Goal: Task Accomplishment & Management: Use online tool/utility

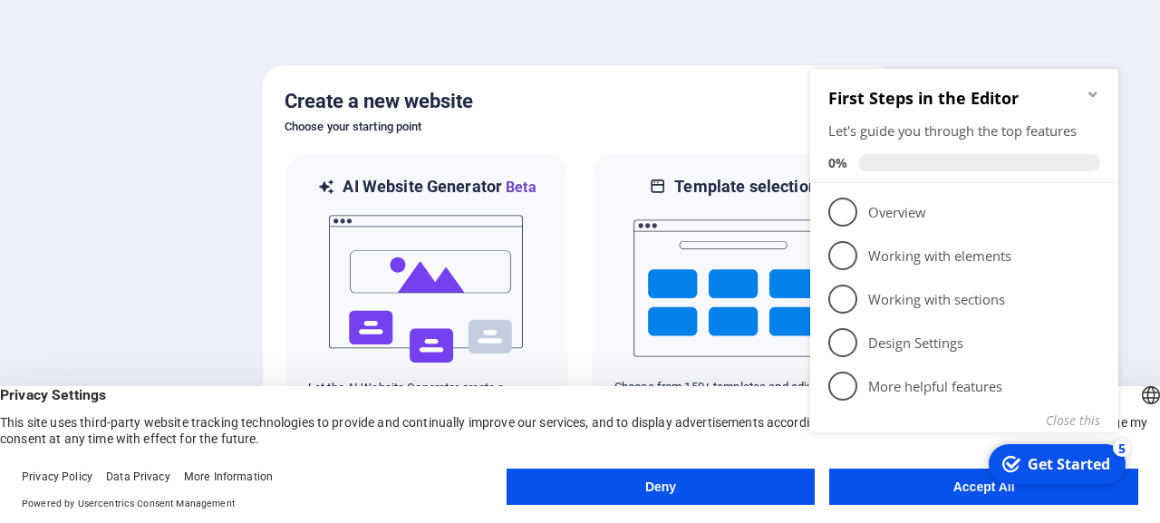
click at [651, 493] on button "Deny" at bounding box center [661, 487] width 309 height 36
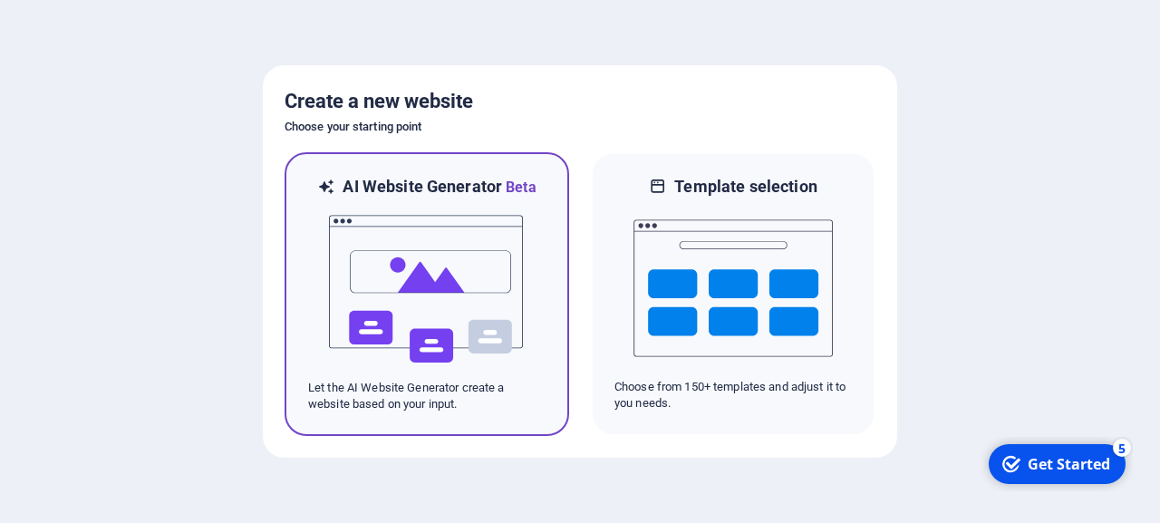
click at [404, 312] on img at bounding box center [426, 289] width 199 height 181
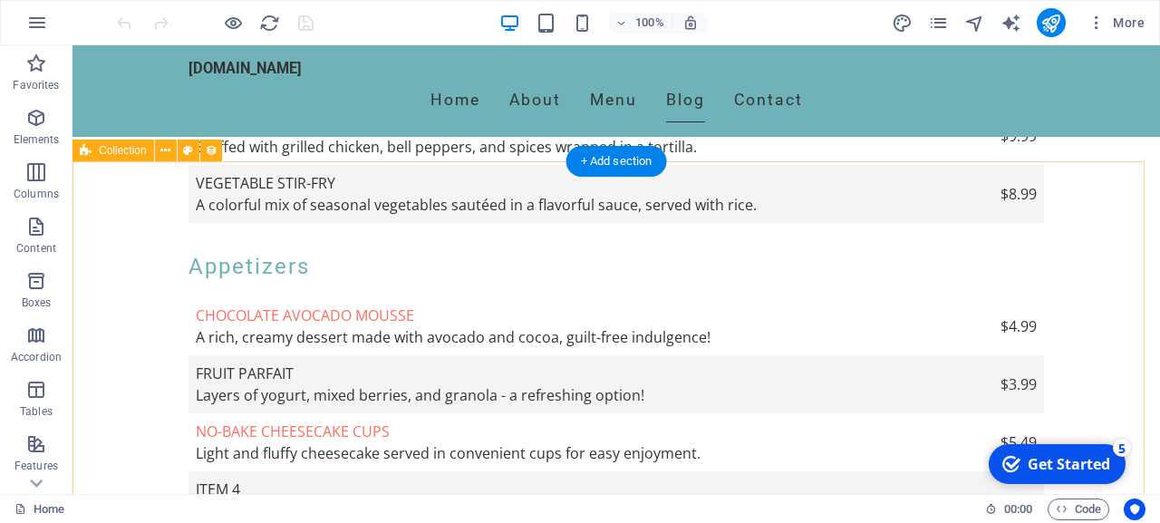
scroll to position [2497, 0]
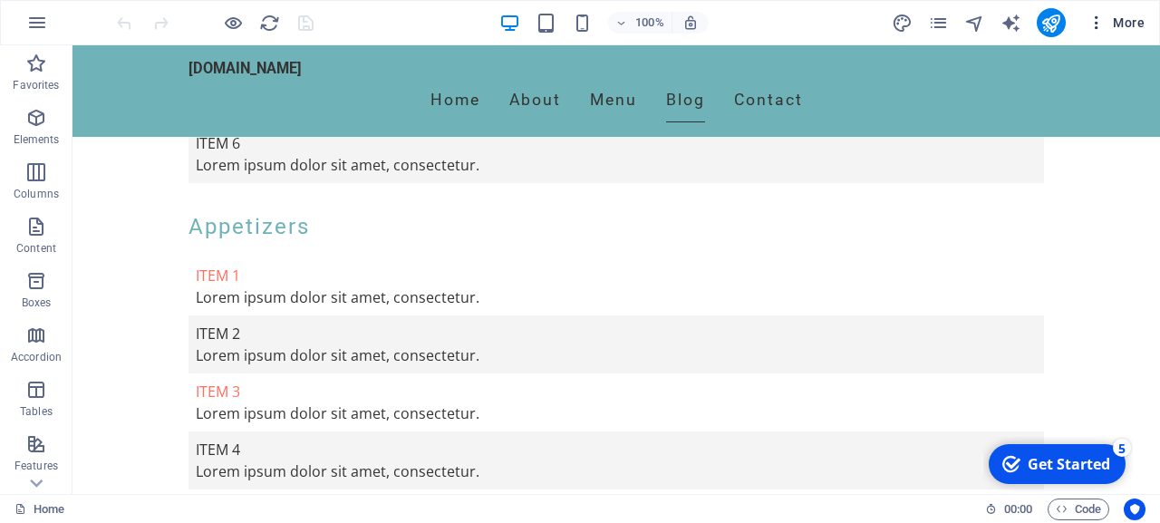
click at [1118, 21] on span "More" at bounding box center [1116, 23] width 57 height 18
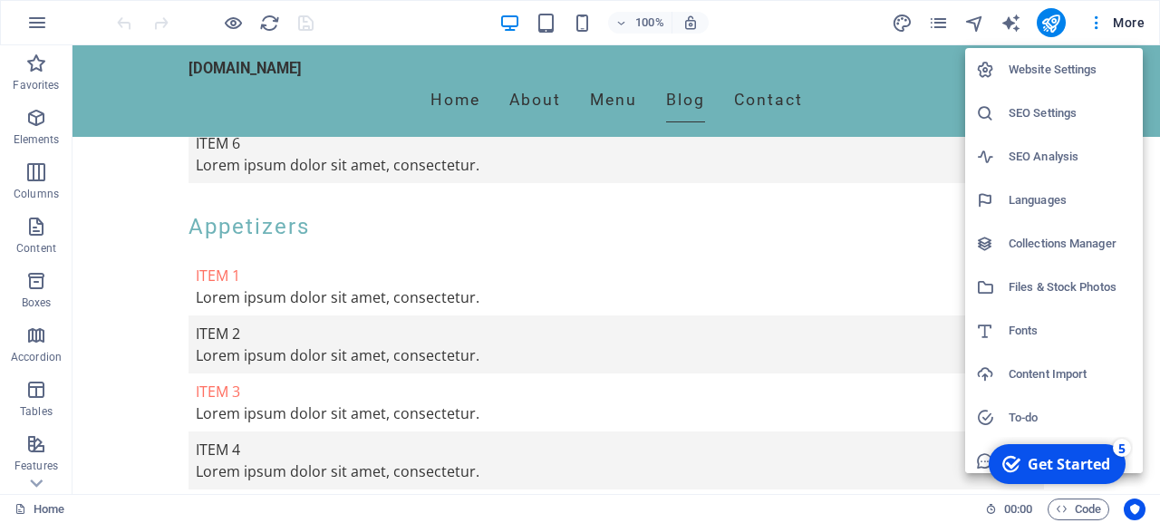
scroll to position [53, 0]
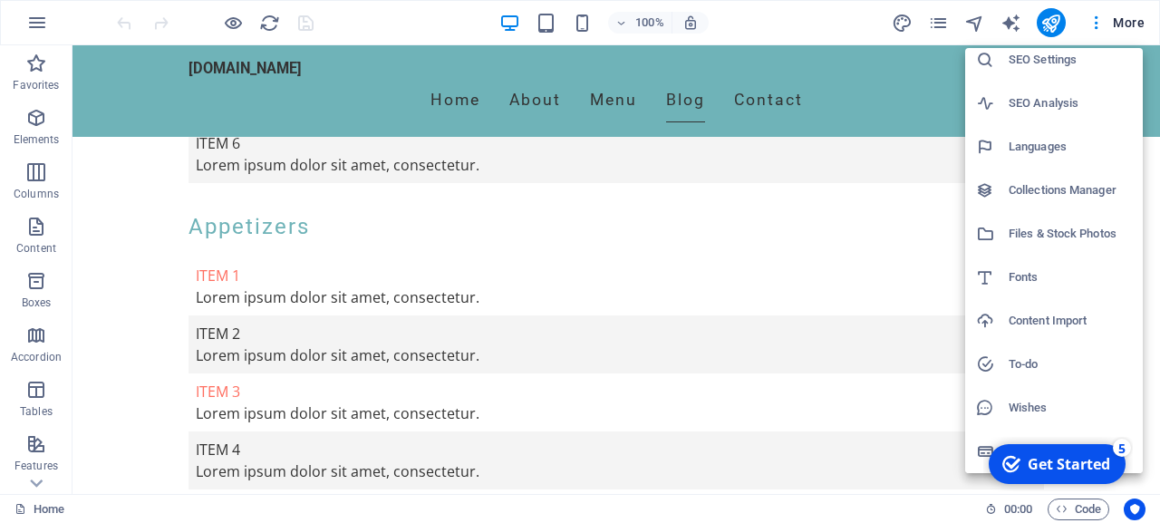
click at [39, 511] on div at bounding box center [580, 261] width 1160 height 523
click at [39, 511] on div "Website Settings SEO Settings SEO Analysis Languages Collections Manager Files …" at bounding box center [580, 267] width 1160 height 512
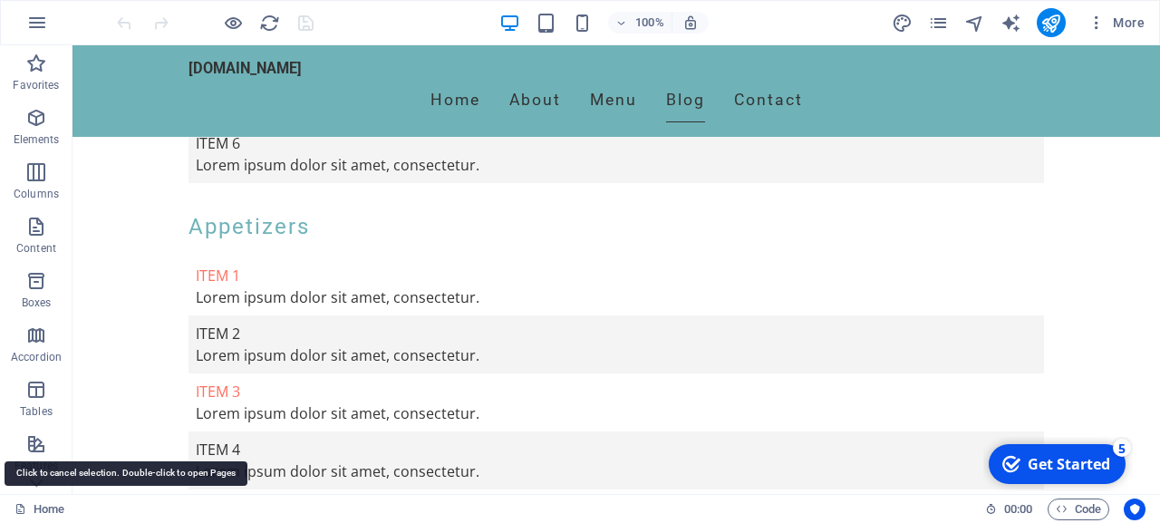
click at [39, 511] on link "Home" at bounding box center [40, 510] width 50 height 22
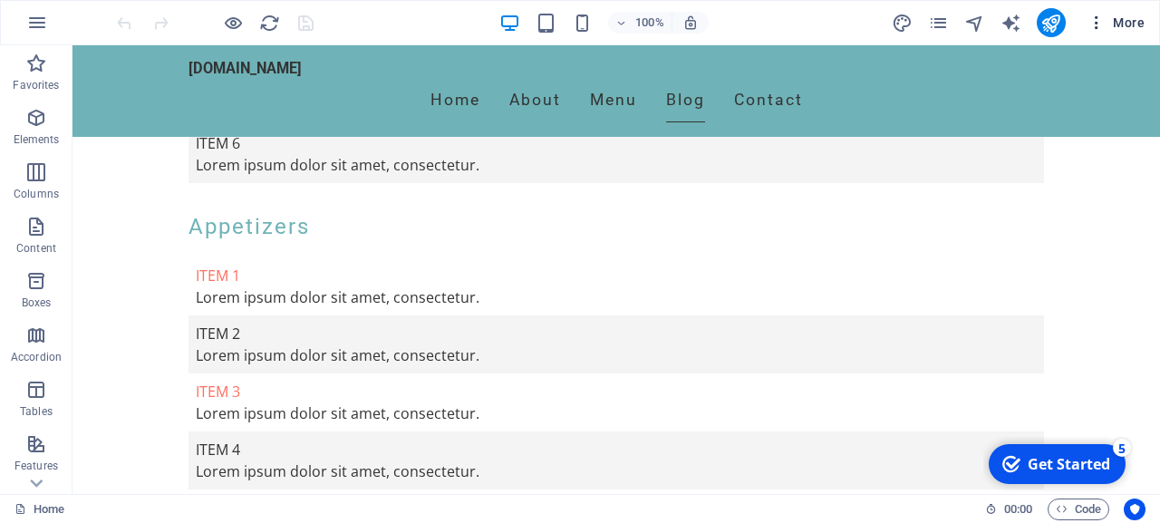
click at [1094, 28] on icon "button" at bounding box center [1097, 23] width 18 height 18
click at [1096, 24] on icon "button" at bounding box center [1097, 23] width 18 height 18
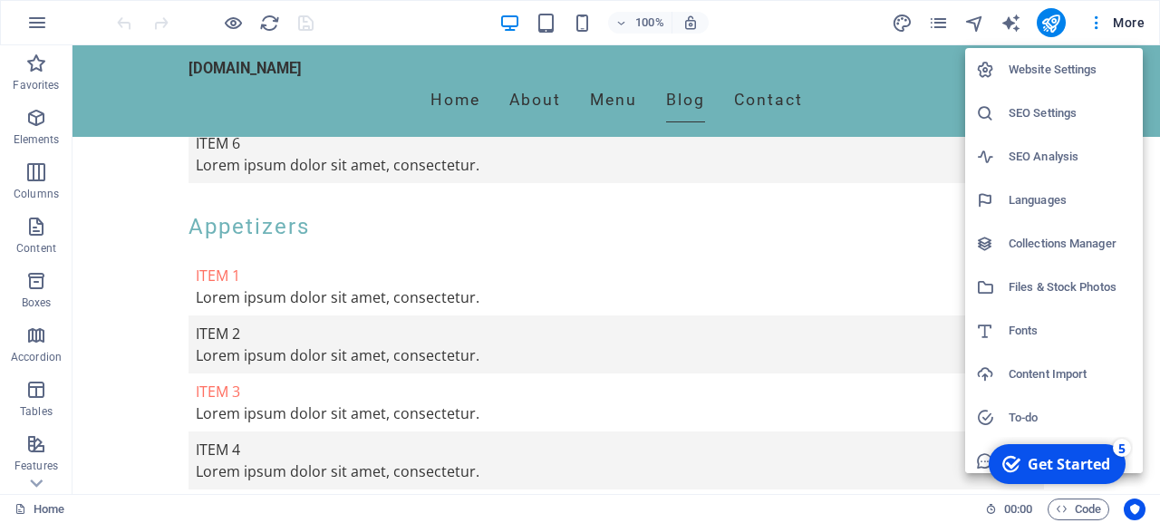
click at [1137, 24] on div at bounding box center [580, 261] width 1160 height 523
click at [1137, 24] on div "Website Settings SEO Settings SEO Analysis Languages Collections Manager Files …" at bounding box center [580, 267] width 1160 height 512
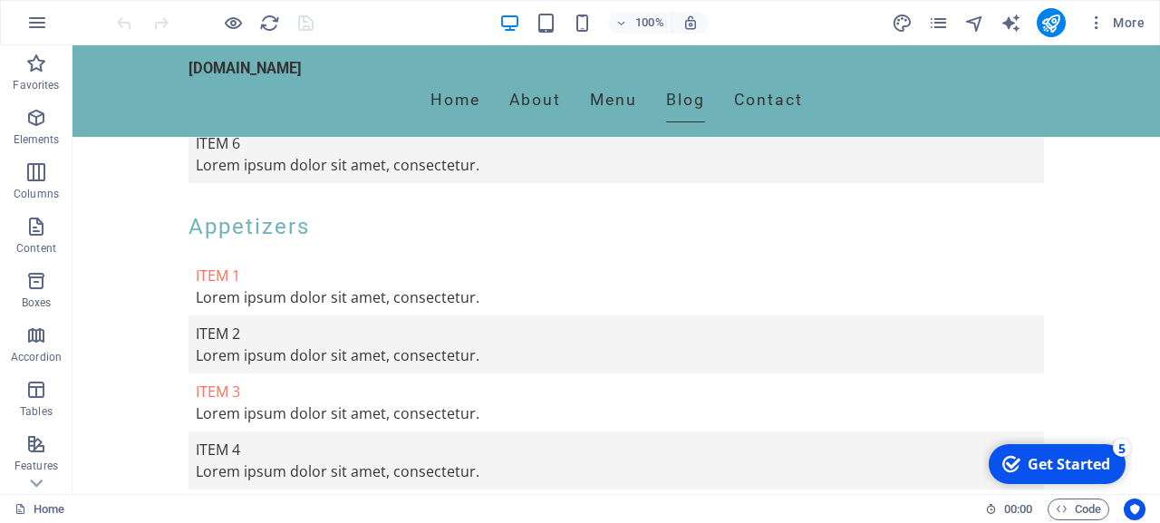
click at [1137, 24] on span "More" at bounding box center [1116, 23] width 57 height 18
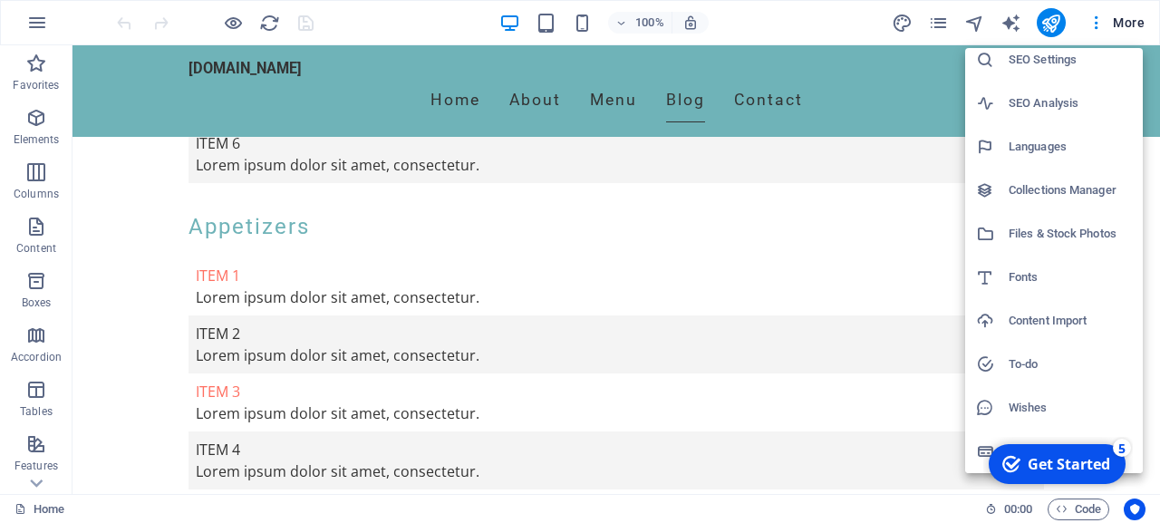
click at [1061, 461] on div "Get Started" at bounding box center [1069, 464] width 82 height 20
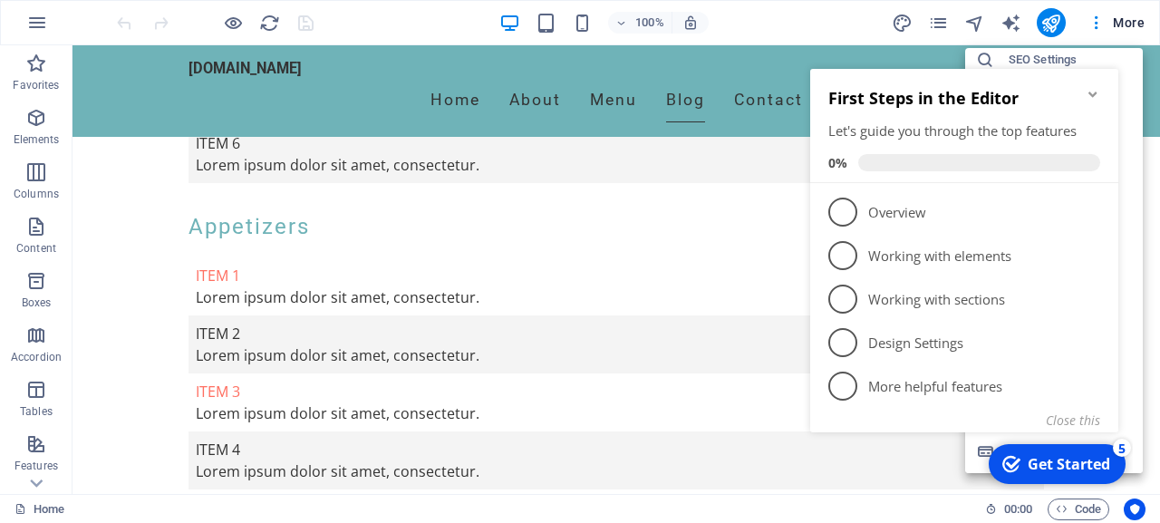
click at [1096, 97] on icon "Minimize checklist" at bounding box center [1093, 94] width 15 height 15
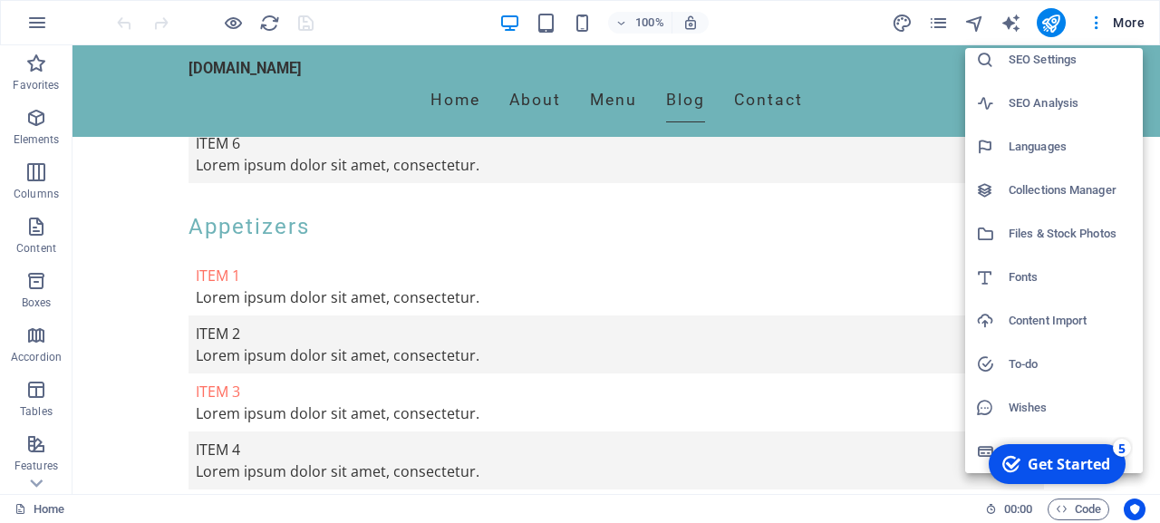
click at [38, 24] on div at bounding box center [580, 261] width 1160 height 523
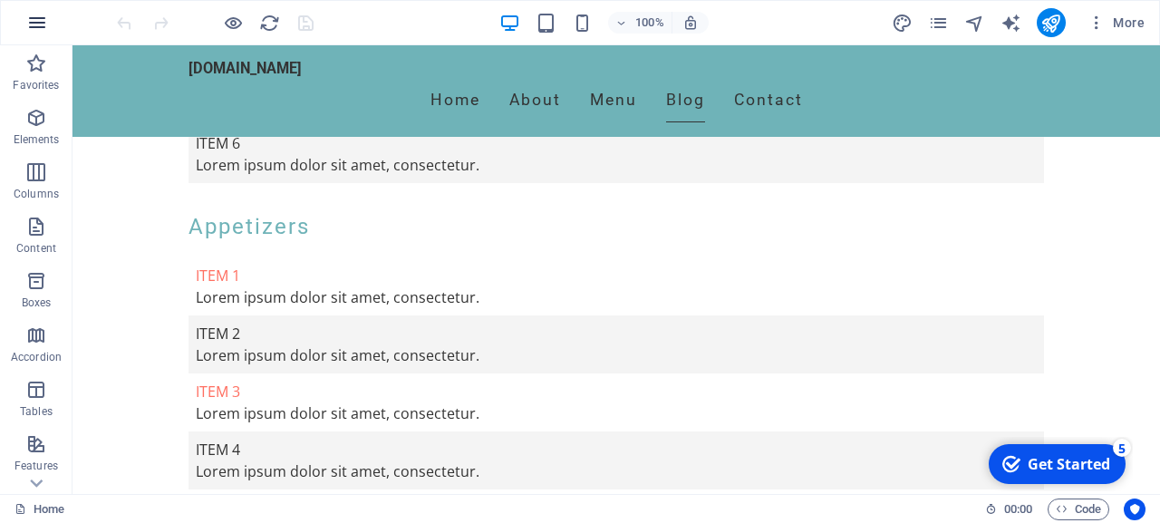
click at [34, 21] on icon "button" at bounding box center [37, 23] width 22 height 22
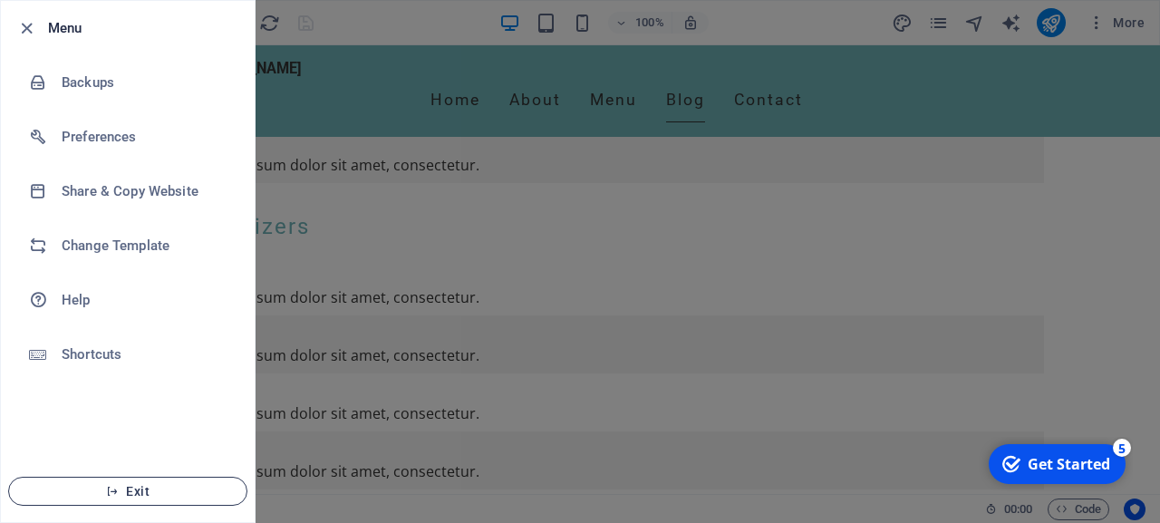
click at [114, 485] on icon "button" at bounding box center [112, 491] width 13 height 13
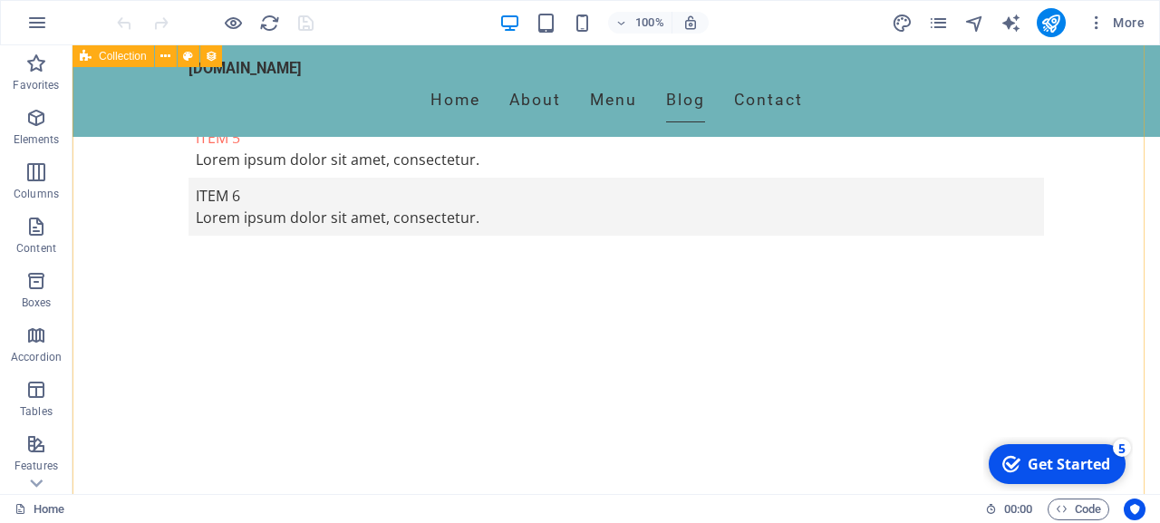
scroll to position [3421, 0]
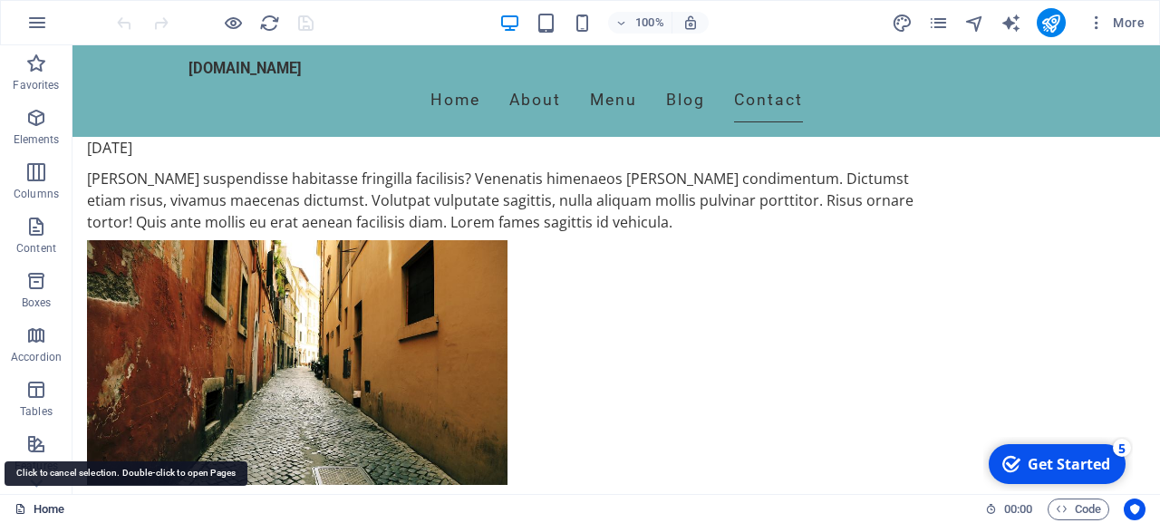
click at [44, 507] on link "Home" at bounding box center [40, 510] width 50 height 22
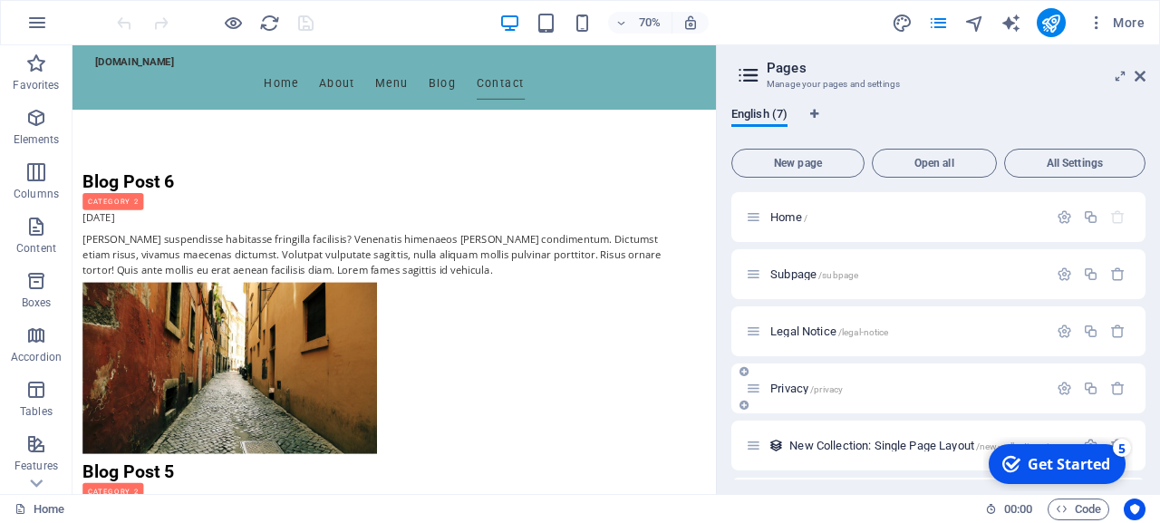
scroll to position [112, 0]
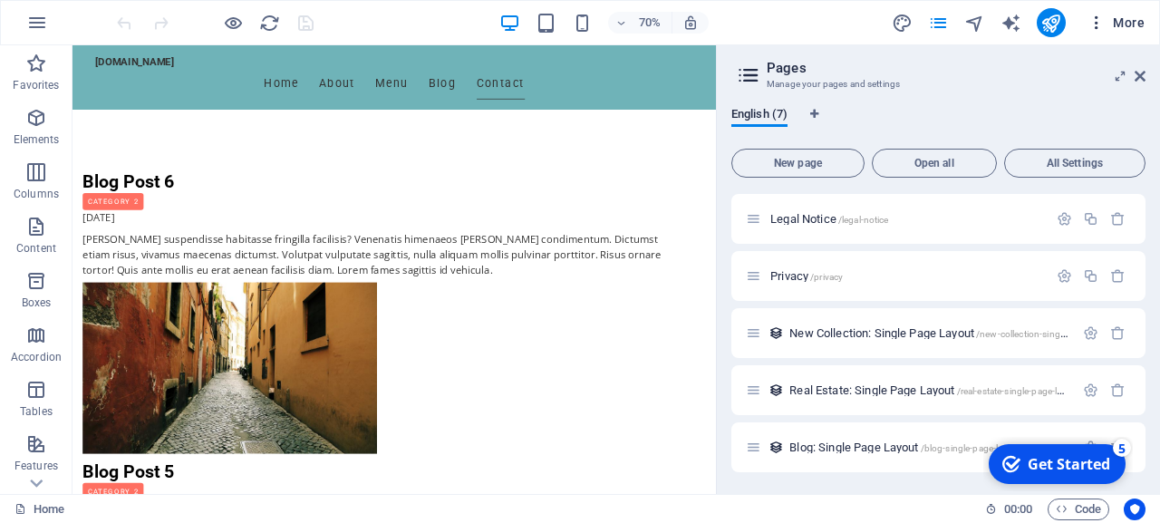
click at [1130, 15] on span "More" at bounding box center [1116, 23] width 57 height 18
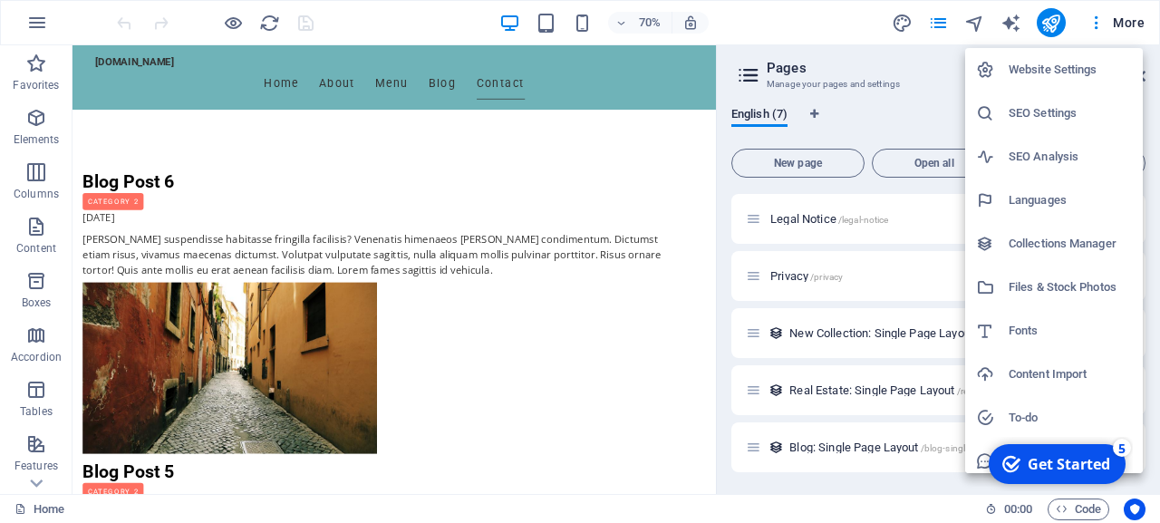
click at [1053, 67] on h6 "Website Settings" at bounding box center [1070, 70] width 123 height 22
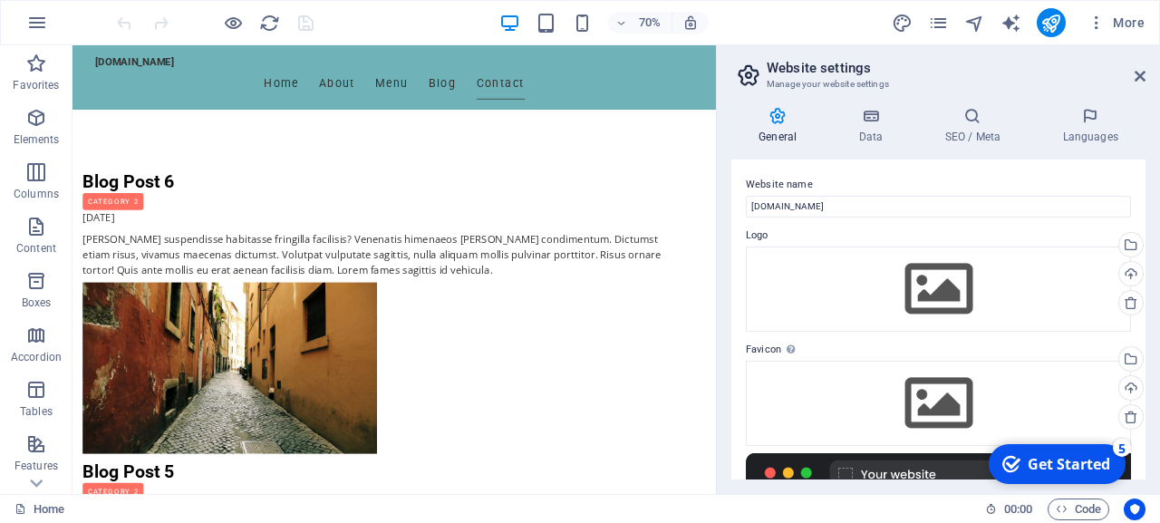
scroll to position [298, 0]
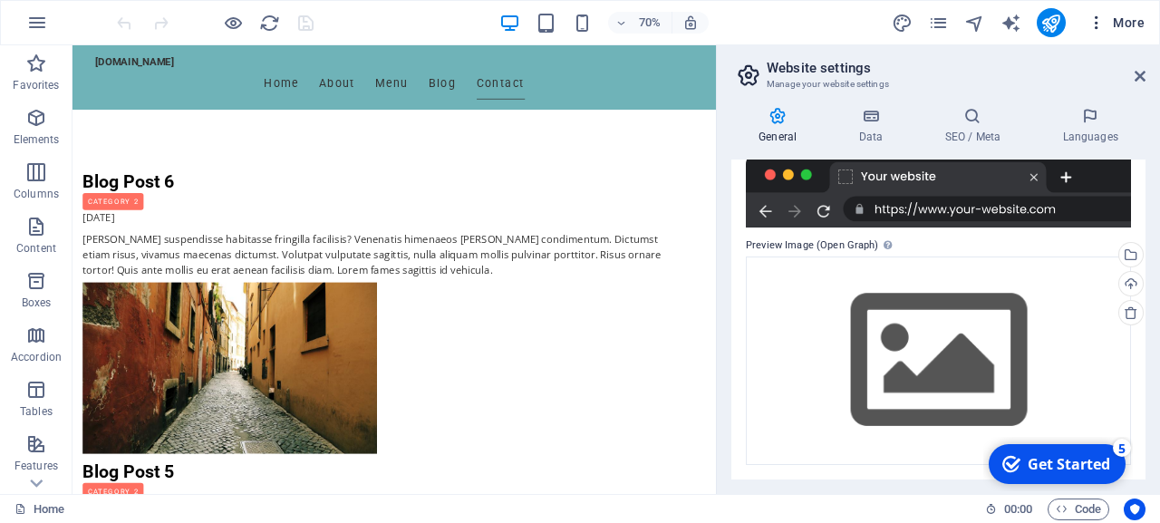
click at [1094, 17] on icon "button" at bounding box center [1097, 23] width 18 height 18
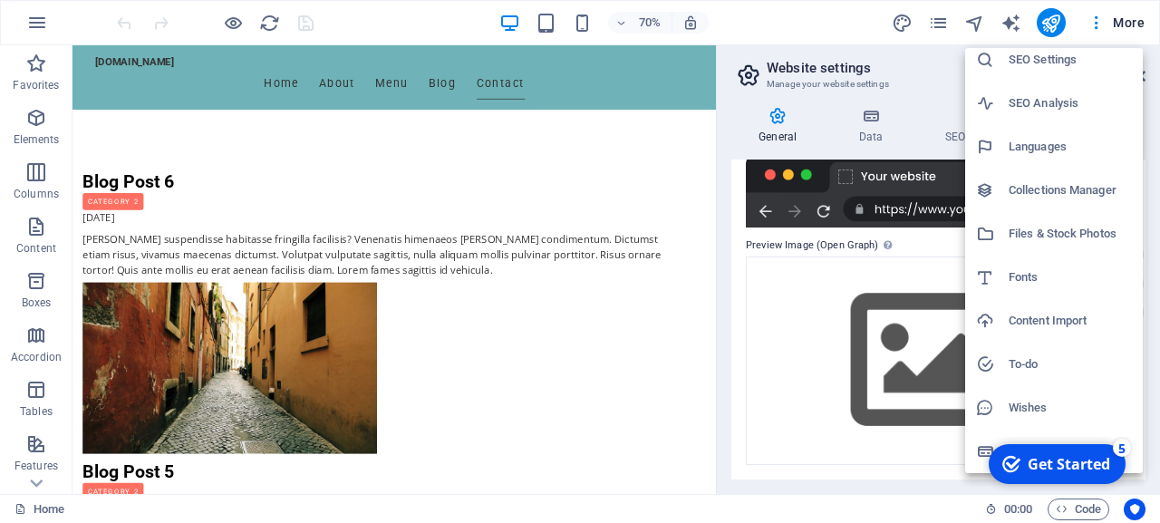
scroll to position [0, 0]
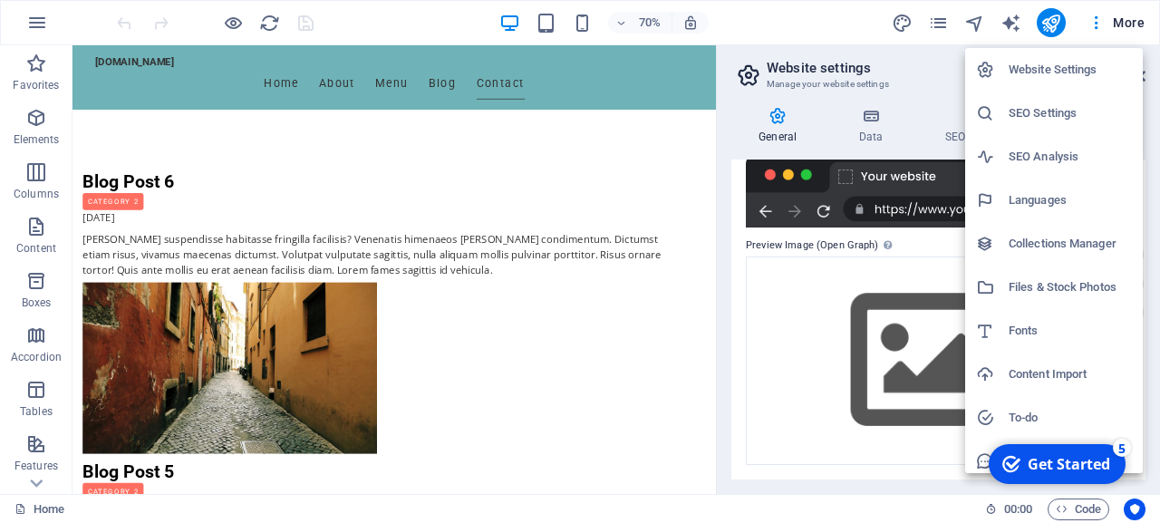
click at [841, 22] on div at bounding box center [580, 261] width 1160 height 523
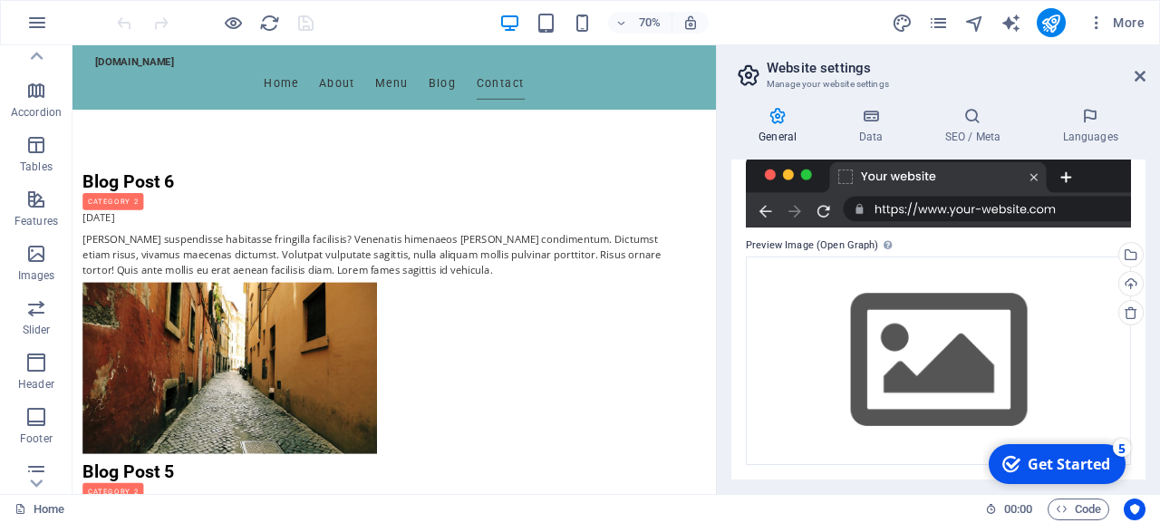
scroll to position [367, 0]
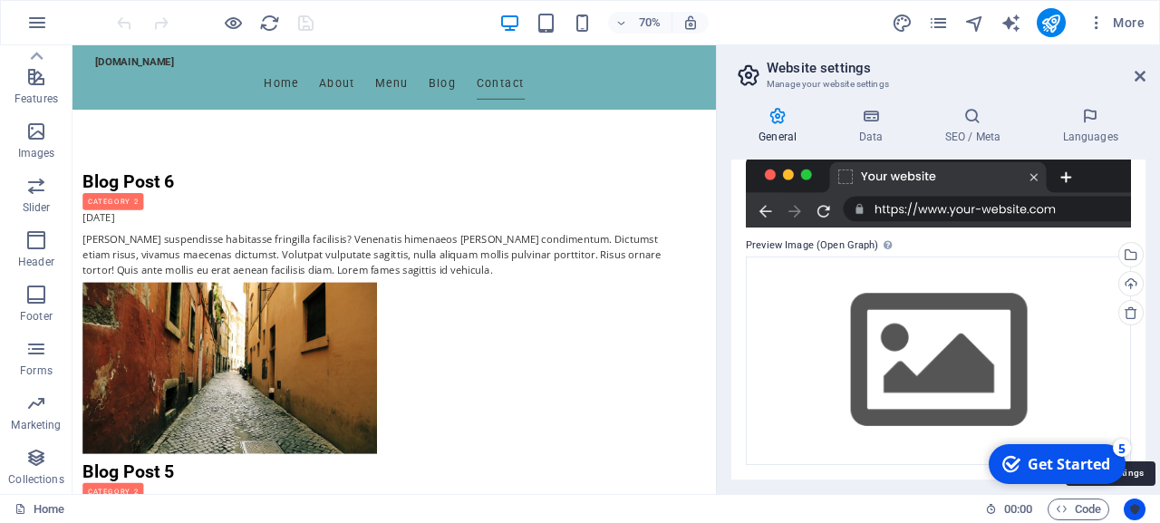
click at [1136, 507] on icon "Usercentrics" at bounding box center [1135, 509] width 13 height 13
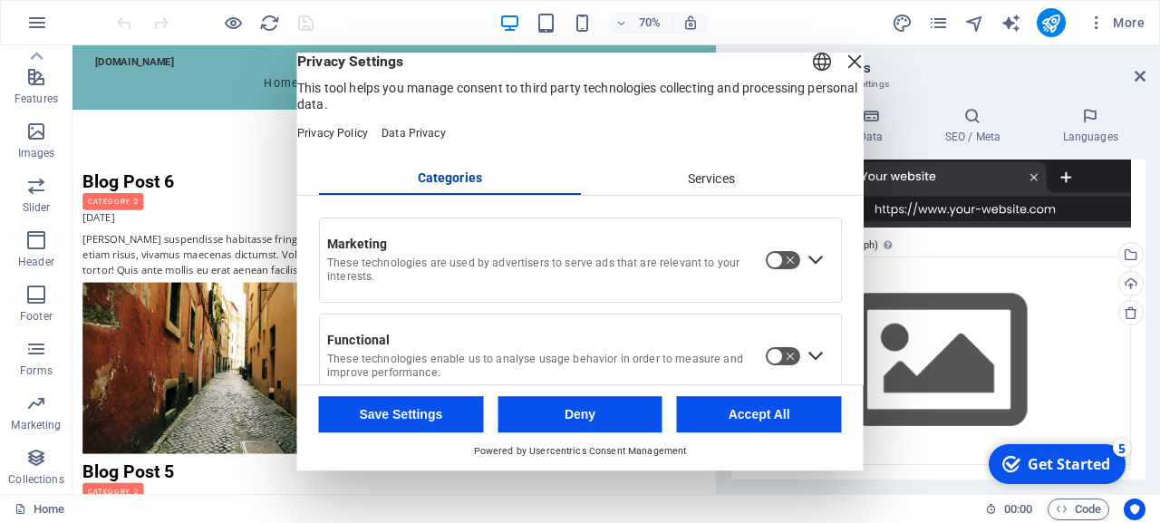
click at [842, 74] on div "Close Layer" at bounding box center [854, 61] width 25 height 25
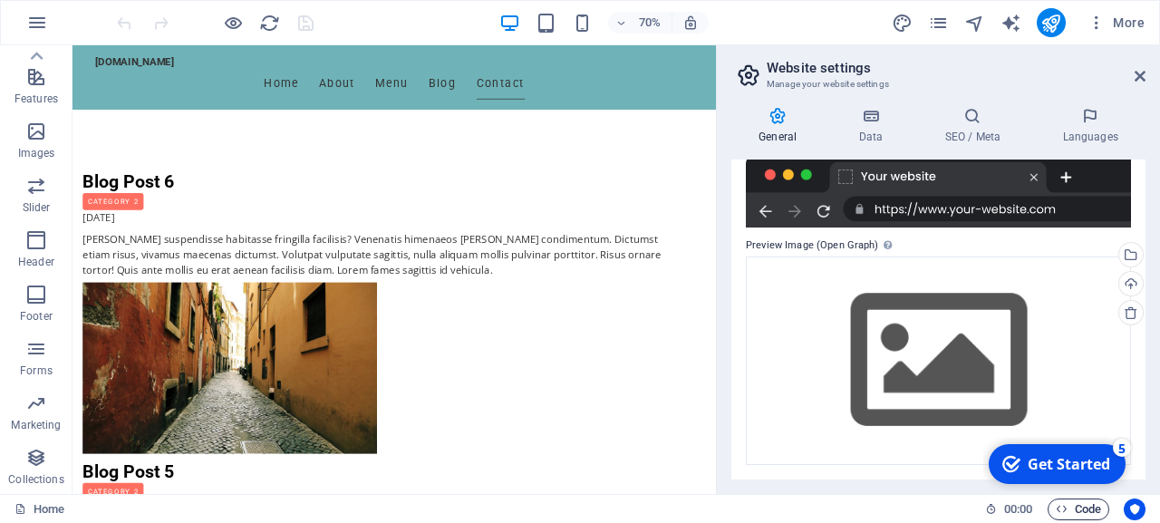
click at [1074, 508] on span "Code" at bounding box center [1078, 510] width 45 height 22
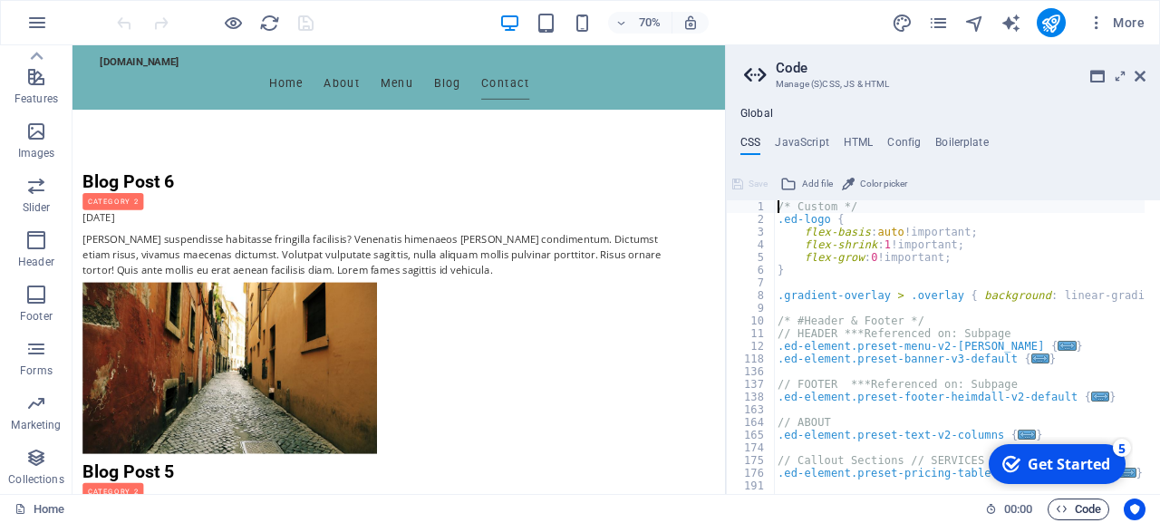
click at [1072, 508] on span "Code" at bounding box center [1078, 510] width 45 height 22
click at [1143, 74] on icon at bounding box center [1140, 76] width 11 height 15
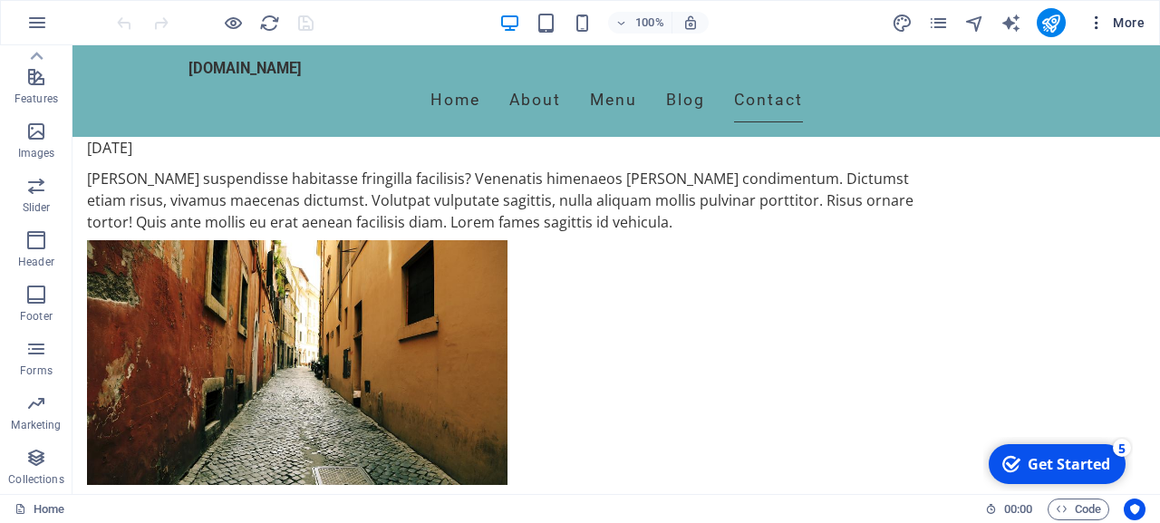
click at [1118, 18] on span "More" at bounding box center [1116, 23] width 57 height 18
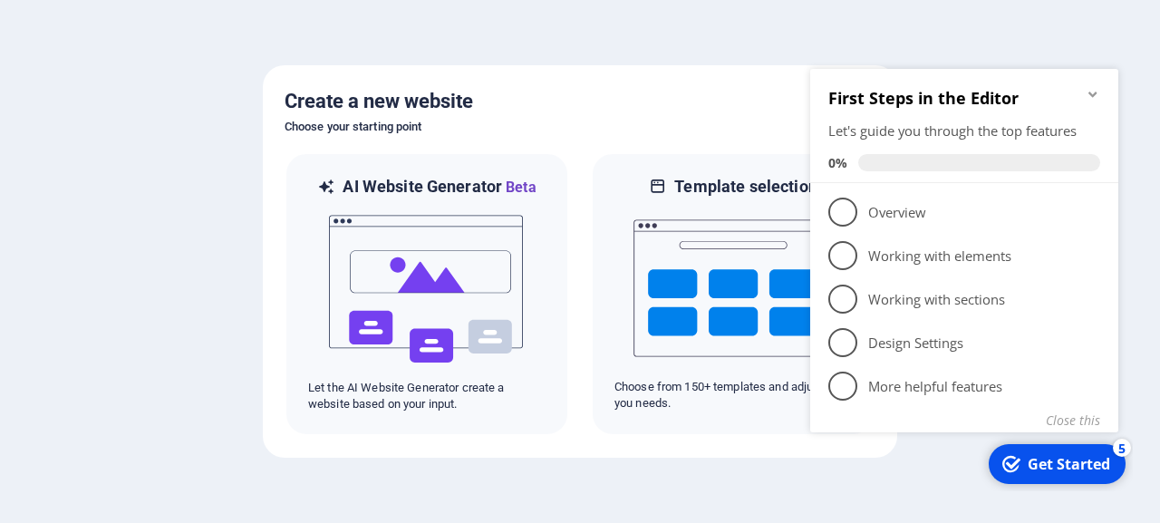
click at [1093, 97] on icon "Minimize checklist" at bounding box center [1093, 94] width 8 height 5
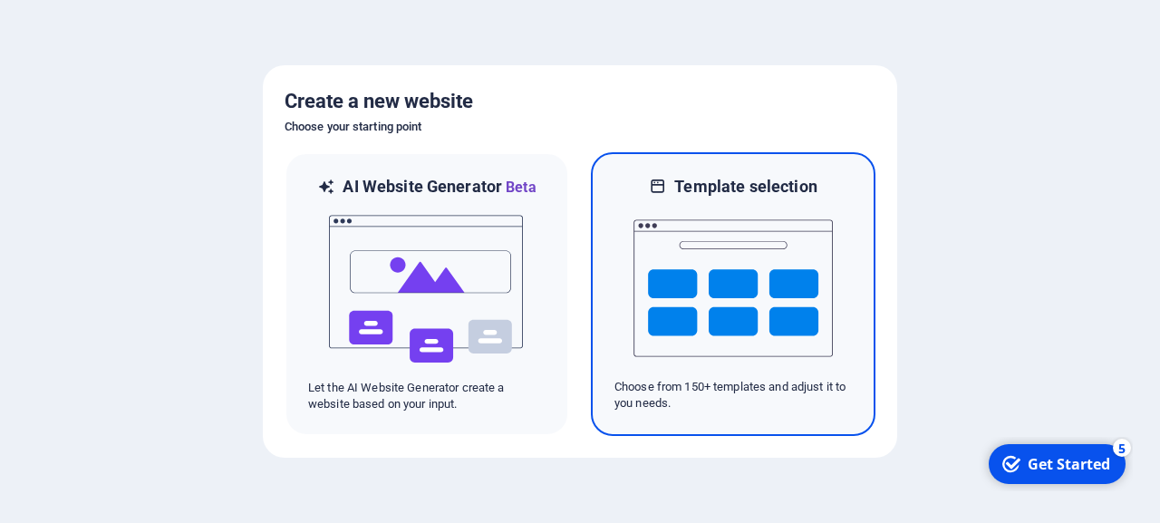
click at [740, 290] on img at bounding box center [733, 288] width 199 height 181
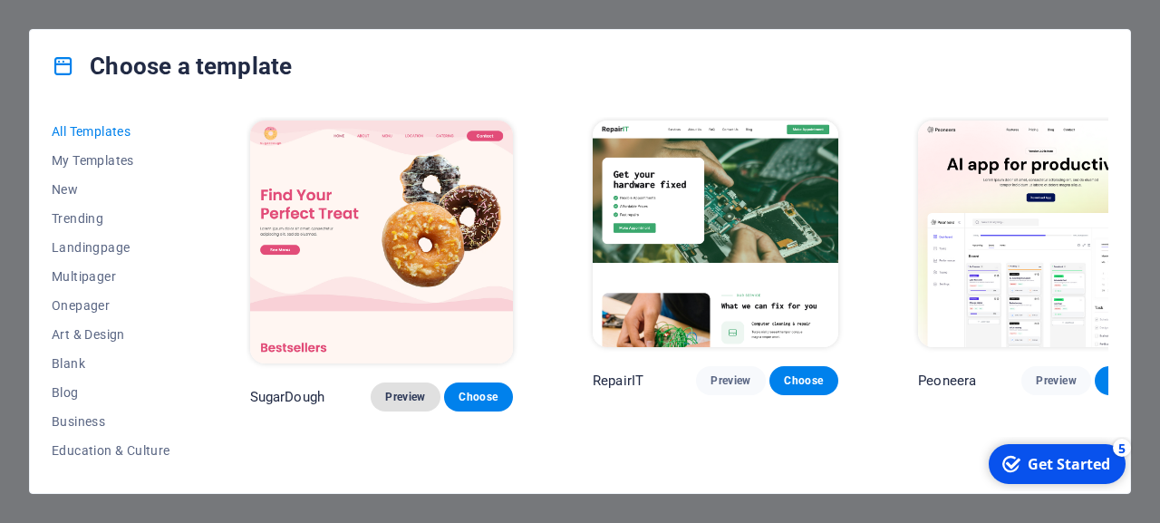
click at [385, 390] on span "Preview" at bounding box center [405, 397] width 40 height 15
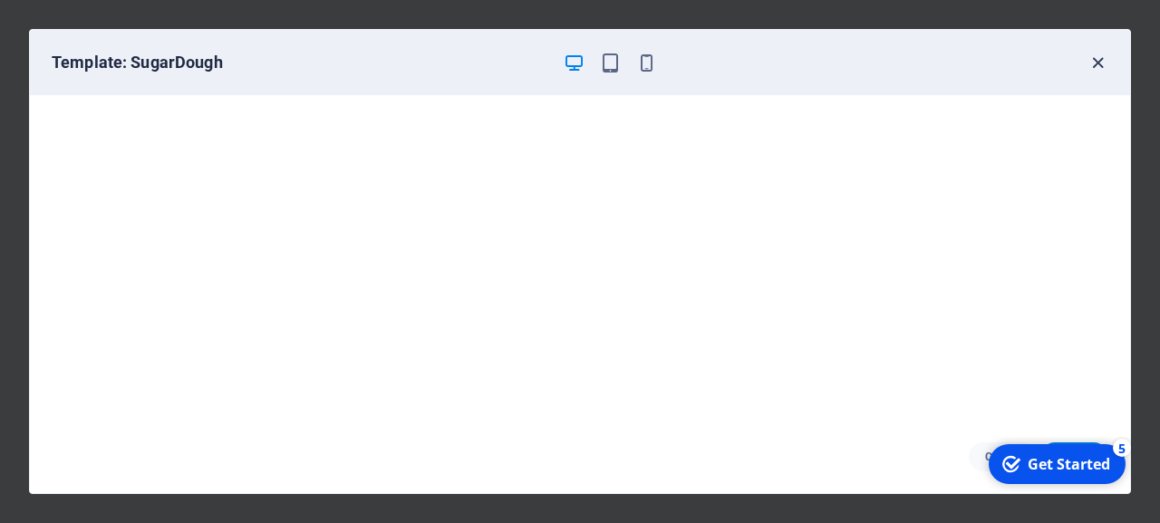
click at [1101, 64] on icon "button" at bounding box center [1098, 63] width 21 height 21
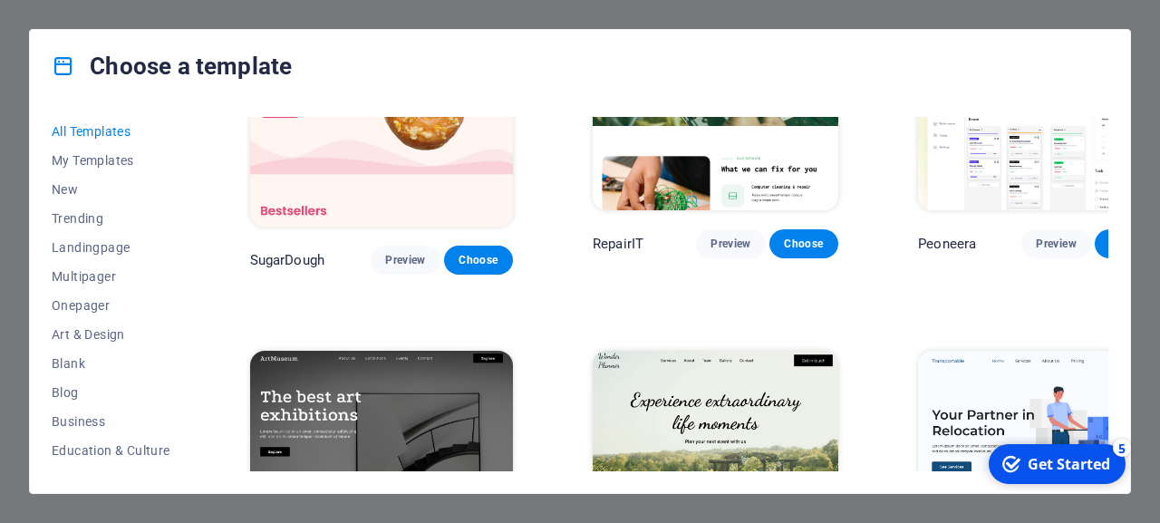
scroll to position [245, 0]
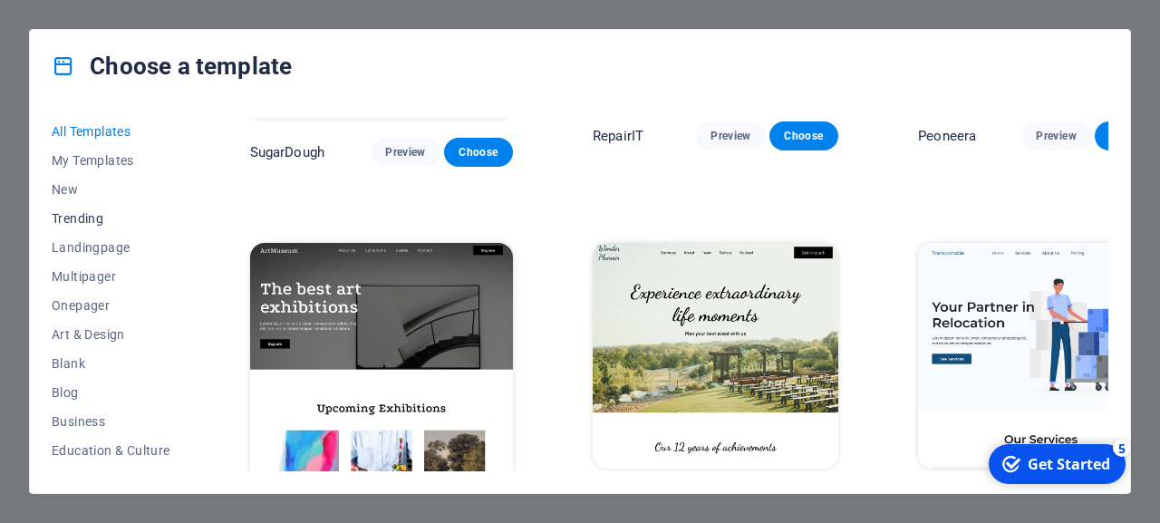
click at [80, 220] on span "Trending" at bounding box center [111, 218] width 119 height 15
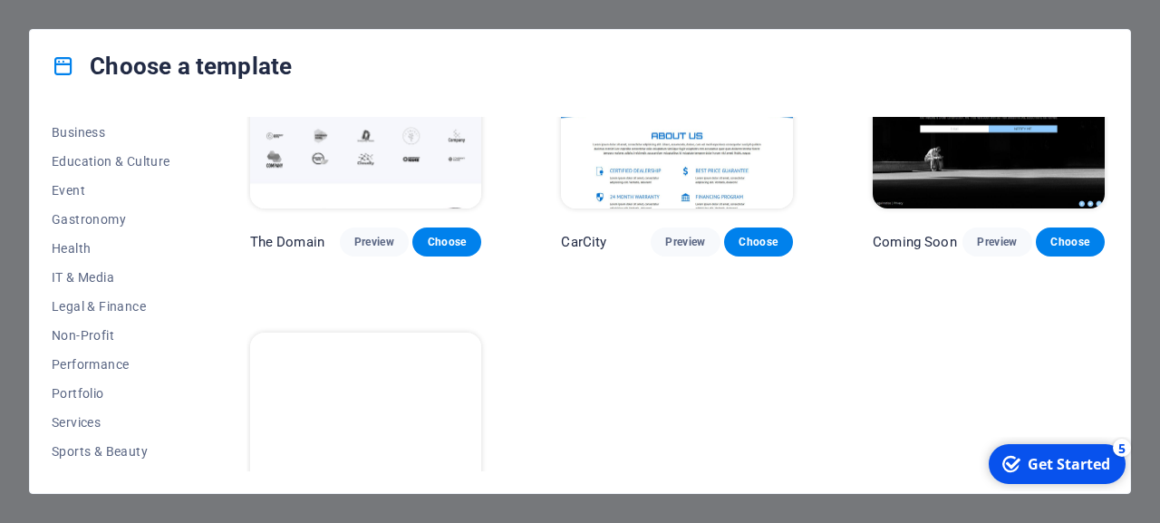
scroll to position [208, 0]
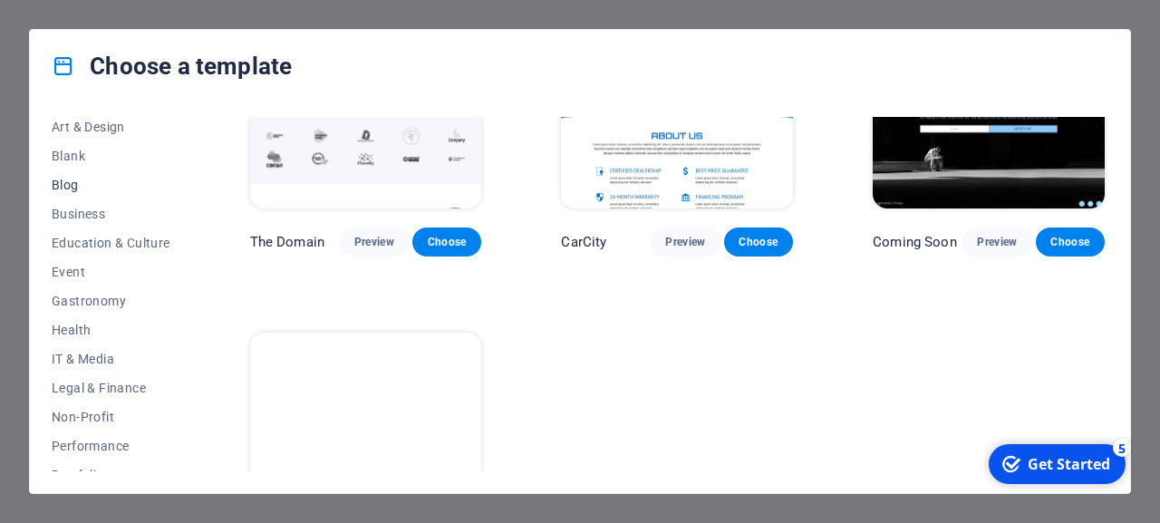
click at [63, 191] on span "Blog" at bounding box center [111, 185] width 119 height 15
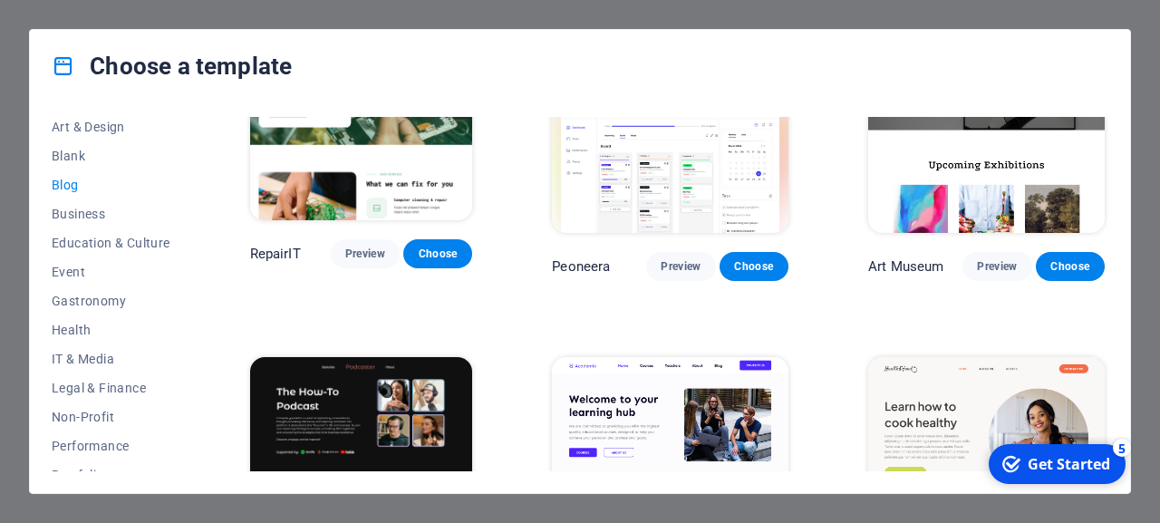
scroll to position [0, 0]
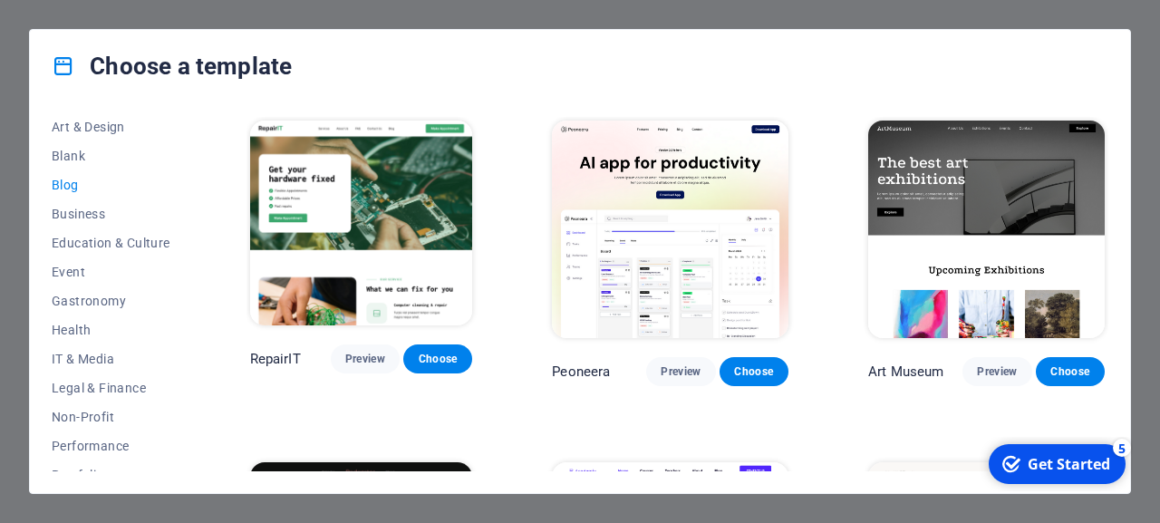
click at [239, 306] on div "All Templates My Templates New Trending Landingpage Multipager Onepager Art & D…" at bounding box center [580, 297] width 1101 height 391
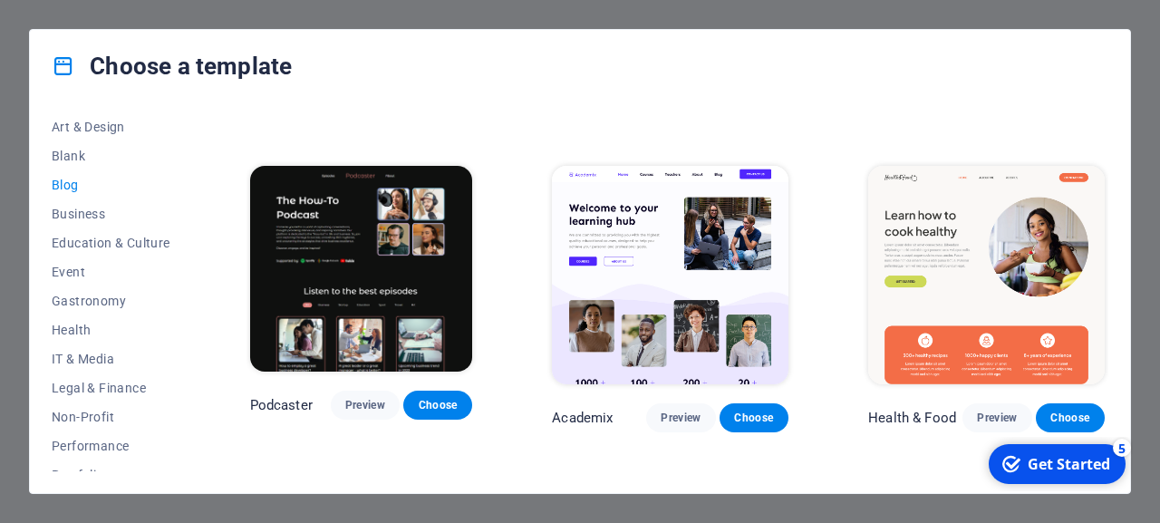
scroll to position [326, 0]
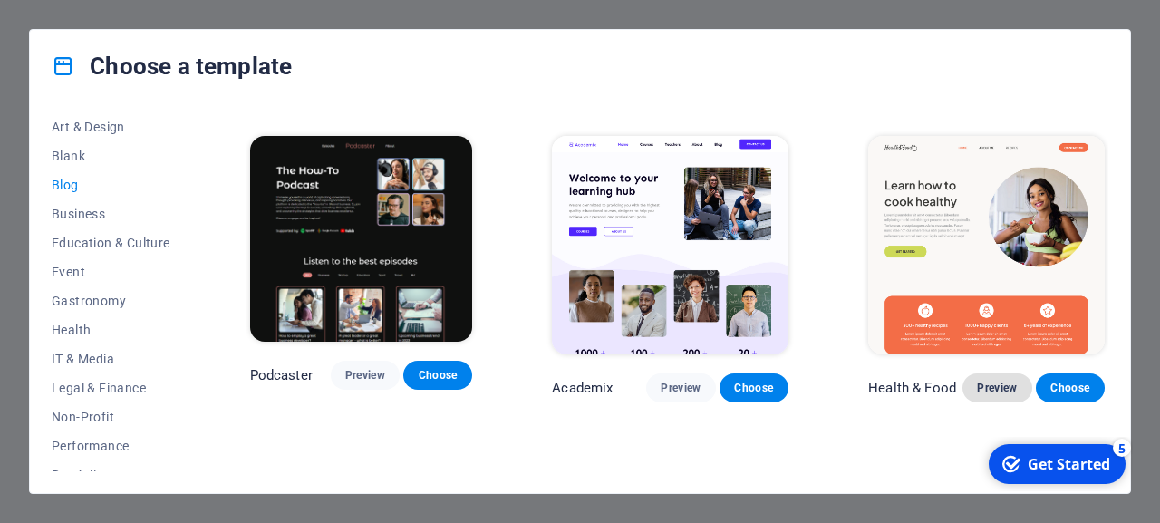
click at [991, 381] on span "Preview" at bounding box center [997, 388] width 40 height 15
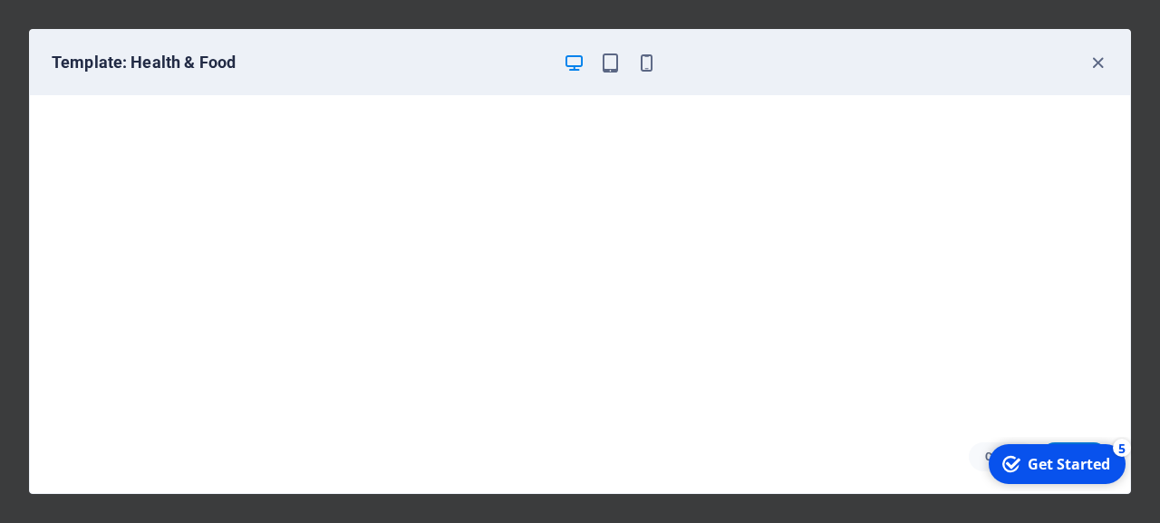
click at [1042, 465] on div "Get Started" at bounding box center [1069, 464] width 82 height 20
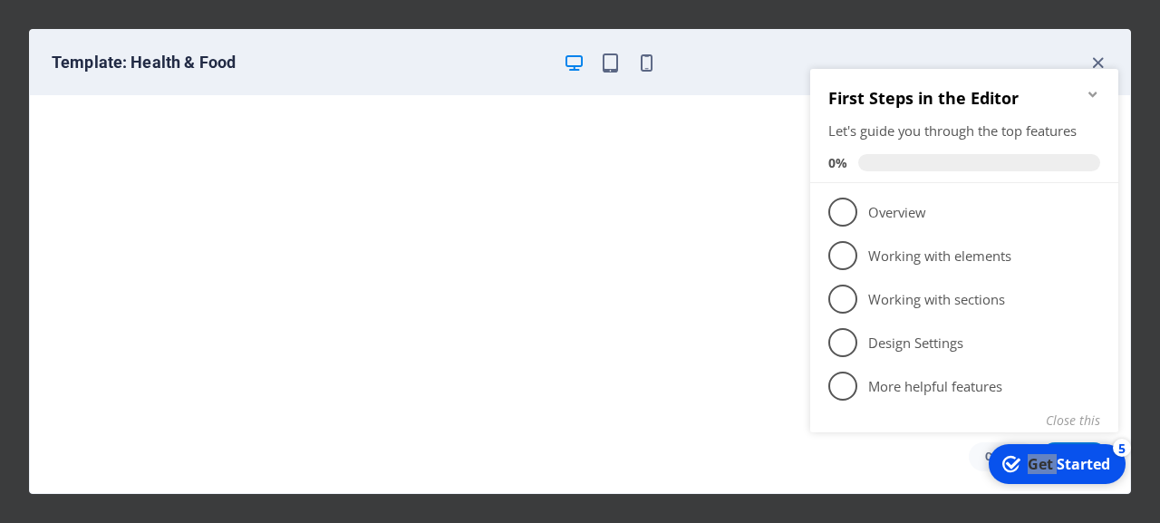
click at [1042, 465] on div "Get Started" at bounding box center [1069, 464] width 82 height 20
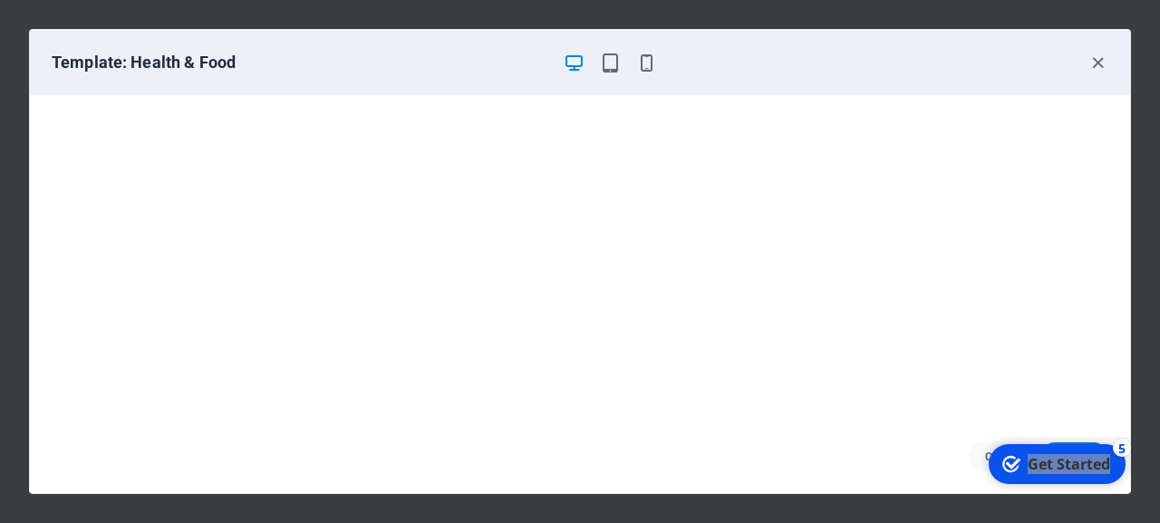
click at [1111, 474] on div "Get Started" at bounding box center [1069, 464] width 82 height 20
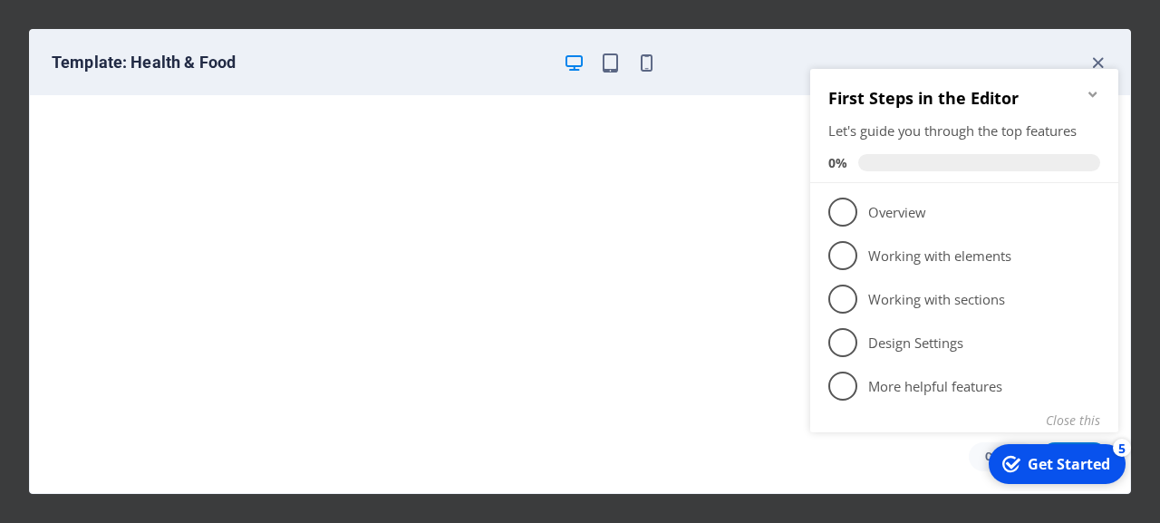
click at [1095, 91] on icon "Minimize checklist" at bounding box center [1093, 94] width 15 height 15
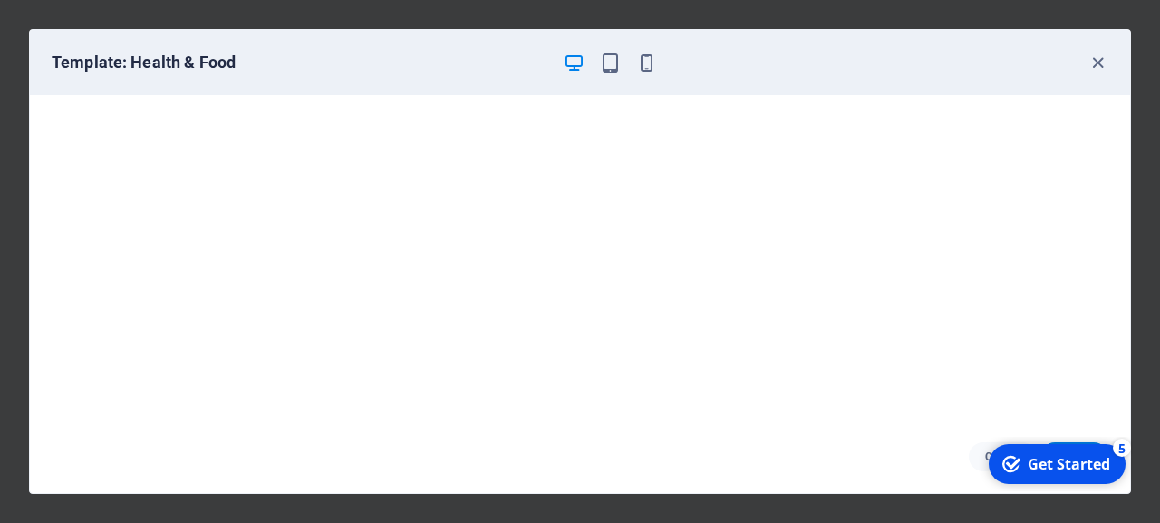
click at [1055, 462] on div "Get Started" at bounding box center [1069, 464] width 82 height 20
click at [1111, 474] on div "Get Started" at bounding box center [1069, 464] width 82 height 20
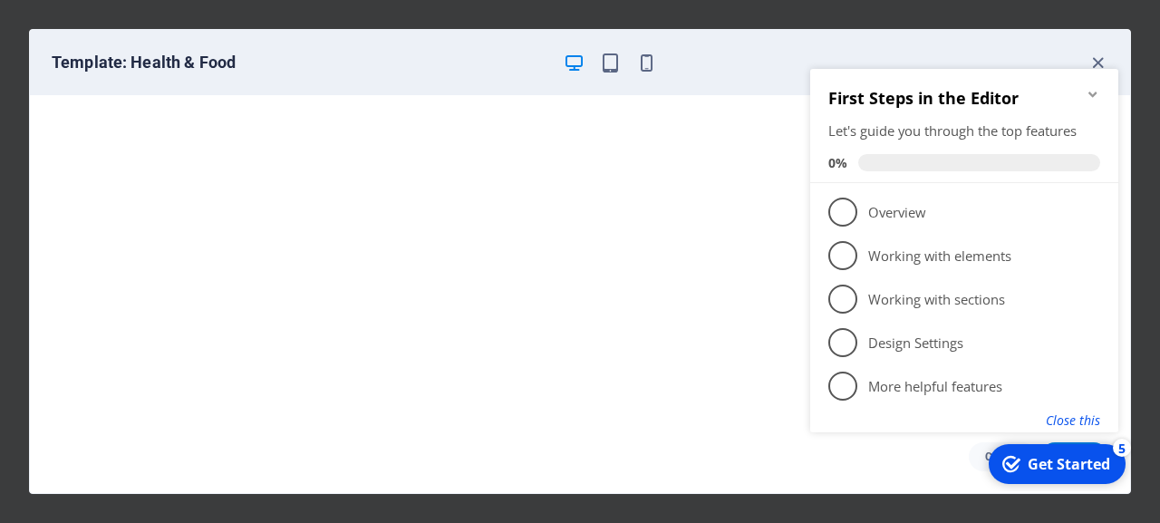
click at [1067, 424] on button "Close this" at bounding box center [1073, 420] width 54 height 17
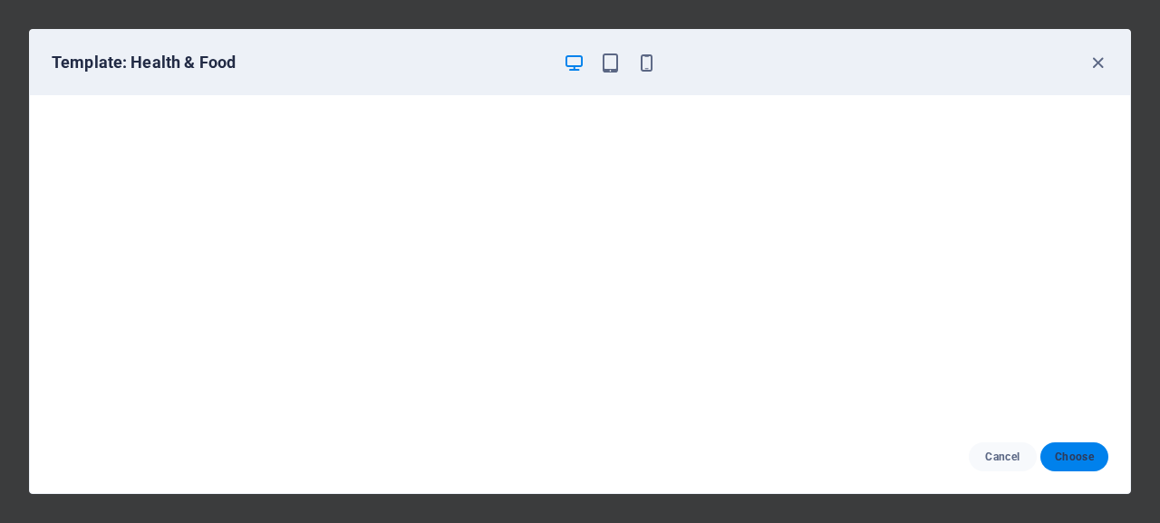
click at [1072, 457] on span "Choose" at bounding box center [1074, 457] width 39 height 15
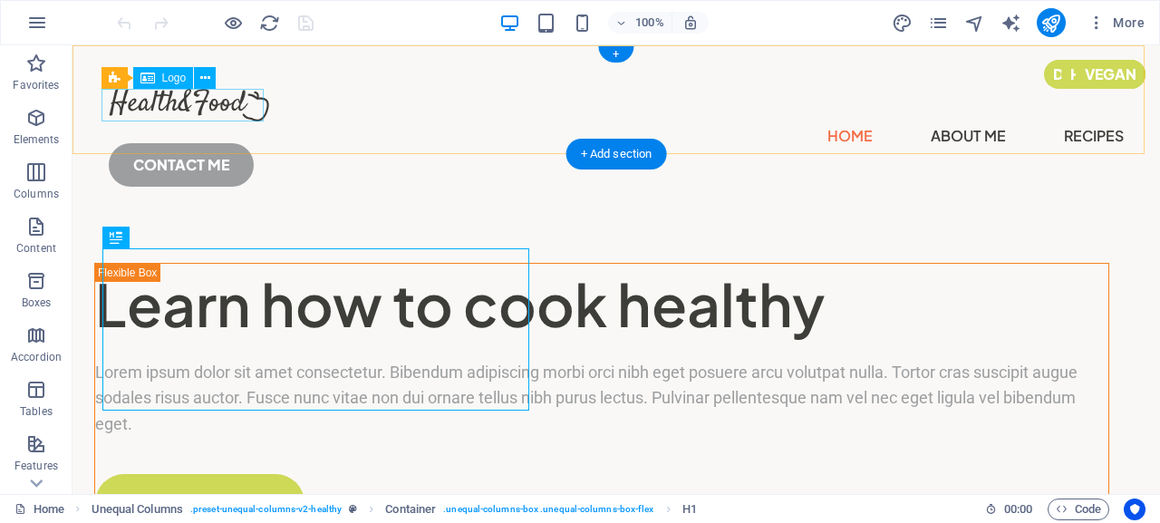
click at [201, 101] on div at bounding box center [616, 105] width 1015 height 33
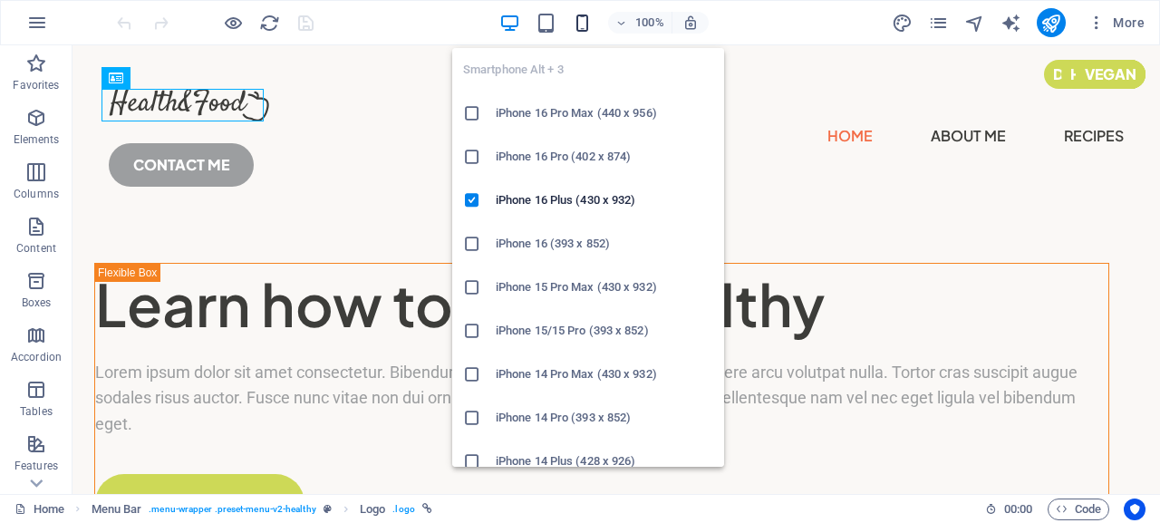
click at [579, 24] on icon "button" at bounding box center [582, 23] width 21 height 21
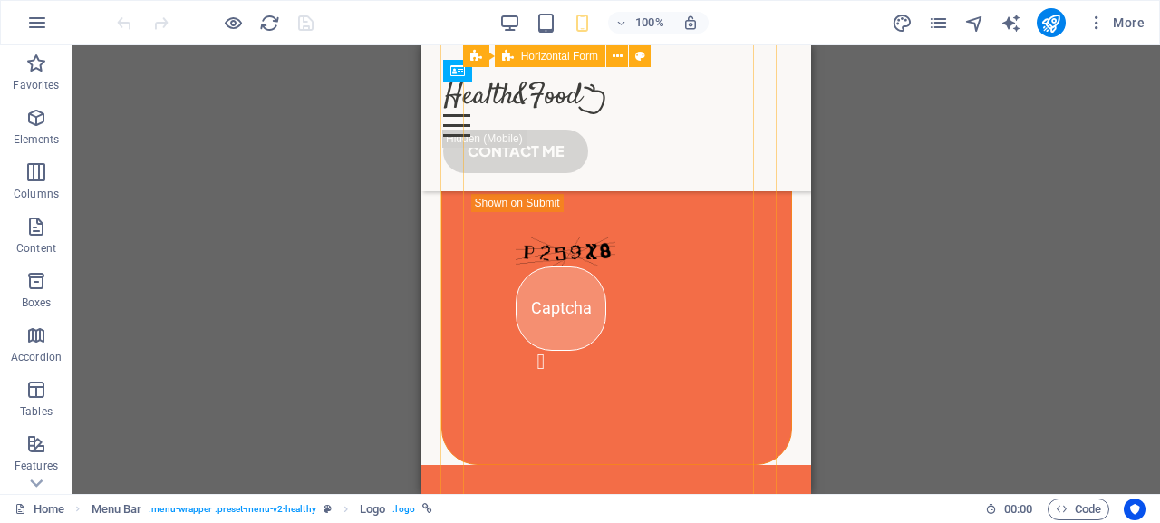
scroll to position [9165, 0]
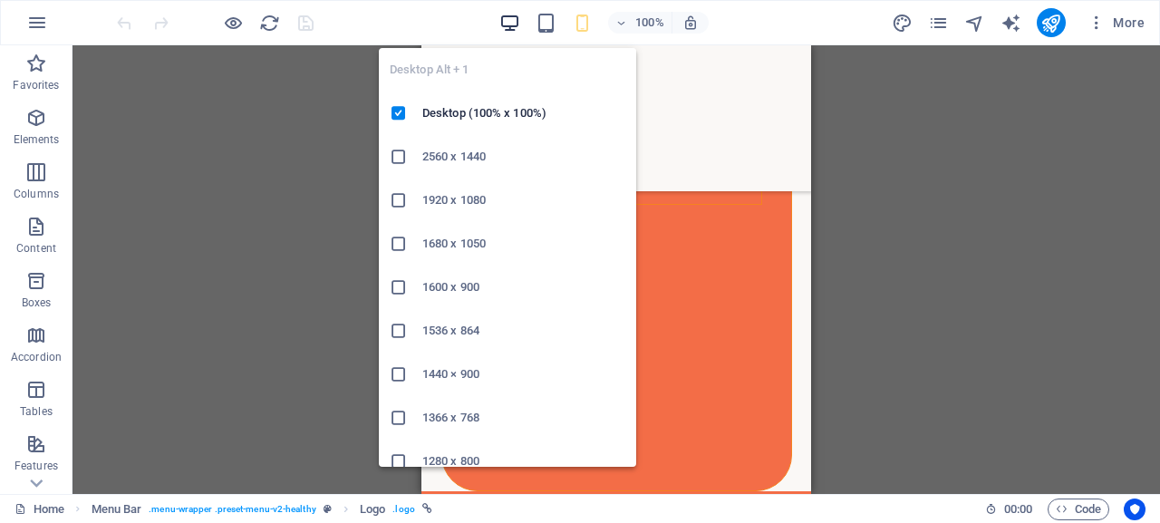
click at [510, 24] on icon "button" at bounding box center [509, 23] width 21 height 21
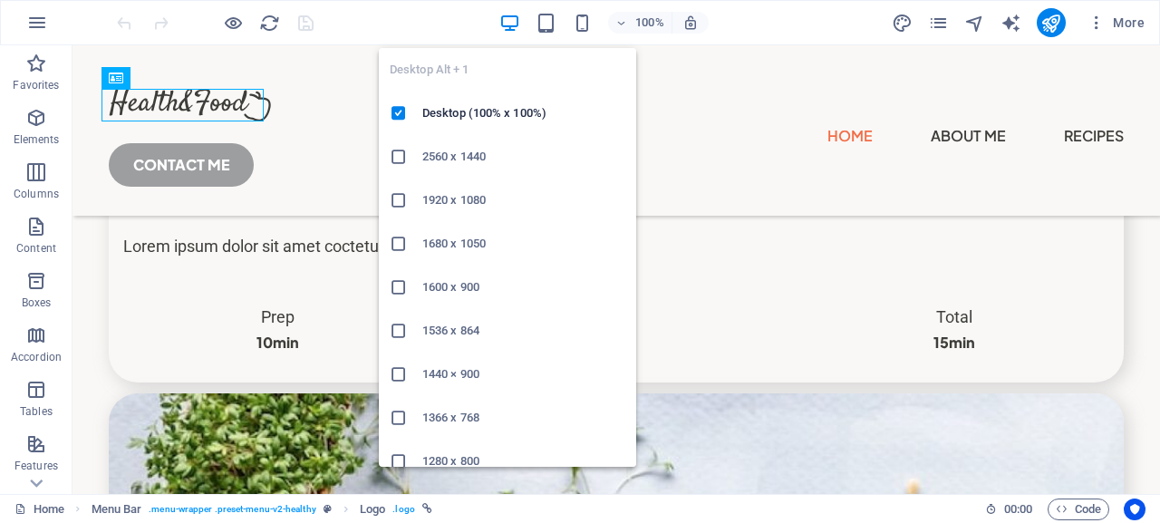
scroll to position [6396, 0]
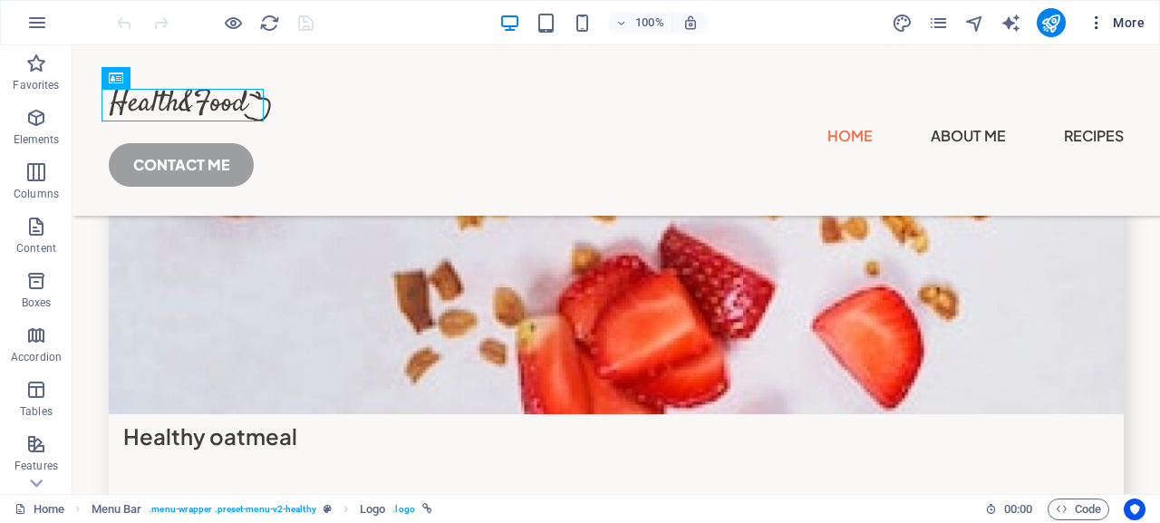
click at [1118, 26] on span "More" at bounding box center [1116, 23] width 57 height 18
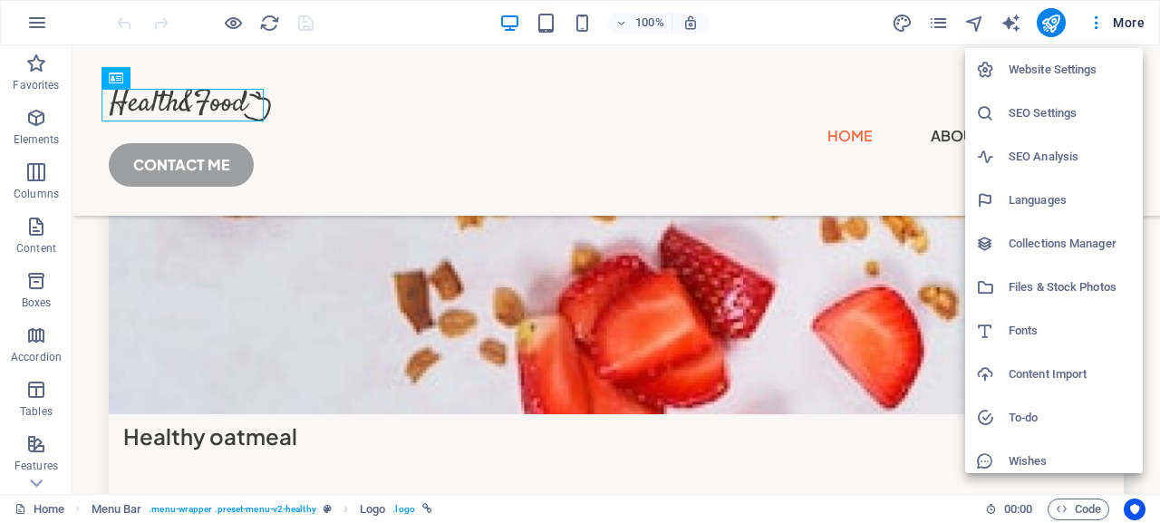
click at [1074, 63] on h6 "Website Settings" at bounding box center [1070, 70] width 123 height 22
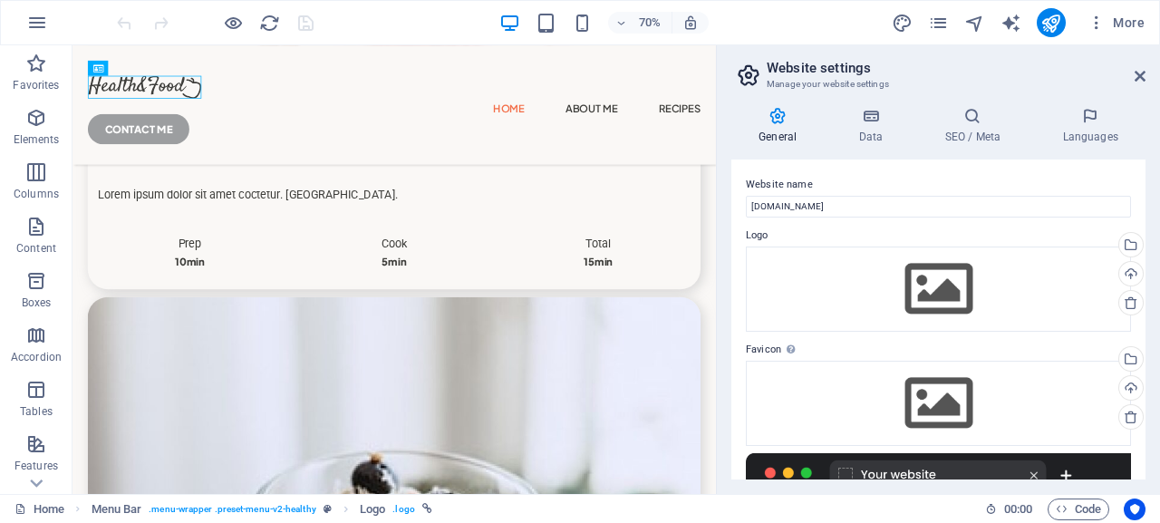
scroll to position [6394, 0]
click at [1116, 273] on div "Upload" at bounding box center [1129, 275] width 27 height 27
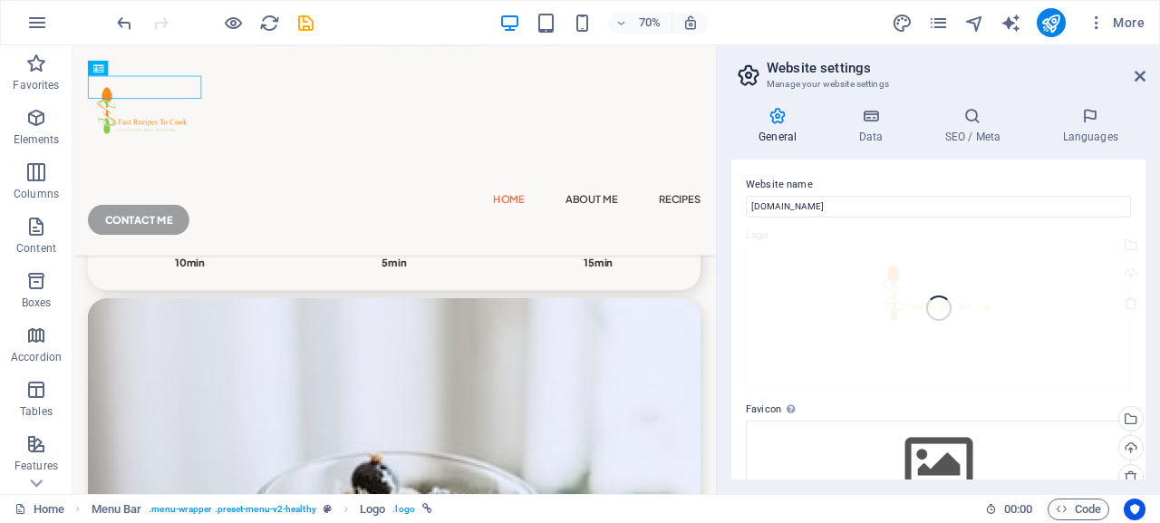
scroll to position [6520, 0]
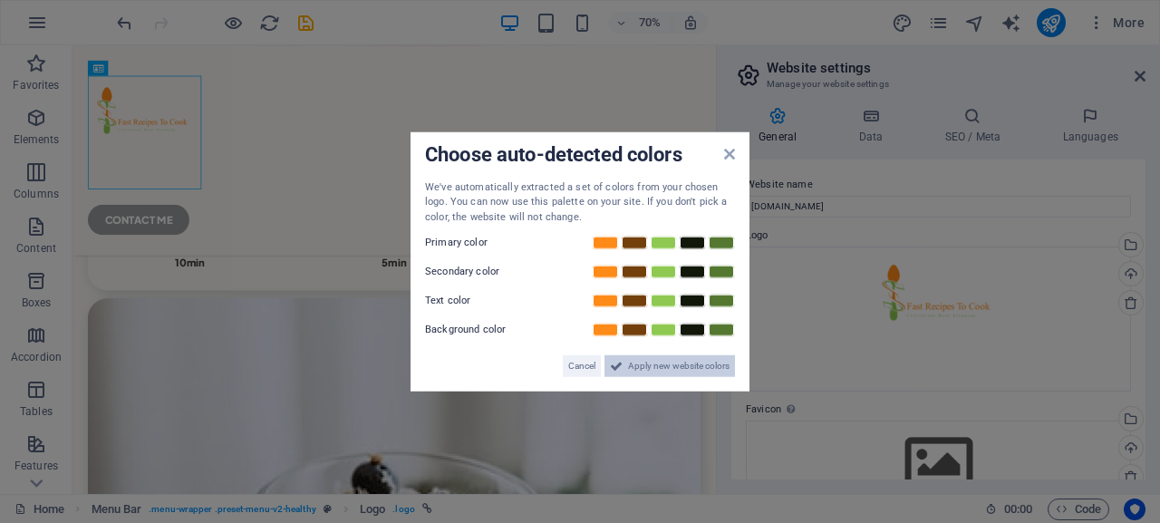
click at [622, 366] on icon at bounding box center [616, 366] width 13 height 22
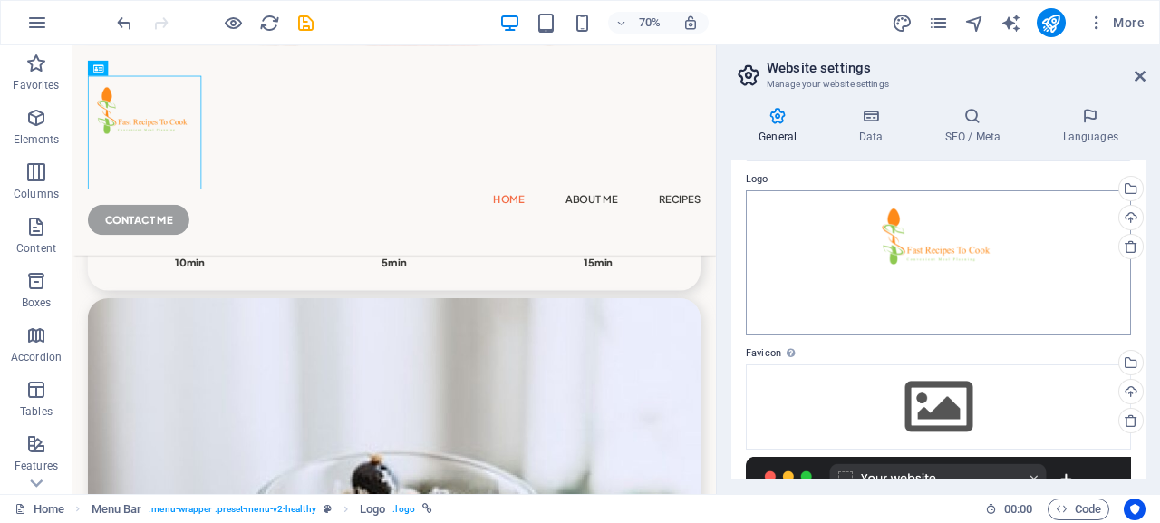
scroll to position [82, 0]
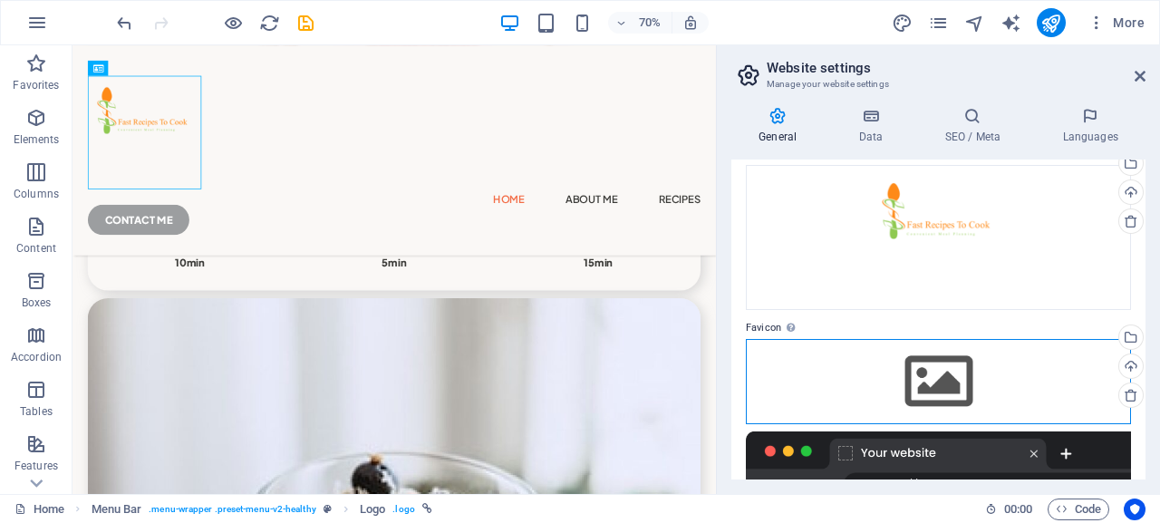
click at [931, 374] on div "Drag files here, click to choose files or select files from Files or our free s…" at bounding box center [938, 381] width 385 height 85
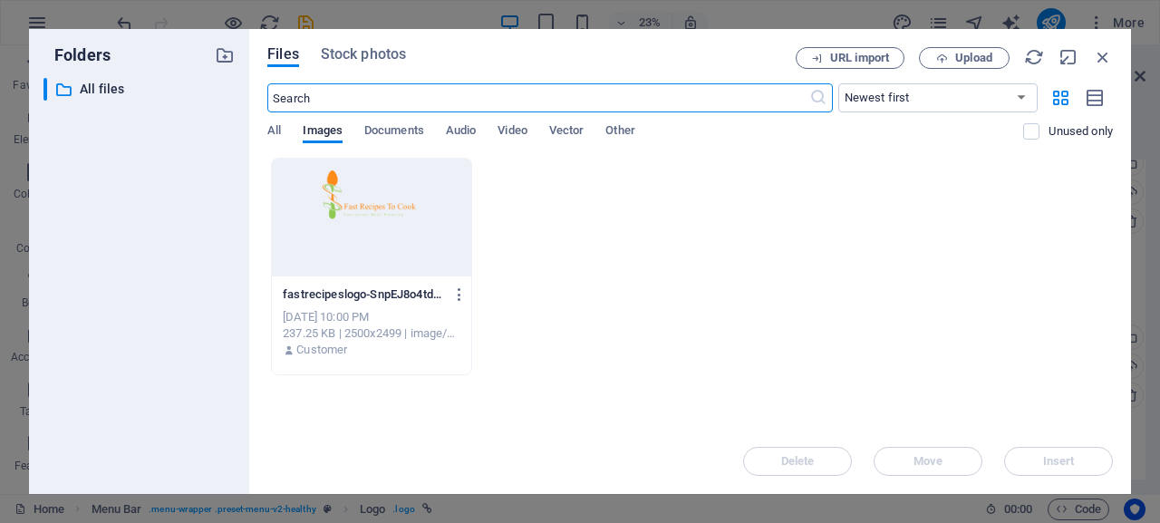
scroll to position [5335, 0]
click at [412, 205] on div at bounding box center [371, 218] width 199 height 118
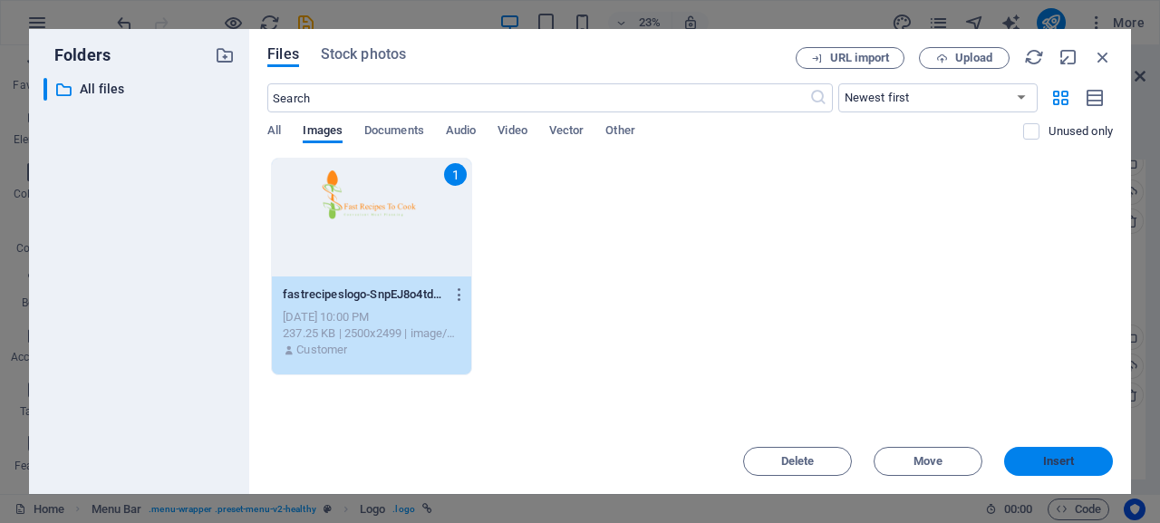
click at [1046, 463] on span "Insert" at bounding box center [1059, 461] width 32 height 11
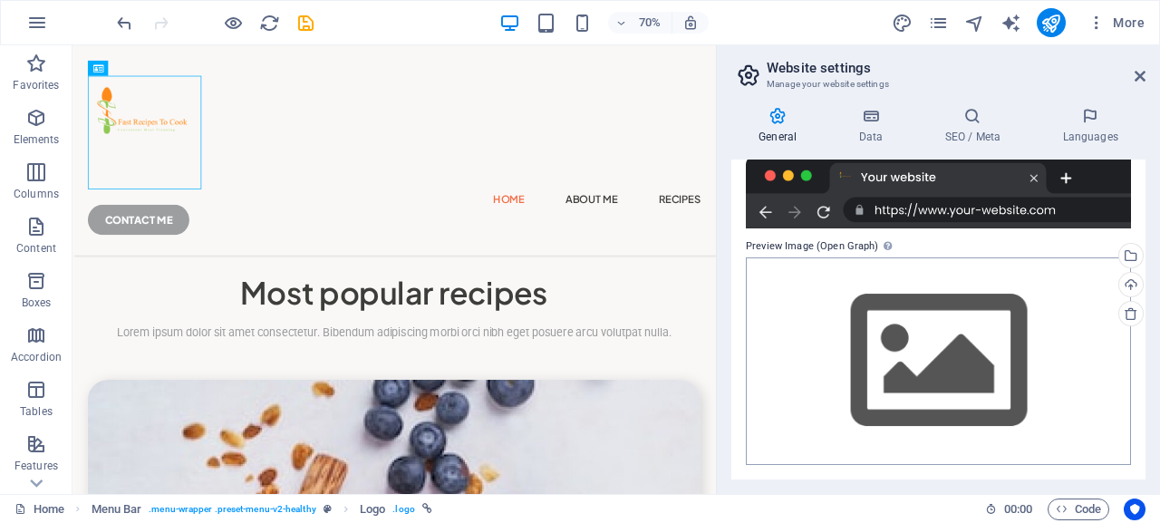
scroll to position [254, 0]
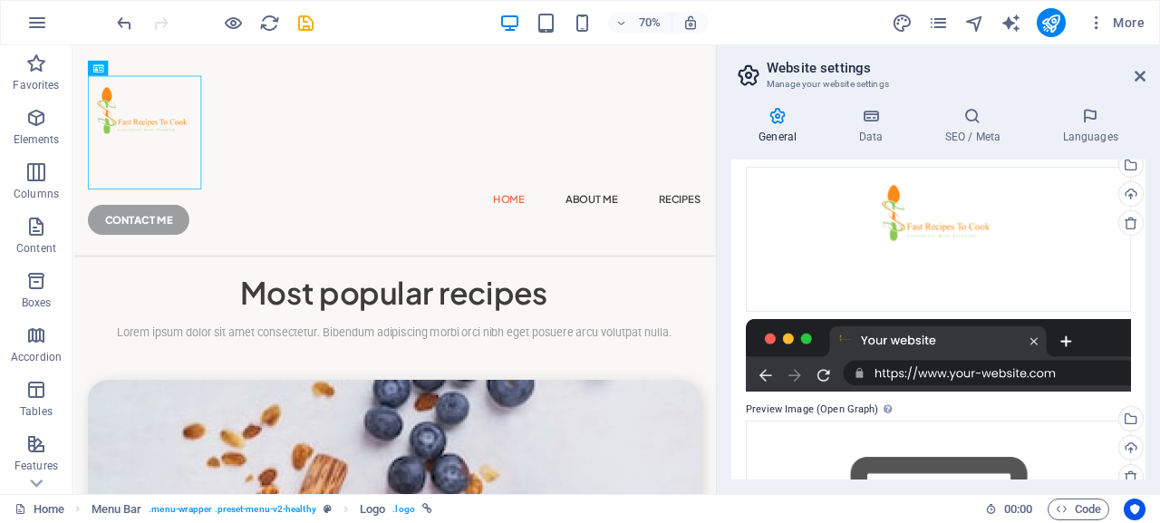
click at [820, 372] on div at bounding box center [938, 355] width 385 height 73
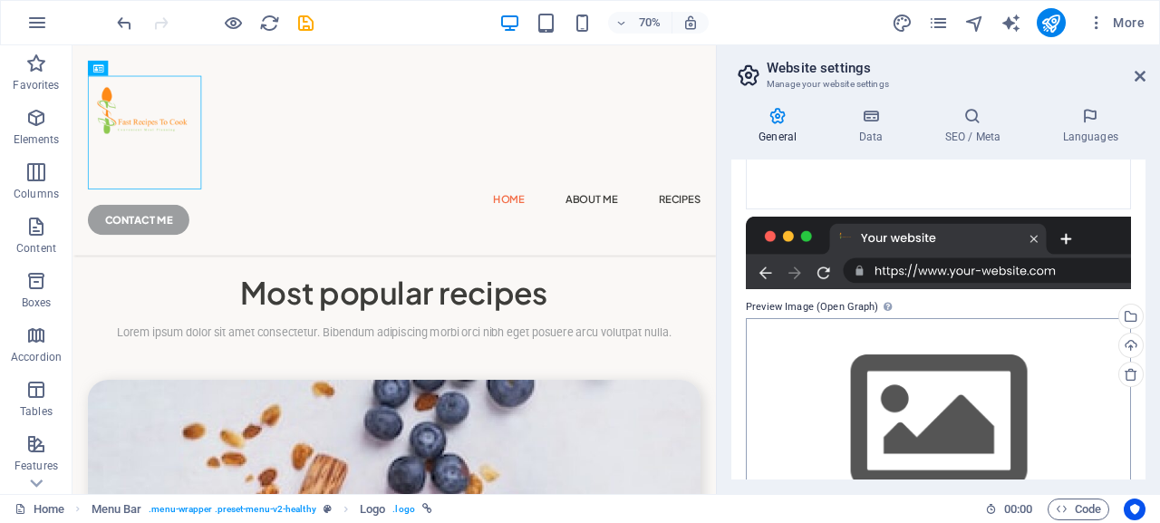
scroll to position [417, 0]
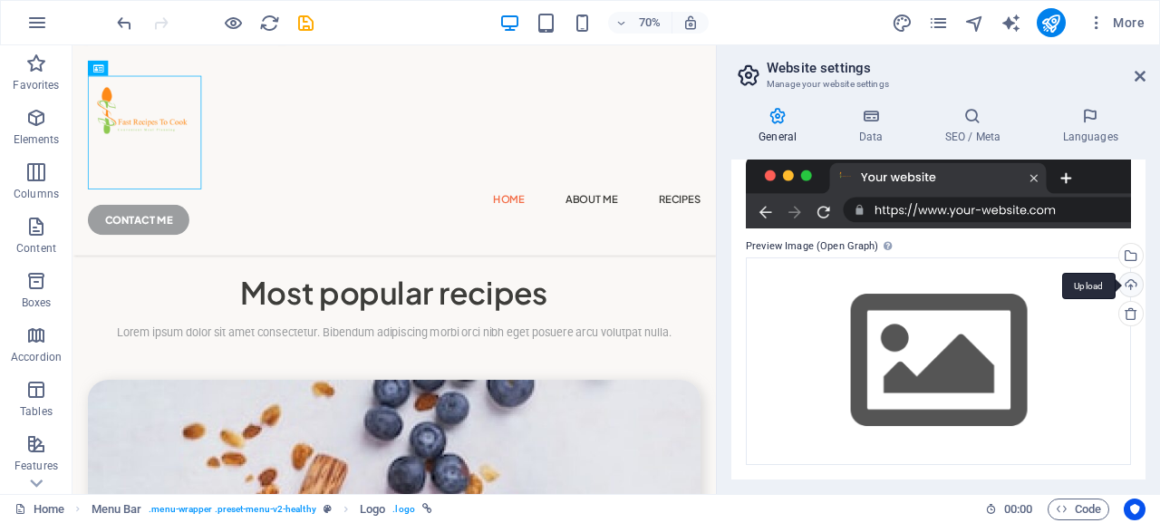
click at [1117, 287] on div "Upload" at bounding box center [1129, 286] width 27 height 27
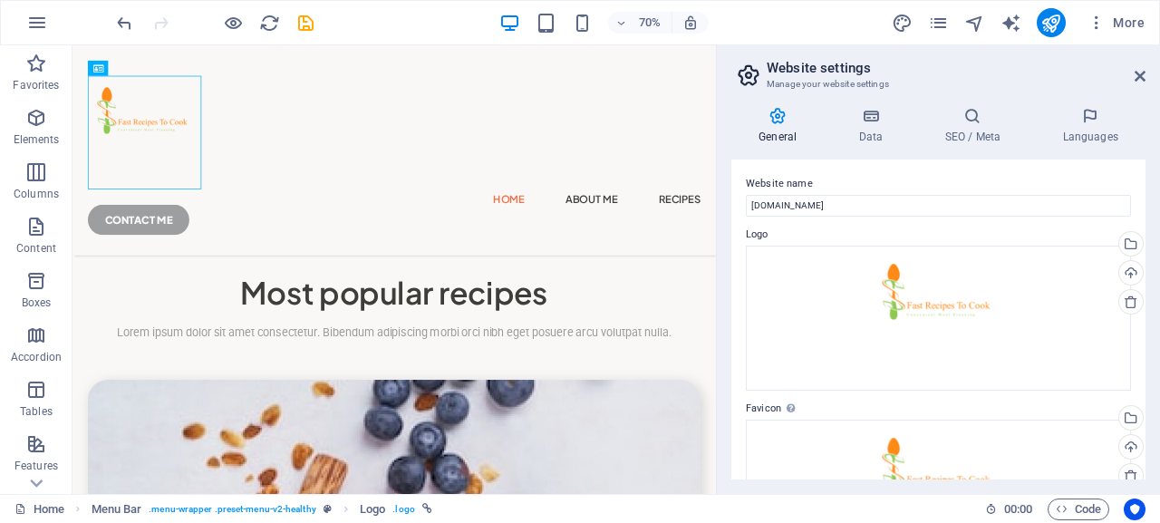
scroll to position [0, 0]
click at [870, 121] on icon at bounding box center [870, 116] width 79 height 18
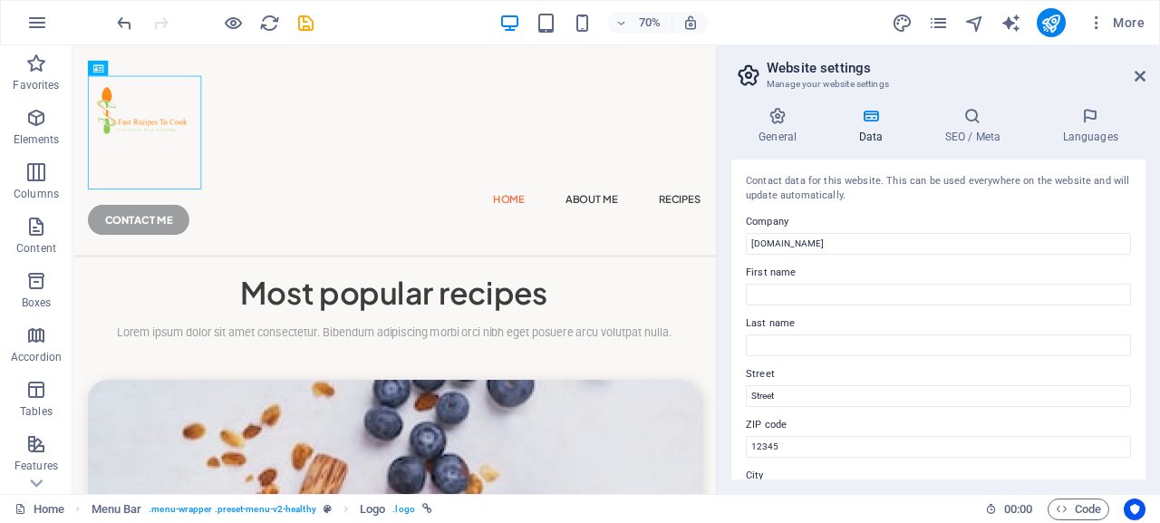
click at [1157, 316] on div "General Data SEO / Meta Languages Website name [DOMAIN_NAME] Logo Drag files he…" at bounding box center [938, 293] width 443 height 402
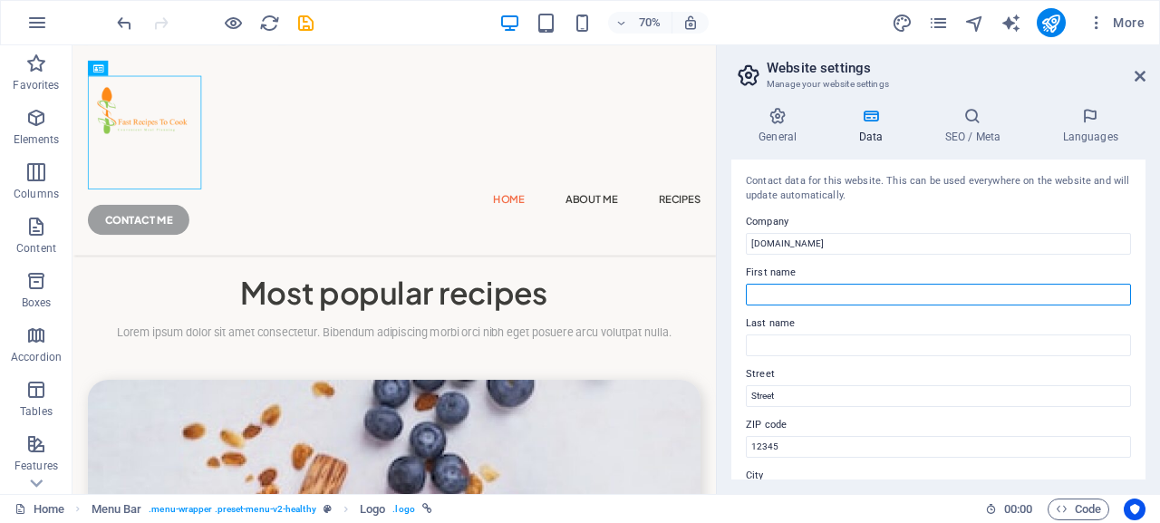
click at [777, 295] on input "First name" at bounding box center [938, 295] width 385 height 22
paste input "[PERSON_NAME]"
drag, startPoint x: 818, startPoint y: 297, endPoint x: 772, endPoint y: 295, distance: 45.4
click at [772, 295] on input "[PERSON_NAME]" at bounding box center [938, 295] width 385 height 22
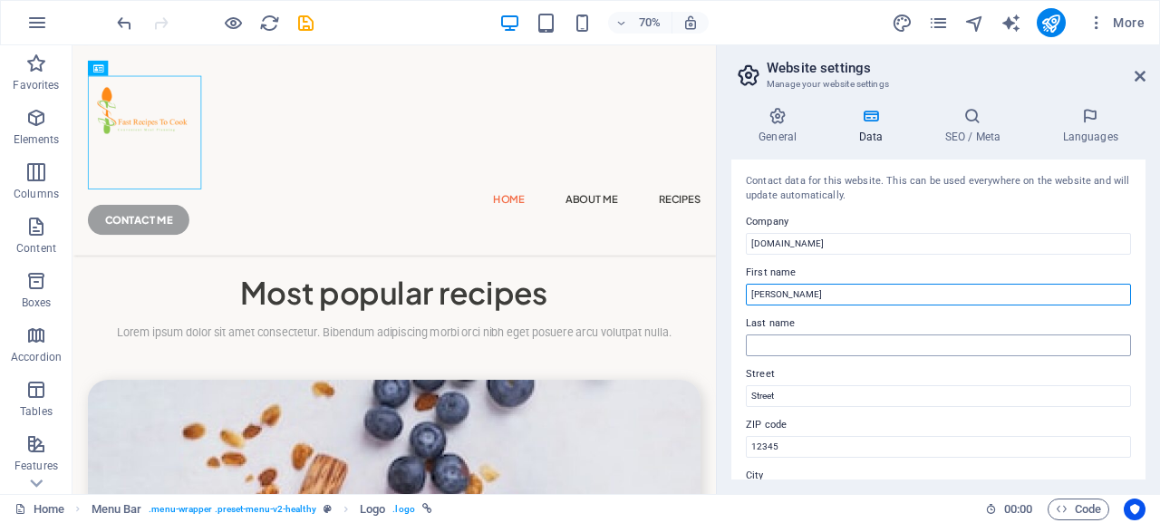
type input "[PERSON_NAME]"
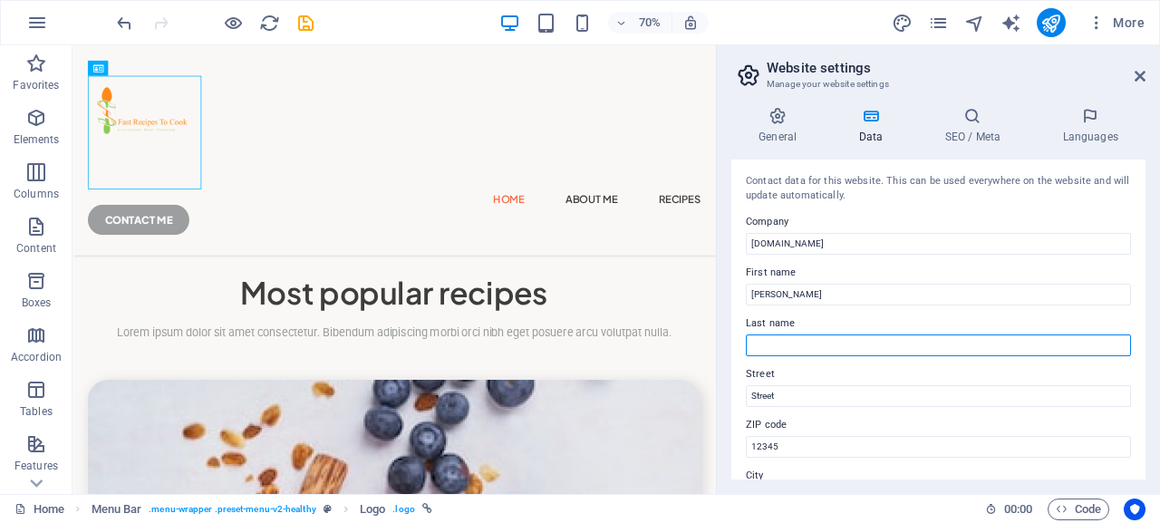
click at [767, 340] on input "Last name" at bounding box center [938, 346] width 385 height 22
paste input "[PERSON_NAME]"
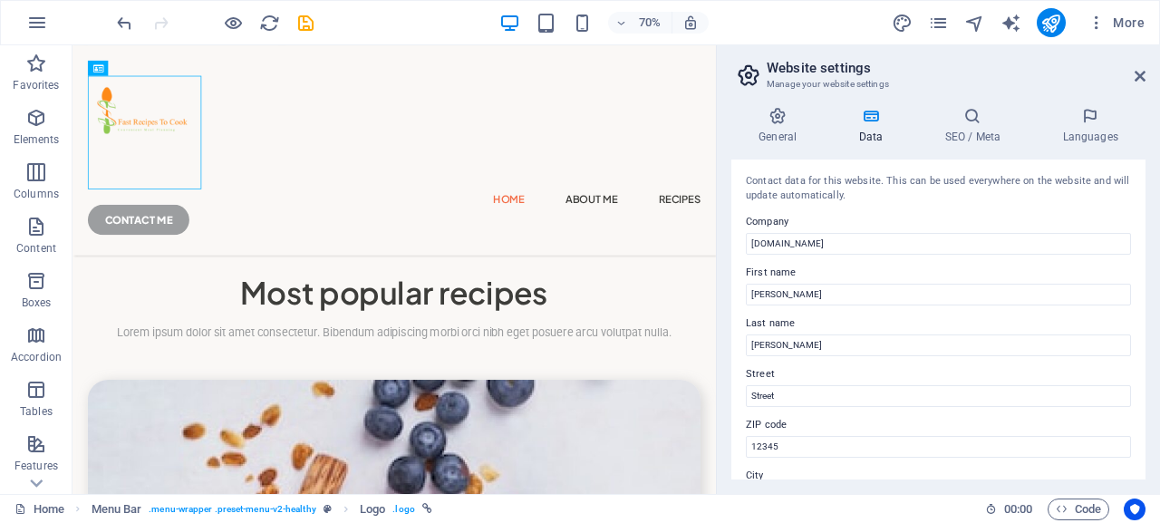
click at [807, 167] on div "Contact data for this website. This can be used everywhere on the website and w…" at bounding box center [939, 320] width 414 height 320
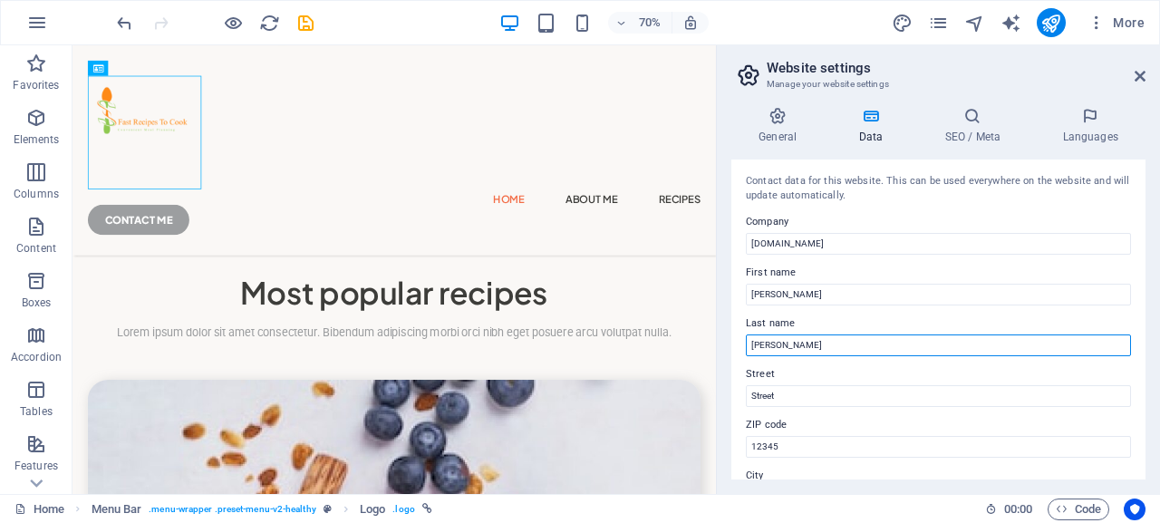
click at [764, 347] on input "[PERSON_NAME]" at bounding box center [938, 346] width 385 height 22
click at [761, 347] on input "[PERSON_NAME]" at bounding box center [938, 346] width 385 height 22
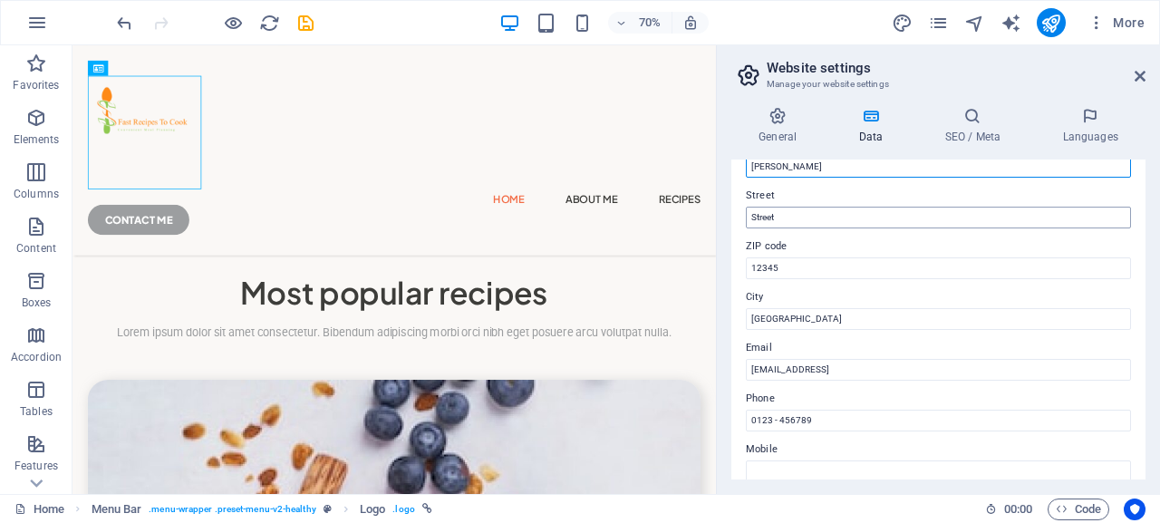
scroll to position [163, 0]
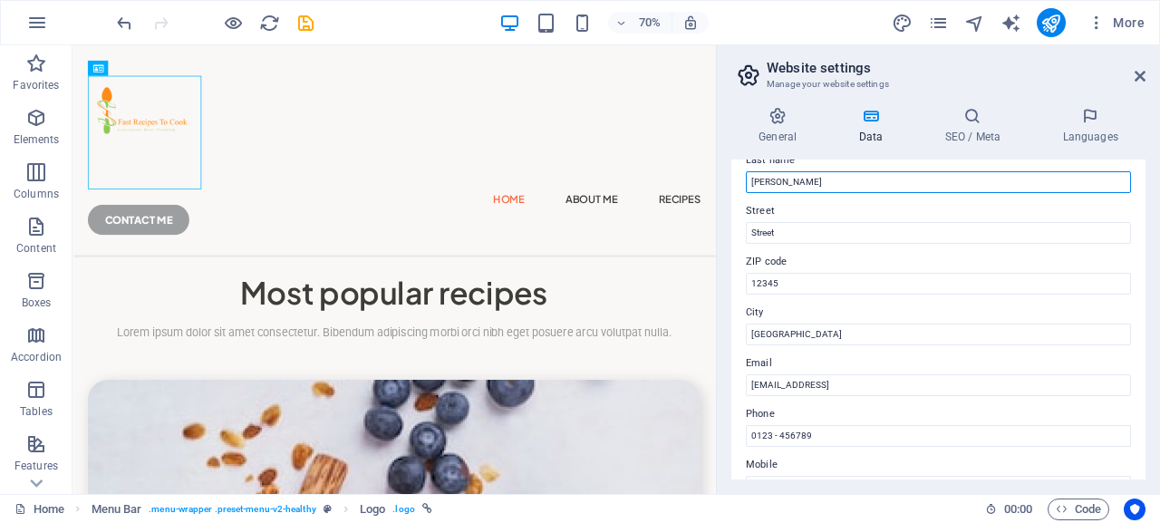
type input "[PERSON_NAME]"
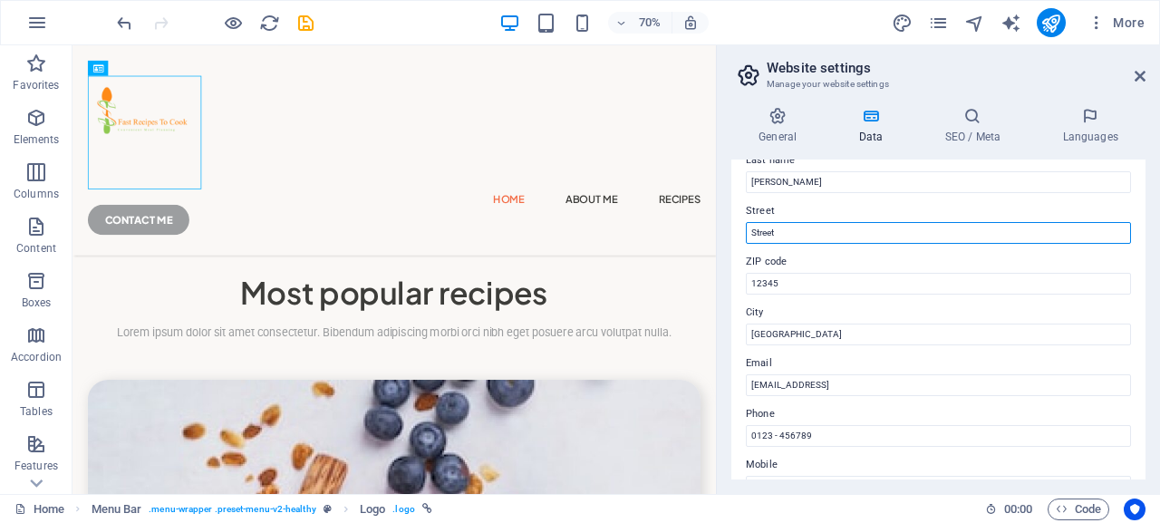
click at [768, 226] on input "Street" at bounding box center [938, 233] width 385 height 22
paste input "[STREET_ADDRESS]"
type input "[STREET_ADDRESS]"
click at [789, 368] on label "Email" at bounding box center [938, 364] width 385 height 22
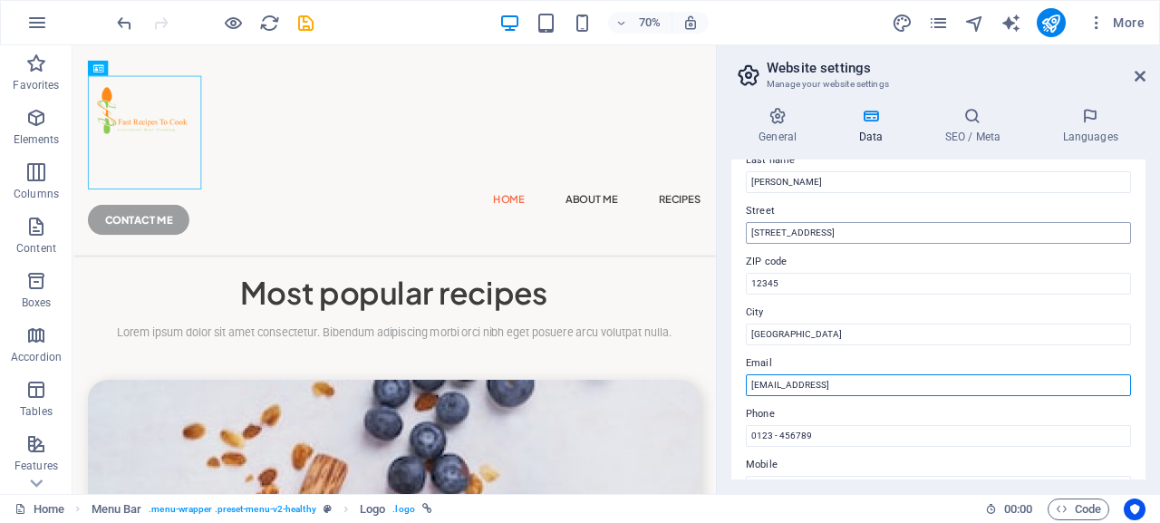
click at [789, 374] on input "[EMAIL_ADDRESS]" at bounding box center [938, 385] width 385 height 22
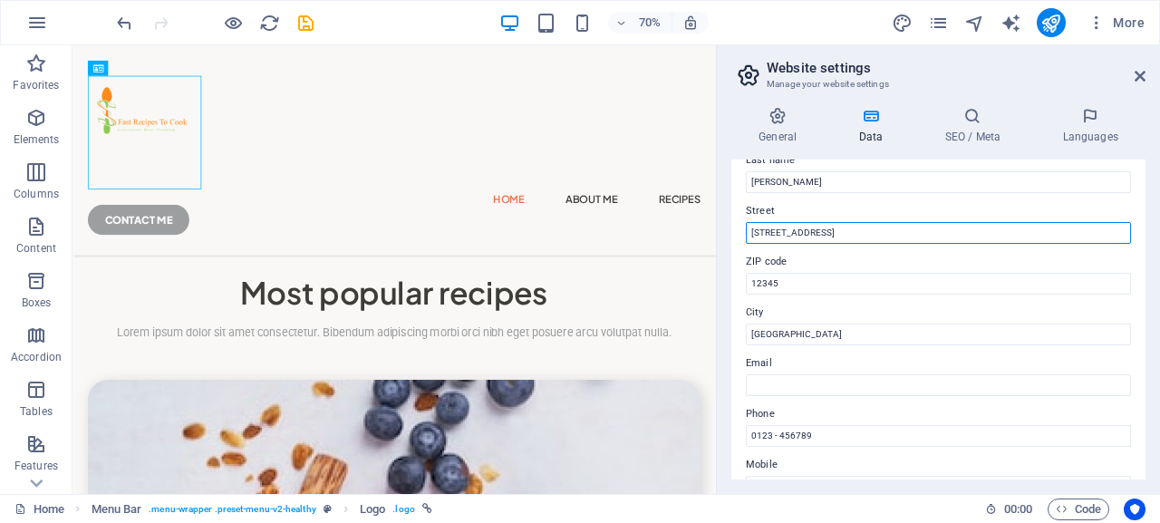
click at [868, 234] on input "[STREET_ADDRESS]" at bounding box center [938, 233] width 385 height 22
click at [873, 231] on input "[STREET_ADDRESS]" at bounding box center [938, 233] width 385 height 22
type input "[STREET_ADDRESS]"
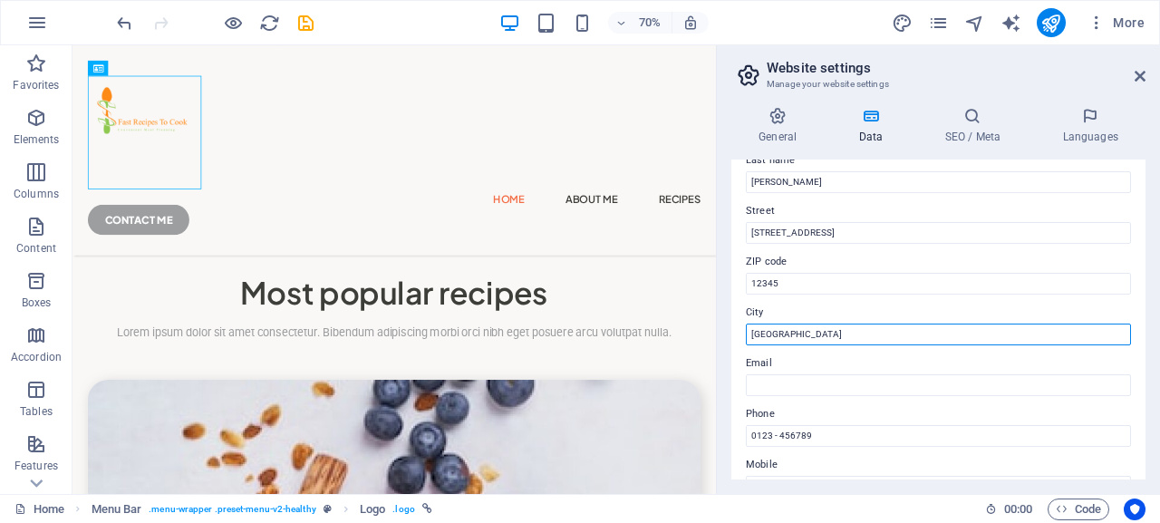
drag, startPoint x: 784, startPoint y: 337, endPoint x: 742, endPoint y: 335, distance: 42.7
click at [746, 335] on input "[GEOGRAPHIC_DATA]" at bounding box center [938, 335] width 385 height 22
type input "[GEOGRAPHIC_DATA]"
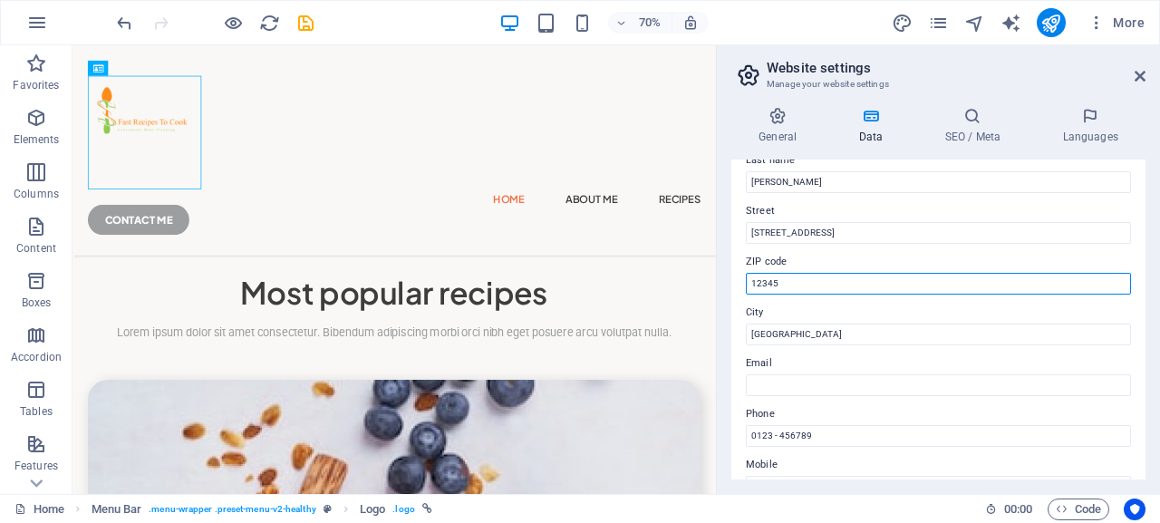
click at [787, 285] on input "12345" at bounding box center [938, 284] width 385 height 22
drag, startPoint x: 787, startPoint y: 285, endPoint x: 749, endPoint y: 282, distance: 38.2
click at [749, 282] on input "12345" at bounding box center [938, 284] width 385 height 22
paste input "94124"
type input "94124"
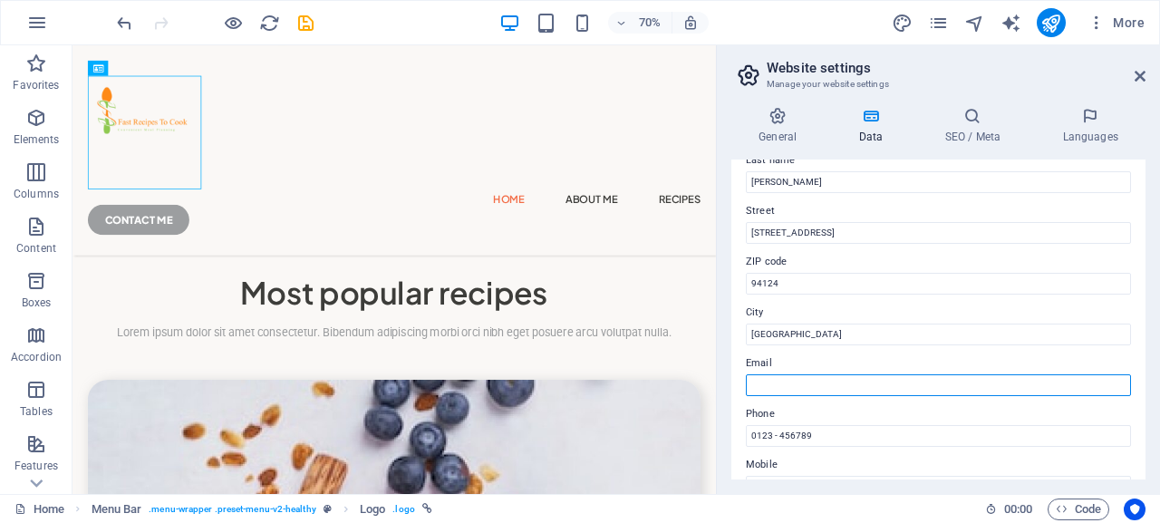
click at [760, 383] on input "Email" at bounding box center [938, 385] width 385 height 22
paste input "[EMAIL_ADDRESS][DOMAIN_NAME]"
click at [789, 387] on input "[EMAIL_ADDRESS][DOMAIN_NAME]" at bounding box center [938, 385] width 385 height 22
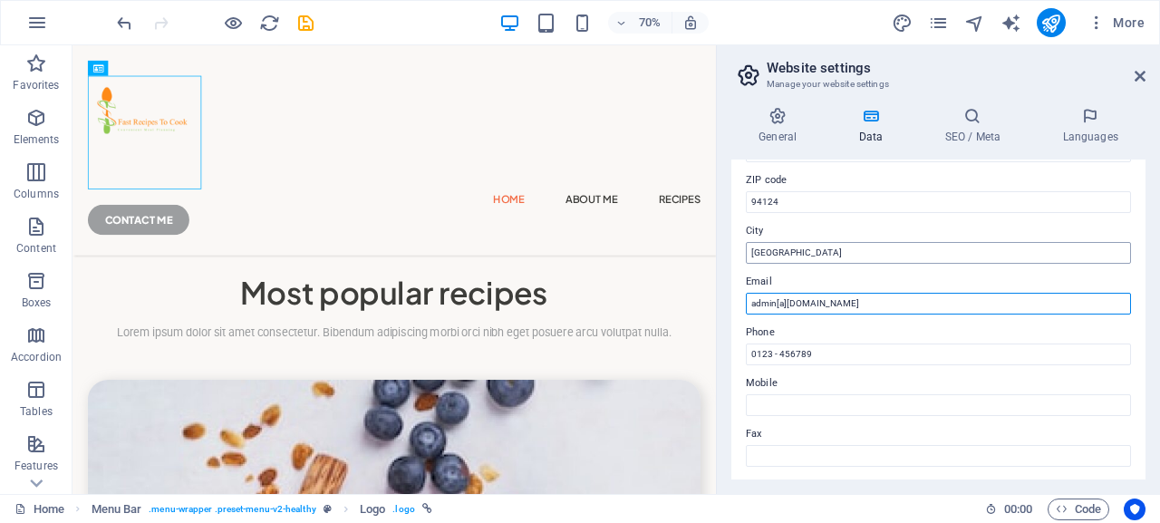
scroll to position [326, 0]
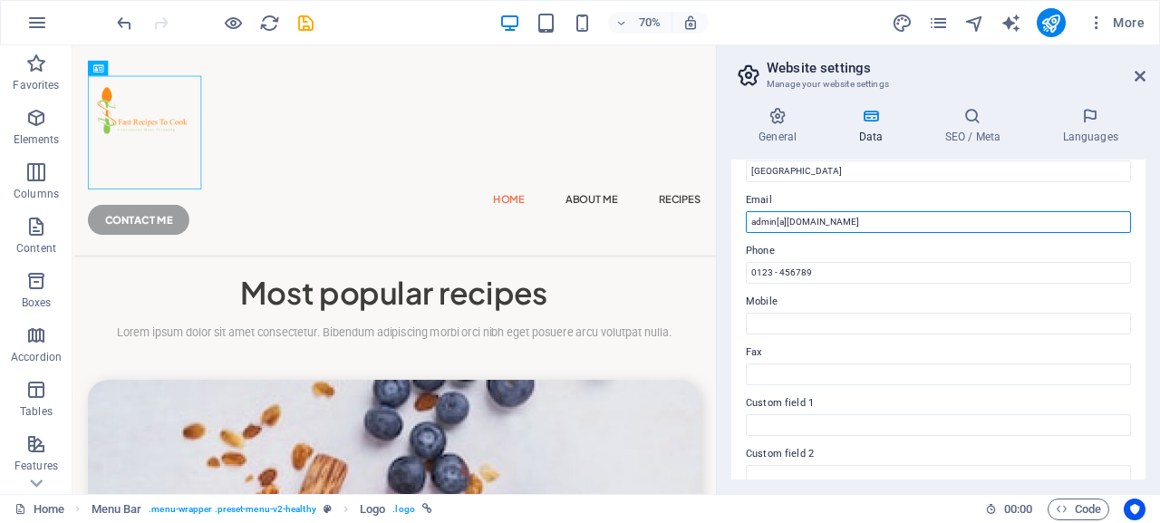
type input "admin[a][DOMAIN_NAME]"
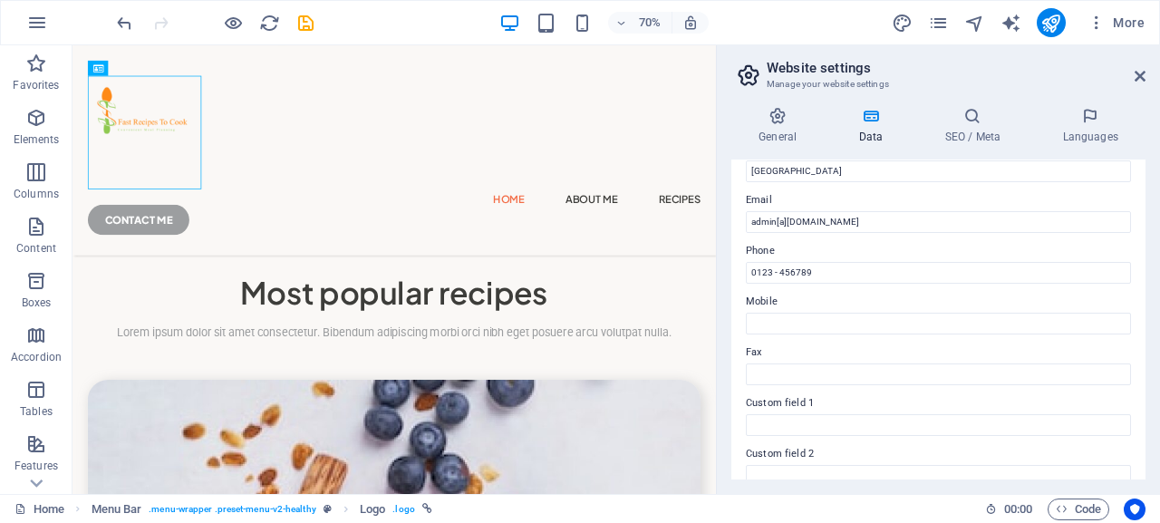
click at [172, 40] on div "70% More" at bounding box center [580, 23] width 1159 height 44
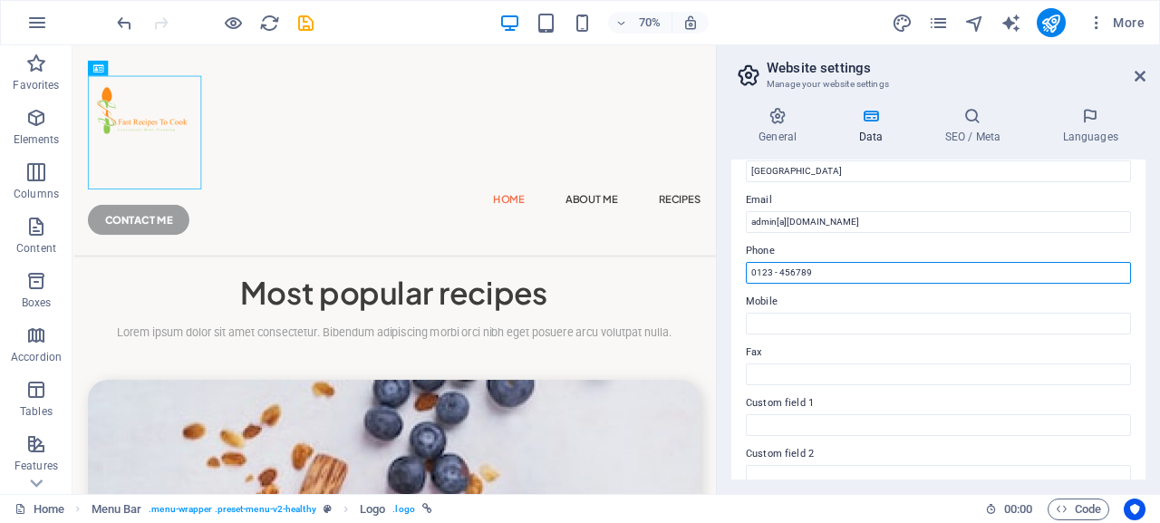
drag, startPoint x: 828, startPoint y: 269, endPoint x: 727, endPoint y: 264, distance: 100.8
click at [746, 264] on input "0123 - 456789" at bounding box center [938, 273] width 385 height 22
paste input "[PHONE_NUMBER]"
type input "[PHONE_NUMBER]"
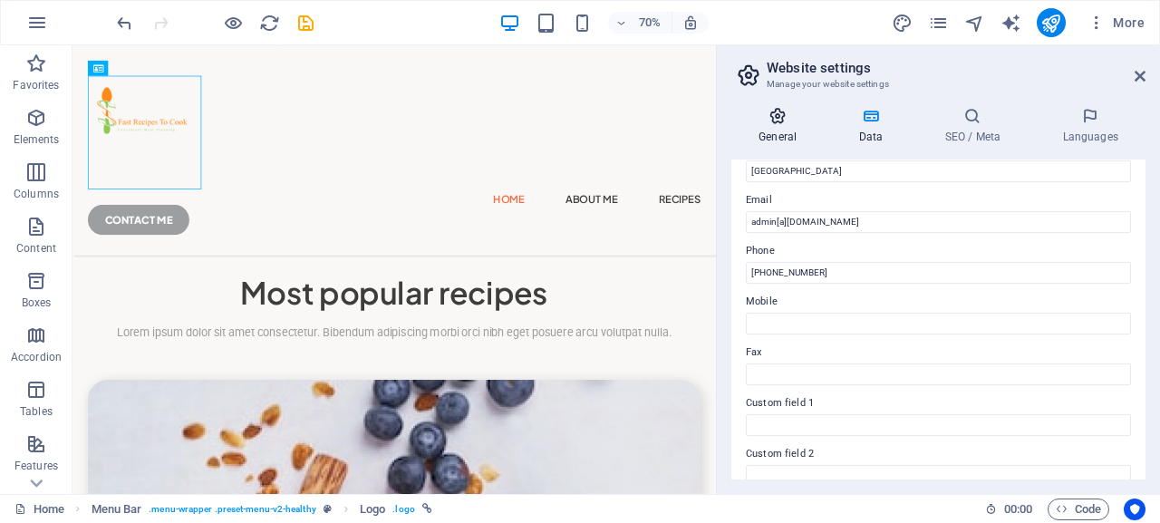
click at [807, 66] on h2 "Website settings" at bounding box center [956, 68] width 379 height 16
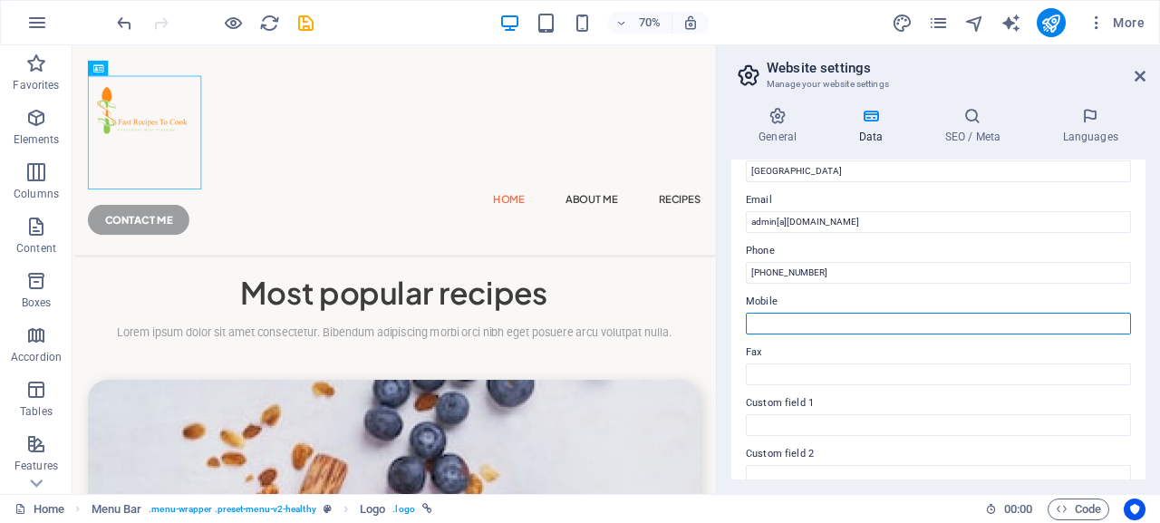
click at [771, 324] on input "Mobile" at bounding box center [938, 324] width 385 height 22
paste input "[PHONE_NUMBER]"
type input "[PHONE_NUMBER]"
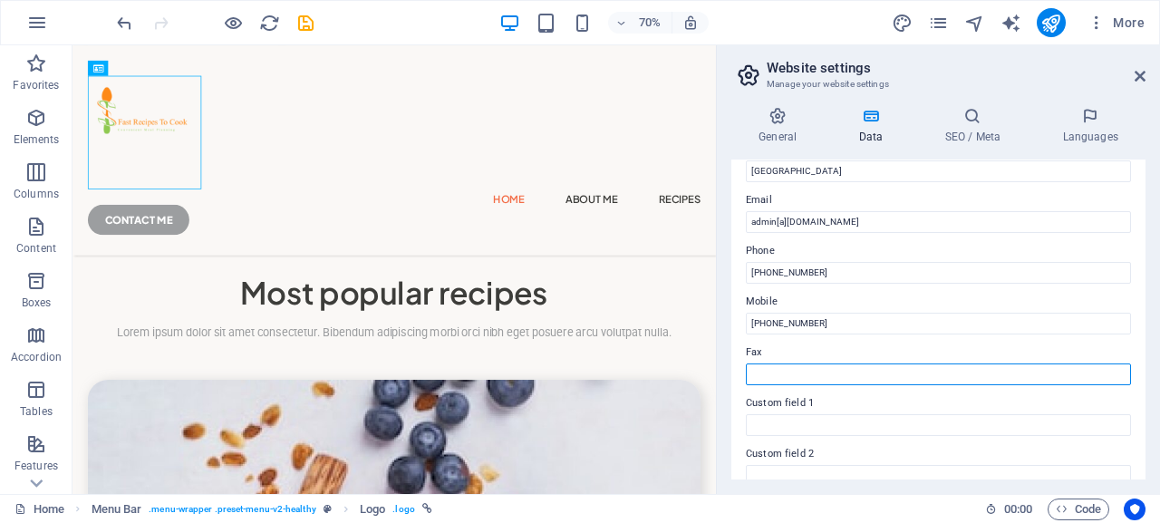
click at [760, 374] on input "Fax" at bounding box center [938, 375] width 385 height 22
paste input "[PHONE_NUMBER]"
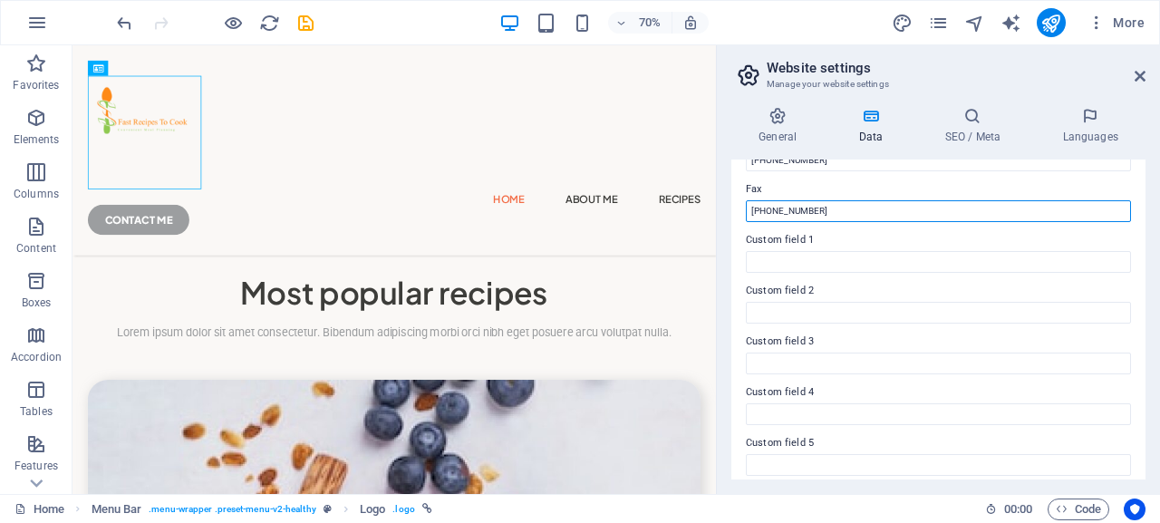
scroll to position [551, 0]
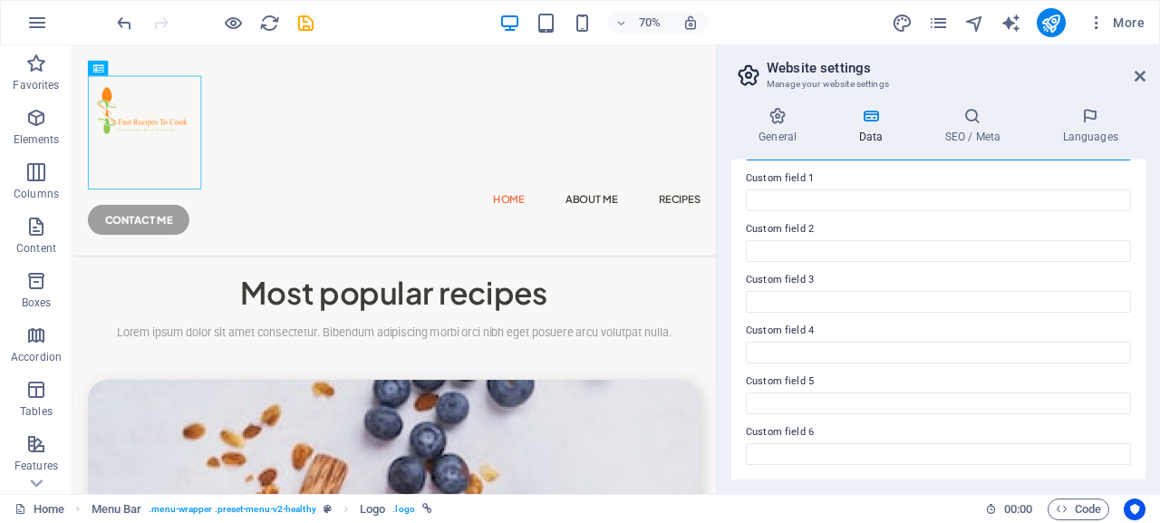
type input "[PHONE_NUMBER]"
click at [1121, 329] on div "Contact data for this website. This can be used everywhere on the website and w…" at bounding box center [939, 320] width 414 height 320
click at [872, 119] on icon at bounding box center [870, 116] width 79 height 18
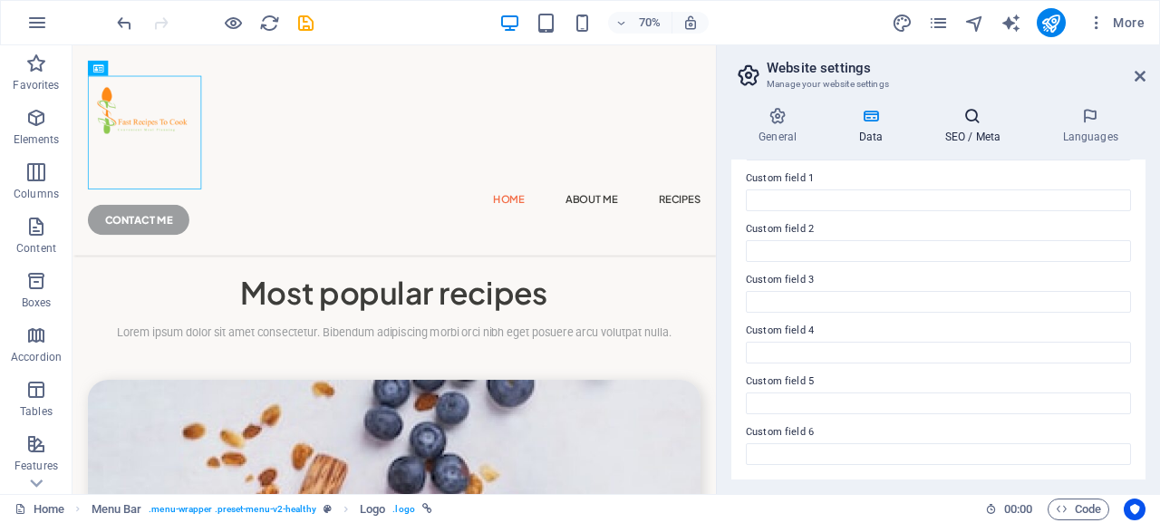
click at [970, 118] on icon at bounding box center [972, 116] width 111 height 18
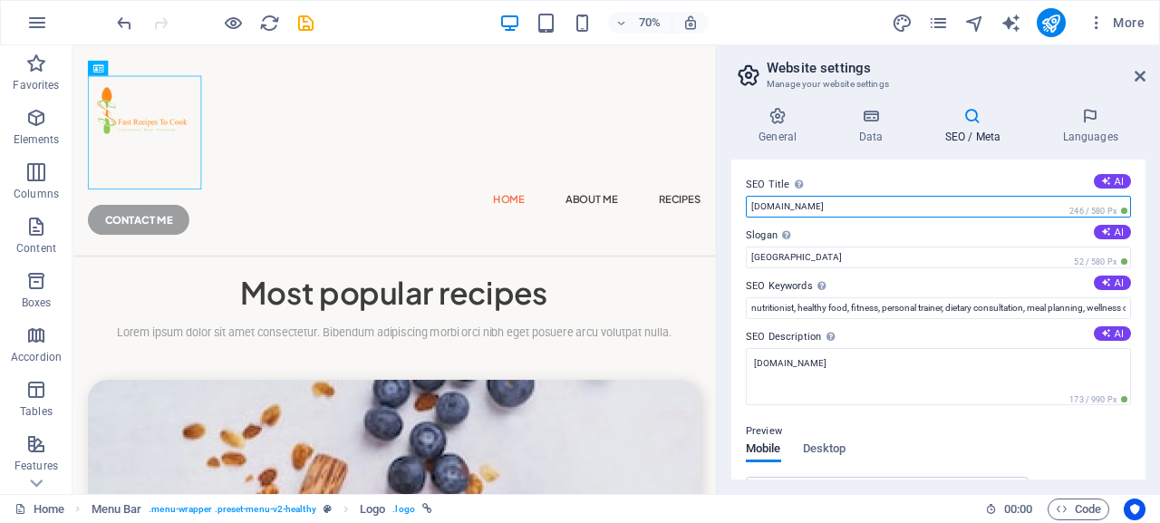
click at [902, 210] on input "[DOMAIN_NAME]" at bounding box center [938, 207] width 385 height 22
click at [898, 210] on input "[DOMAIN_NAME]" at bounding box center [938, 207] width 385 height 22
paste input "[DOMAIN_NAME] - Quick and Easy Recipes for Every Occasion"
click at [859, 204] on input "[DOMAIN_NAME] - Quick and Easy Recipes for Every Occasion" at bounding box center [938, 207] width 385 height 22
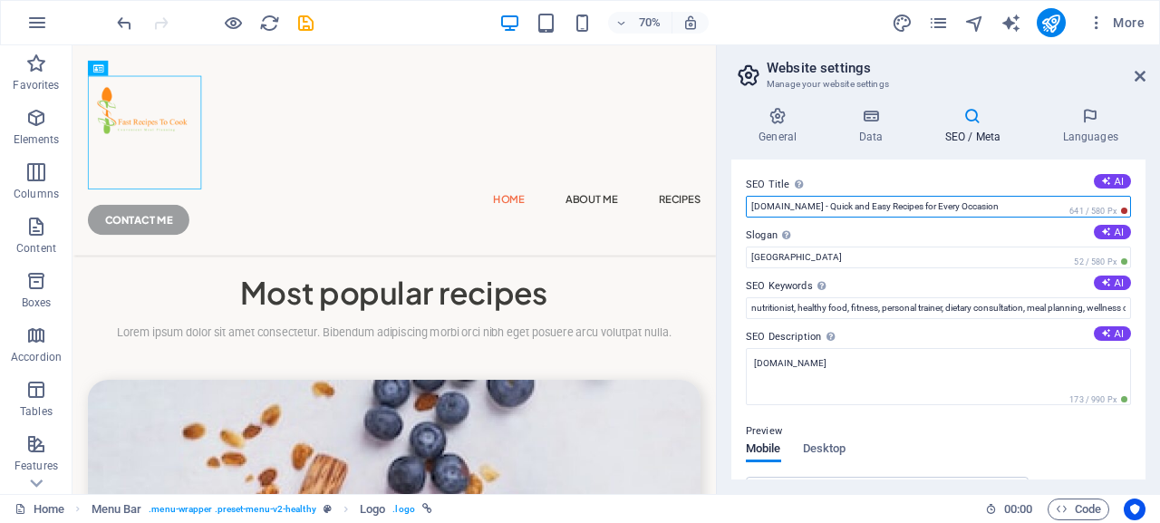
click at [859, 204] on input "[DOMAIN_NAME] - Quick and Easy Recipes for Every Occasion" at bounding box center [938, 207] width 385 height 22
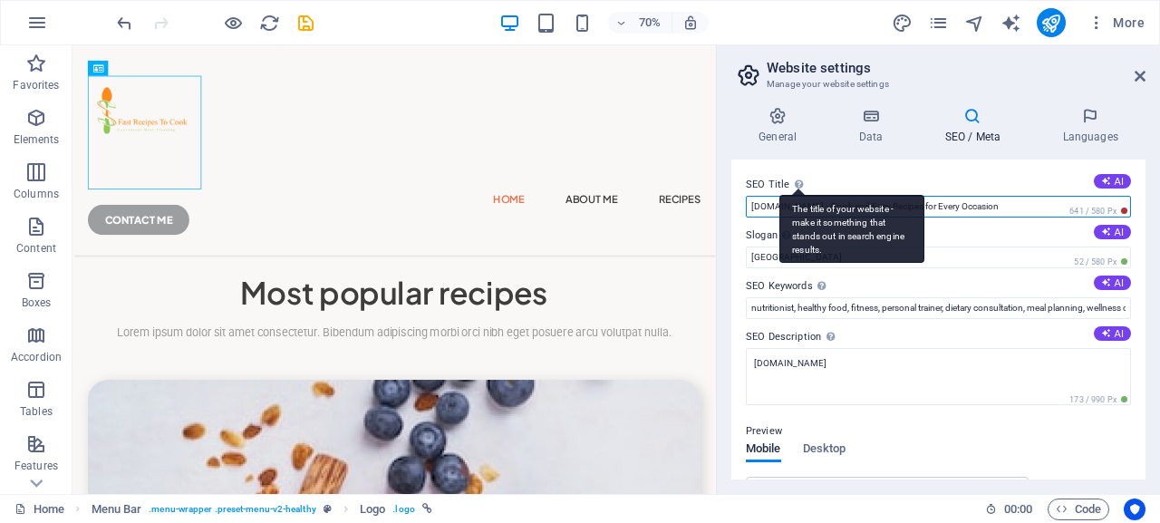
drag, startPoint x: 859, startPoint y: 204, endPoint x: 799, endPoint y: 194, distance: 61.6
click at [810, 196] on input "[DOMAIN_NAME] - Quick and Easy Recipes for Every Occasion" at bounding box center [938, 207] width 385 height 22
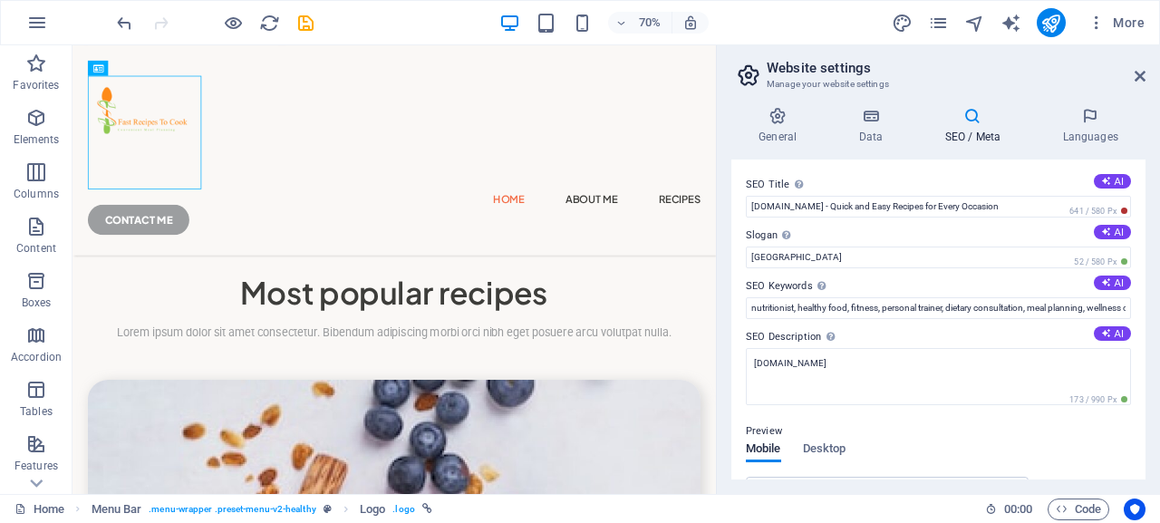
click at [732, 192] on div "SEO Title The title of your website - make it something that stands out in sear…" at bounding box center [939, 320] width 414 height 320
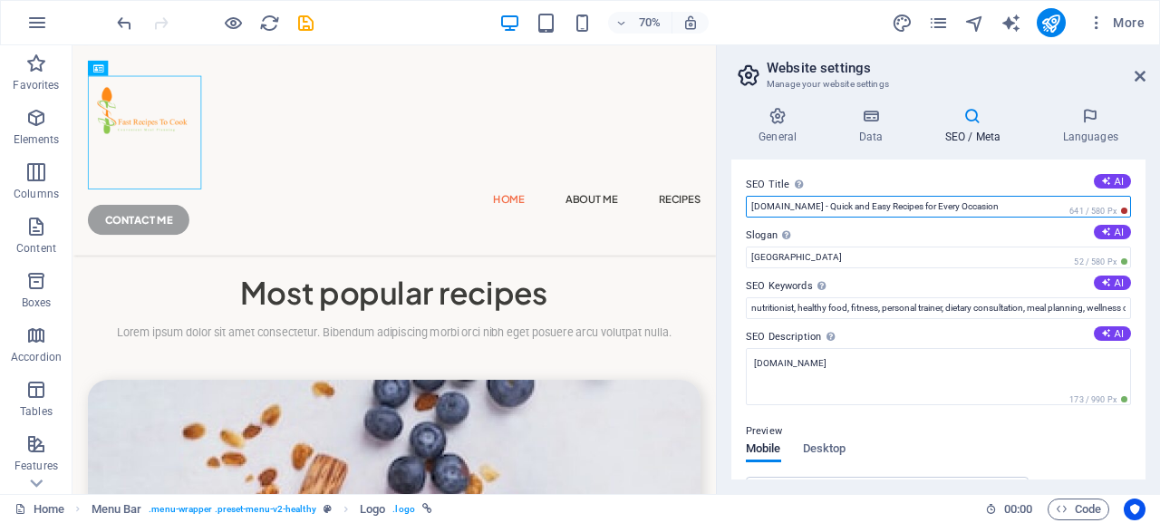
click at [859, 204] on input "[DOMAIN_NAME] - Quick and Easy Recipes for Every Occasion" at bounding box center [938, 207] width 385 height 22
click at [858, 203] on input "[DOMAIN_NAME] - Quick and Easy Recipes for Every Occasion" at bounding box center [938, 207] width 385 height 22
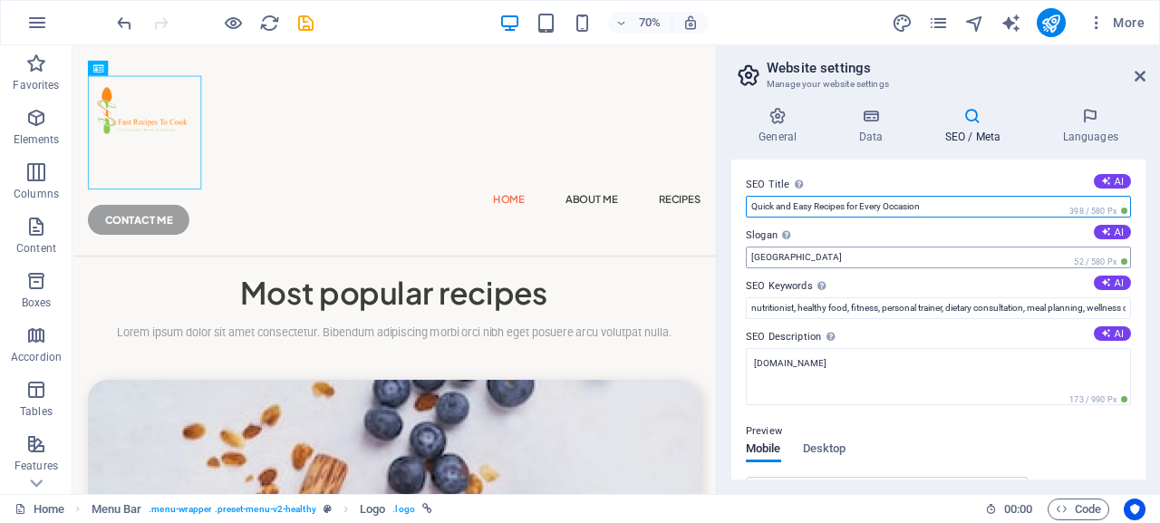
type input "Quick and Easy Recipes for Every Occasion"
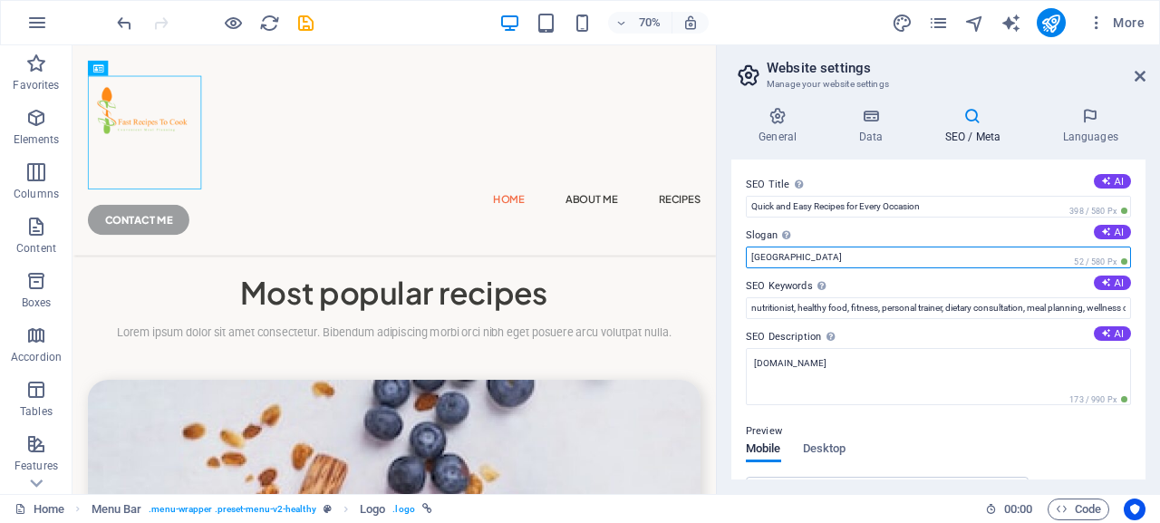
drag, startPoint x: 757, startPoint y: 248, endPoint x: 735, endPoint y: 246, distance: 21.9
click at [746, 247] on input "[GEOGRAPHIC_DATA]" at bounding box center [938, 258] width 385 height 22
type input "Healthy Food for Busy People"
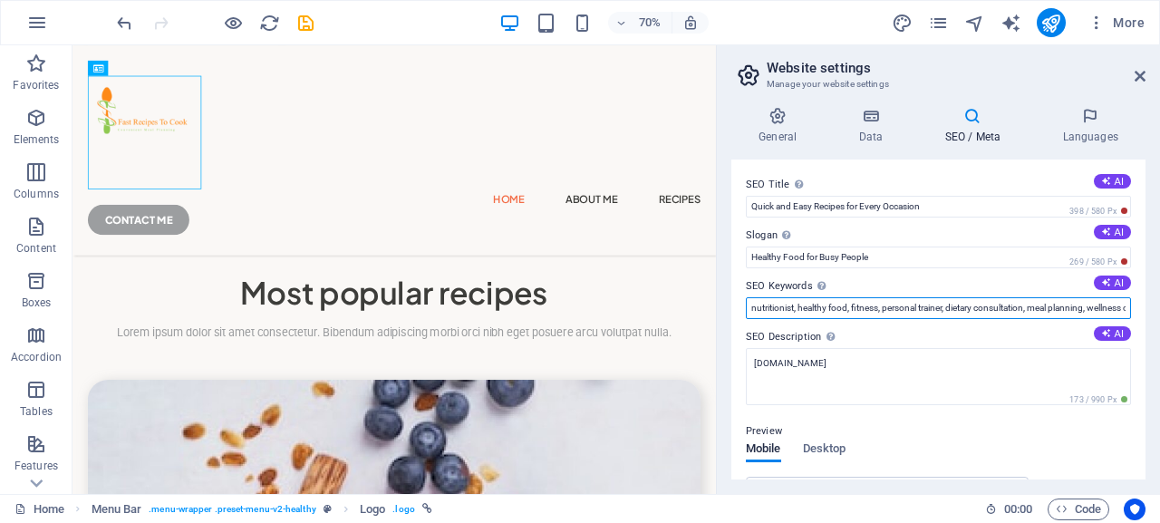
click at [793, 302] on input "nutritionist, healthy food, fitness, personal trainer, dietary consultation, me…" at bounding box center [938, 308] width 385 height 22
paste input "a healthy recipe, healthy dinners on the go, best healthy recipes blogs, recipe…"
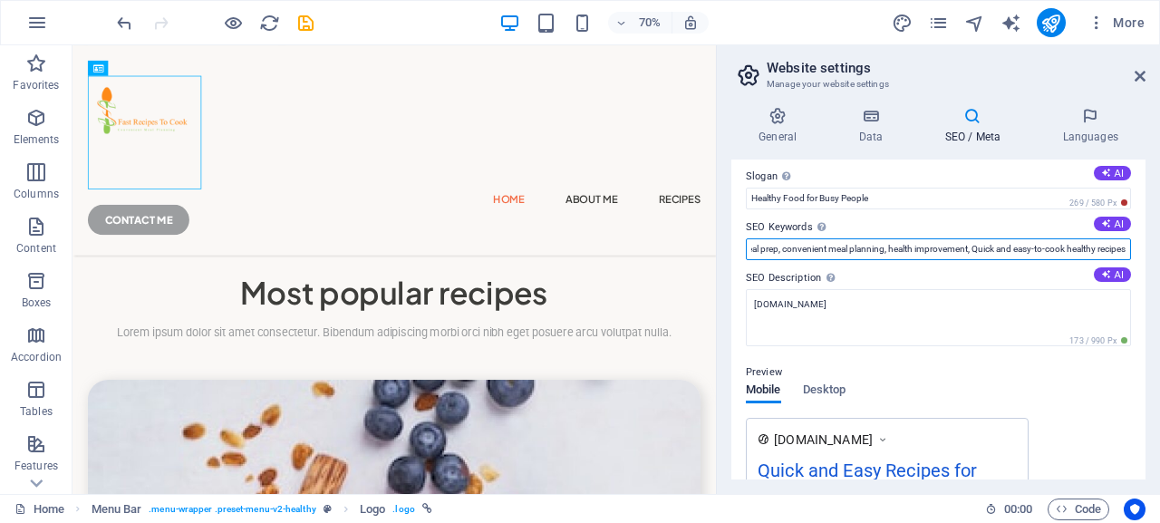
scroll to position [82, 0]
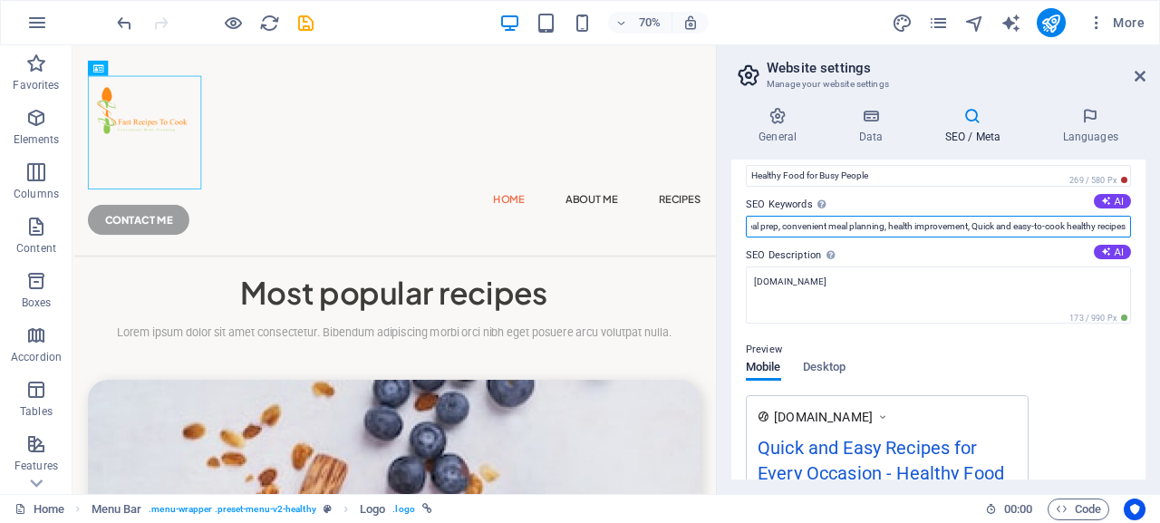
type input "a healthy recipe, healthy dinners on the go, best healthy recipes blogs, recipe…"
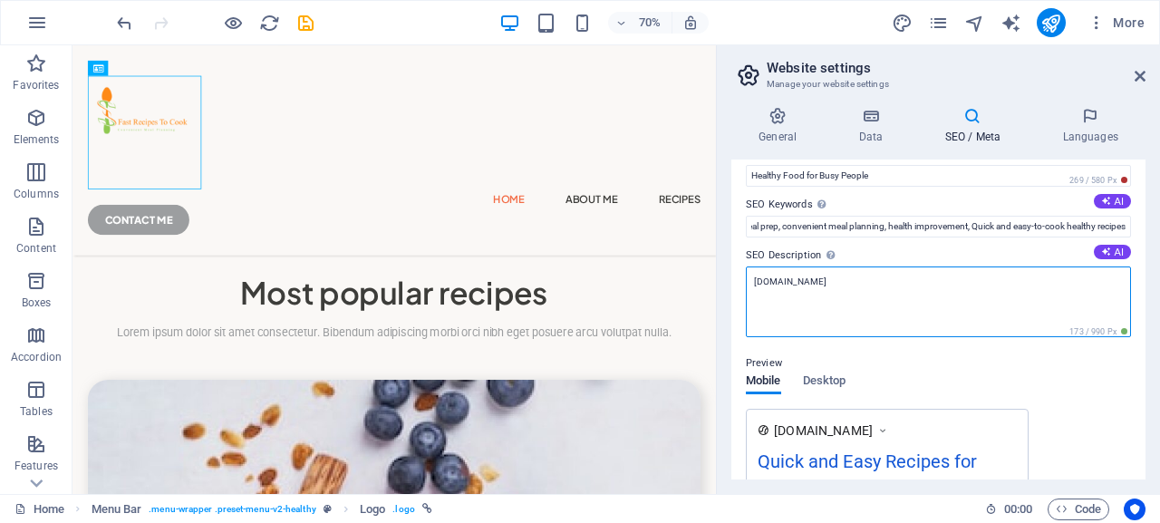
drag, startPoint x: 882, startPoint y: 284, endPoint x: 738, endPoint y: 275, distance: 144.4
click at [746, 275] on textarea "[DOMAIN_NAME]" at bounding box center [938, 302] width 385 height 71
click at [738, 275] on div "SEO Title The title of your website - make it something that stands out in sear…" at bounding box center [939, 320] width 414 height 320
drag, startPoint x: 883, startPoint y: 285, endPoint x: 734, endPoint y: 276, distance: 148.9
click at [746, 276] on textarea "[DOMAIN_NAME]" at bounding box center [938, 302] width 385 height 71
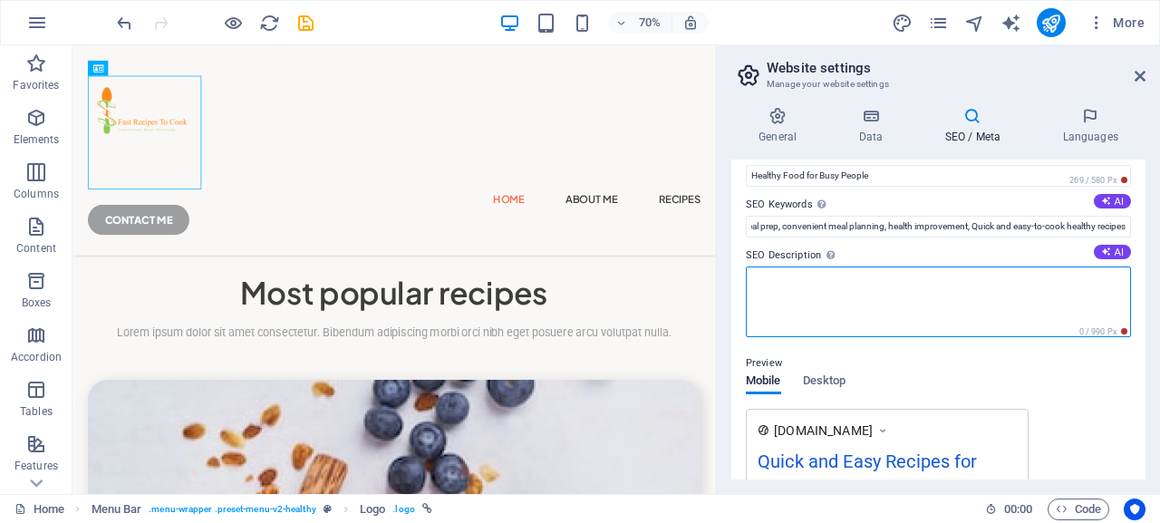
paste textarea "Discover delicious, easy-to-follow recipes that can be prepared in 30 minutes o…"
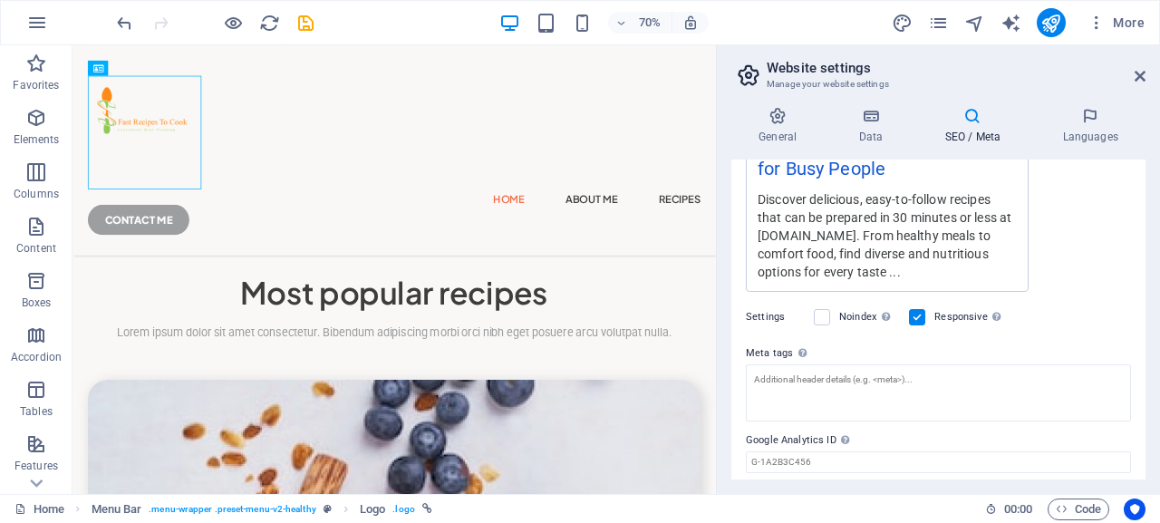
scroll to position [490, 0]
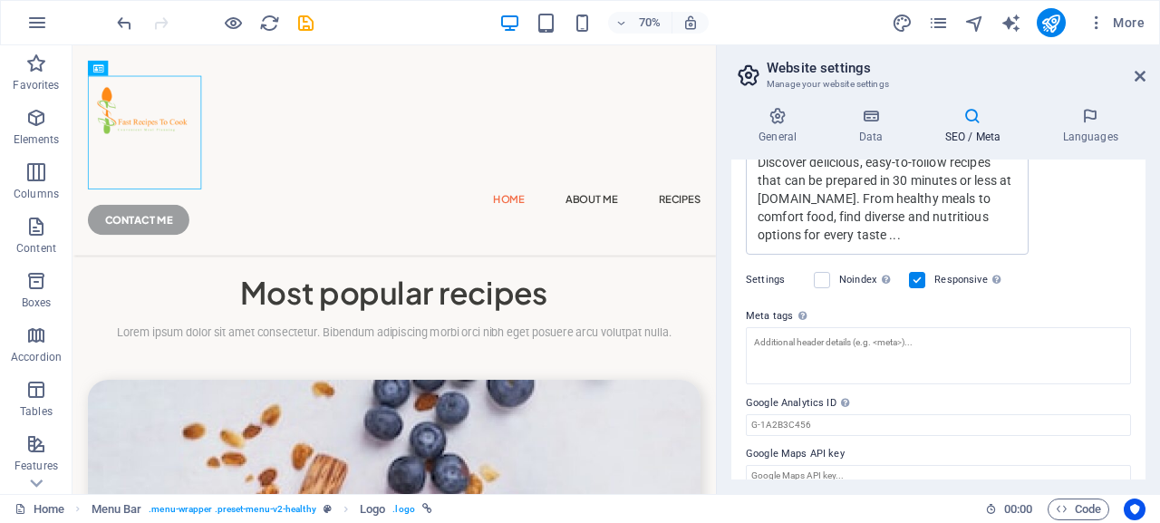
type textarea "Discover delicious, easy-to-follow recipes that can be prepared in 30 minutes o…"
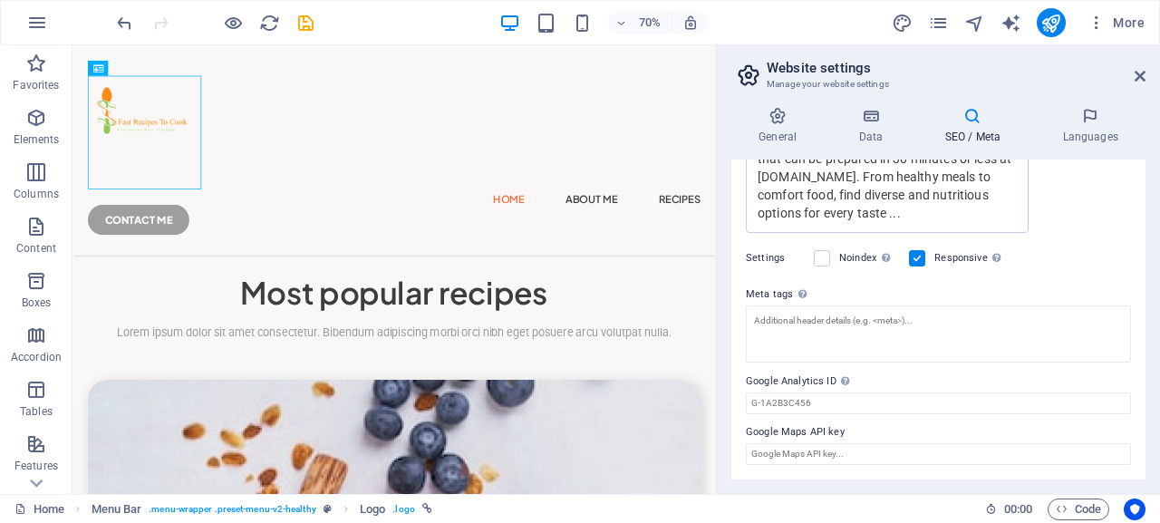
scroll to position [449, 0]
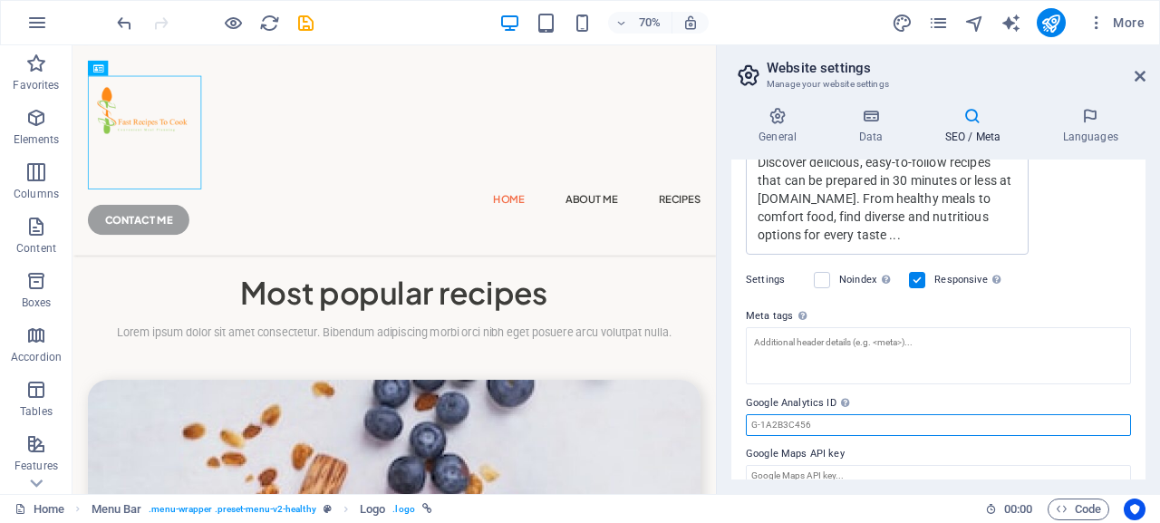
click at [761, 423] on input "Google Analytics ID Please only add the Google Analytics ID. We automatically i…" at bounding box center [938, 425] width 385 height 22
paste input "G-WMXX85PDN3"
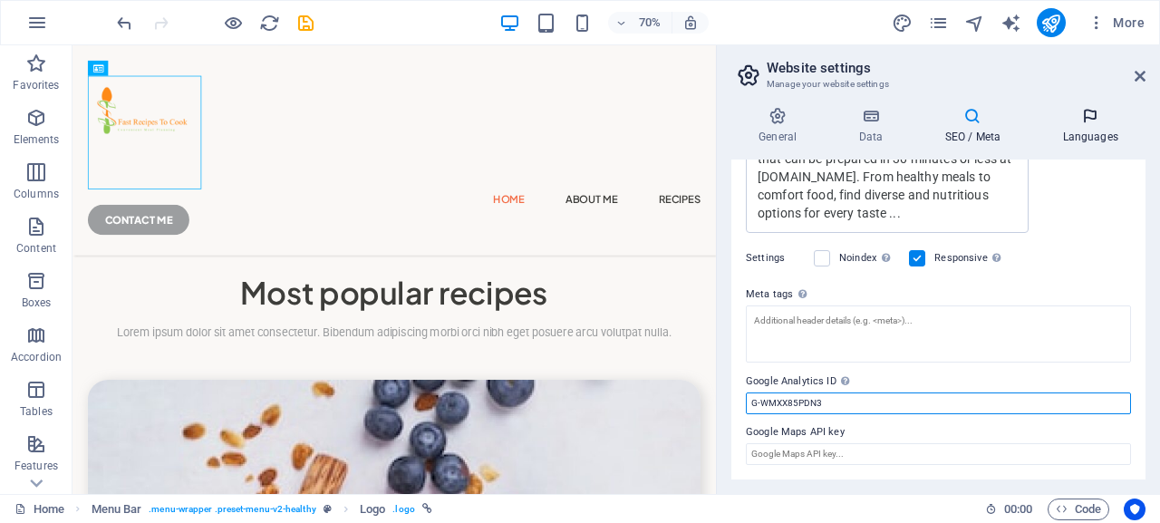
type input "G-WMXX85PDN3"
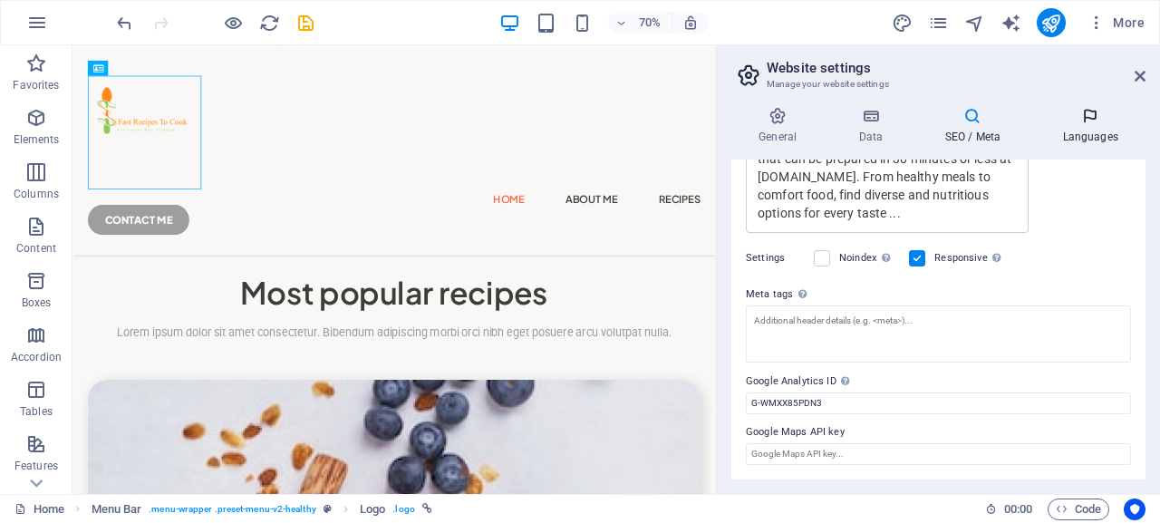
click at [1083, 131] on h4 "Languages" at bounding box center [1090, 126] width 111 height 38
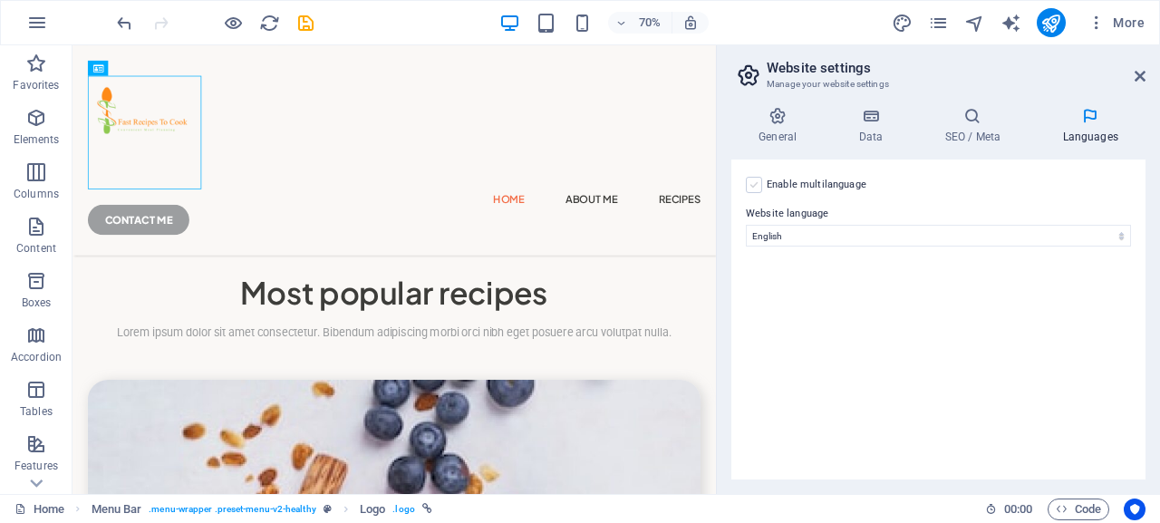
click at [755, 187] on label at bounding box center [754, 185] width 16 height 16
click at [0, 0] on input "Enable multilanguage To disable multilanguage delete all languages until only o…" at bounding box center [0, 0] width 0 height 0
select select
click at [839, 407] on div "Enable multilanguage To disable multilanguage delete all languages until only o…" at bounding box center [939, 320] width 414 height 320
click at [752, 187] on label at bounding box center [754, 185] width 16 height 16
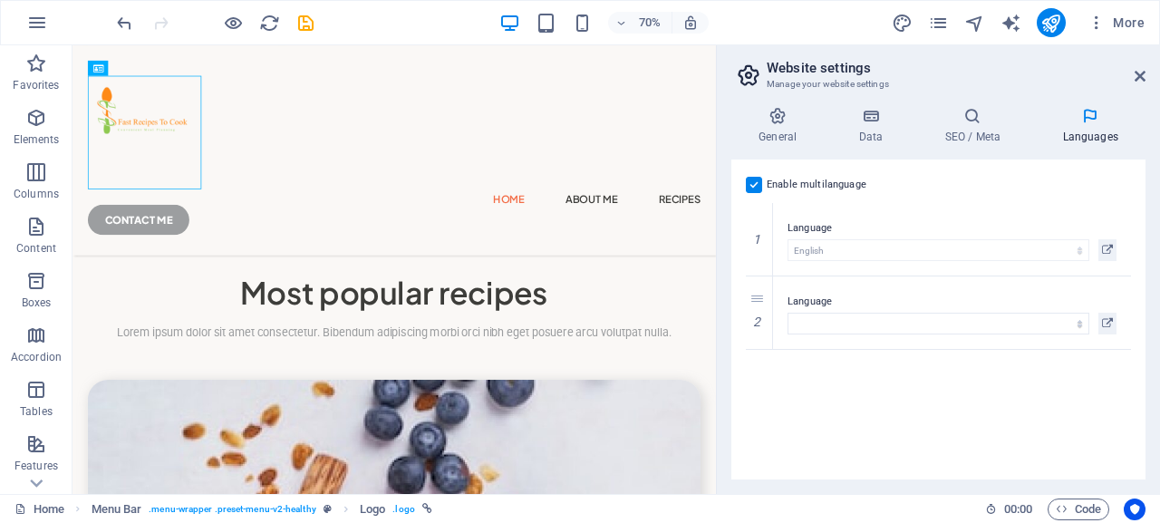
click at [0, 0] on input "Enable multilanguage To disable multilanguage delete all languages until only o…" at bounding box center [0, 0] width 0 height 0
click at [1140, 77] on icon at bounding box center [1140, 76] width 11 height 15
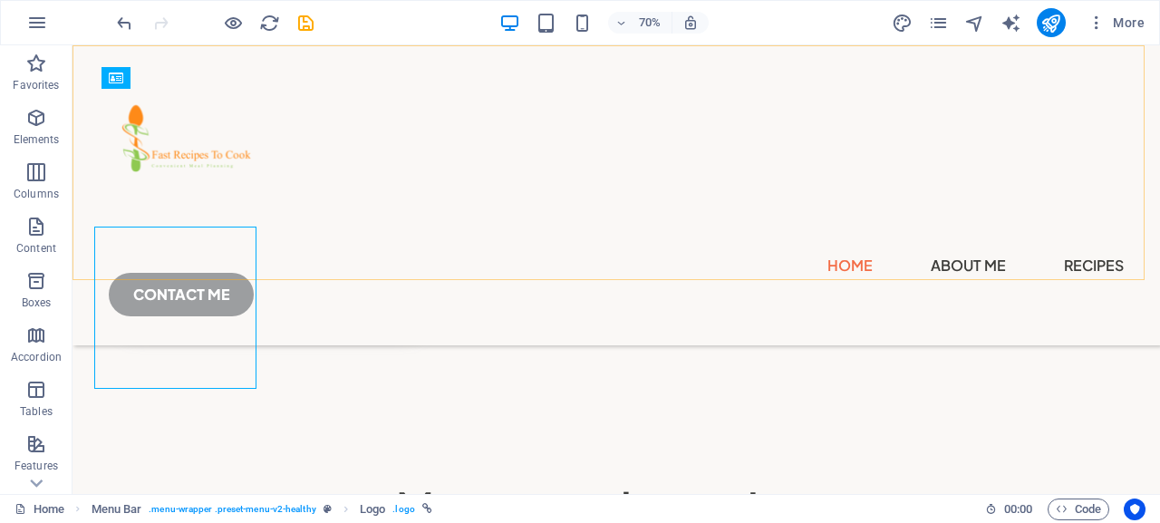
click at [1140, 77] on div "Home About Me Recipes CONTACT ME" at bounding box center [617, 195] width 1088 height 300
select select "header"
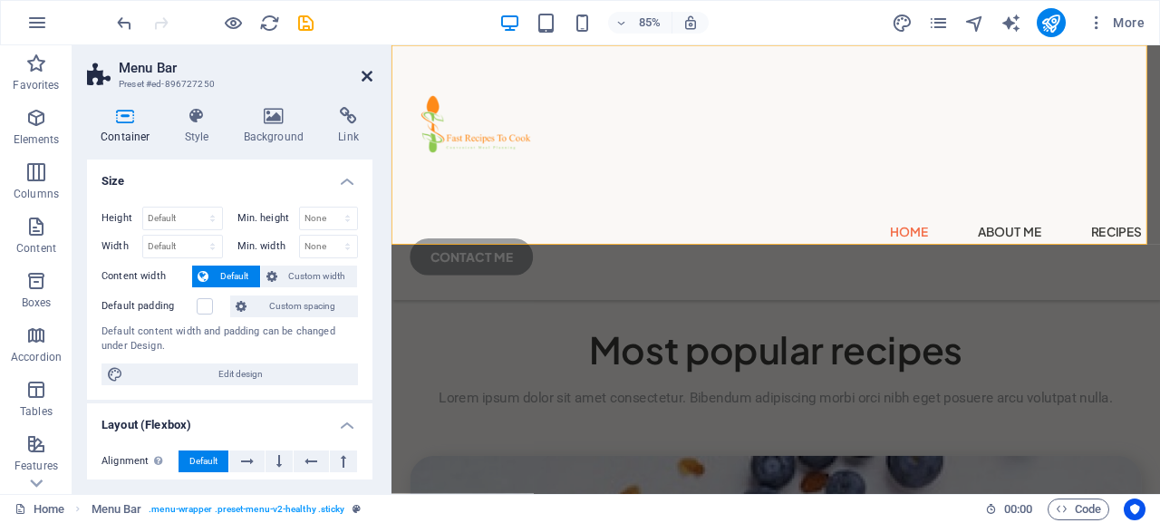
click at [366, 74] on icon at bounding box center [367, 76] width 11 height 15
click at [685, 74] on div "Home About Me Recipes CONTACT ME" at bounding box center [844, 195] width 905 height 300
select select "header"
click at [366, 74] on icon at bounding box center [367, 76] width 11 height 15
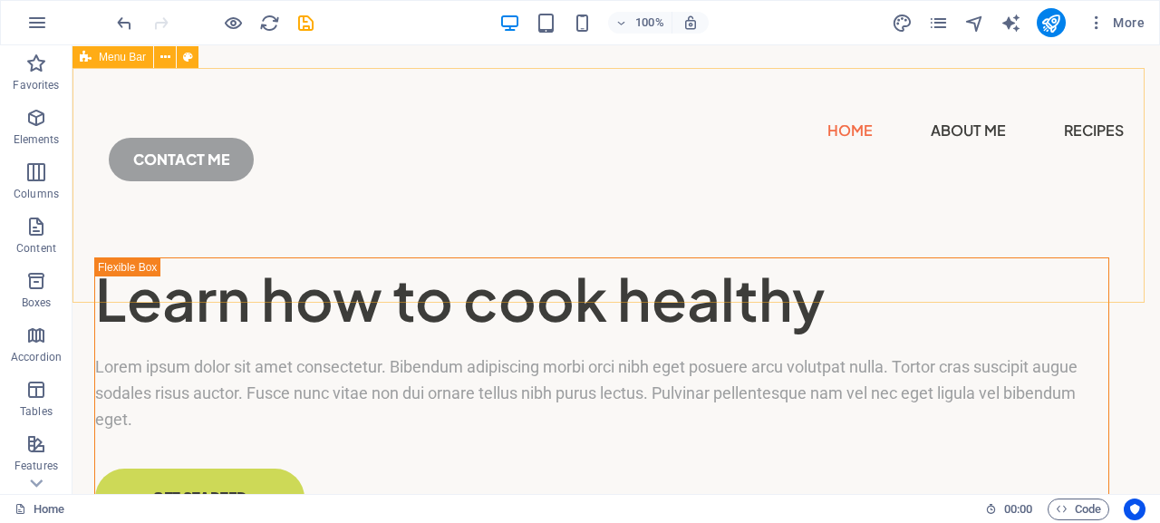
scroll to position [94, 0]
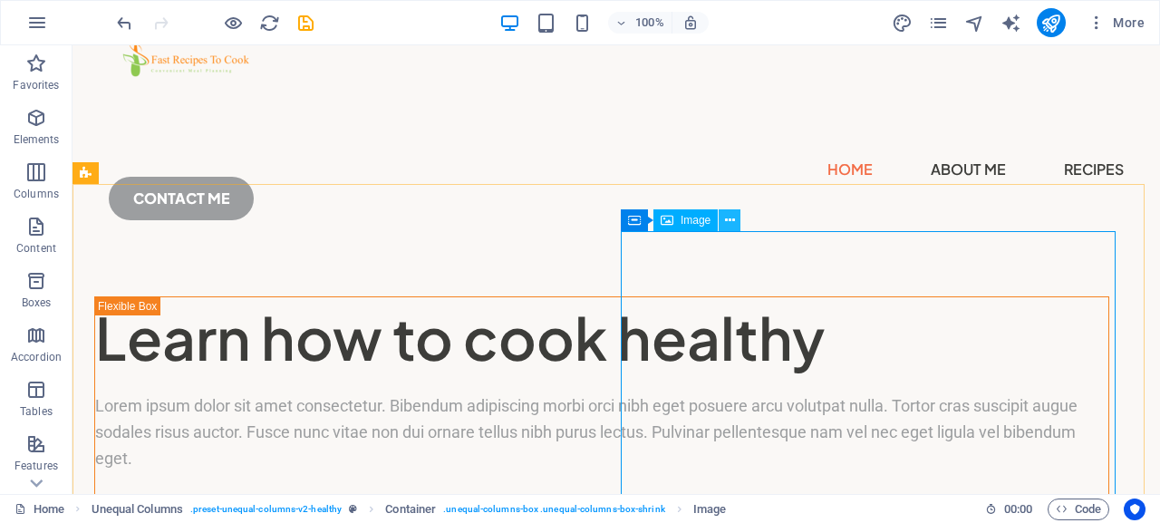
click at [729, 221] on icon at bounding box center [730, 220] width 10 height 19
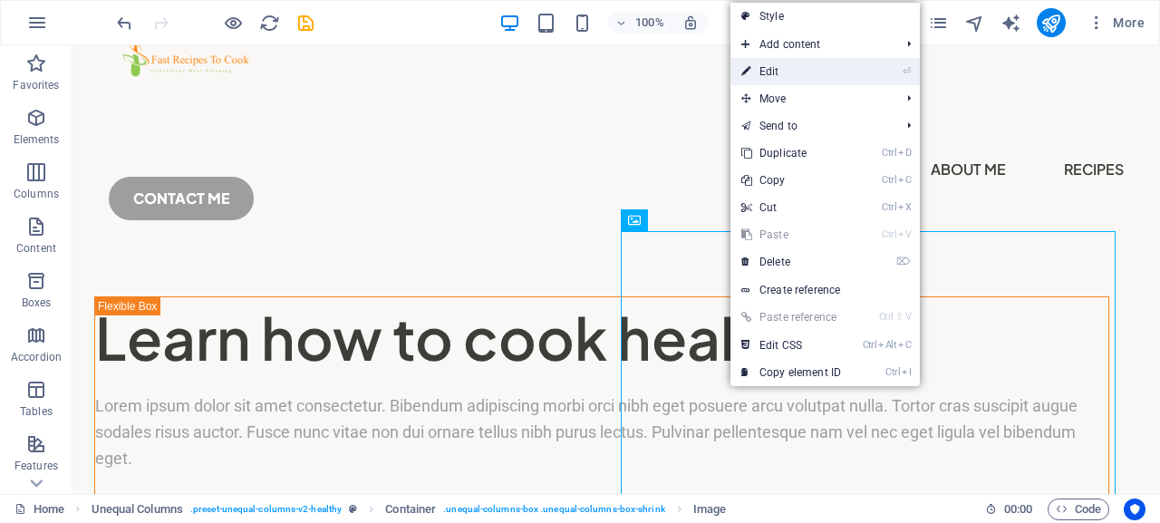
click at [768, 70] on link "⏎ Edit" at bounding box center [791, 71] width 121 height 27
select select "%"
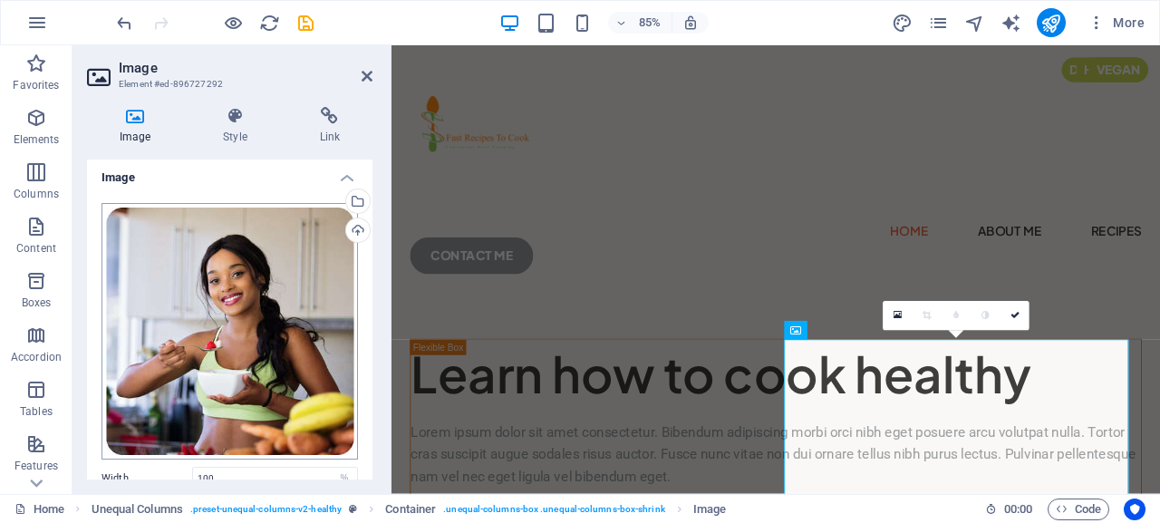
scroll to position [0, 0]
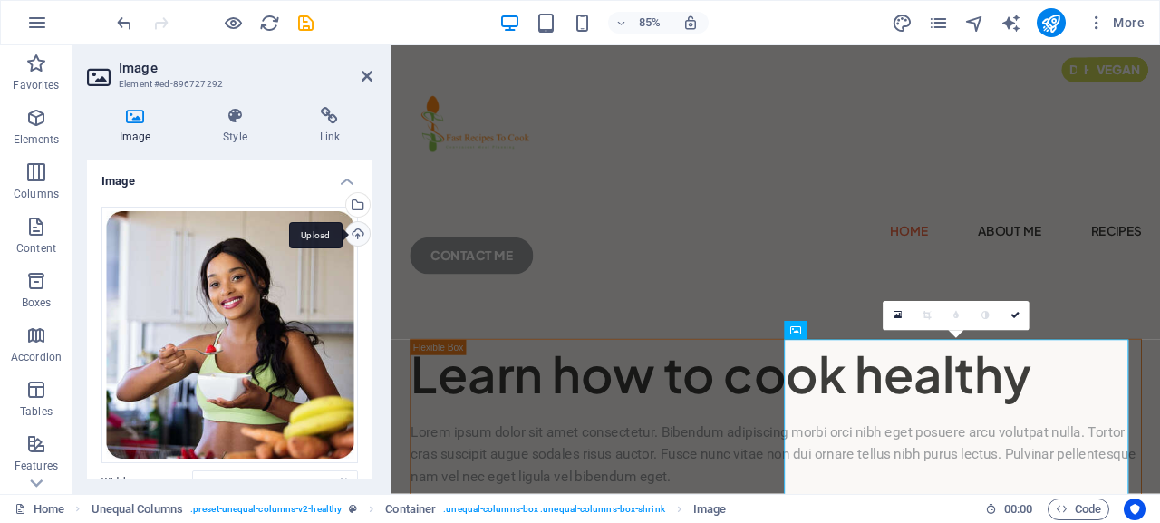
click at [343, 233] on div "Upload" at bounding box center [356, 235] width 27 height 27
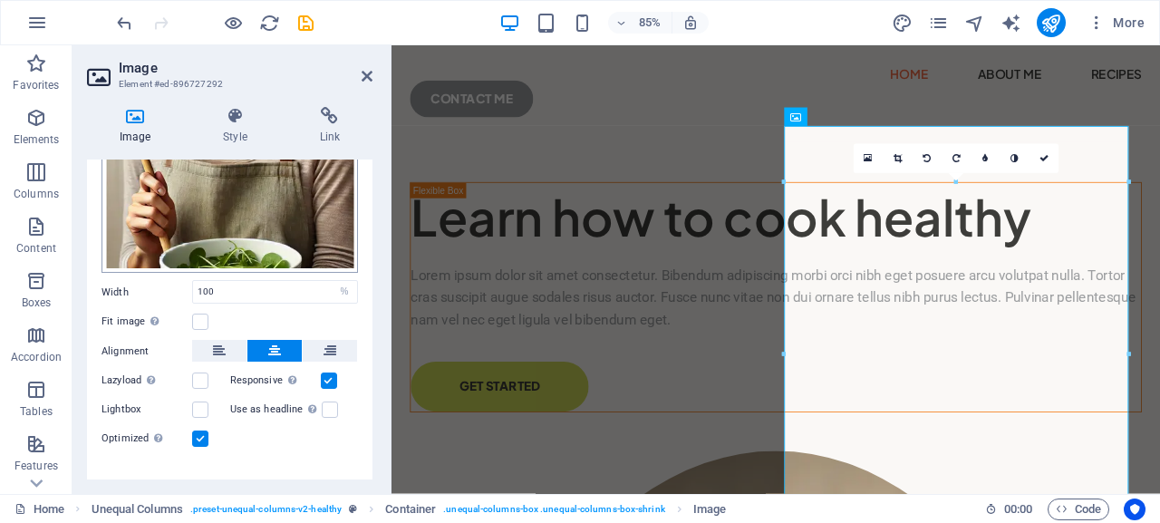
scroll to position [377, 0]
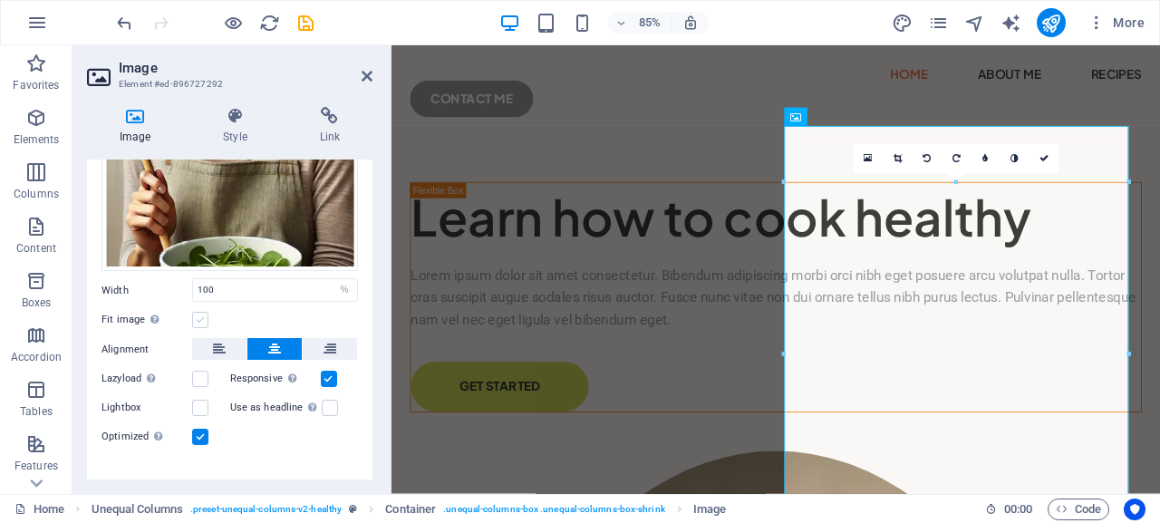
click at [200, 312] on label at bounding box center [200, 320] width 16 height 16
click at [0, 0] on input "Fit image Automatically fit image to a fixed width and height" at bounding box center [0, 0] width 0 height 0
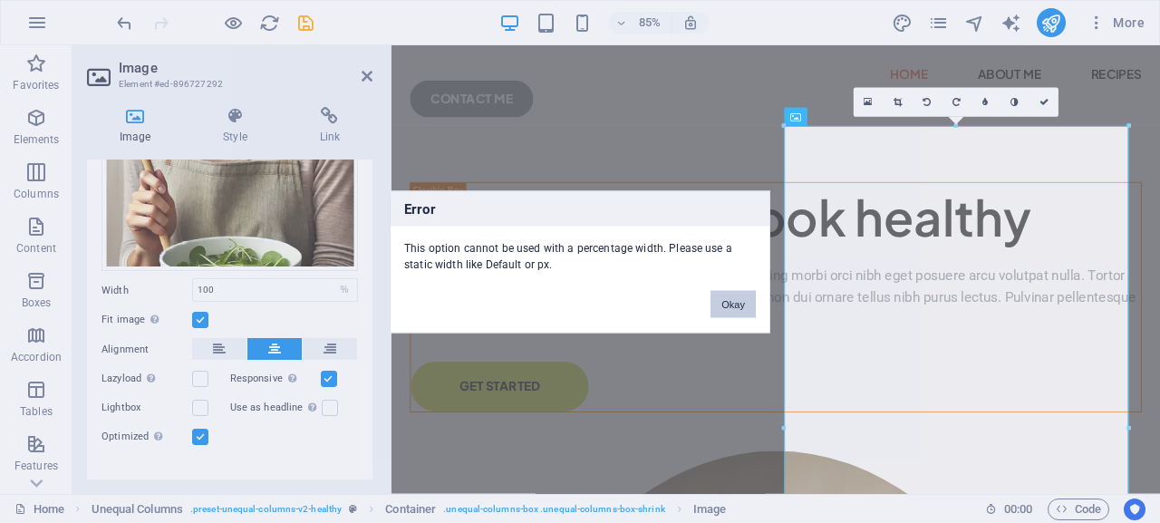
click at [732, 306] on button "Okay" at bounding box center [733, 303] width 45 height 27
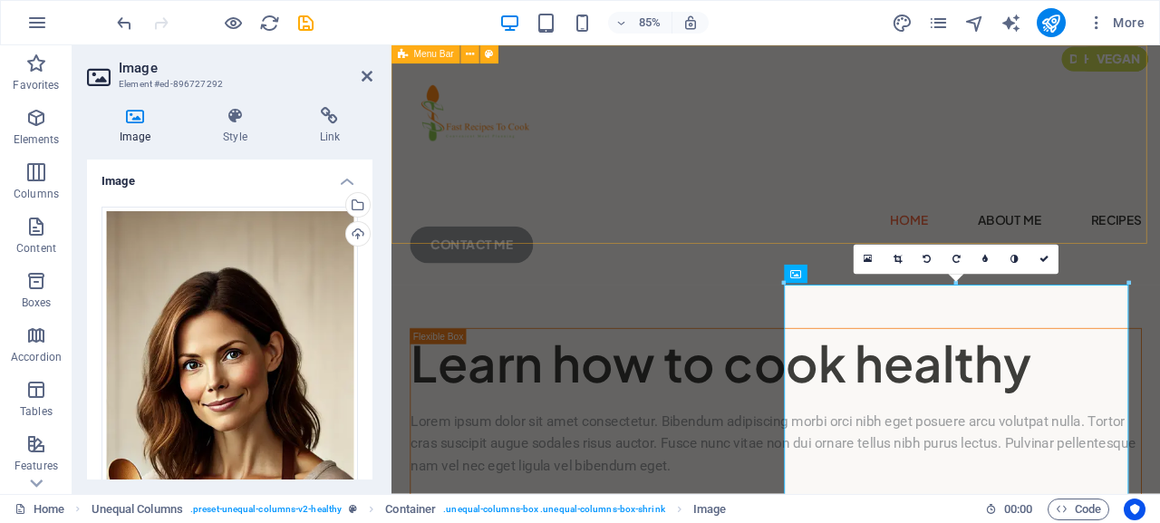
scroll to position [0, 0]
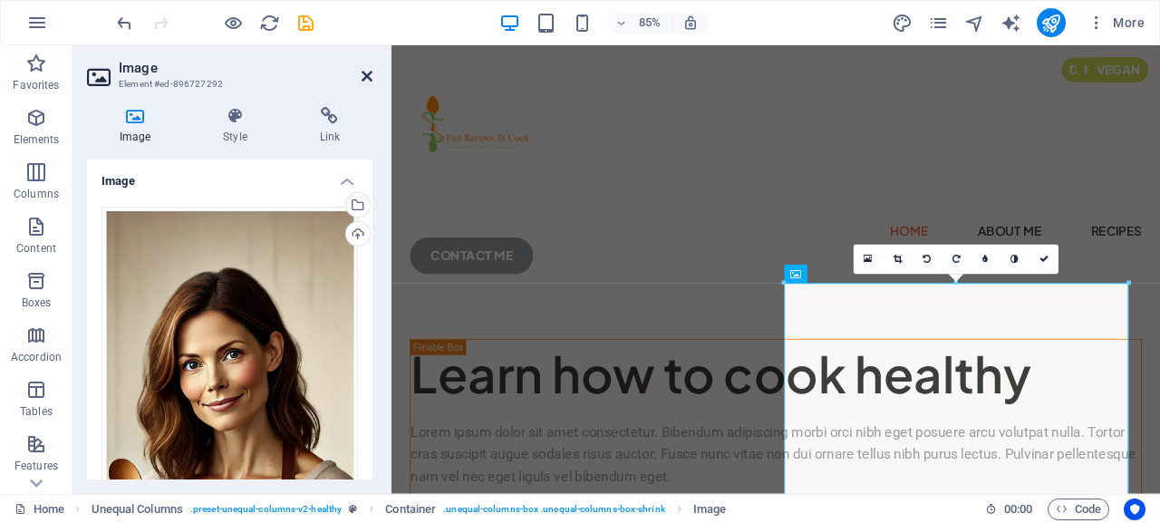
click at [364, 75] on icon at bounding box center [367, 76] width 11 height 15
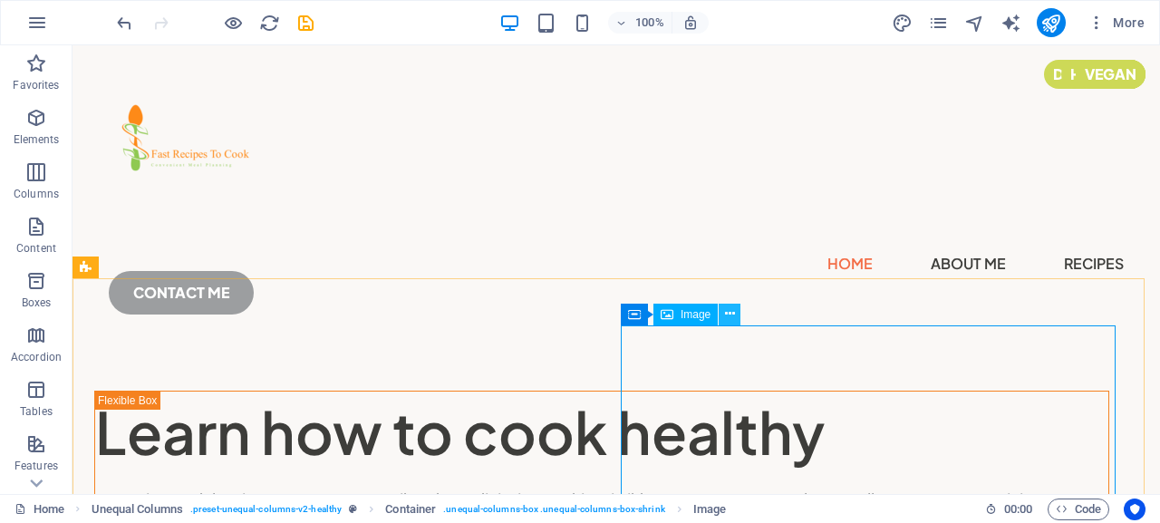
click at [728, 315] on icon at bounding box center [730, 314] width 10 height 19
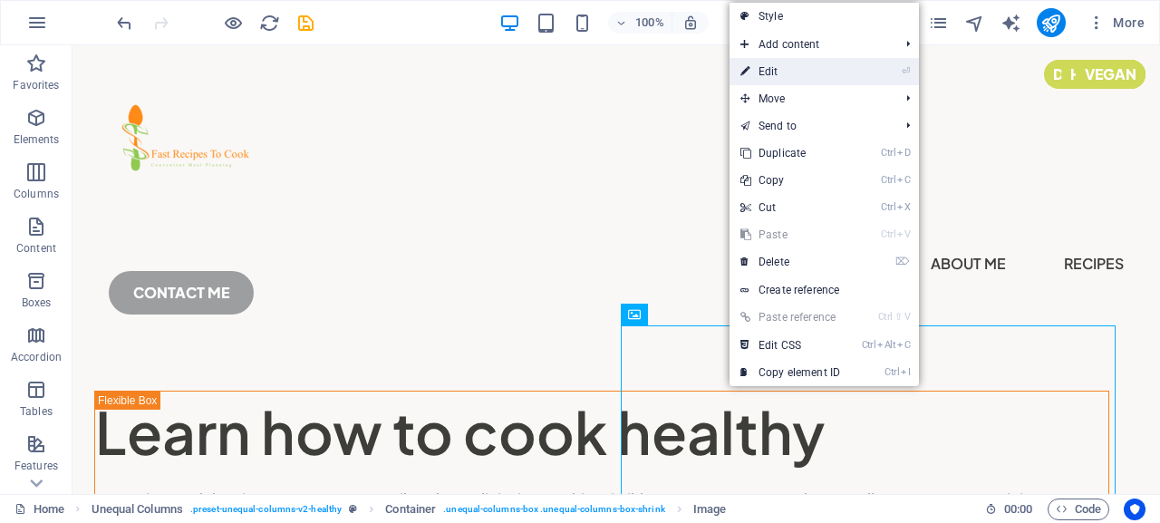
click at [777, 76] on link "⏎ Edit" at bounding box center [790, 71] width 121 height 27
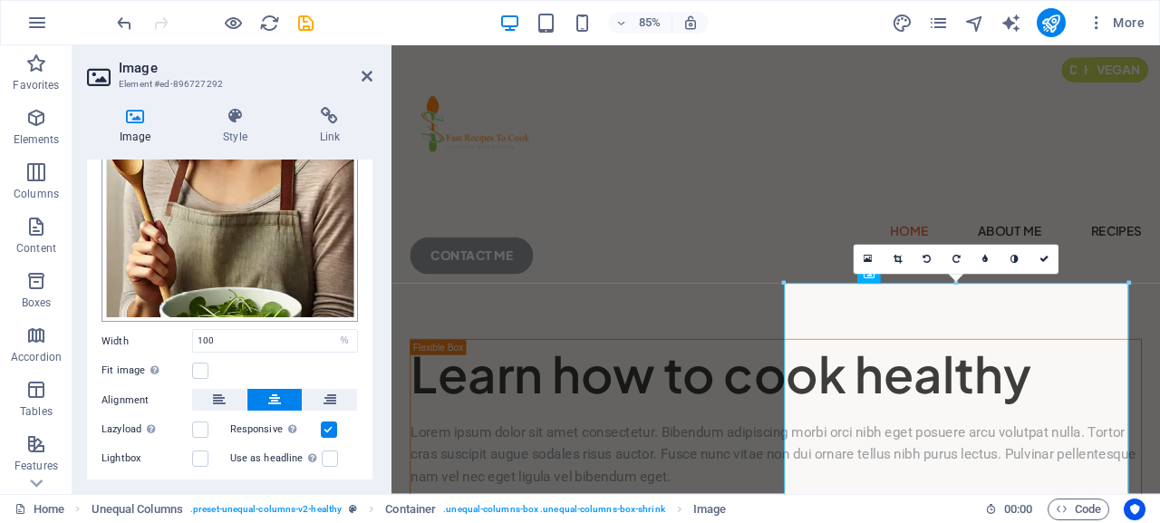
scroll to position [377, 0]
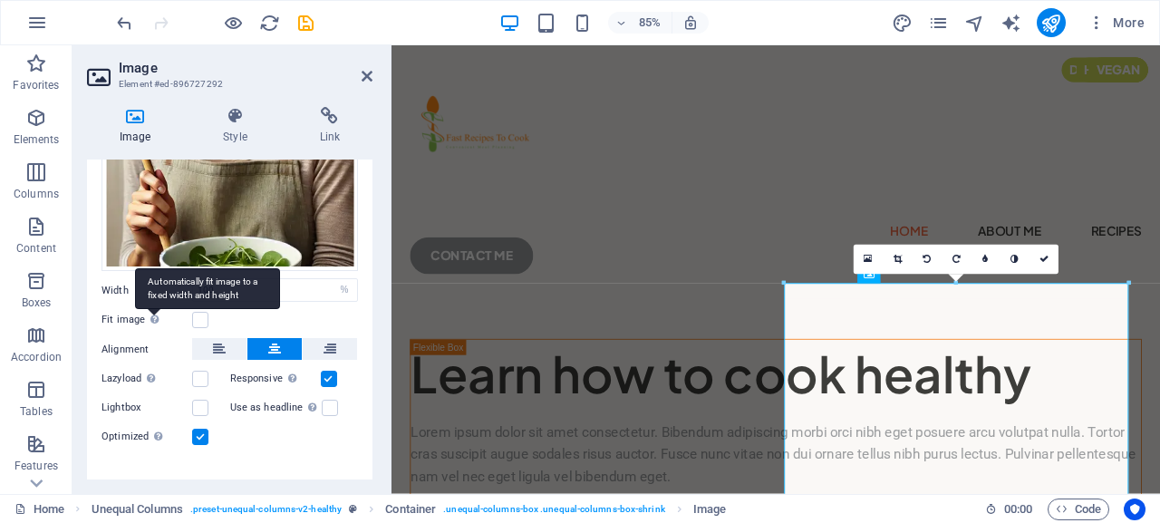
click at [152, 296] on div "Automatically fit image to a fixed width and height" at bounding box center [207, 288] width 145 height 41
click at [0, 0] on input "Fit image Automatically fit image to a fixed width and height" at bounding box center [0, 0] width 0 height 0
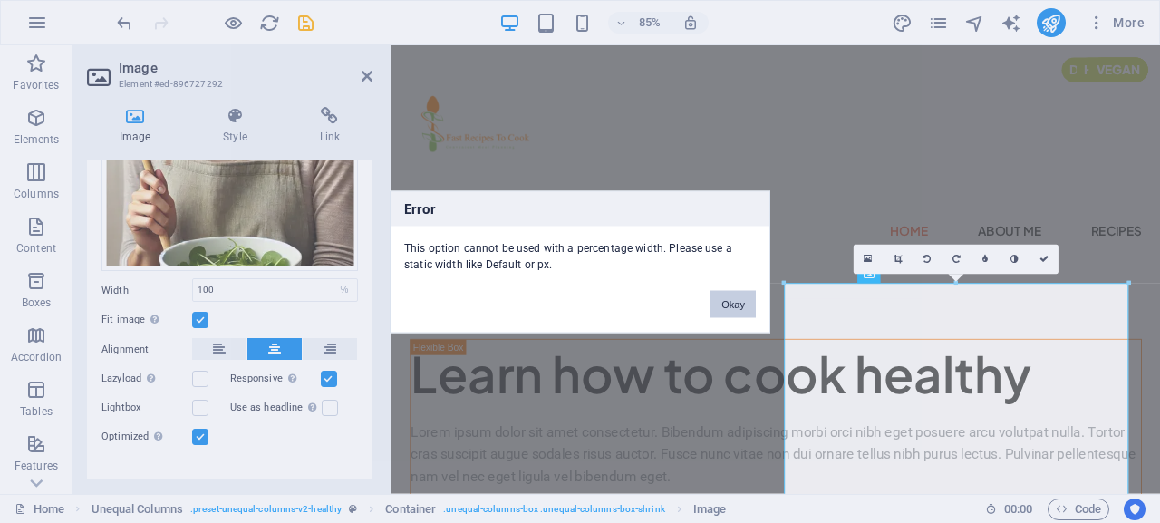
click at [736, 297] on button "Okay" at bounding box center [733, 303] width 45 height 27
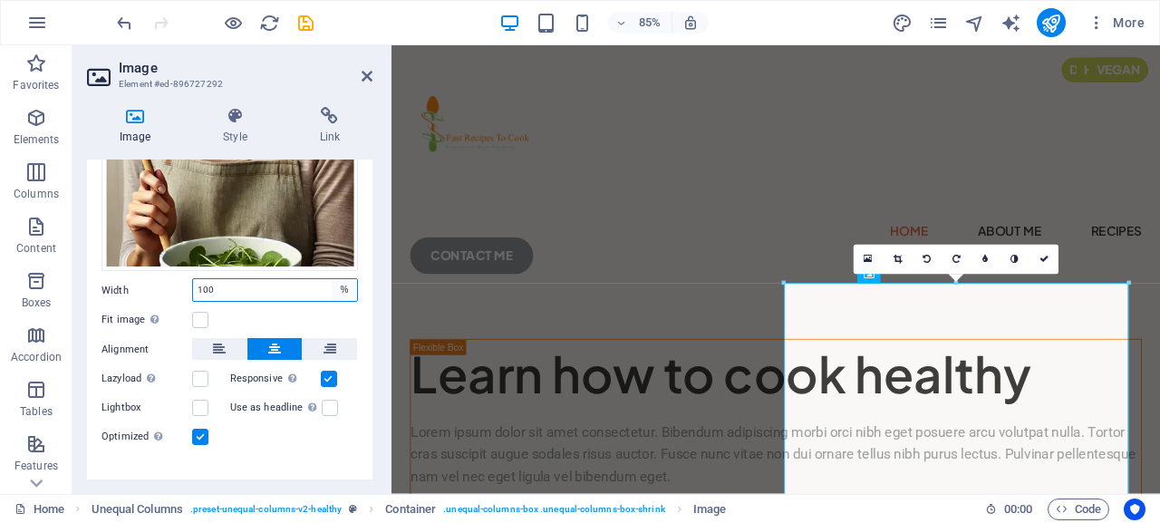
click at [332, 279] on select "Default auto px rem % em vh vw" at bounding box center [344, 290] width 25 height 22
select select "default"
click option "Default" at bounding box center [0, 0] width 0 height 0
select select "DISABLED_OPTION_VALUE"
click at [198, 312] on label at bounding box center [200, 320] width 16 height 16
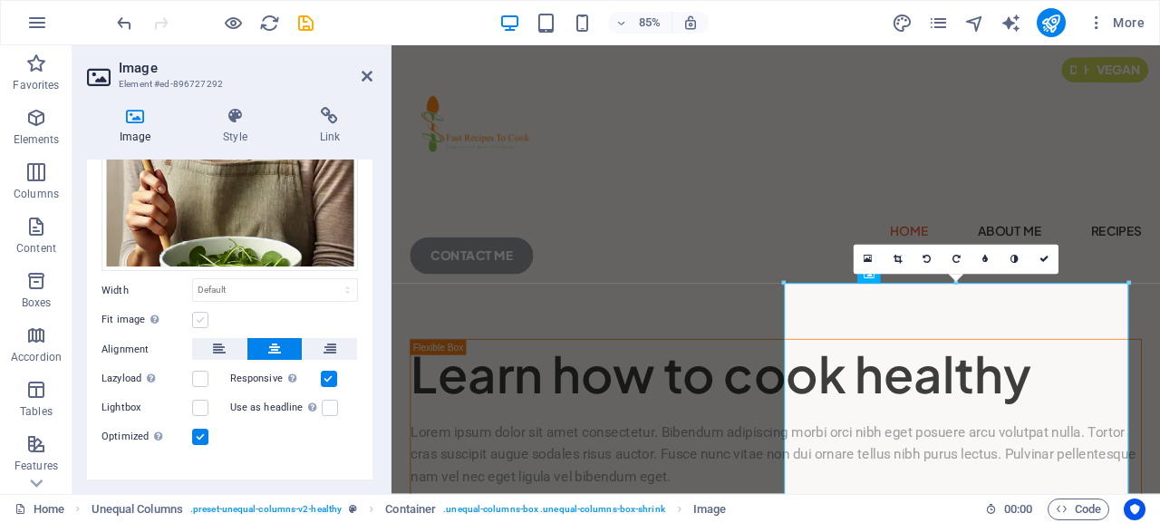
click at [0, 0] on input "Fit image Automatically fit image to a fixed width and height" at bounding box center [0, 0] width 0 height 0
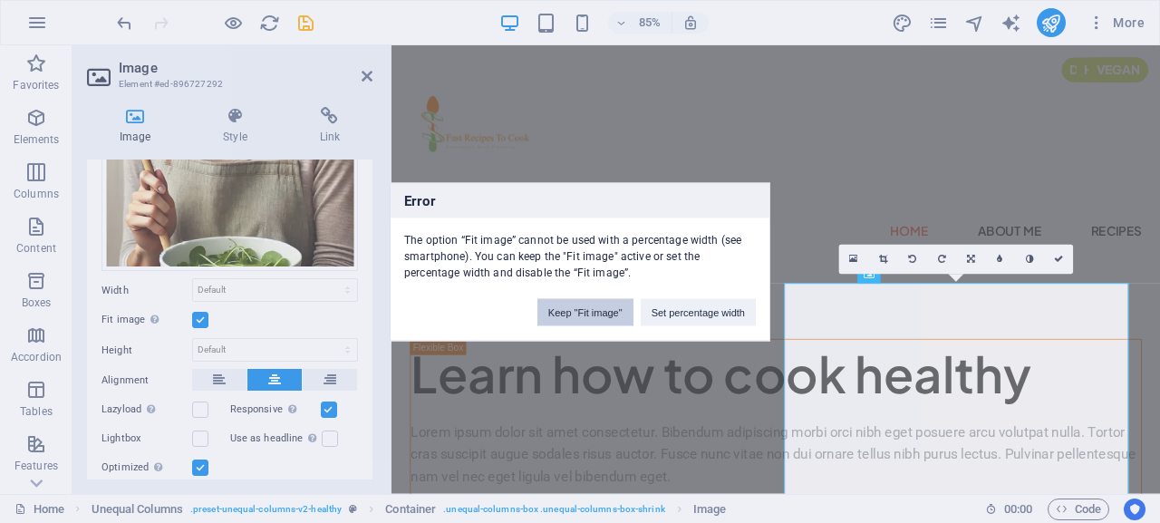
click at [583, 312] on button "Keep "Fit image"" at bounding box center [586, 311] width 96 height 27
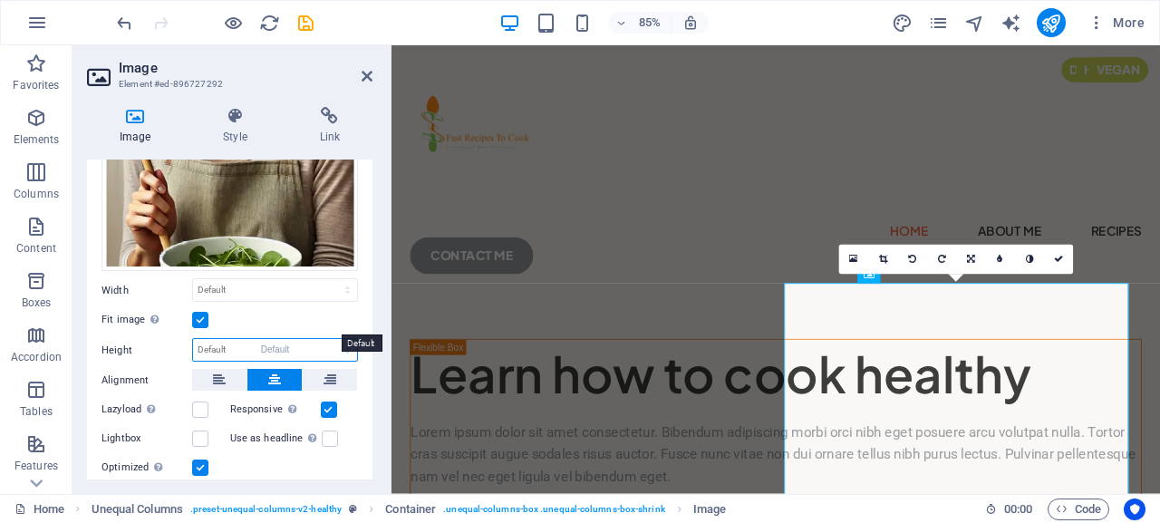
click option "Default" at bounding box center [0, 0] width 0 height 0
select select "DISABLED_OPTION_VALUE"
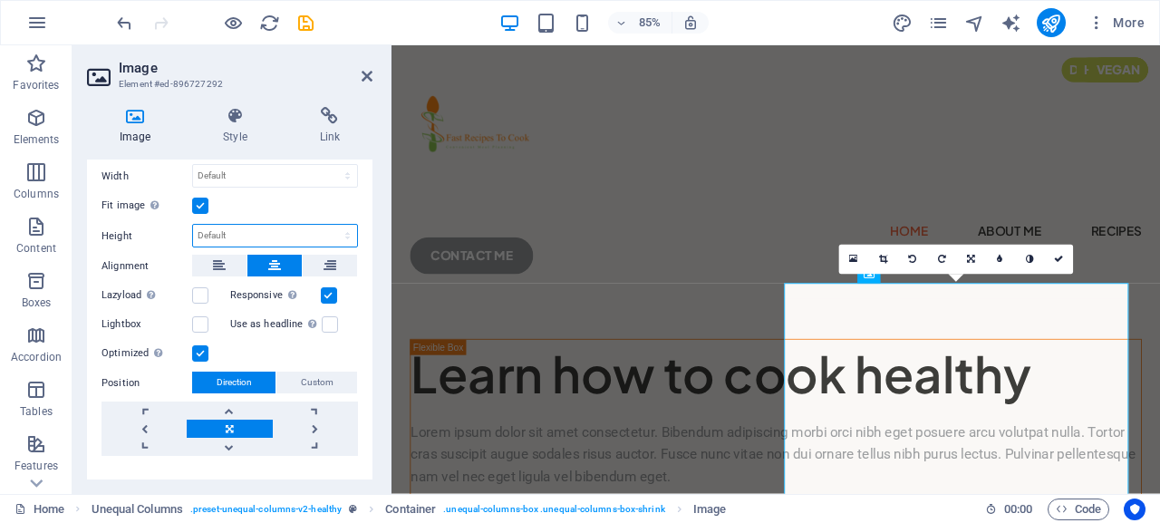
scroll to position [499, 0]
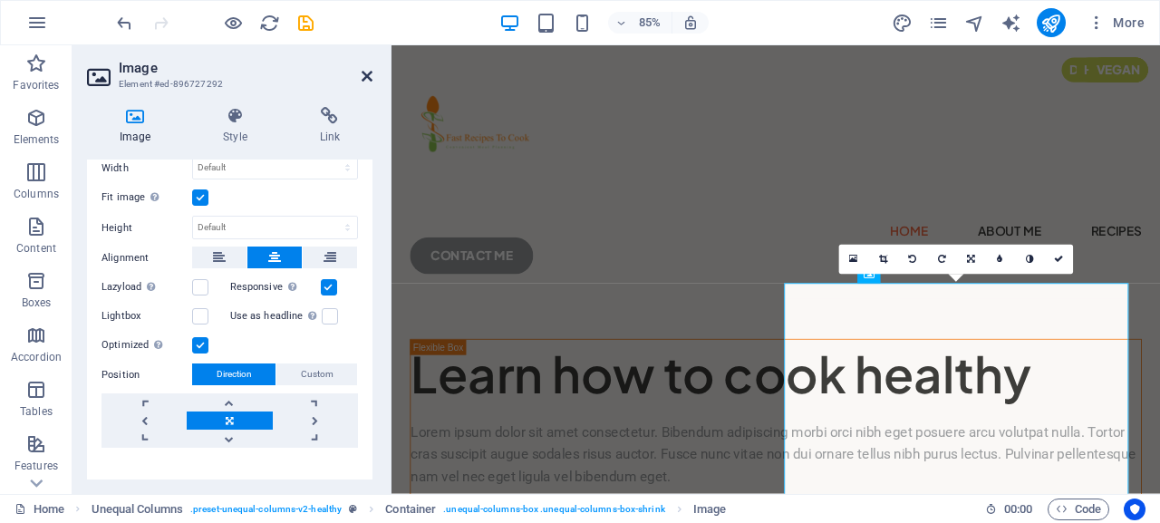
click at [369, 80] on icon at bounding box center [367, 76] width 11 height 15
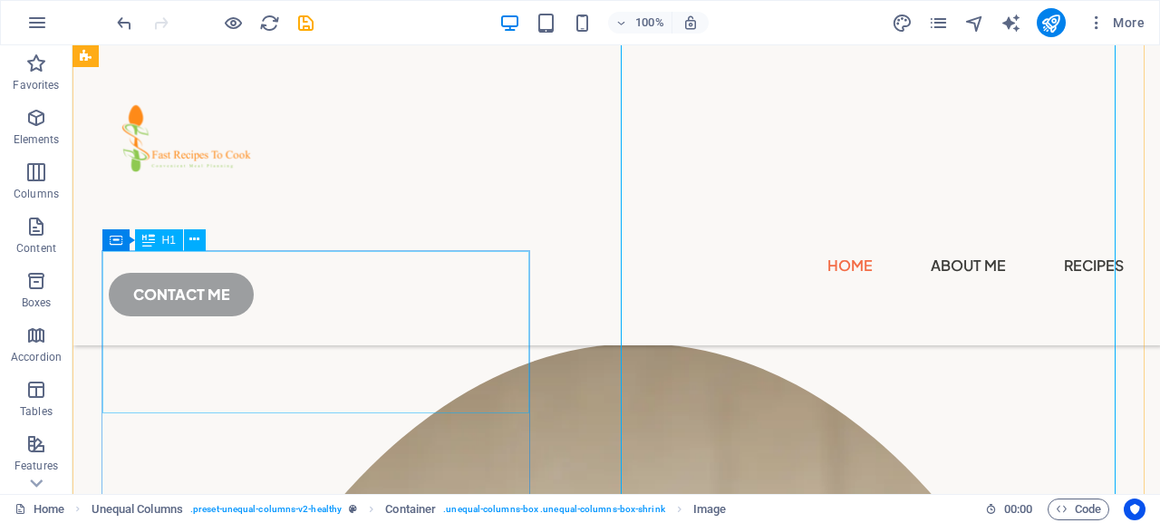
scroll to position [277, 0]
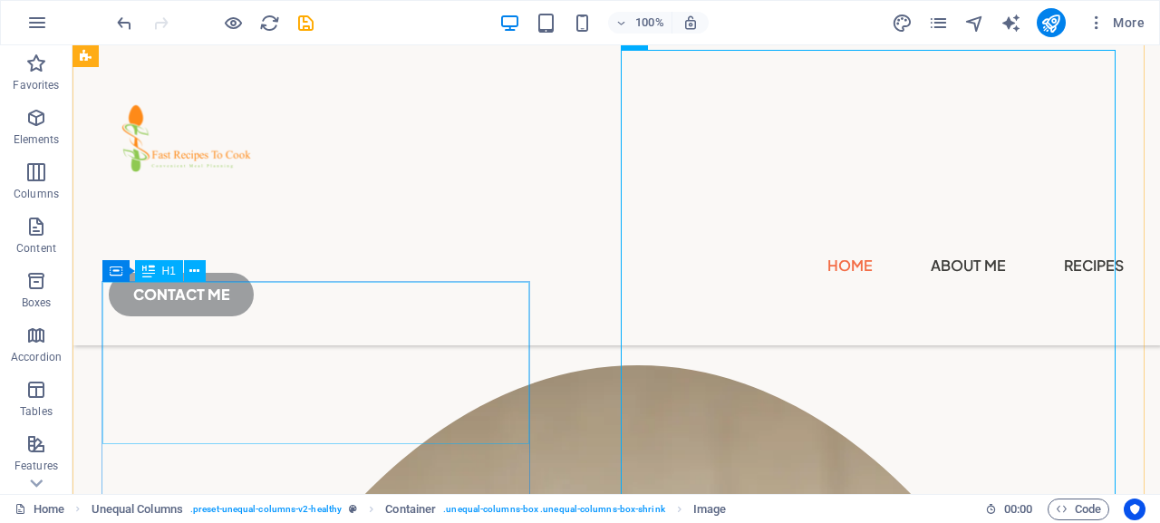
click at [262, 132] on div "Learn how to cook healthy" at bounding box center [602, 92] width 1014 height 82
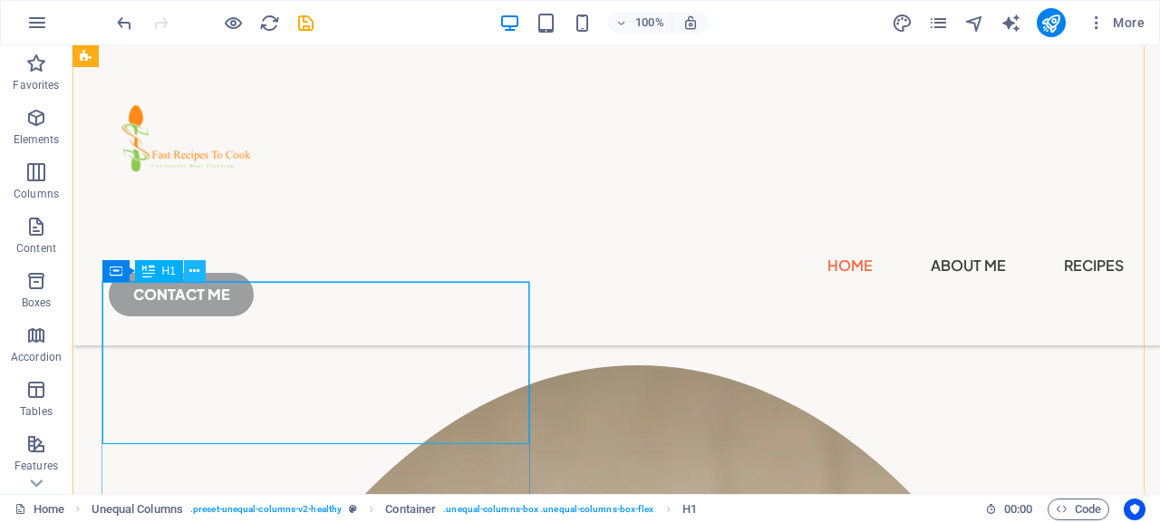
click at [192, 276] on icon at bounding box center [194, 271] width 10 height 19
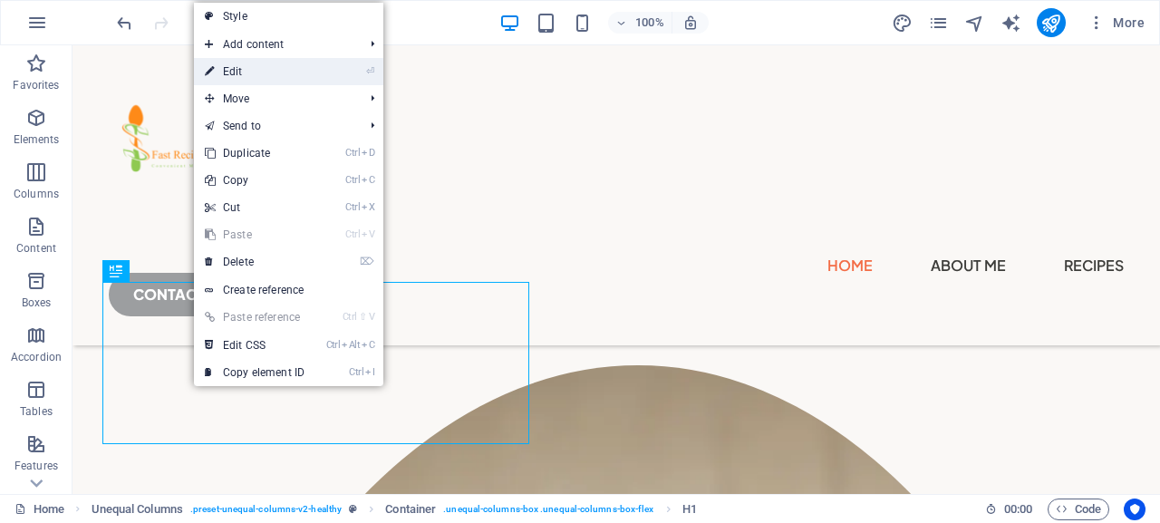
click at [232, 68] on link "⏎ Edit" at bounding box center [254, 71] width 121 height 27
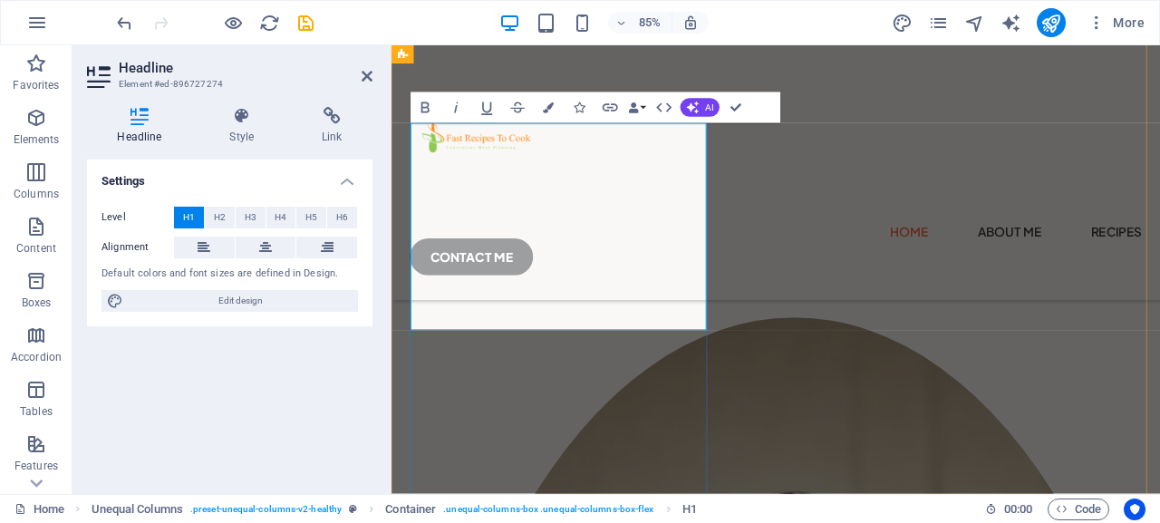
click at [470, 132] on h1 "Learn how to cook healthy" at bounding box center [843, 92] width 859 height 82
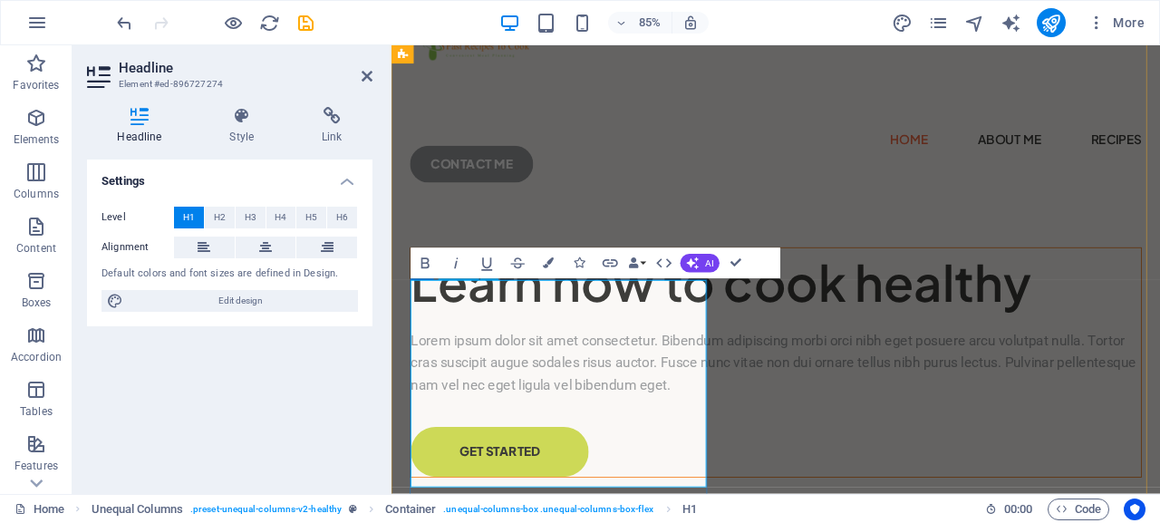
scroll to position [92, 0]
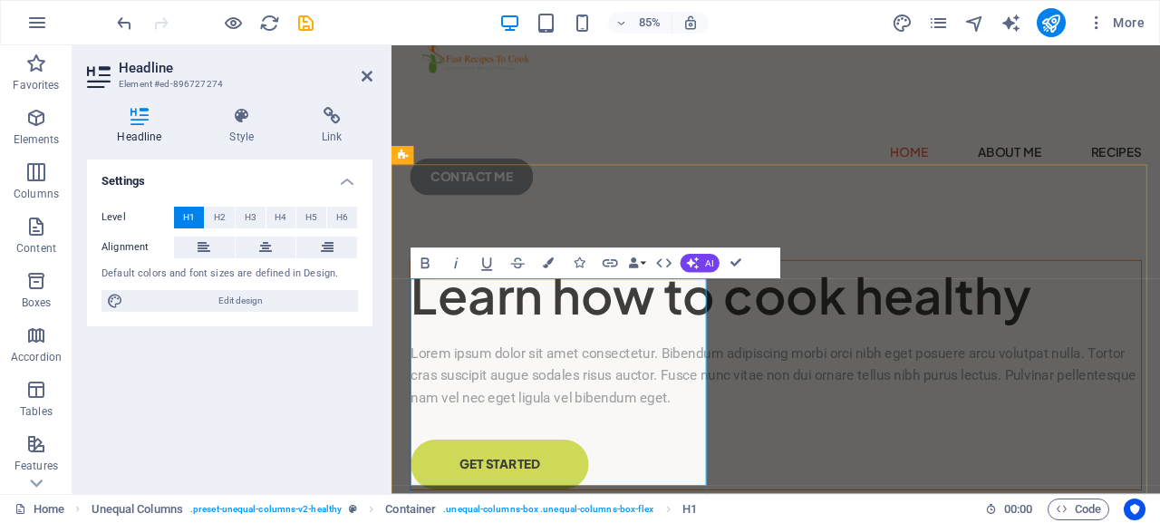
click at [626, 381] on h1 "Learn how to cook healthy" at bounding box center [843, 340] width 859 height 82
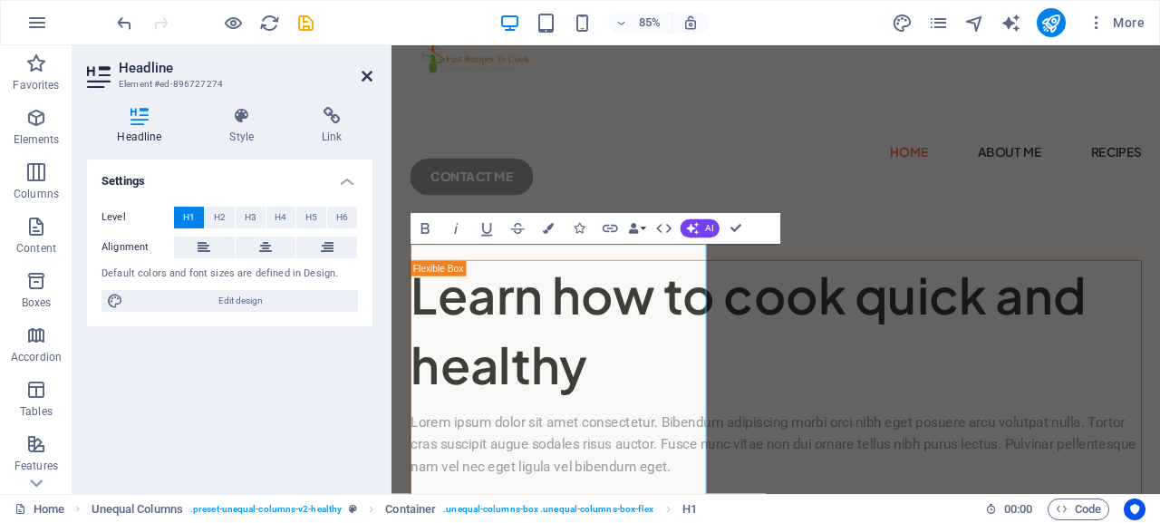
click at [365, 73] on icon at bounding box center [367, 76] width 11 height 15
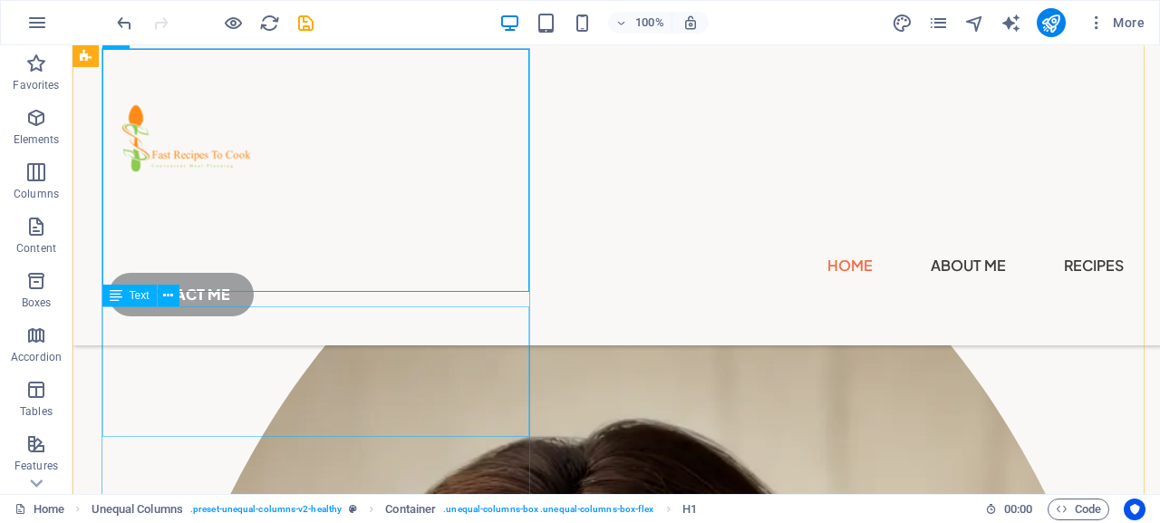
scroll to position [462, 0]
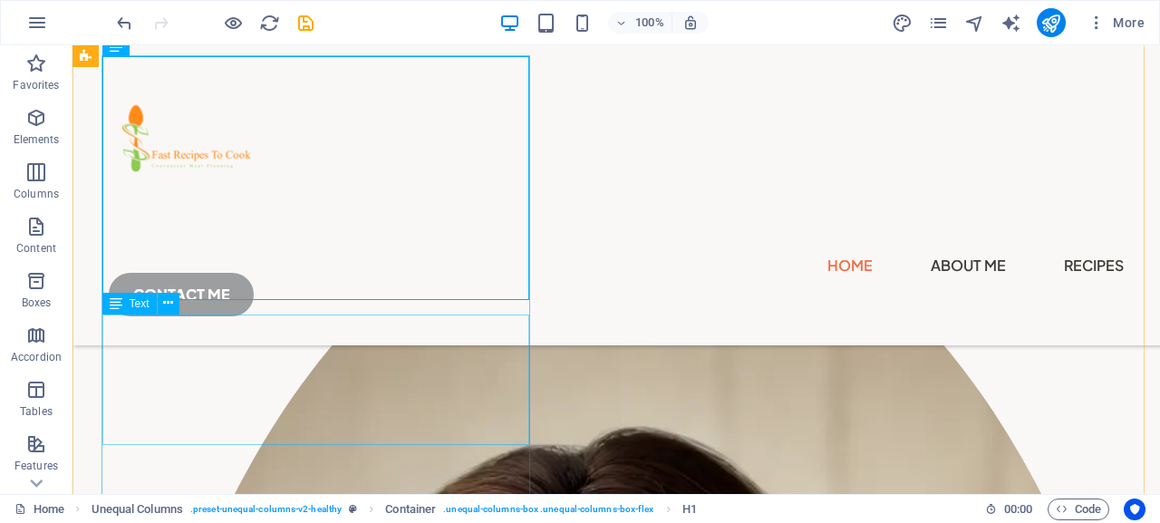
click at [321, 40] on div "Lorem ipsum dolor sit amet consectetur. Bibendum adipiscing morbi orci nibh ege…" at bounding box center [602, 1] width 1014 height 78
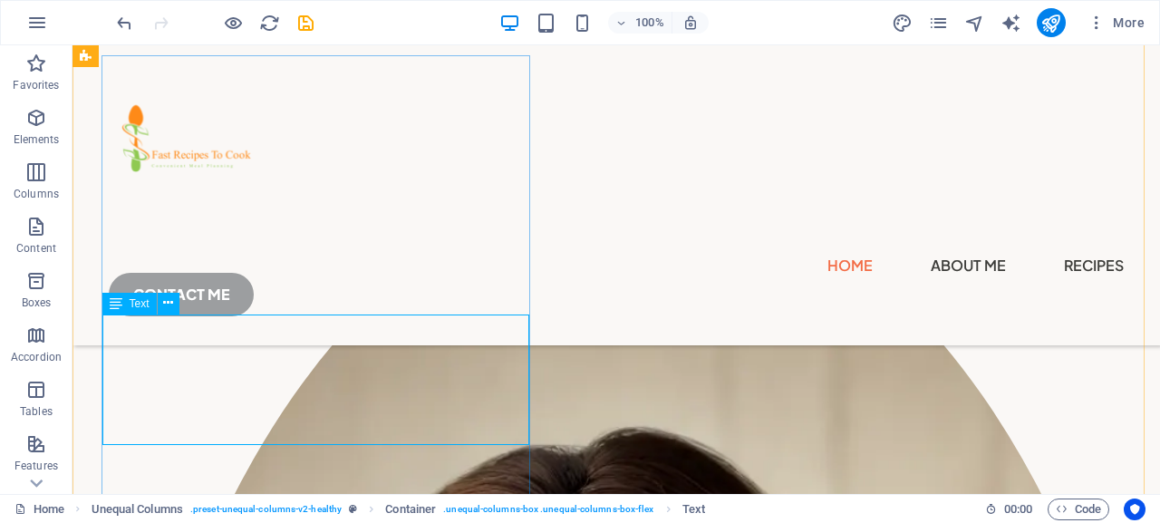
click at [120, 40] on div "Lorem ipsum dolor sit amet consectetur. Bibendum adipiscing morbi orci nibh ege…" at bounding box center [602, 1] width 1014 height 78
click at [382, 40] on div "Lorem ipsum dolor sit amet consectetur. Bibendum adipiscing morbi orci nibh ege…" at bounding box center [602, 1] width 1014 height 78
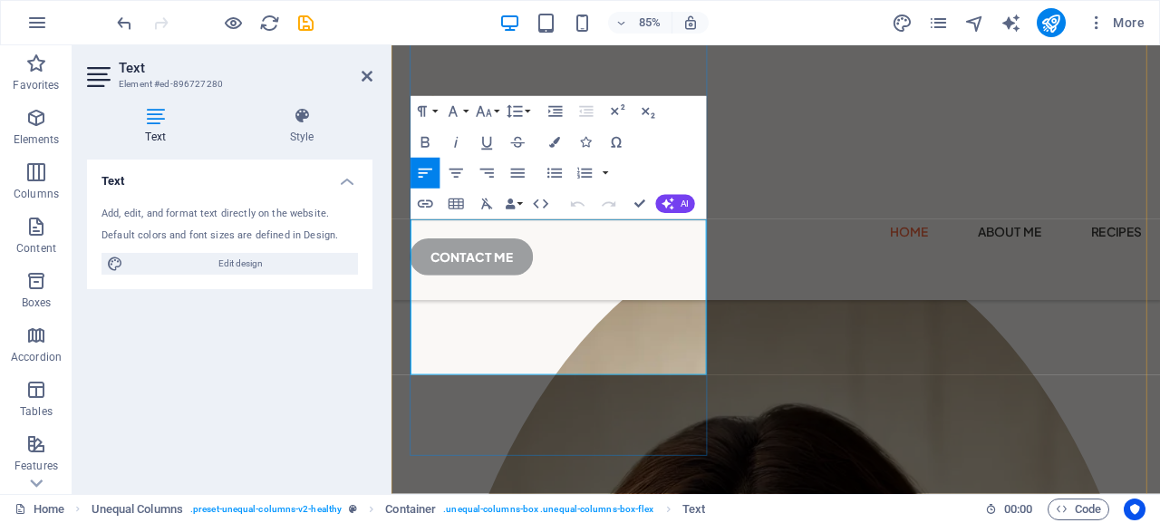
click at [529, 121] on p "Lorem ipsum dolor sit amet consectetur. Bibendum adipiscing morbi orci nibh ege…" at bounding box center [843, 82] width 859 height 78
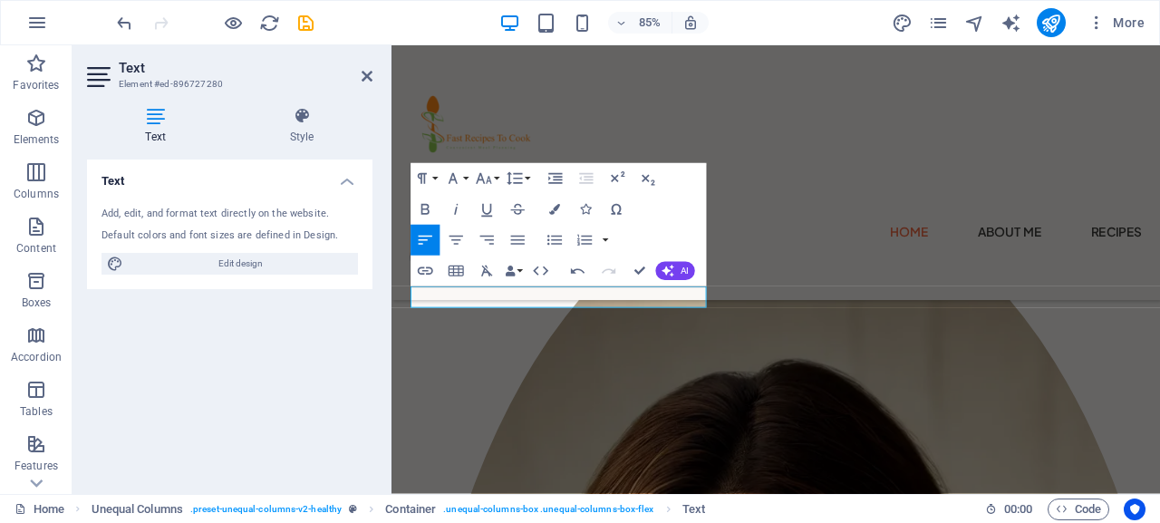
scroll to position [0, 9]
drag, startPoint x: 569, startPoint y: 339, endPoint x: 430, endPoint y: 316, distance: 141.4
click at [430, 163] on div "Learn how to cook quick and healthy G-WMXX85PDN3 G-WMXX85PDN3 GET STARTED" at bounding box center [843, 14] width 859 height 297
drag, startPoint x: 554, startPoint y: 339, endPoint x: 400, endPoint y: 335, distance: 154.2
click at [413, 164] on div "Learn how to cook quick and healthy G-WMXX85PDN3 G-WMXX85PDN3 GET STARTED" at bounding box center [843, 14] width 861 height 299
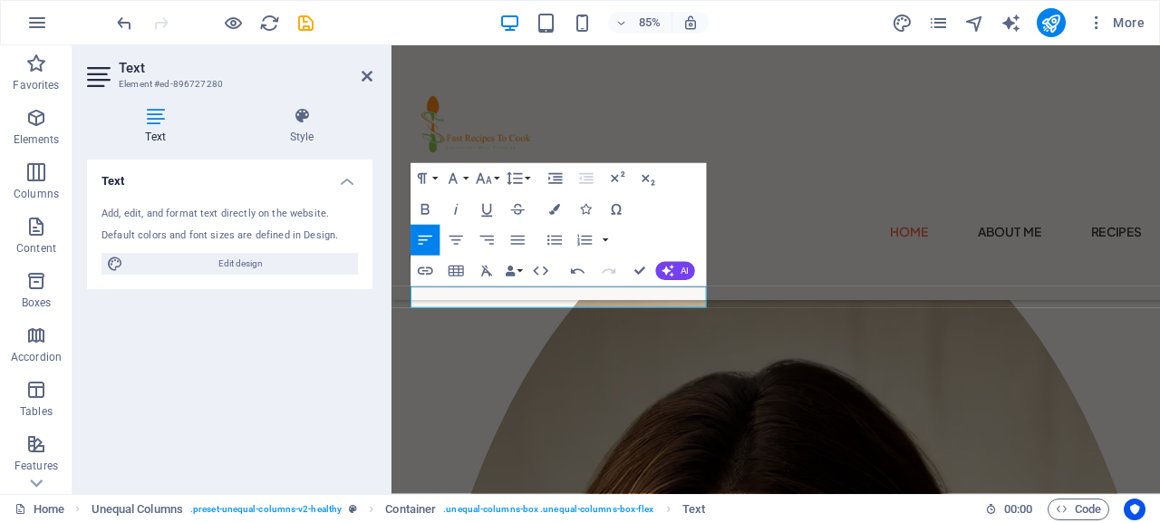
click at [545, 29] on icon "button" at bounding box center [546, 23] width 21 height 21
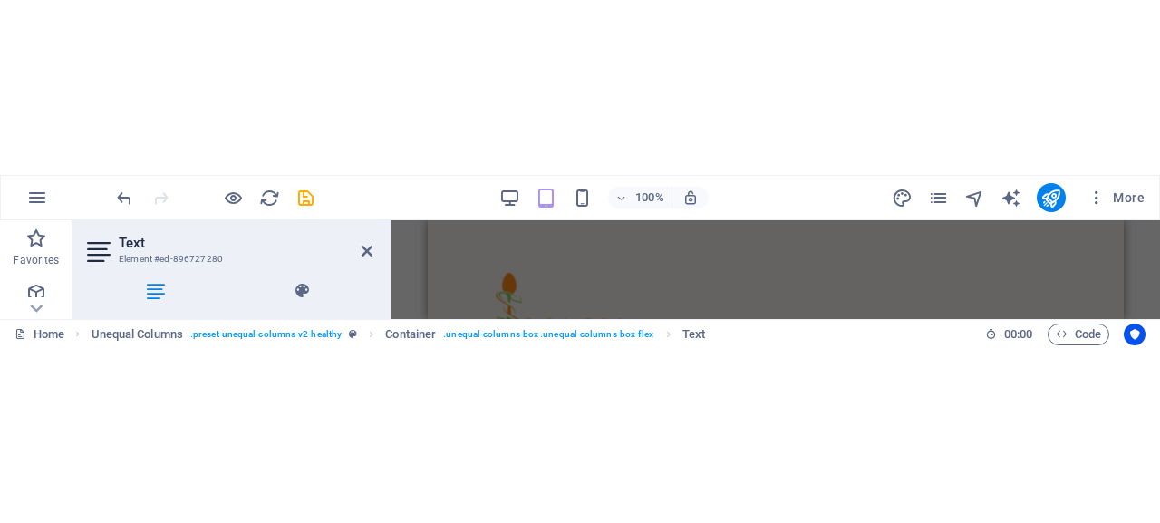
scroll to position [1275, 0]
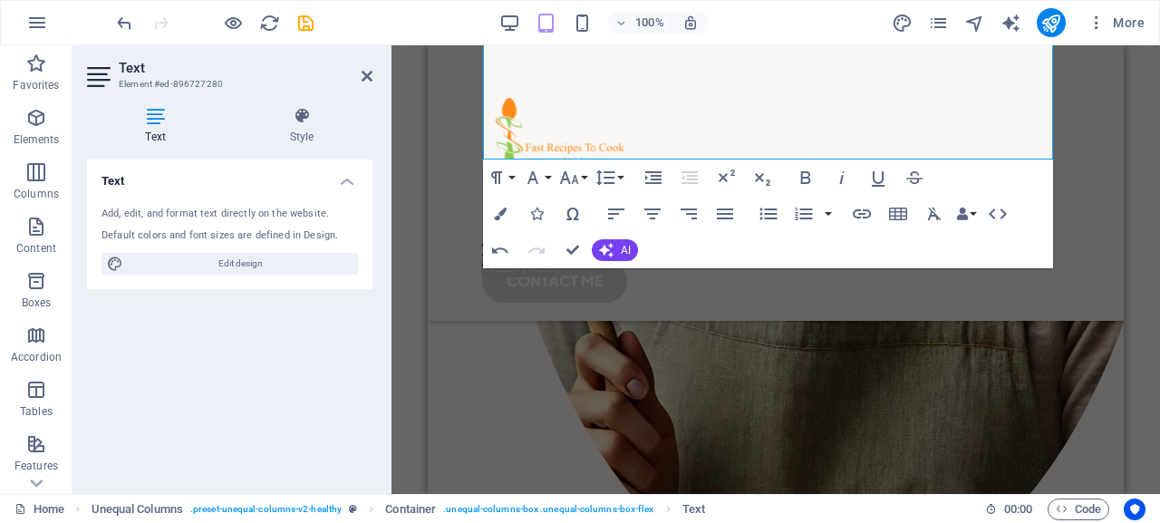
click at [1144, 319] on div "Drag here to replace the existing content. Press “Ctrl” if you want to create a…" at bounding box center [776, 269] width 769 height 449
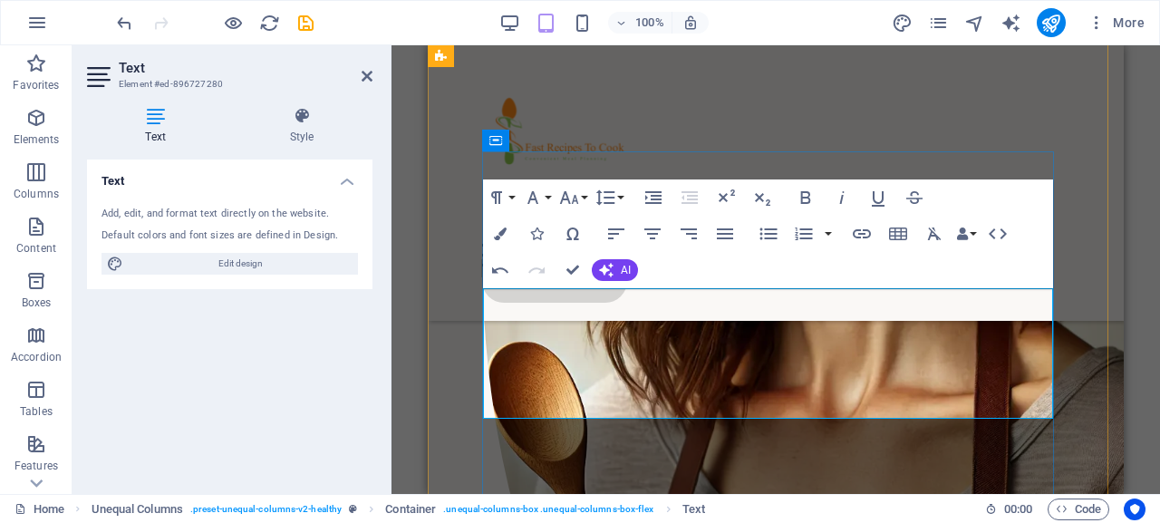
scroll to position [0, 9]
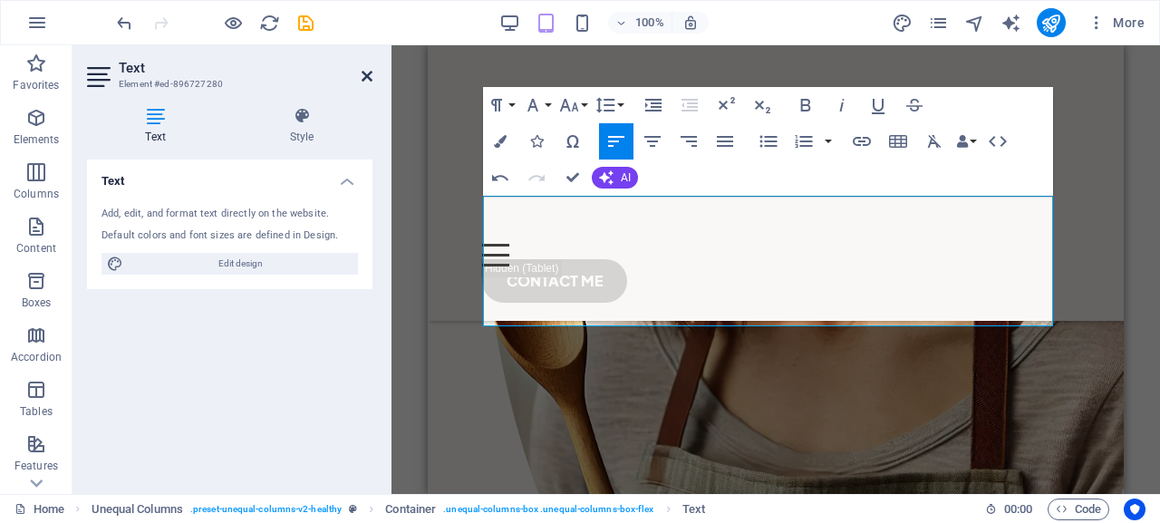
click at [368, 81] on icon at bounding box center [367, 76] width 11 height 15
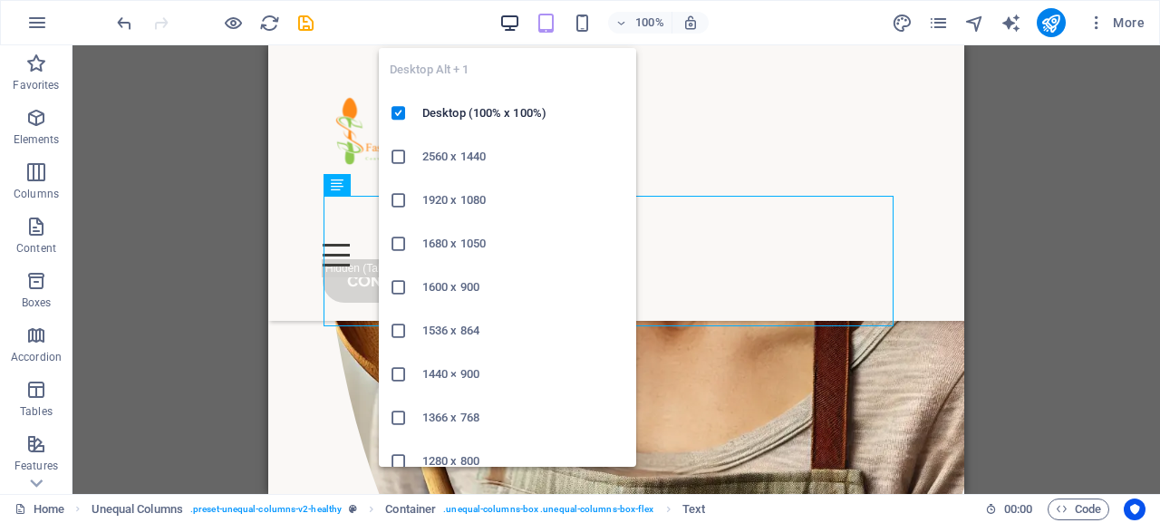
click at [515, 20] on icon "button" at bounding box center [509, 23] width 21 height 21
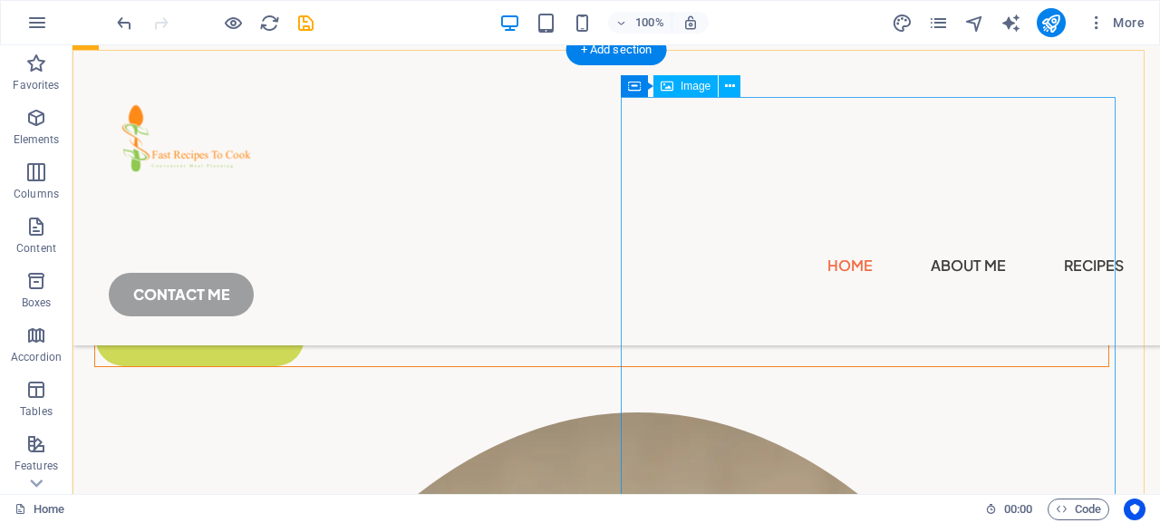
scroll to position [277, 0]
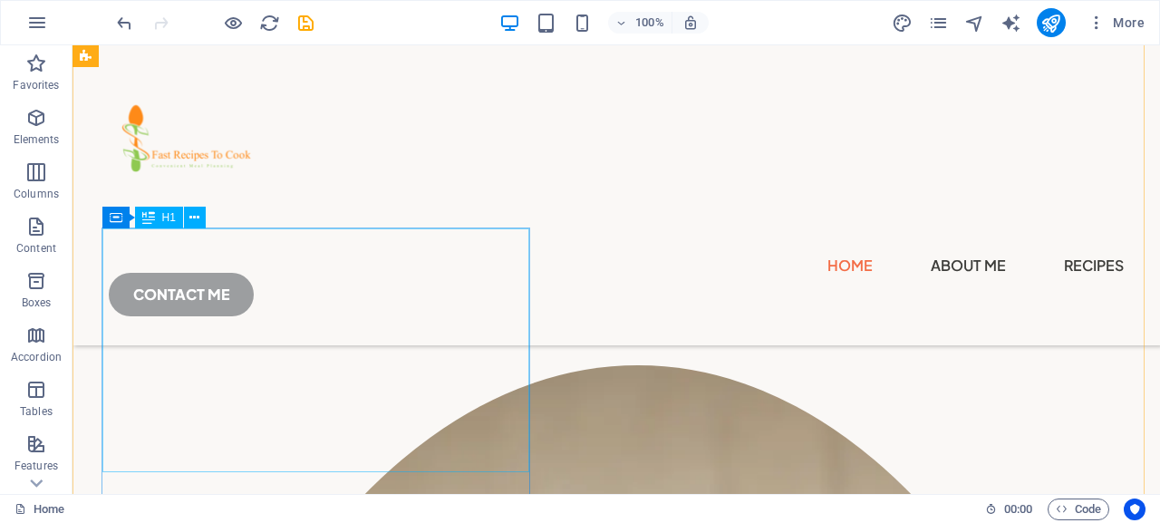
click at [312, 132] on div "Learn how to cook quick and healthy" at bounding box center [602, 92] width 1014 height 82
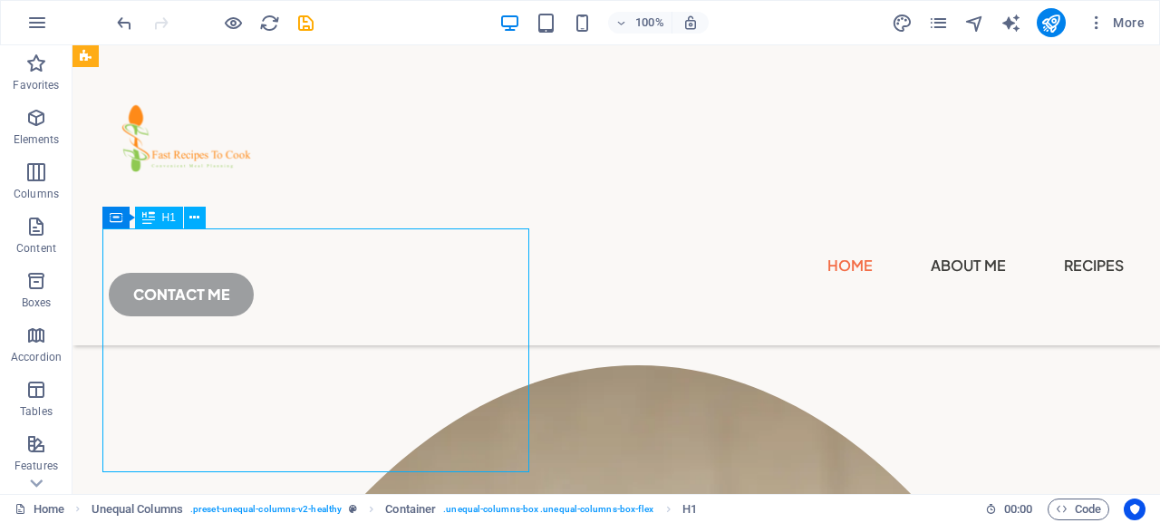
click at [312, 132] on div "Learn how to cook quick and healthy" at bounding box center [602, 92] width 1014 height 82
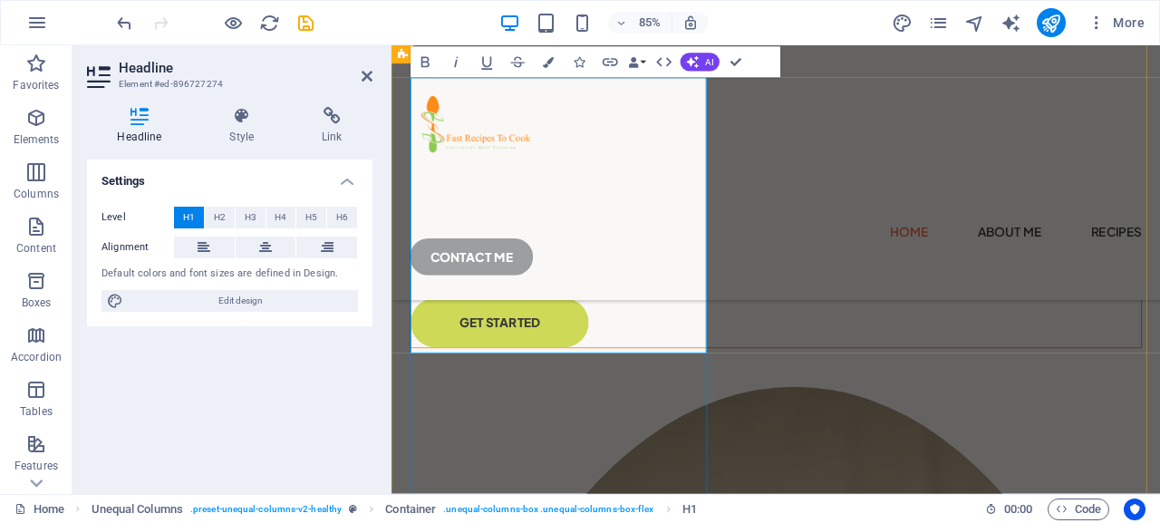
click at [633, 213] on h1 "Learn how to cook quick and healthy" at bounding box center [843, 132] width 859 height 162
click at [367, 70] on icon at bounding box center [367, 76] width 11 height 15
click at [685, 70] on div "Home About Me Recipes CONTACT ME" at bounding box center [844, 195] width 905 height 300
select select "header"
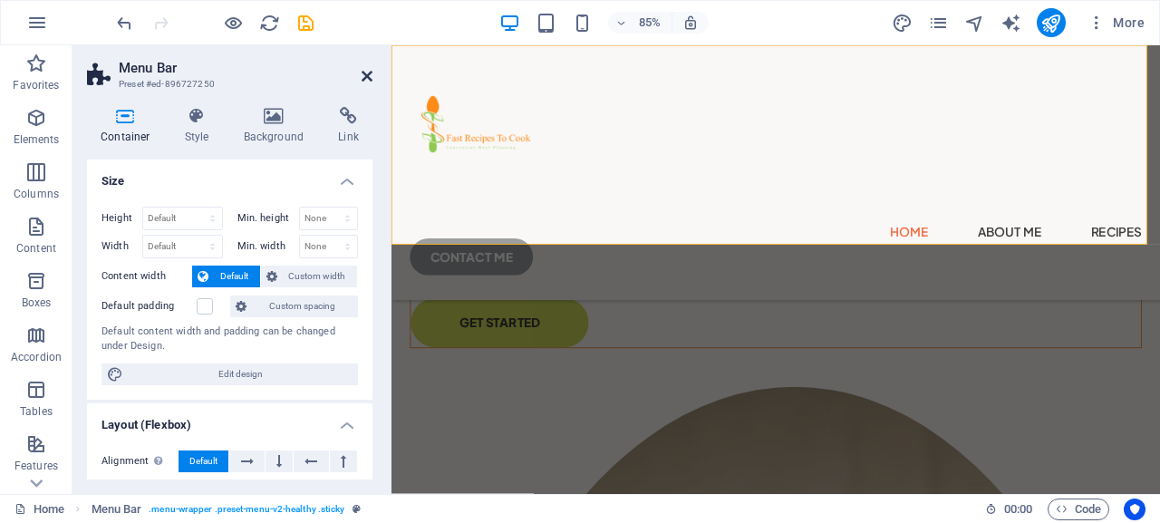
click at [364, 74] on icon at bounding box center [367, 76] width 11 height 15
click at [684, 74] on div "Home About Me Recipes CONTACT ME" at bounding box center [844, 195] width 905 height 300
select select "header"
click at [364, 74] on icon at bounding box center [367, 76] width 11 height 15
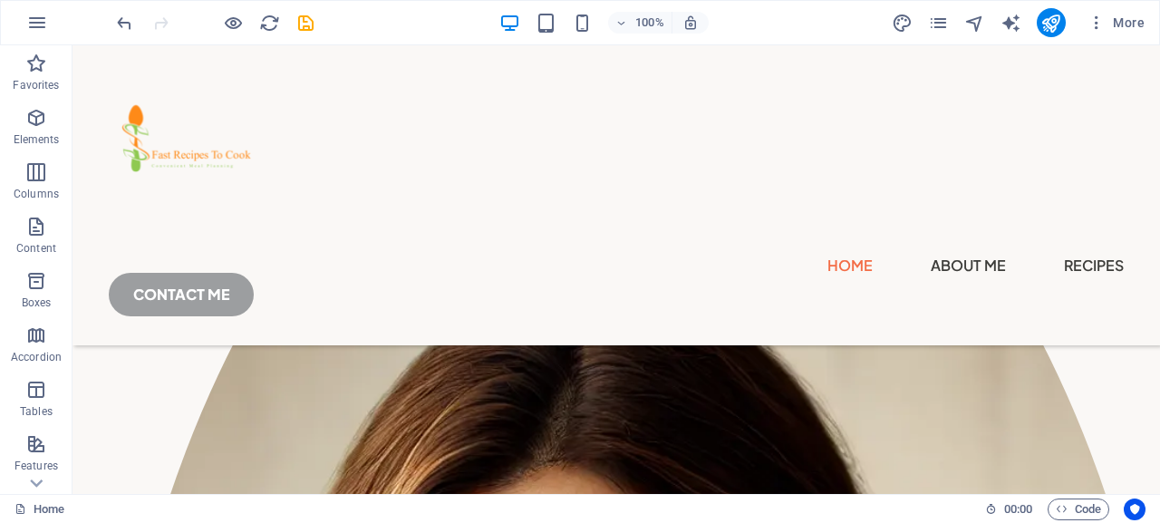
scroll to position [647, 0]
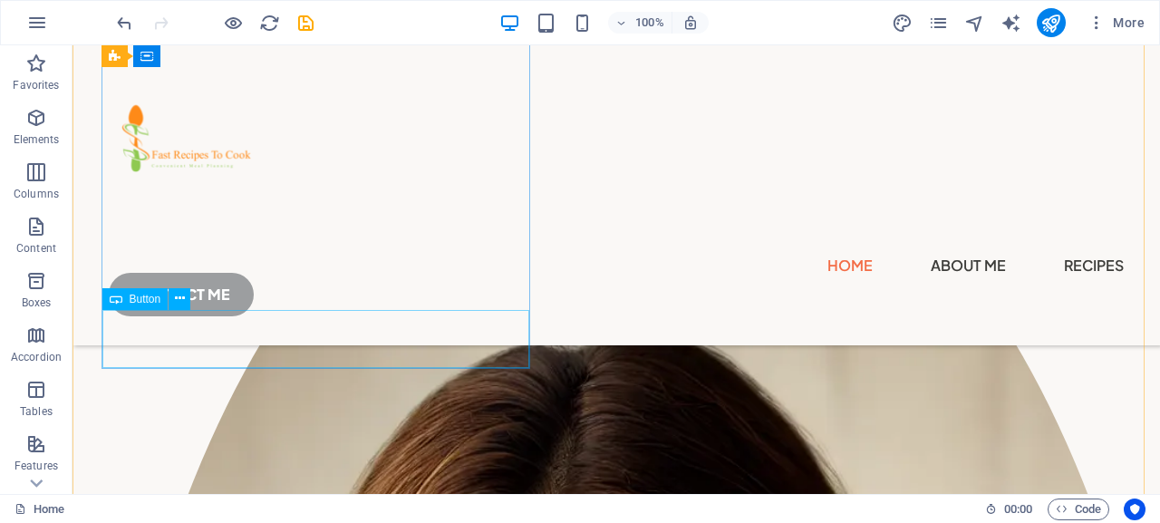
click at [193, 31] on div "GET STARTED" at bounding box center [602, 2] width 1014 height 58
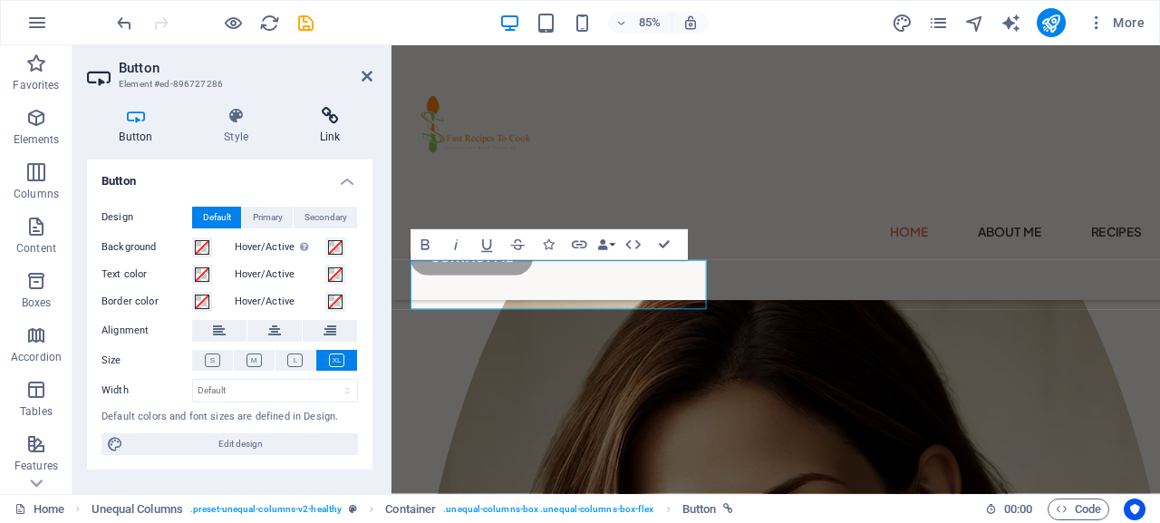
click at [332, 122] on icon at bounding box center [329, 116] width 85 height 18
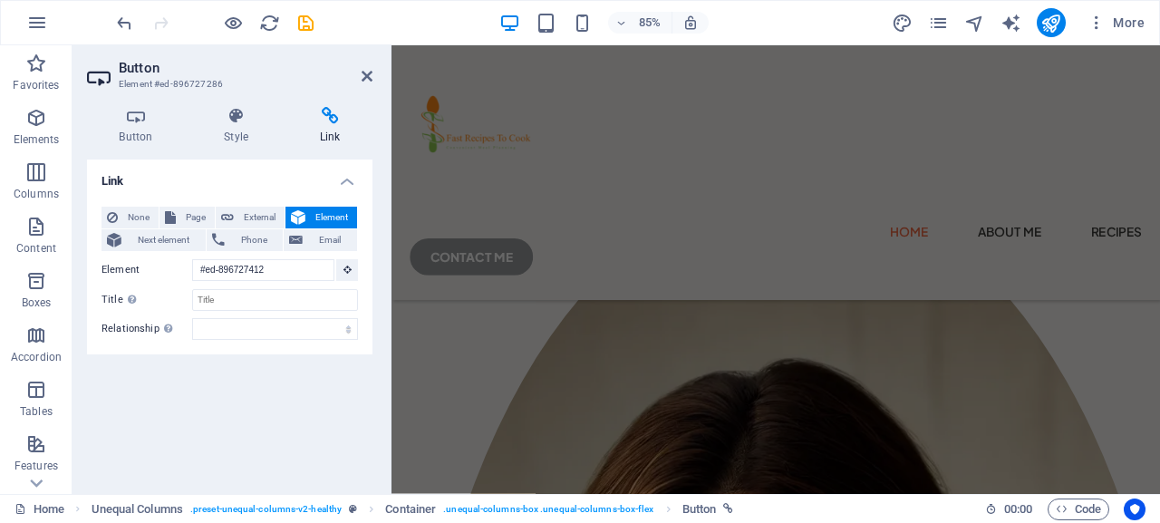
scroll to position [412, 0]
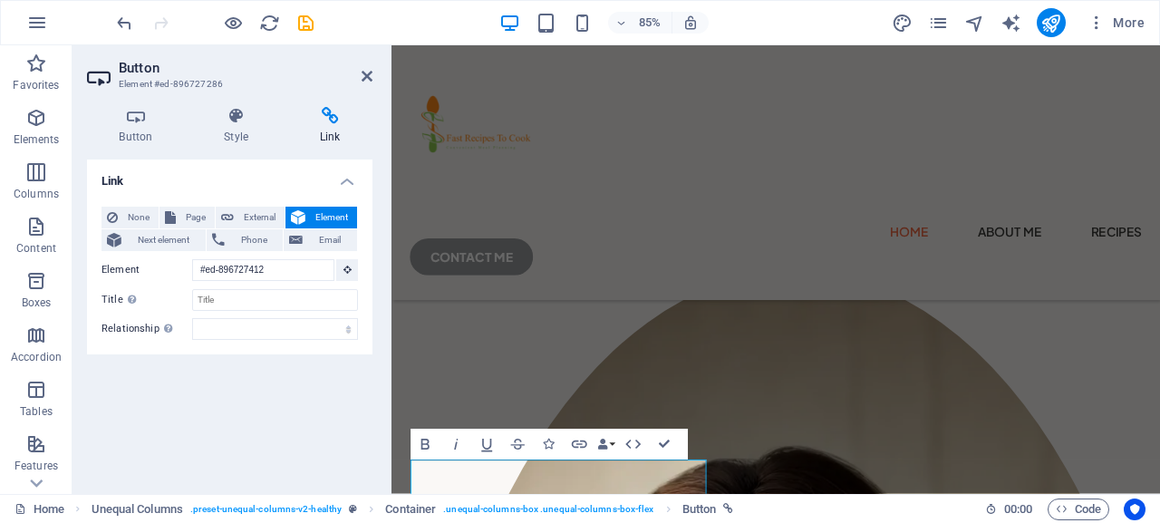
click at [185, 206] on div "None Page External Element Next element Phone Email Page Home About Me Recipes …" at bounding box center [230, 273] width 286 height 162
click at [180, 214] on button "Page" at bounding box center [187, 218] width 55 height 22
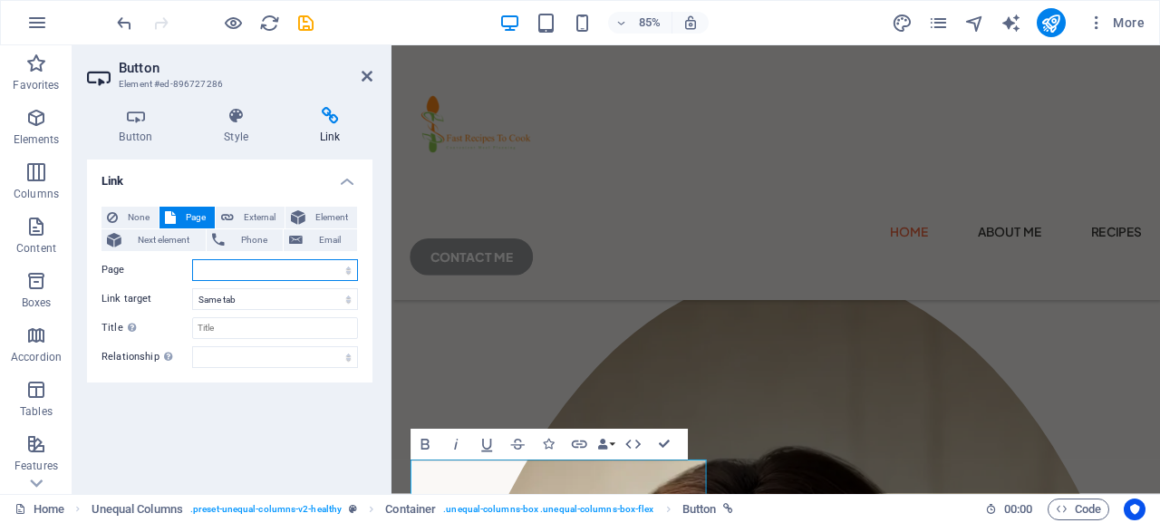
click at [192, 259] on select "Home About Me Recipes Privacy Legal Notice" at bounding box center [275, 270] width 166 height 22
select select "2"
click option "Recipes" at bounding box center [0, 0] width 0 height 0
click at [192, 288] on select "New tab Same tab Overlay" at bounding box center [275, 299] width 166 height 22
select select "blank"
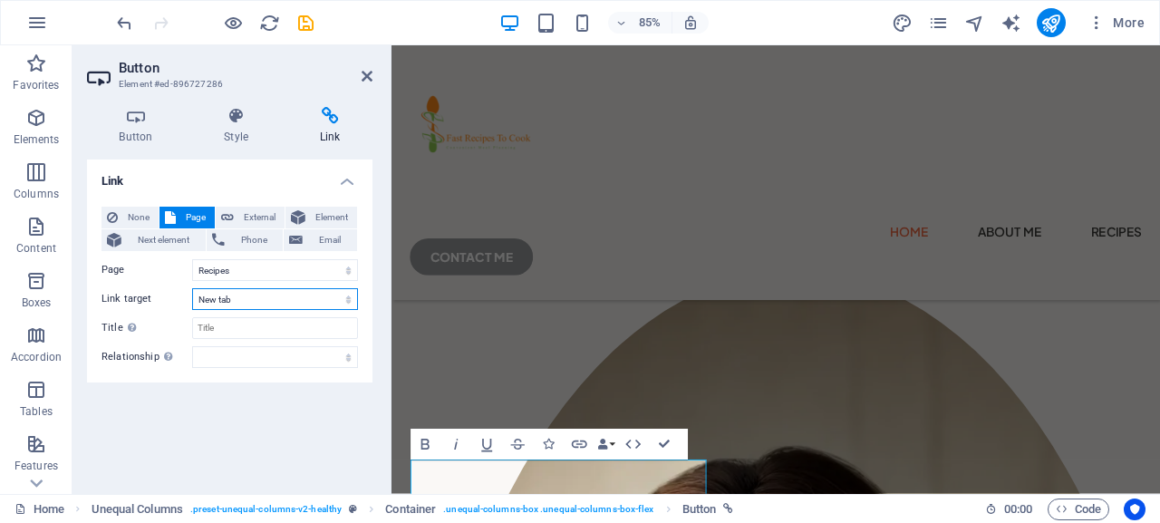
click option "New tab" at bounding box center [0, 0] width 0 height 0
drag, startPoint x: 369, startPoint y: 71, endPoint x: 293, endPoint y: 26, distance: 88.2
click at [369, 71] on icon at bounding box center [367, 76] width 11 height 15
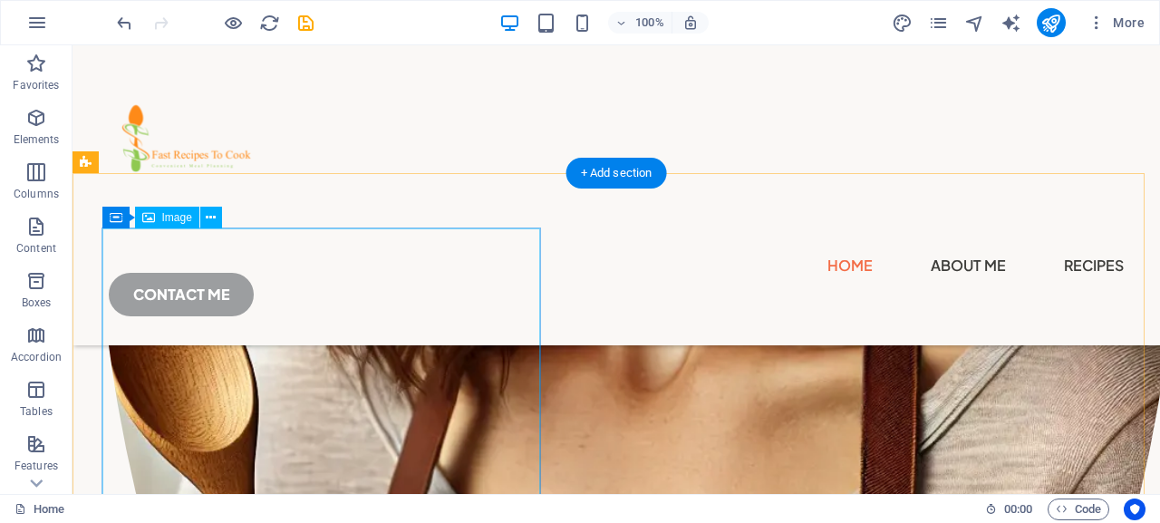
scroll to position [1456, 0]
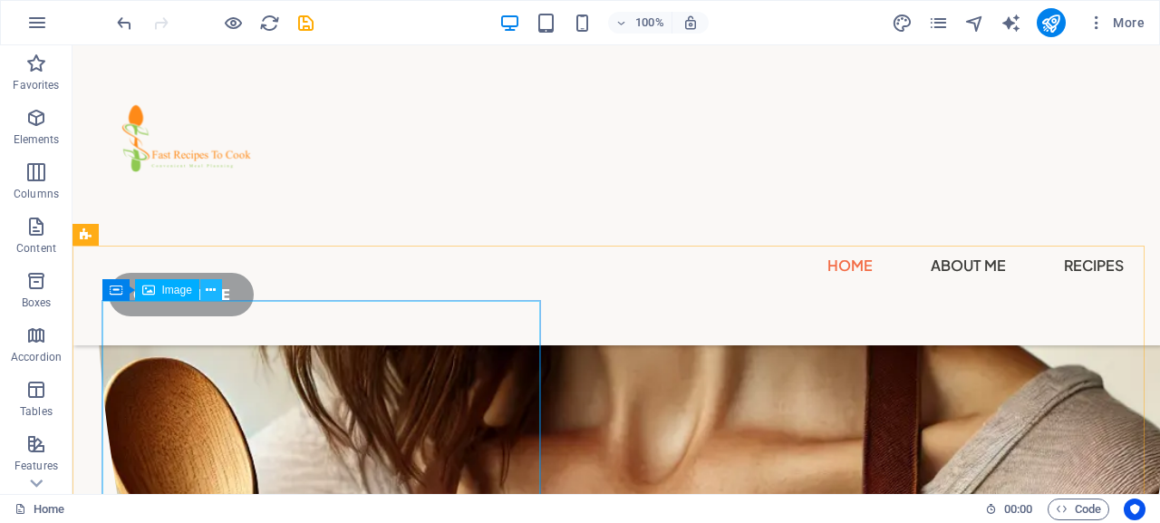
click at [214, 290] on icon at bounding box center [211, 290] width 10 height 19
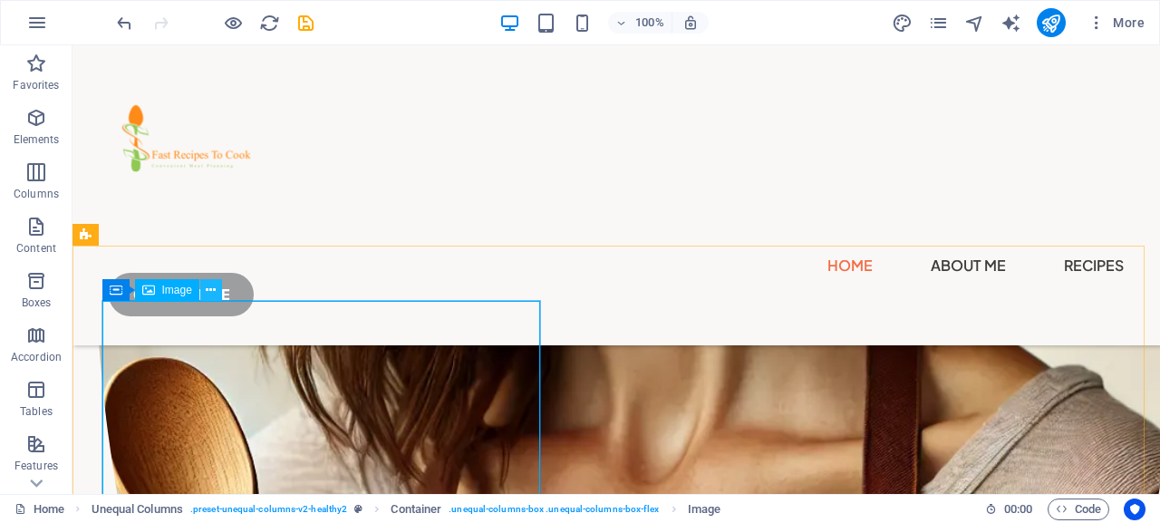
click at [205, 289] on button at bounding box center [211, 290] width 22 height 22
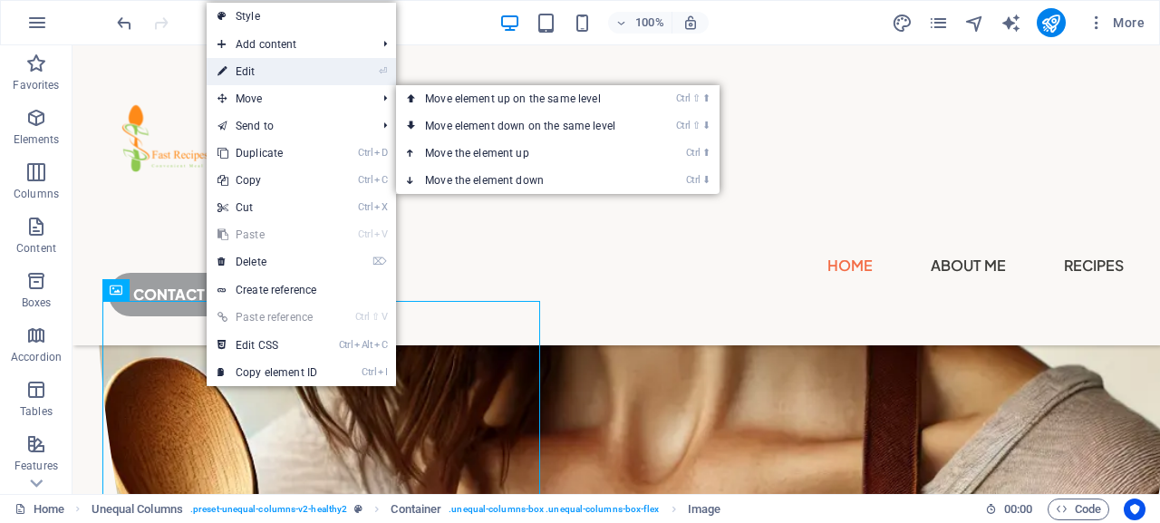
click at [270, 74] on link "⏎ Edit" at bounding box center [267, 71] width 121 height 27
click at [270, 74] on div "H1 Unequal Columns Container Container Image Container Menu Bar Logo Menu Conta…" at bounding box center [617, 269] width 1088 height 449
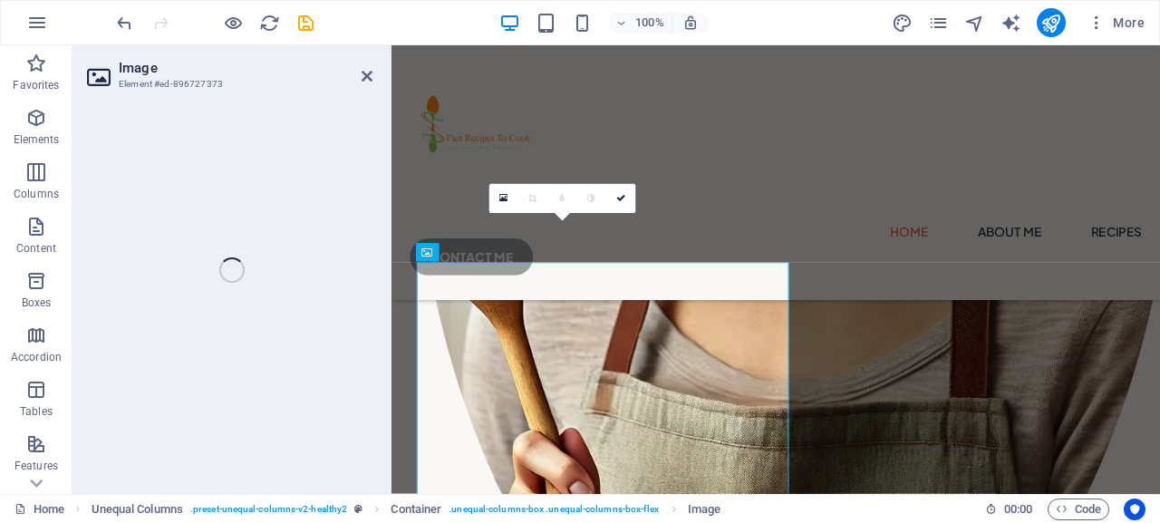
select select "%"
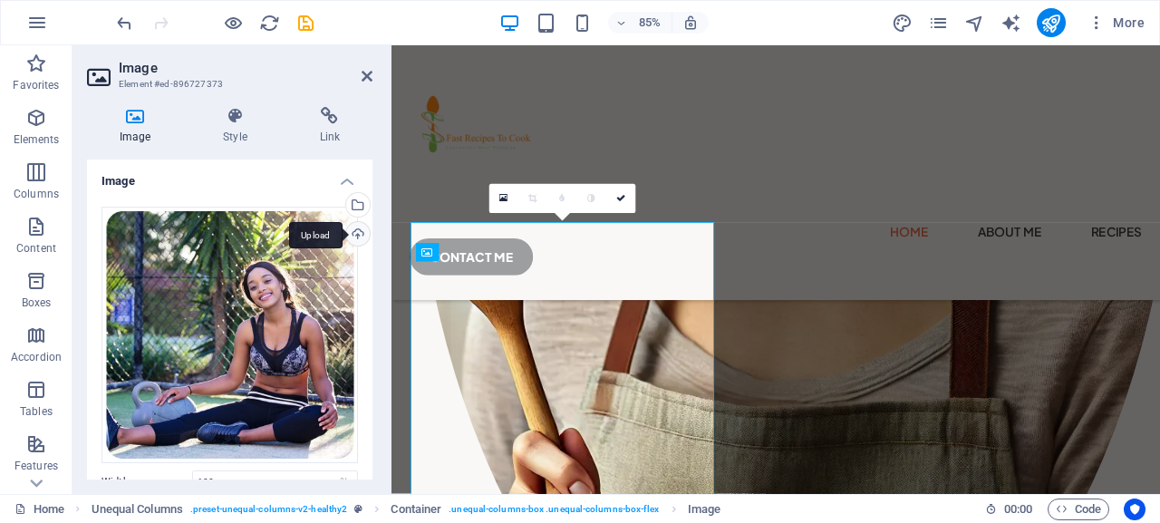
click at [344, 234] on div "Upload" at bounding box center [356, 235] width 27 height 27
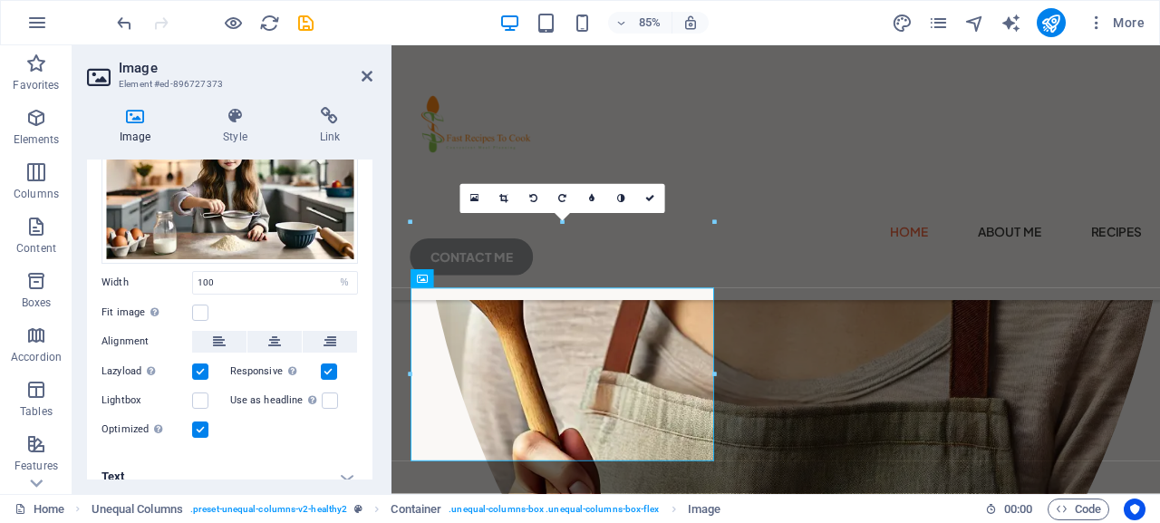
scroll to position [103, 0]
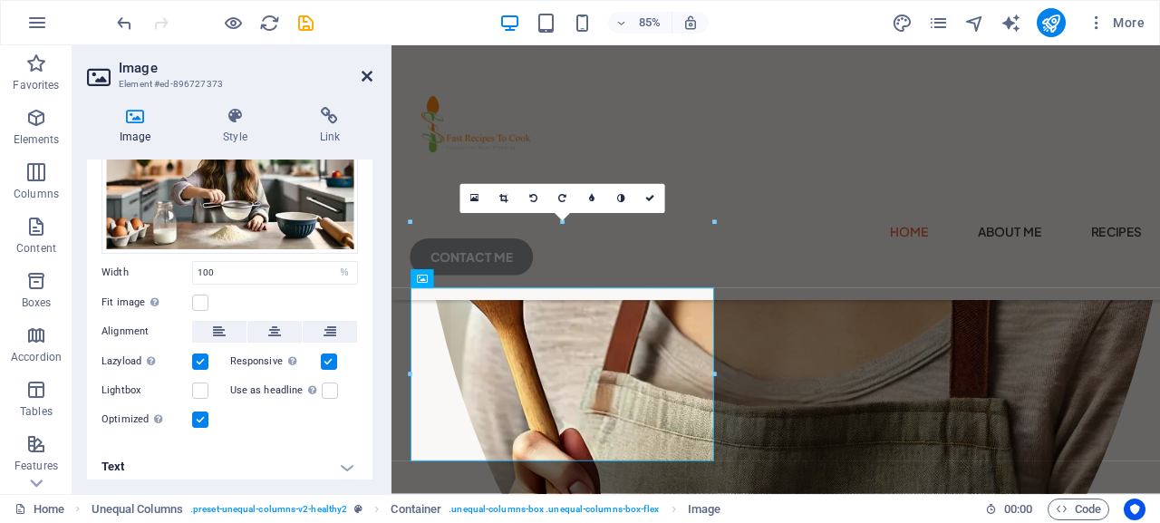
drag, startPoint x: 365, startPoint y: 77, endPoint x: 292, endPoint y: 32, distance: 86.3
click at [365, 77] on icon at bounding box center [367, 76] width 11 height 15
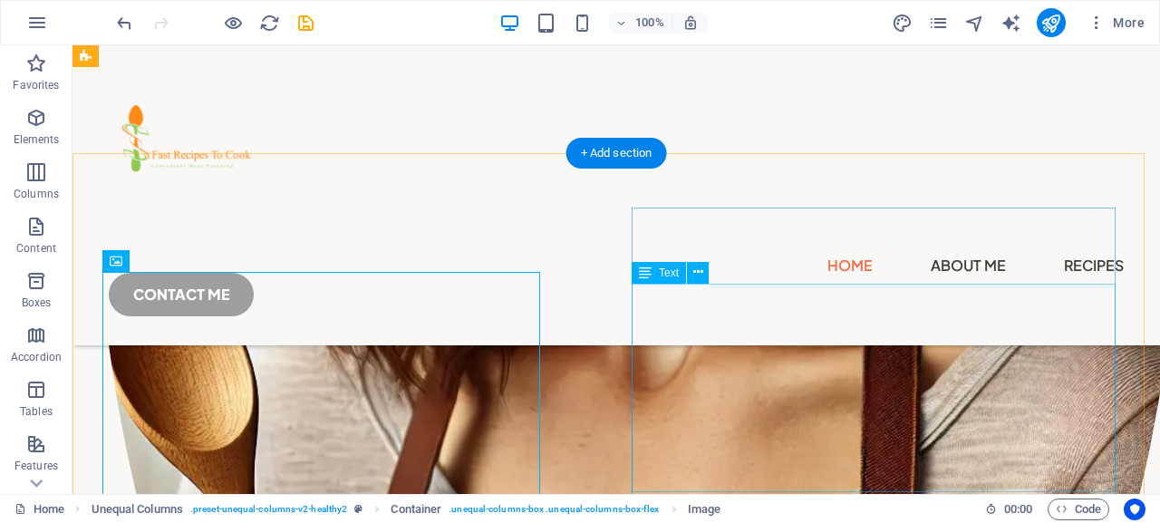
scroll to position [1548, 0]
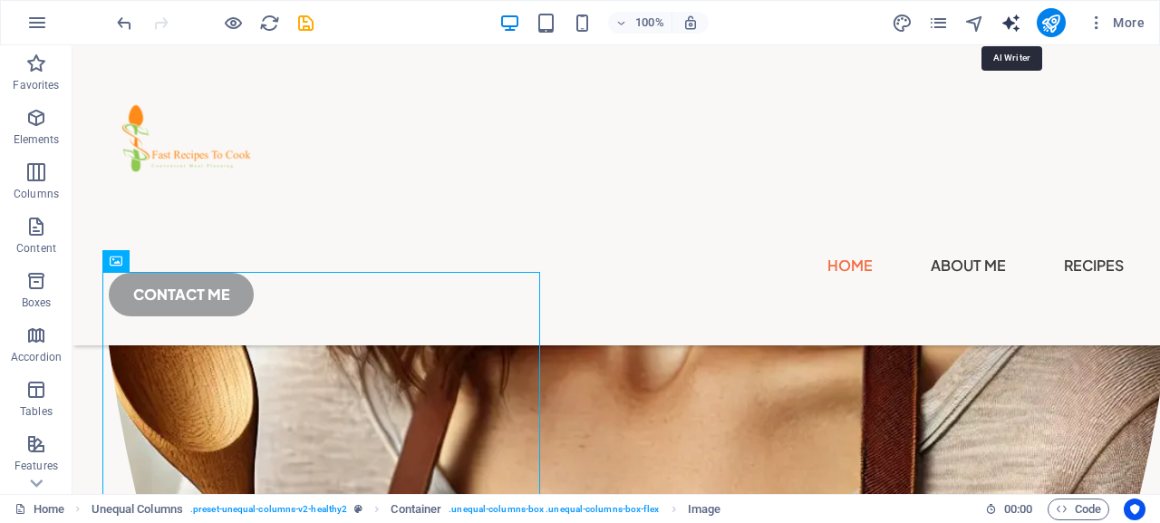
click at [1009, 21] on icon "text_generator" at bounding box center [1011, 23] width 21 height 21
select select "English"
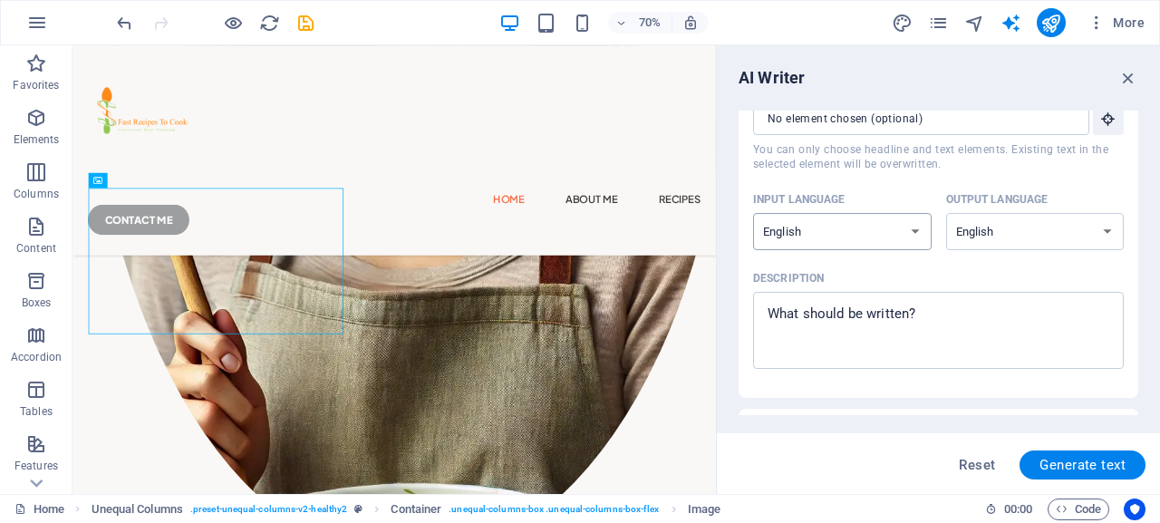
scroll to position [82, 0]
type textarea "x"
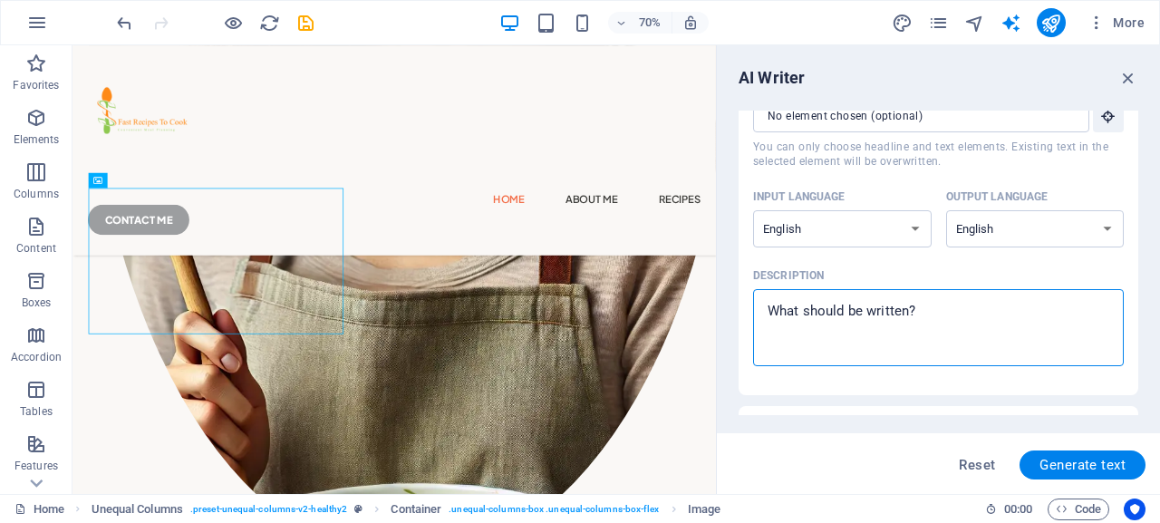
drag, startPoint x: 929, startPoint y: 315, endPoint x: 777, endPoint y: 306, distance: 152.5
click at [783, 306] on textarea "Description x ​" at bounding box center [938, 327] width 353 height 59
drag, startPoint x: 764, startPoint y: 310, endPoint x: 907, endPoint y: 312, distance: 142.3
click at [907, 312] on textarea "Description x ​" at bounding box center [938, 327] width 353 height 59
click at [918, 311] on textarea "Description x ​" at bounding box center [938, 327] width 353 height 59
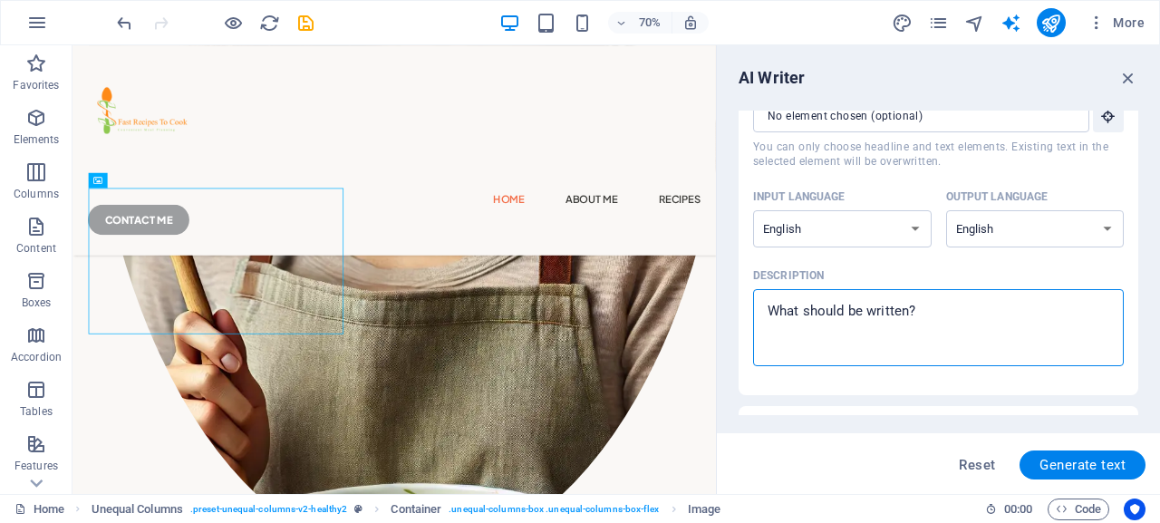
click at [918, 311] on textarea "Description x ​" at bounding box center [938, 327] width 353 height 59
type textarea "W"
type textarea "x"
type textarea "Wr"
type textarea "x"
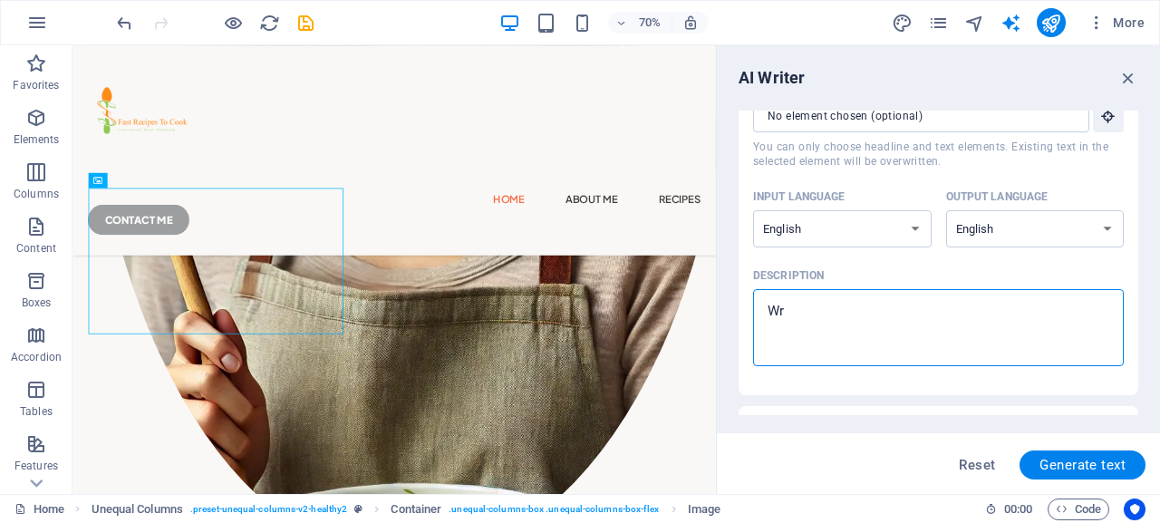
type textarea "Wri"
type textarea "x"
type textarea "Wrie"
type textarea "x"
type textarea "Wri"
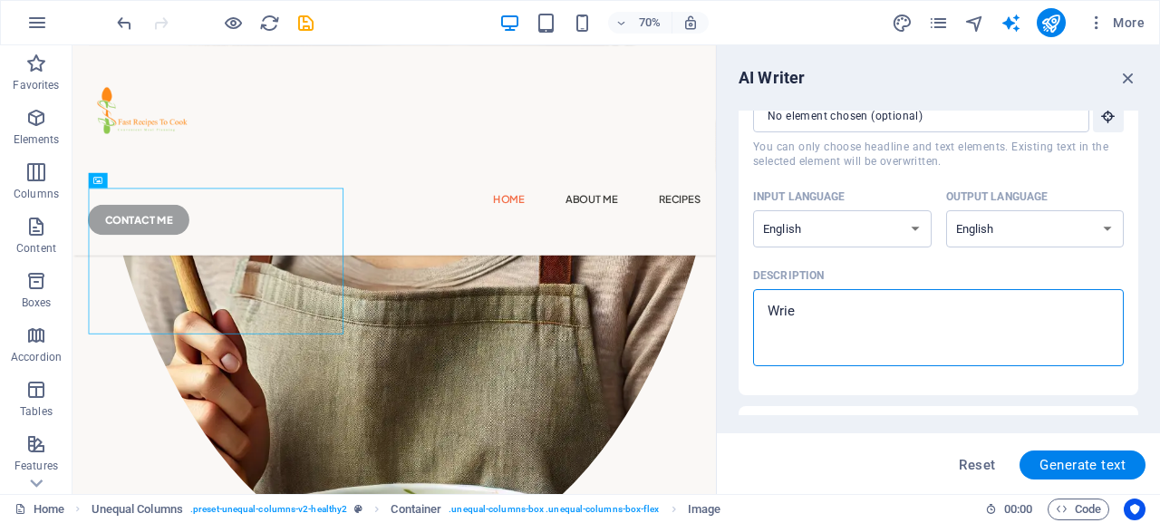
type textarea "x"
type textarea "Writ"
type textarea "x"
type textarea "Write"
type textarea "x"
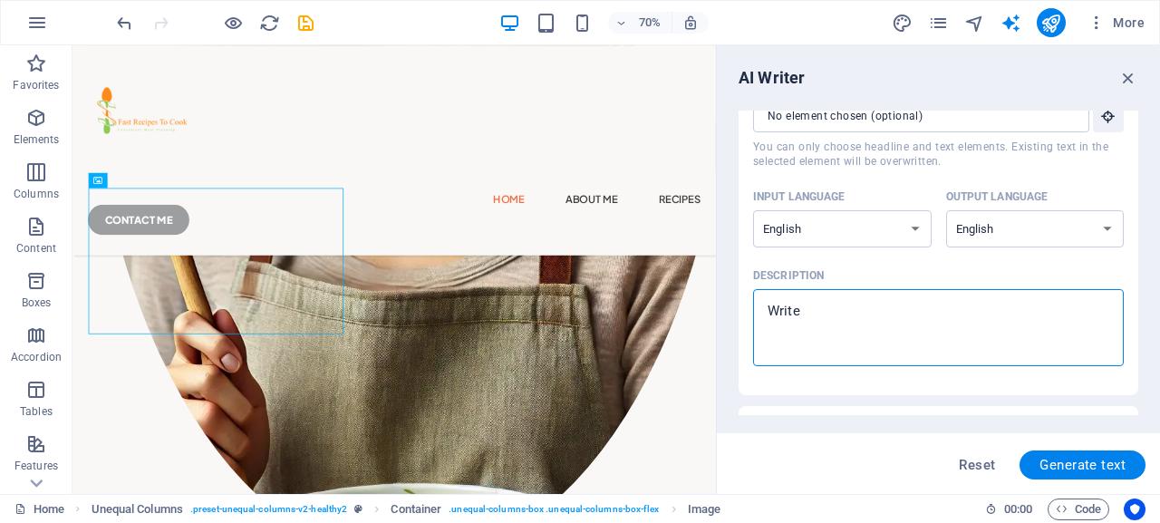
type textarea "Write"
type textarea "x"
type textarea "Write a"
type textarea "x"
type textarea "Write a"
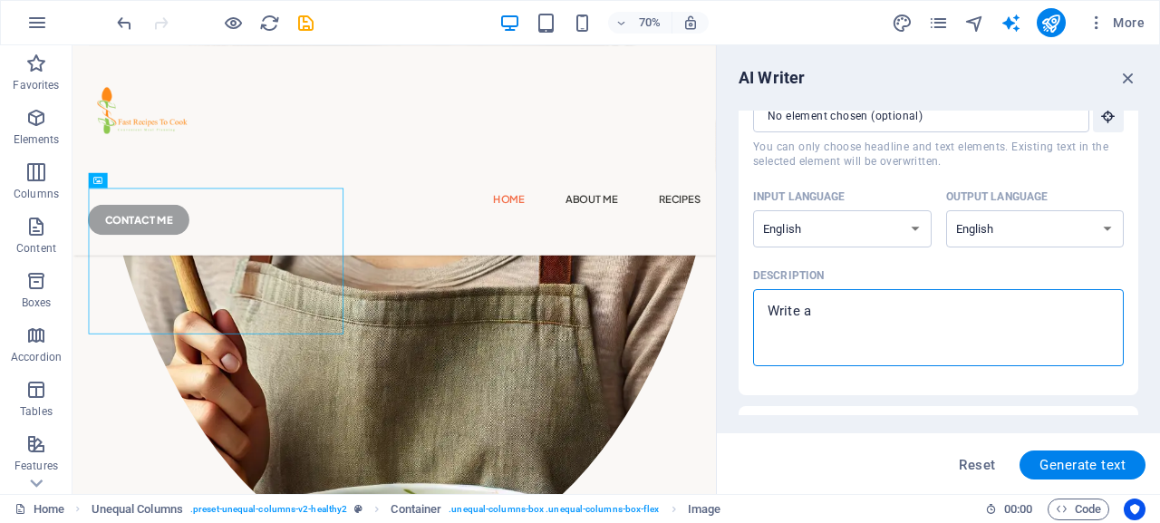
type textarea "x"
type textarea "Write a 3"
type textarea "x"
type textarea "Write a 30"
type textarea "x"
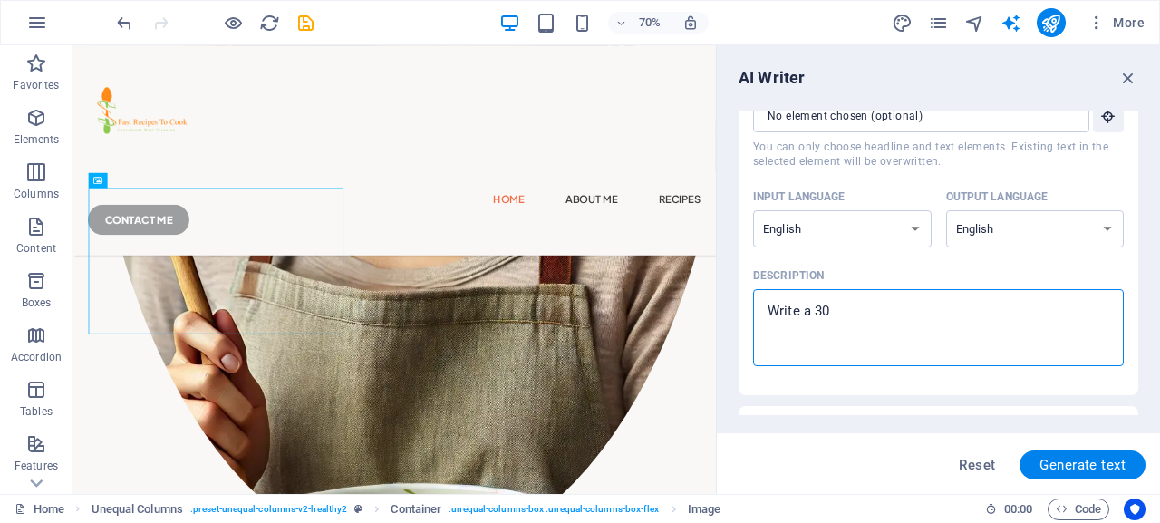
type textarea "Write a 300"
type textarea "x"
type textarea "Write a 300"
type textarea "x"
type textarea "Write a 300 w"
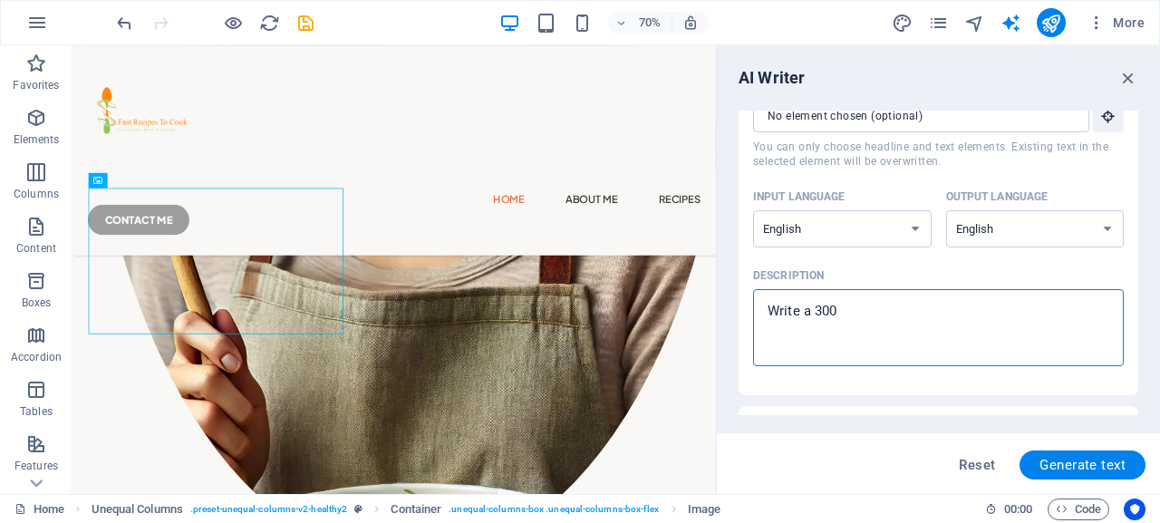
type textarea "x"
type textarea "Write a 300 wo"
type textarea "x"
type textarea "Write a 300 wor"
type textarea "x"
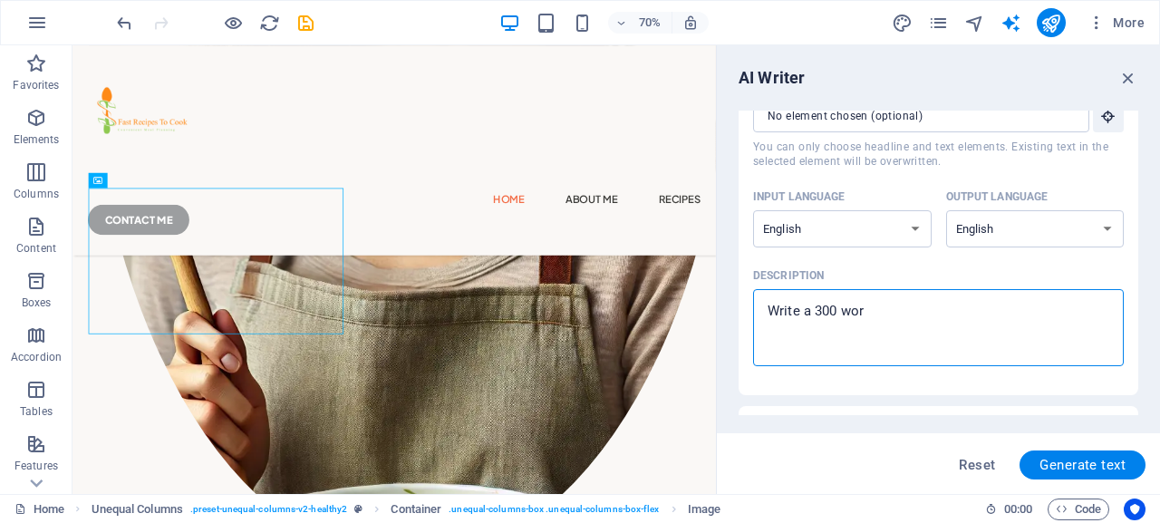
type textarea "Write a 300 word"
type textarea "x"
type textarea "Write a 300 word"
type textarea "x"
type textarea "Write a 300 word"
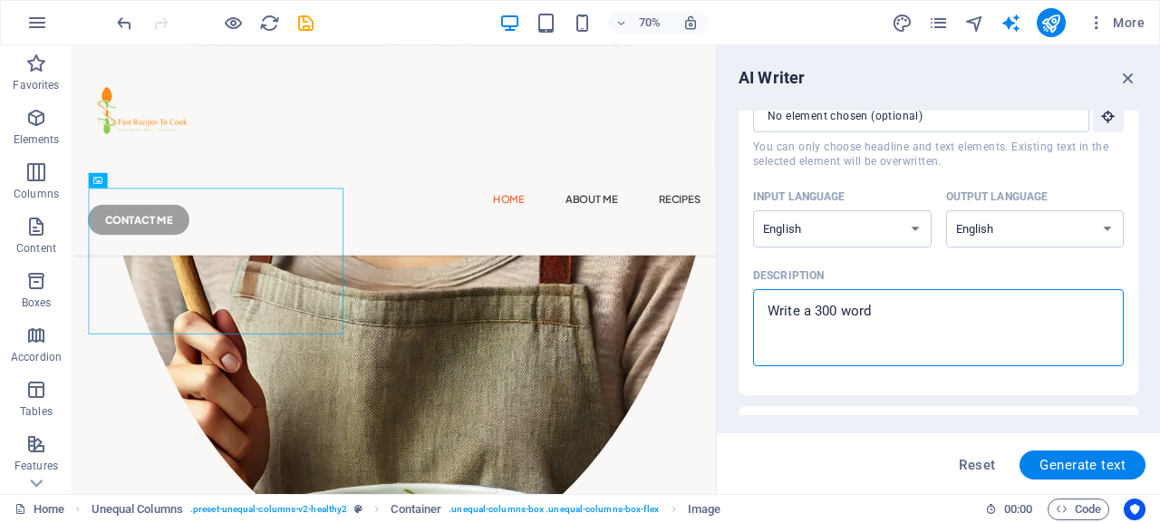
type textarea "x"
type textarea "Write a 300 wor"
type textarea "x"
type textarea "Write a 300 wo"
type textarea "x"
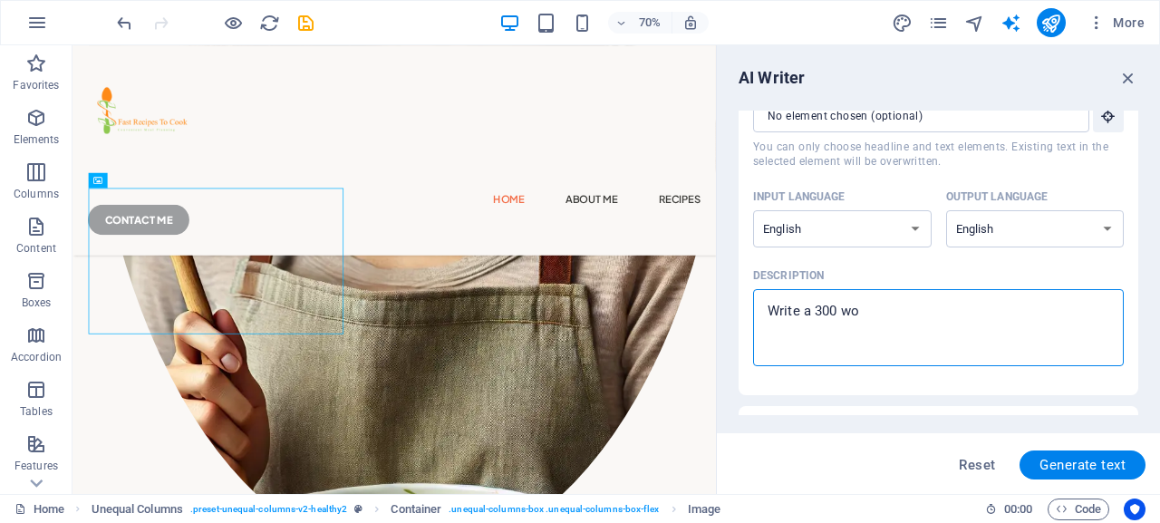
type textarea "Write a 300 w"
type textarea "x"
type textarea "Write a 300"
type textarea "x"
type textarea "Write a 300"
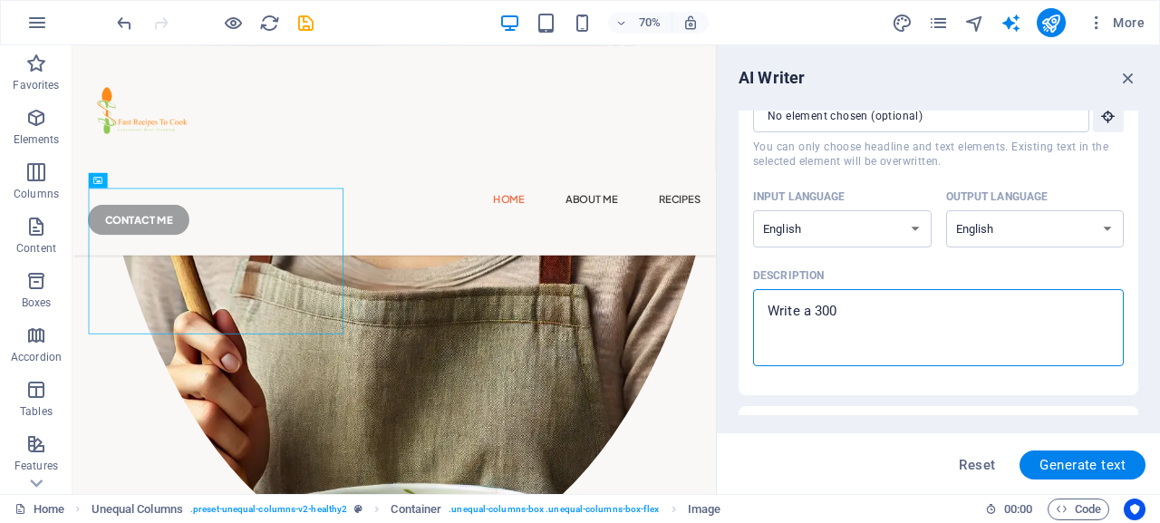
type textarea "x"
type textarea "Write a 30"
type textarea "x"
type textarea "Write a 3"
type textarea "x"
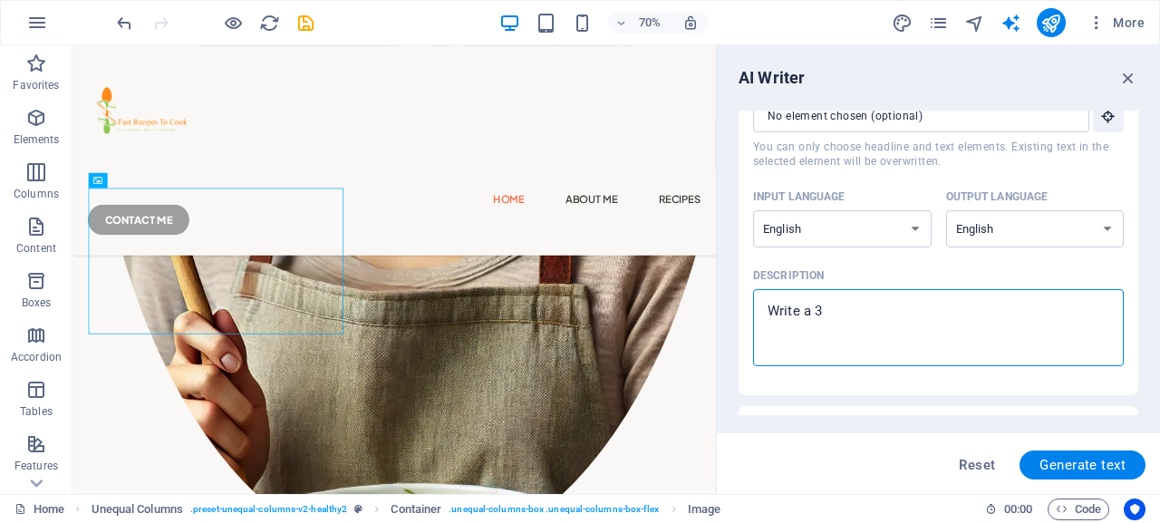
type textarea "Write a"
type textarea "x"
type textarea "Write a 1"
type textarea "x"
type textarea "Write a 10"
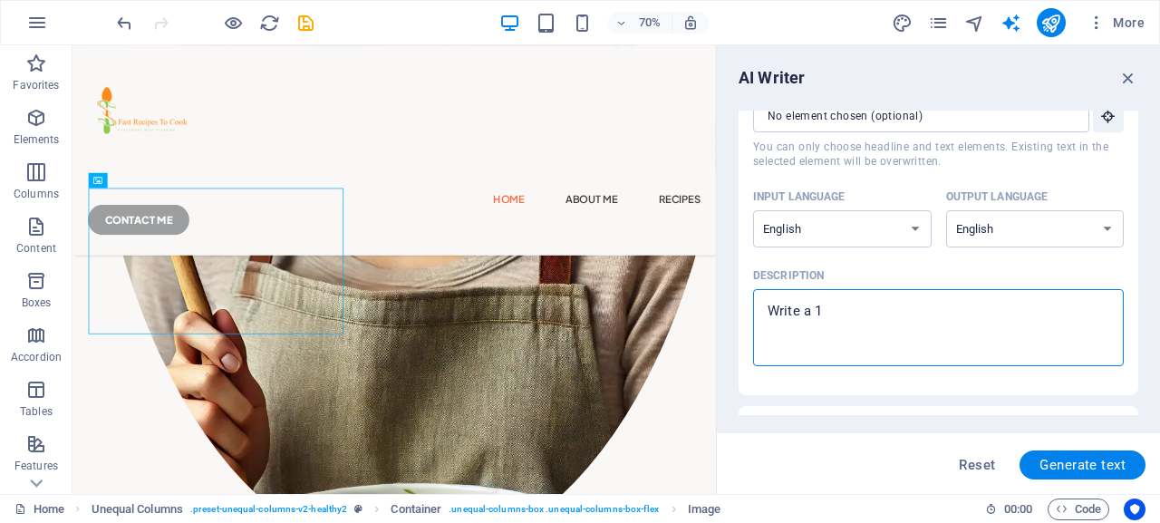
type textarea "x"
type textarea "Write a 100"
type textarea "x"
type textarea "Write a 100"
type textarea "x"
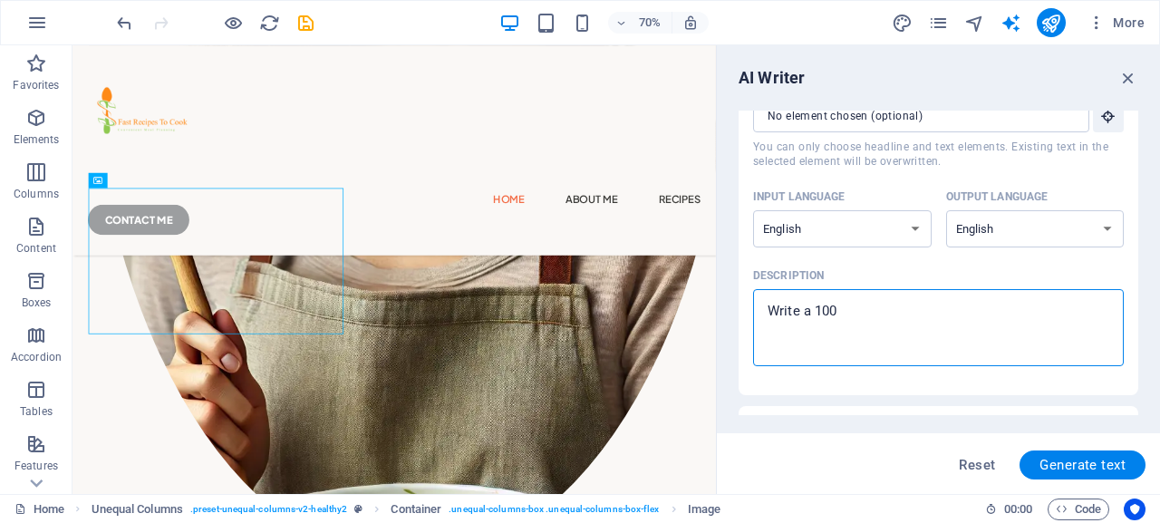
type textarea "Write a 100"
type textarea "x"
type textarea "Write a 10"
type textarea "x"
type textarea "Write a 1"
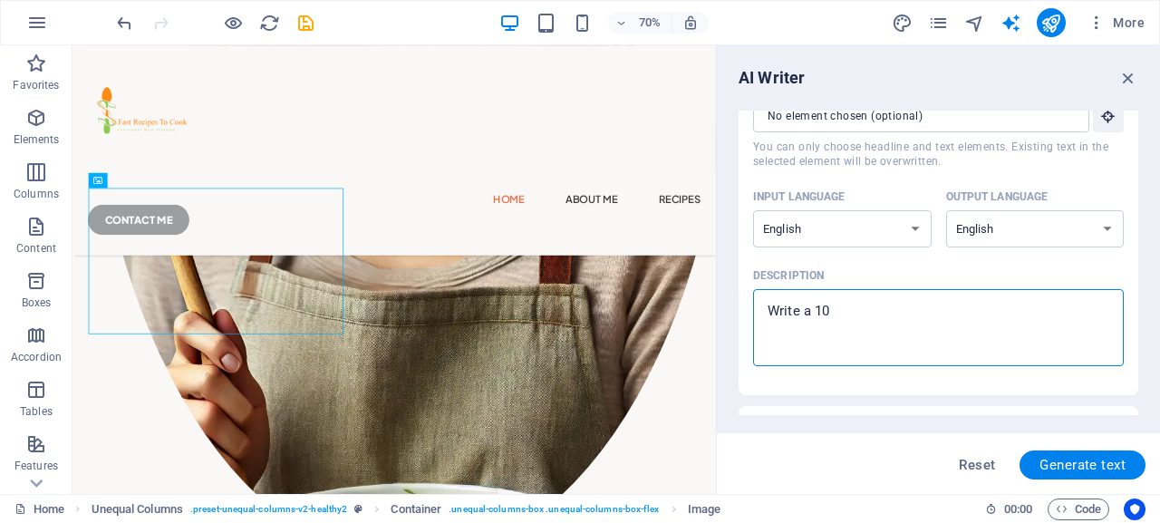
type textarea "x"
type textarea "Write a"
type textarea "x"
type textarea "Write a 3"
type textarea "x"
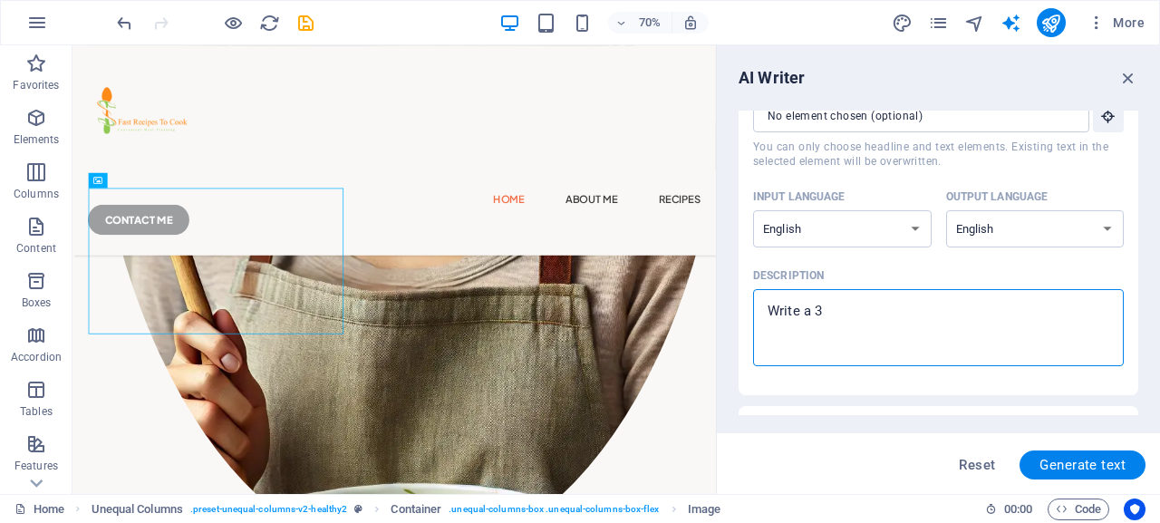
type textarea "Write a 30"
type textarea "x"
type textarea "Write a 300"
type textarea "x"
type textarea "Write a 300"
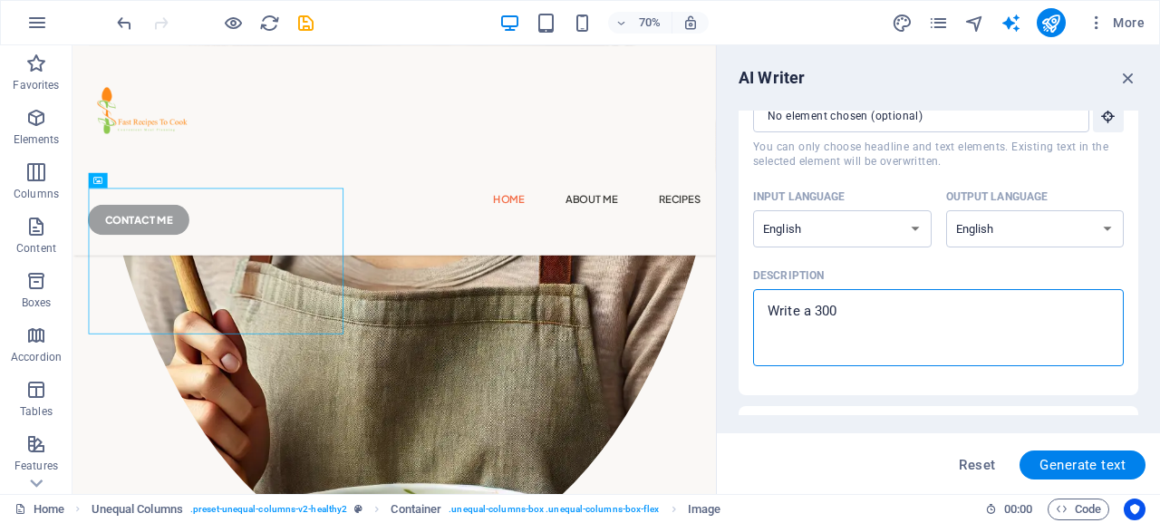
type textarea "x"
type textarea "Write a 300 w"
type textarea "x"
type textarea "Write a 300 wo"
type textarea "x"
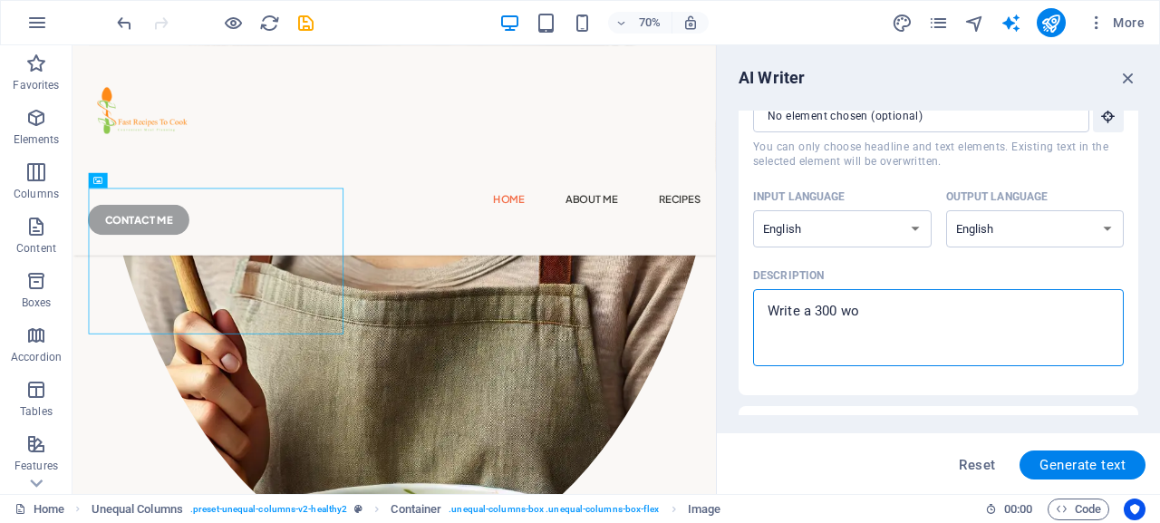
type textarea "Write a 300 wor"
type textarea "x"
type textarea "Write a 300 word"
type textarea "x"
type textarea "Write a 300 word"
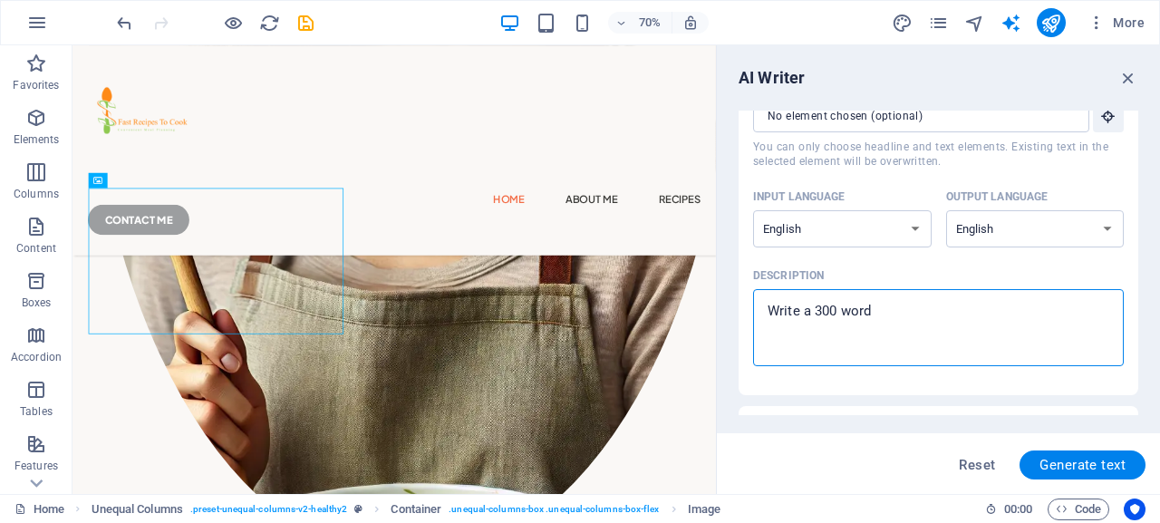
type textarea "x"
type textarea "Write a 300 word a"
type textarea "x"
type textarea "Write a 300 word ar"
type textarea "x"
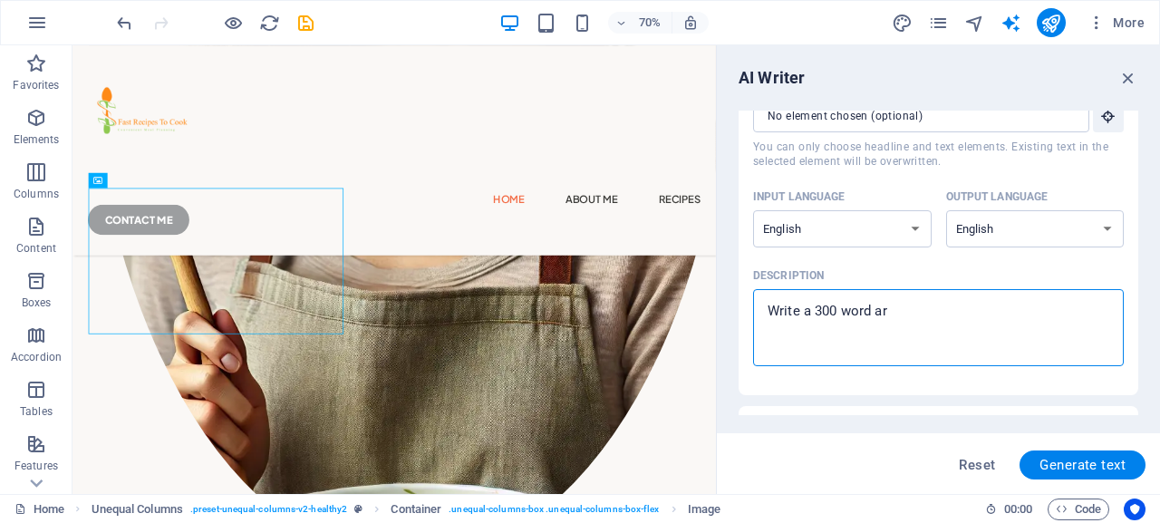
type textarea "Write a 300 word art"
type textarea "x"
type textarea "Write a 300 word arti"
type textarea "x"
type textarea "Write a 300 word artic"
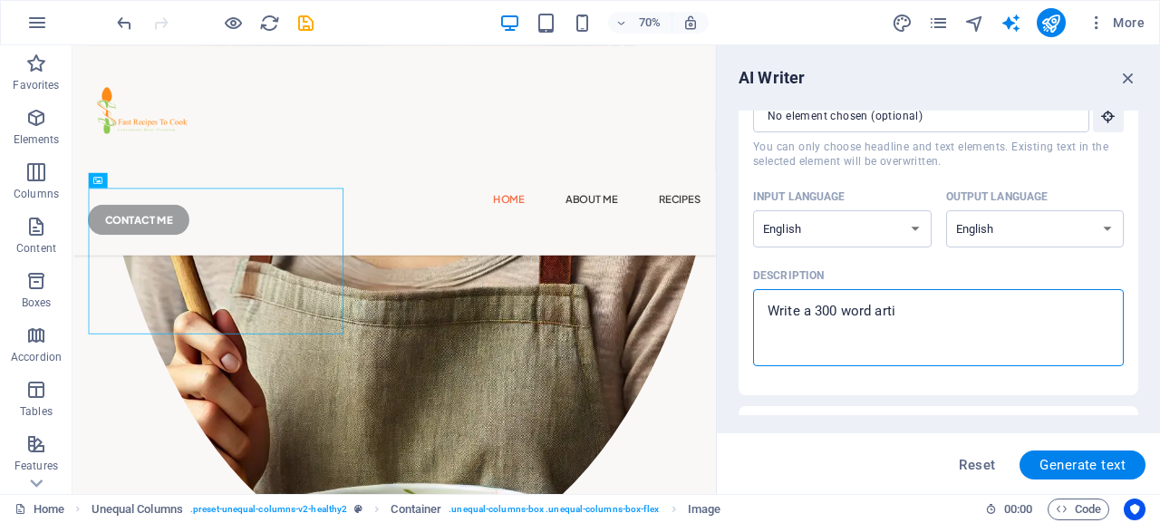
type textarea "x"
type textarea "Write a 300 word articl"
type textarea "x"
type textarea "Write a 300 word article"
type textarea "x"
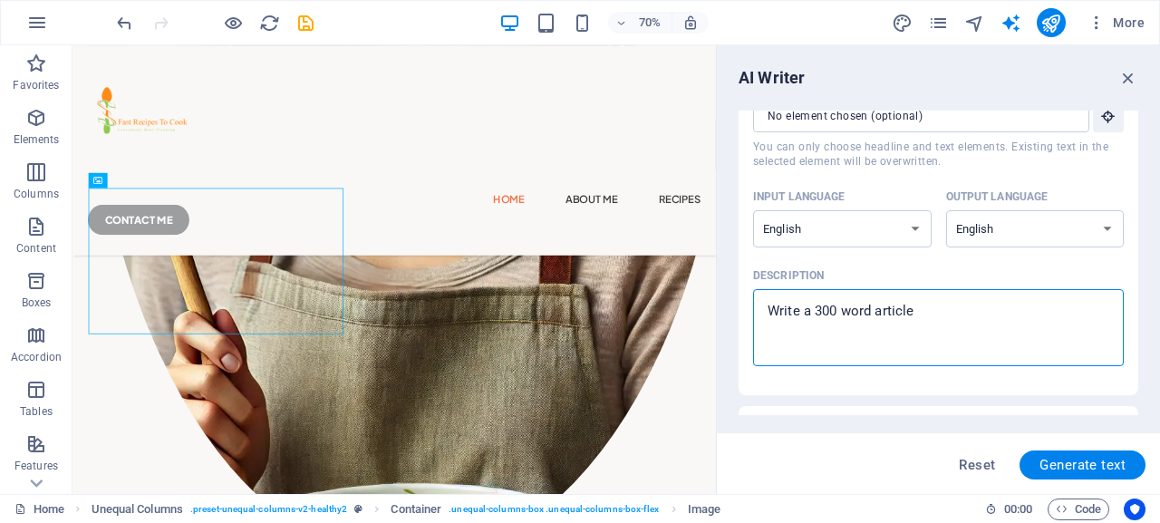
type textarea "Write a 300 word article"
type textarea "x"
type textarea "Write a 300 word article a"
type textarea "x"
type textarea "Write a 300 word article ab"
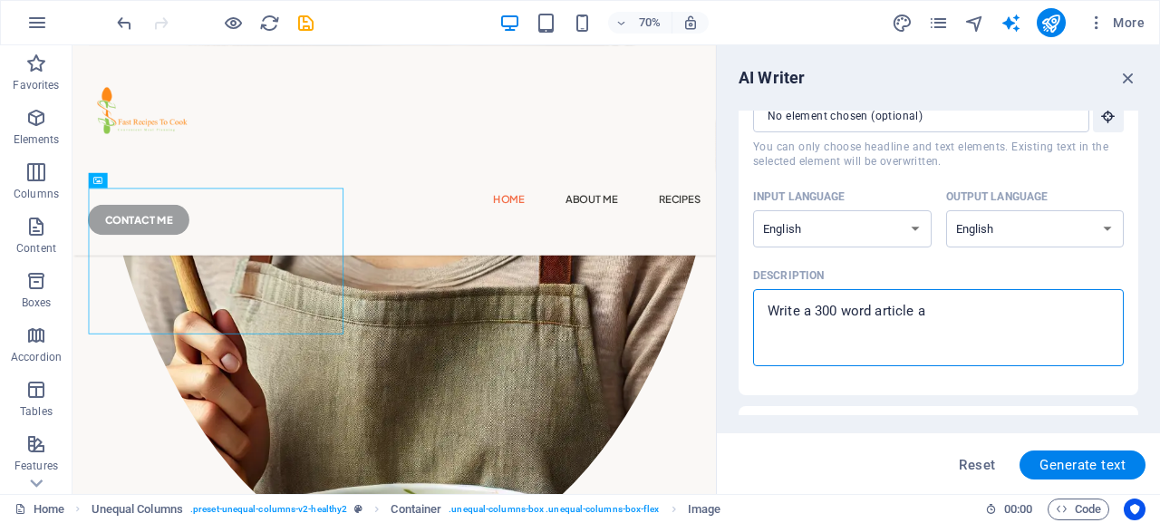
type textarea "x"
type textarea "Write a 300 word article abo"
type textarea "x"
type textarea "Write a 300 word article abou"
type textarea "x"
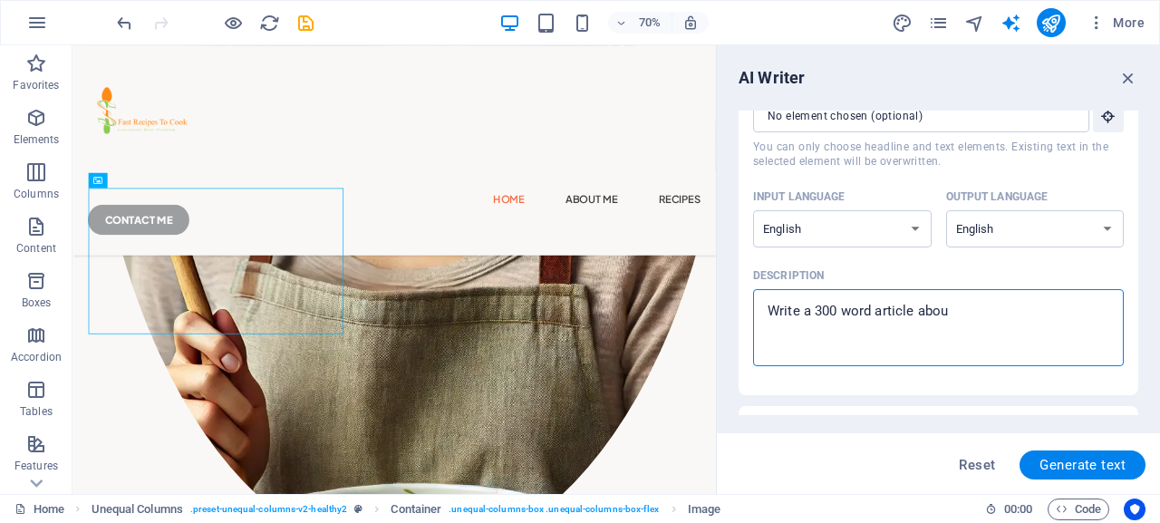
type textarea "Write a 300 word article about"
type textarea "x"
type textarea "Write a 300 word article about"
type textarea "x"
type textarea "Write a 300 word article about t"
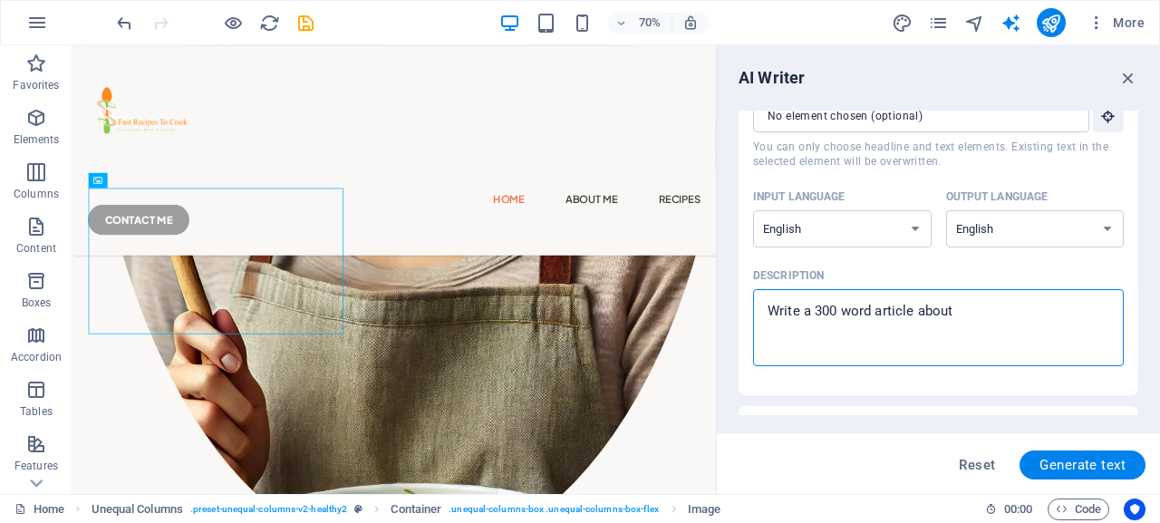
type textarea "x"
type textarea "Write a 300 word article about th"
type textarea "x"
type textarea "Write a 300 word article about the"
type textarea "x"
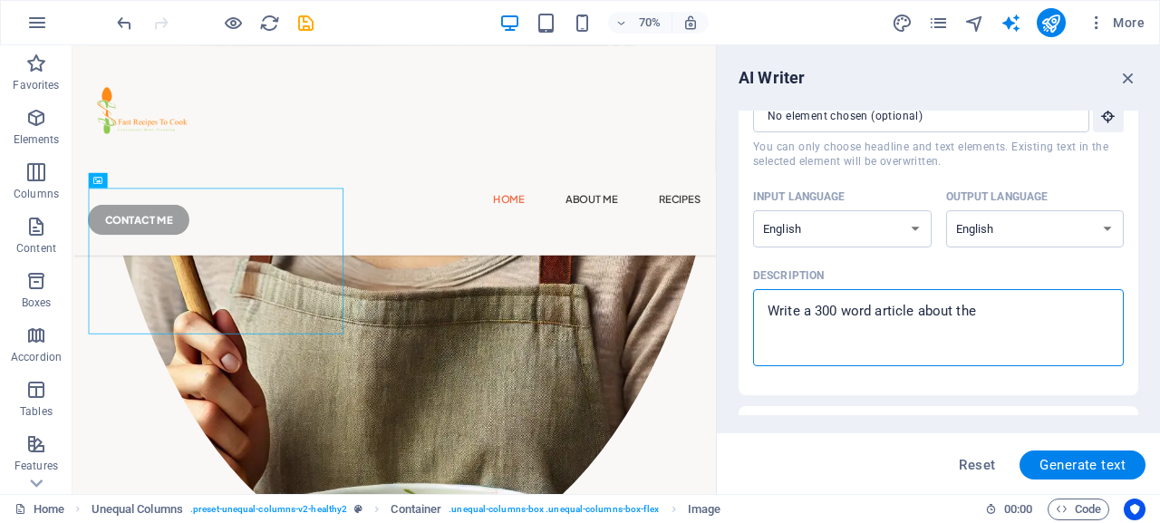
type textarea "Write a 300 word article about the"
type textarea "x"
type textarea "Write a 300 word article about the b"
type textarea "x"
type textarea "Write a 300 word article about the be"
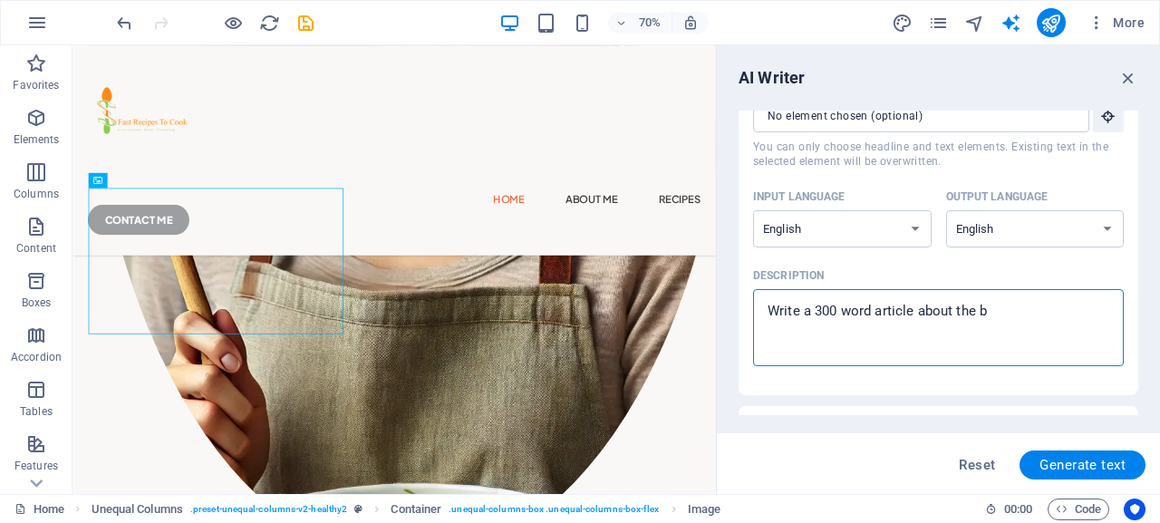
type textarea "x"
type textarea "Write a 300 word article about the ben"
type textarea "x"
type textarea "Write a 300 word article about the bene"
type textarea "x"
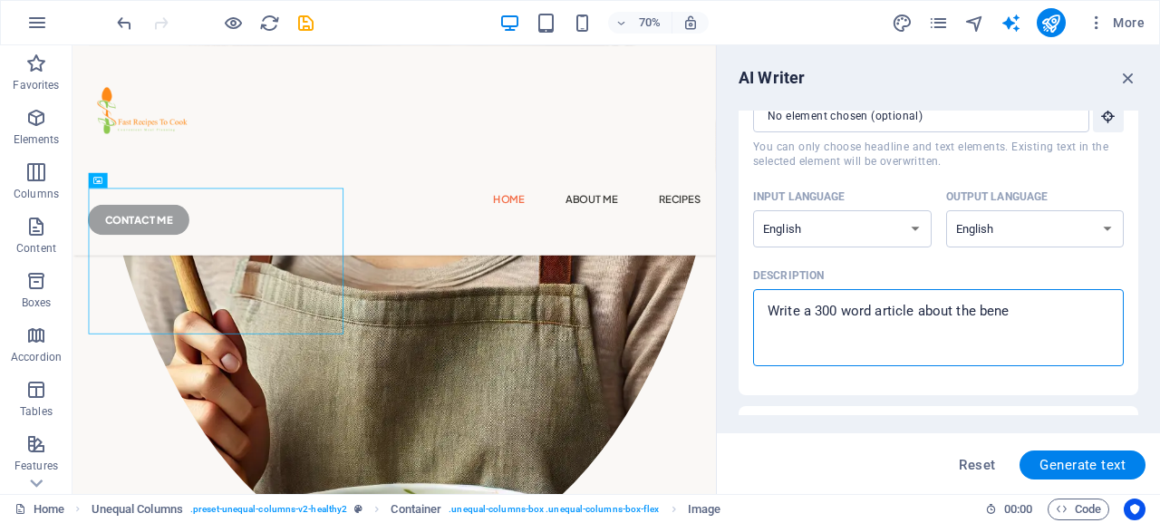
type textarea "Write a 300 word article about the benef"
type textarea "x"
type textarea "Write a 300 word article about the benefi"
type textarea "x"
type textarea "Write a 300 word article about the benefit"
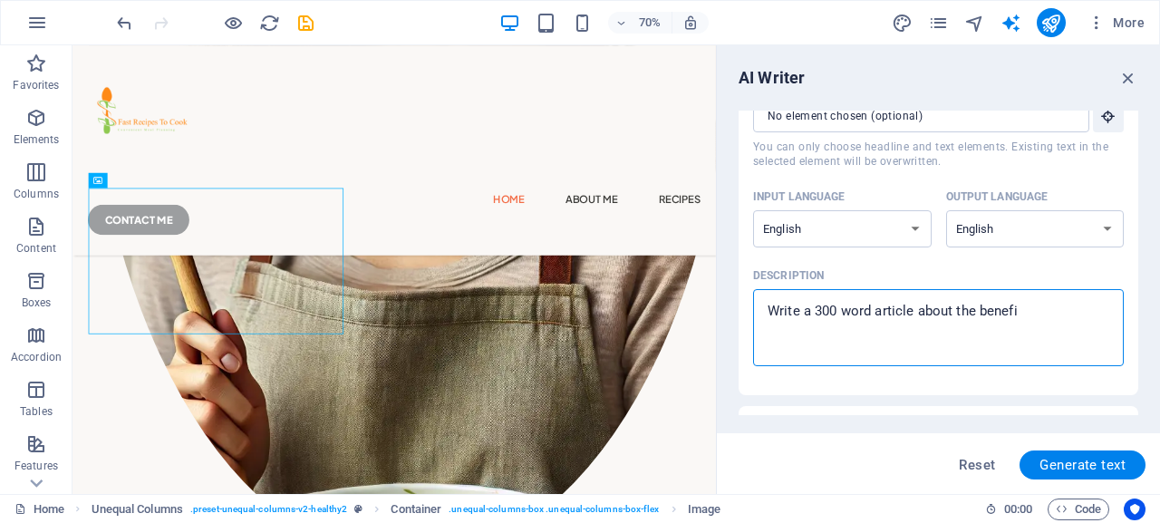
type textarea "x"
type textarea "Write a 300 word article about the benefits"
type textarea "x"
type textarea "Write a 300 word article about the benefits"
type textarea "x"
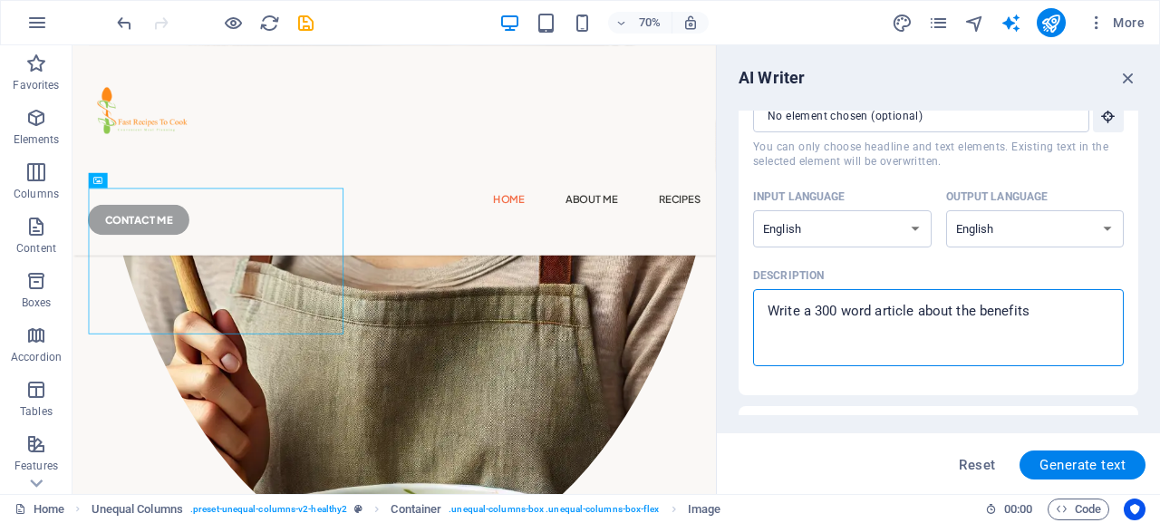
type textarea "Write a 300 word article about the benefits f"
type textarea "x"
type textarea "Write a 300 word article about the benefits fo"
type textarea "x"
type textarea "Write a 300 word article about the benefits f"
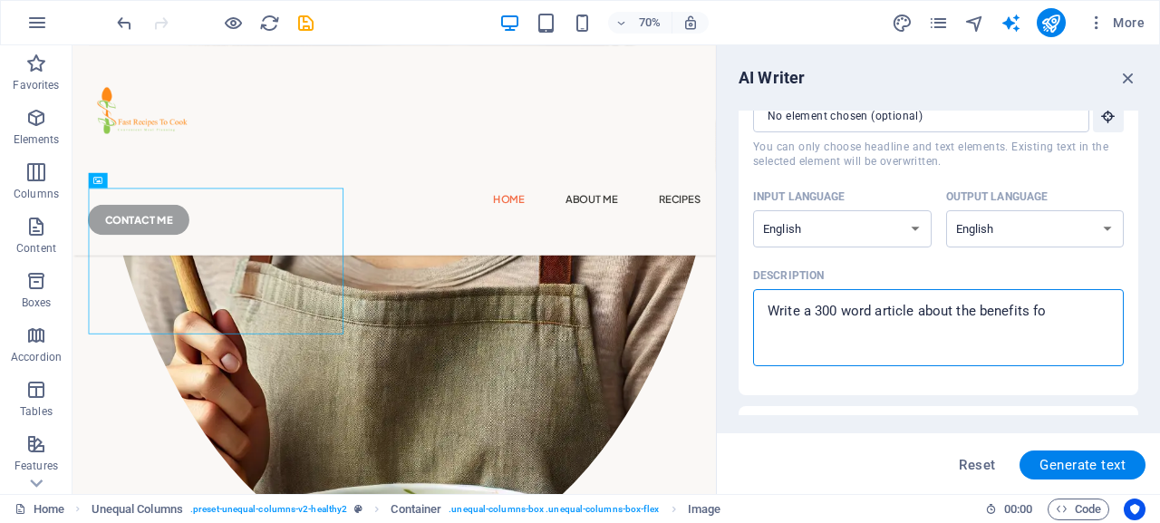
type textarea "x"
type textarea "Write a 300 word article about the benefits"
type textarea "x"
type textarea "Write a 300 word article about the benefits o"
type textarea "x"
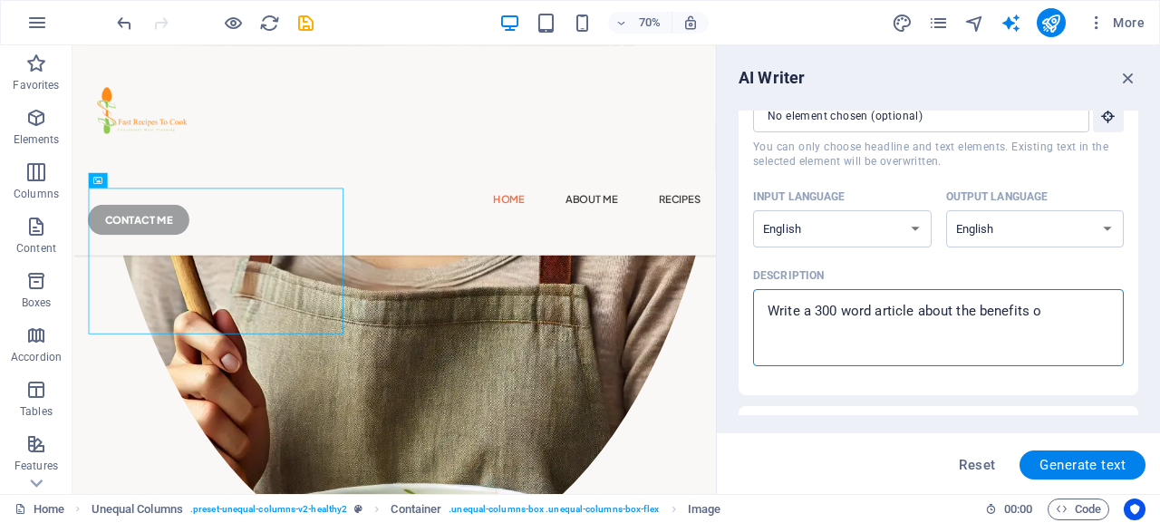
type textarea "Write a 300 word article about the benefits of"
type textarea "x"
type textarea "Write a 300 word article about the benefits of"
type textarea "x"
type textarea "Write a 300 word article about the benefits of c"
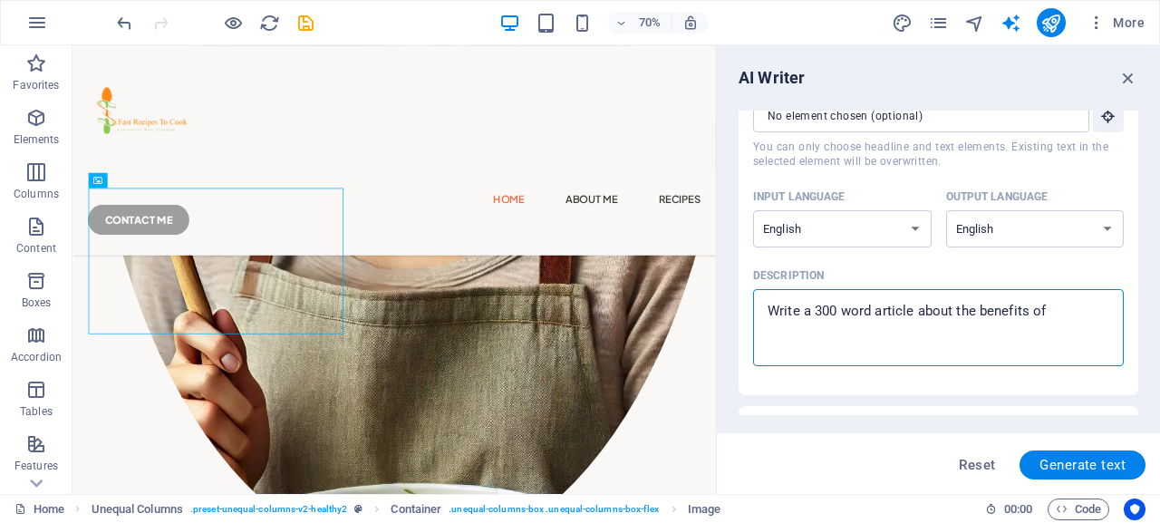
type textarea "x"
type textarea "Write a 300 word article about the benefits of co"
type textarea "x"
type textarea "Write a 300 word article about the benefits of coo"
type textarea "x"
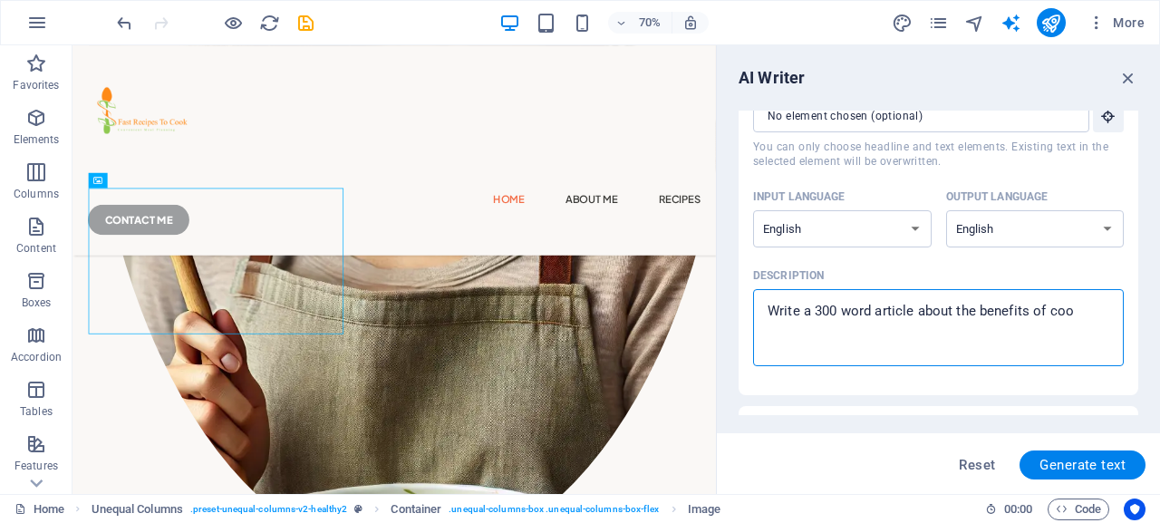
type textarea "Write a 300 word article about the benefits of cook"
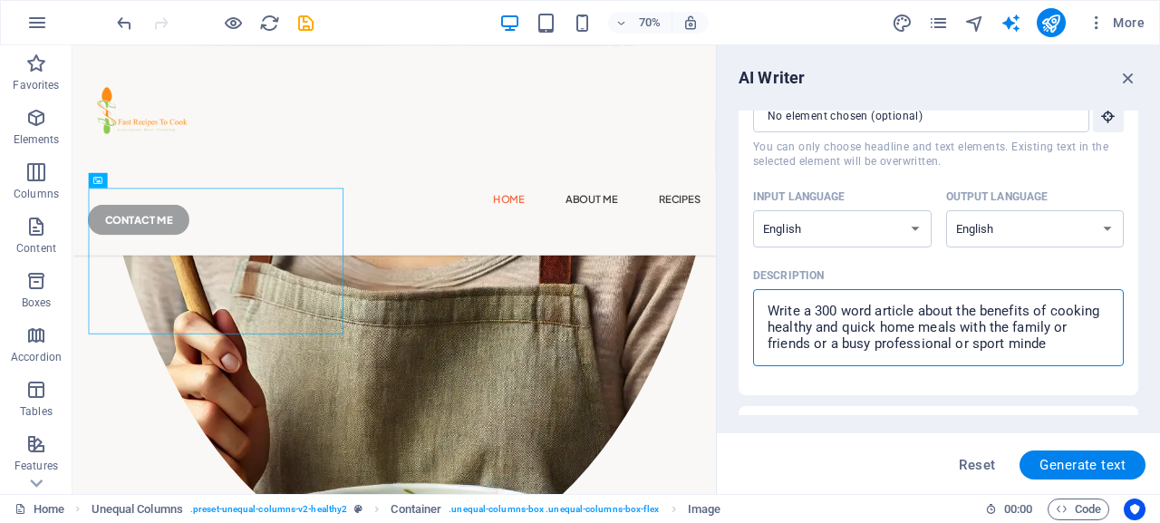
scroll to position [11, 0]
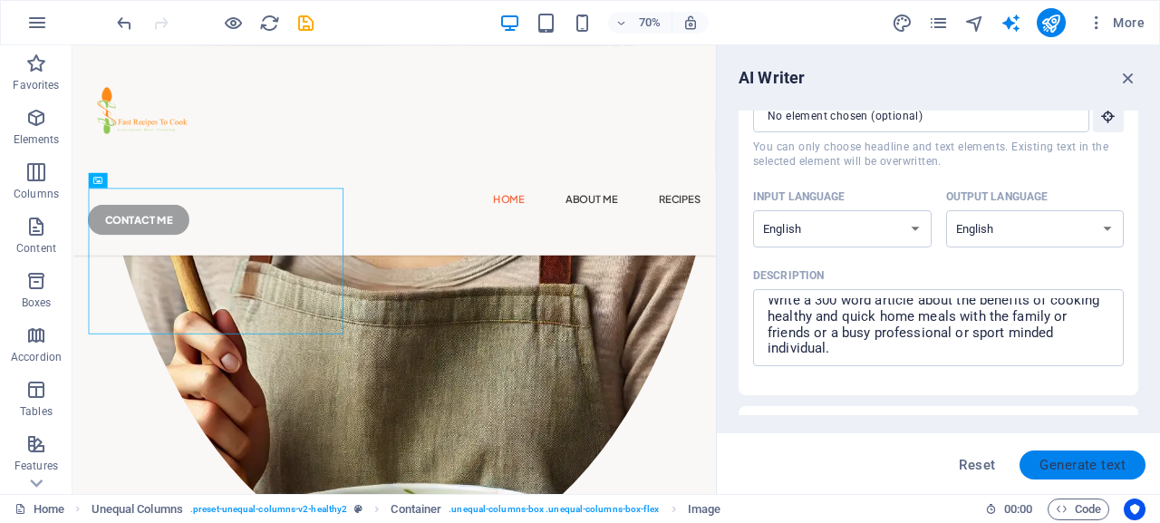
click at [1058, 464] on span "Generate text" at bounding box center [1083, 465] width 86 height 15
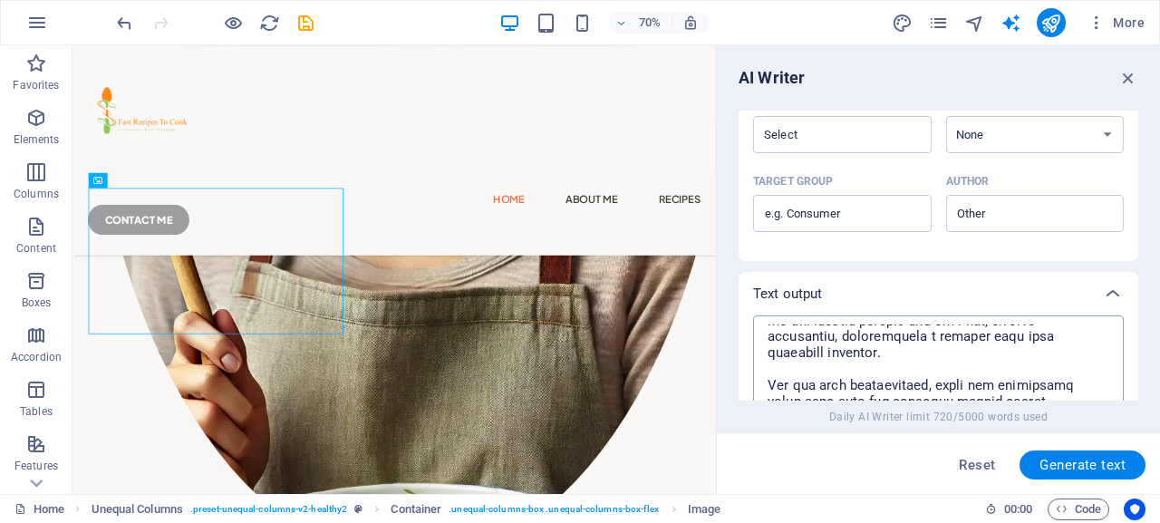
scroll to position [0, 0]
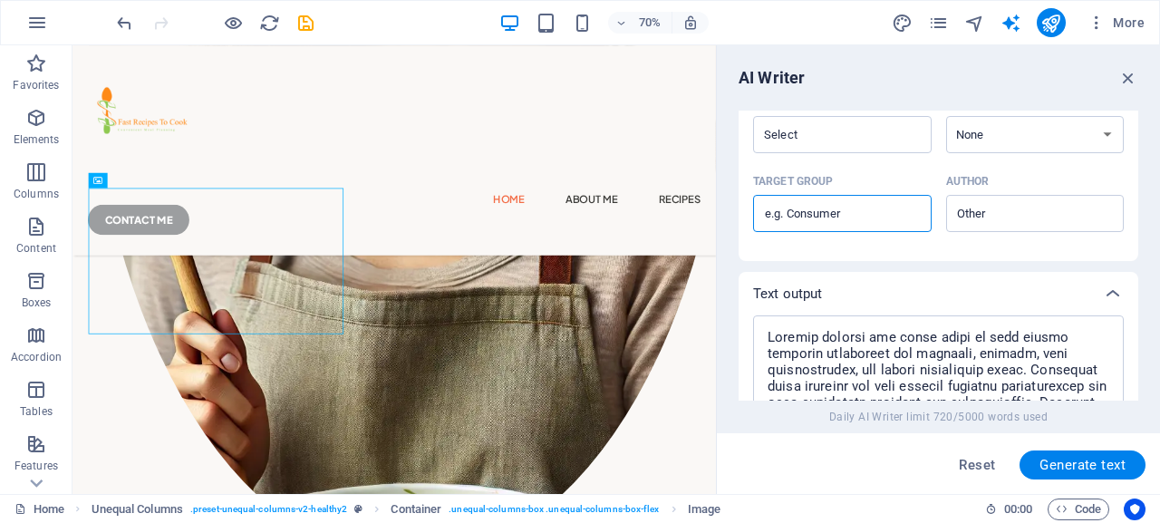
click at [798, 216] on input "Target group ​" at bounding box center [842, 213] width 179 height 29
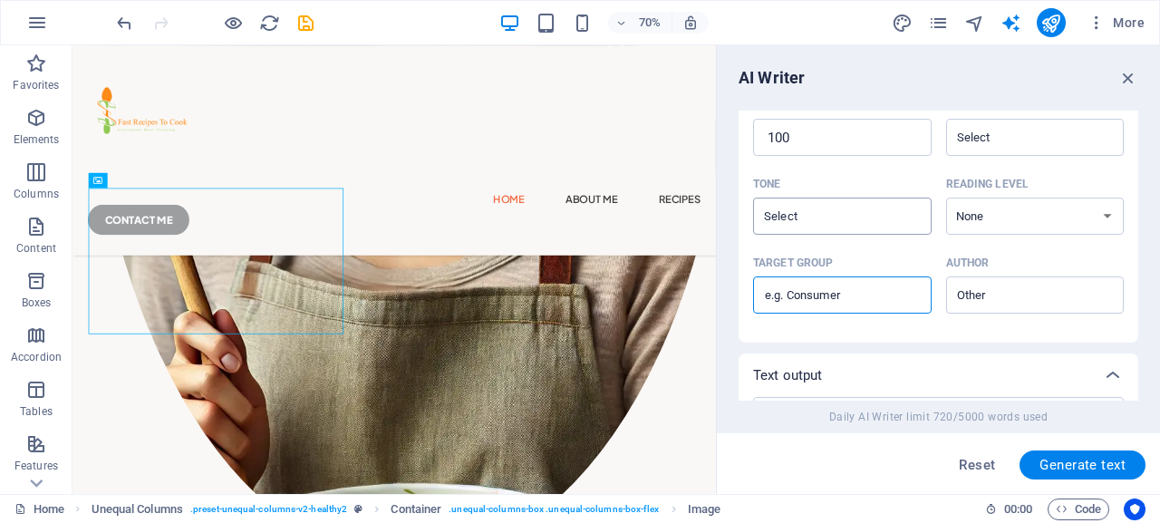
click at [819, 224] on input "Tone ​" at bounding box center [828, 216] width 138 height 26
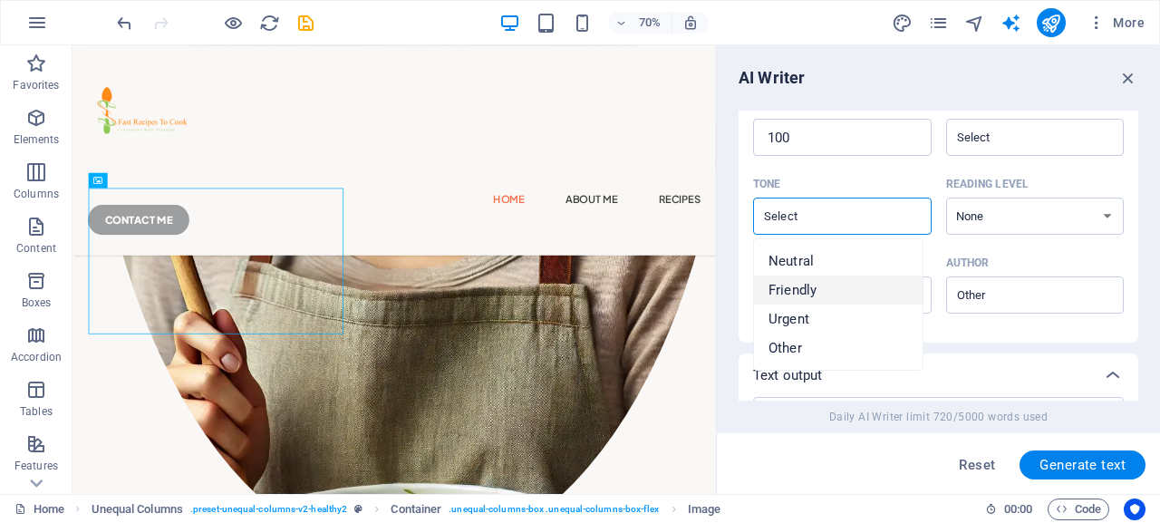
click at [805, 285] on span "Friendly" at bounding box center [793, 290] width 48 height 18
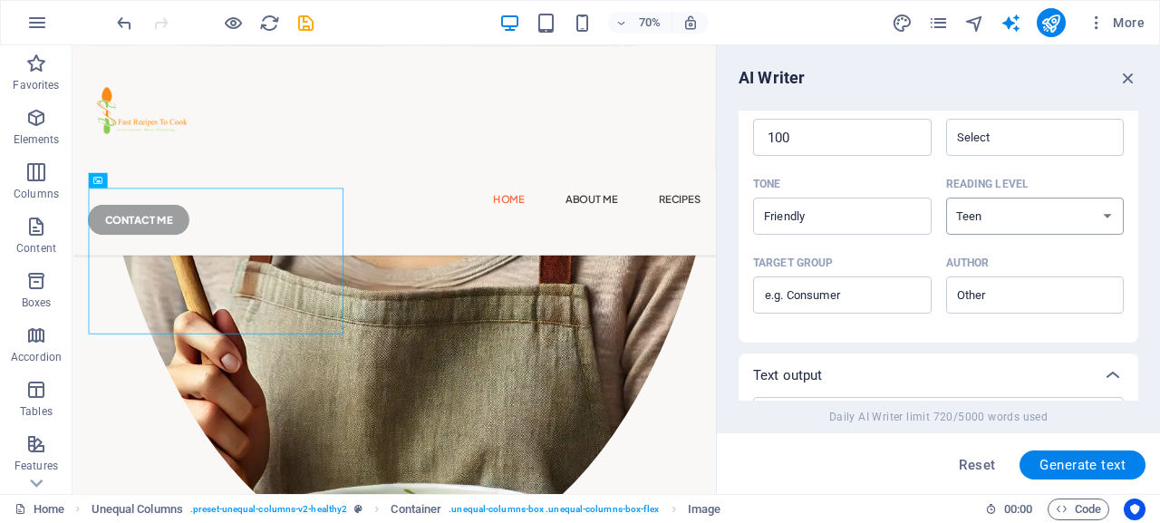
click option "Teen" at bounding box center [0, 0] width 0 height 0
click at [968, 321] on div "Target group ​ Author ​" at bounding box center [938, 288] width 371 height 79
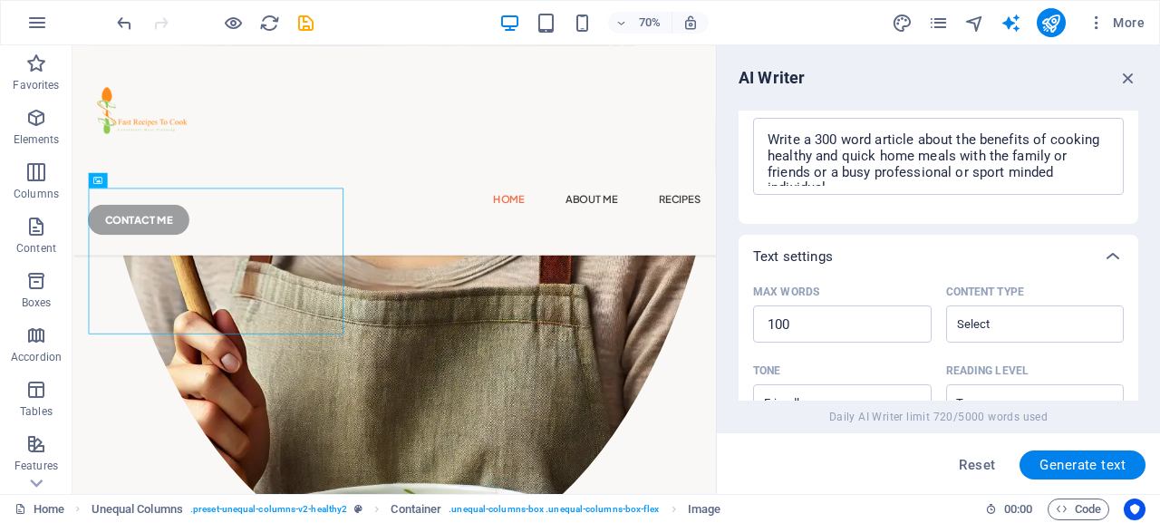
scroll to position [276, 0]
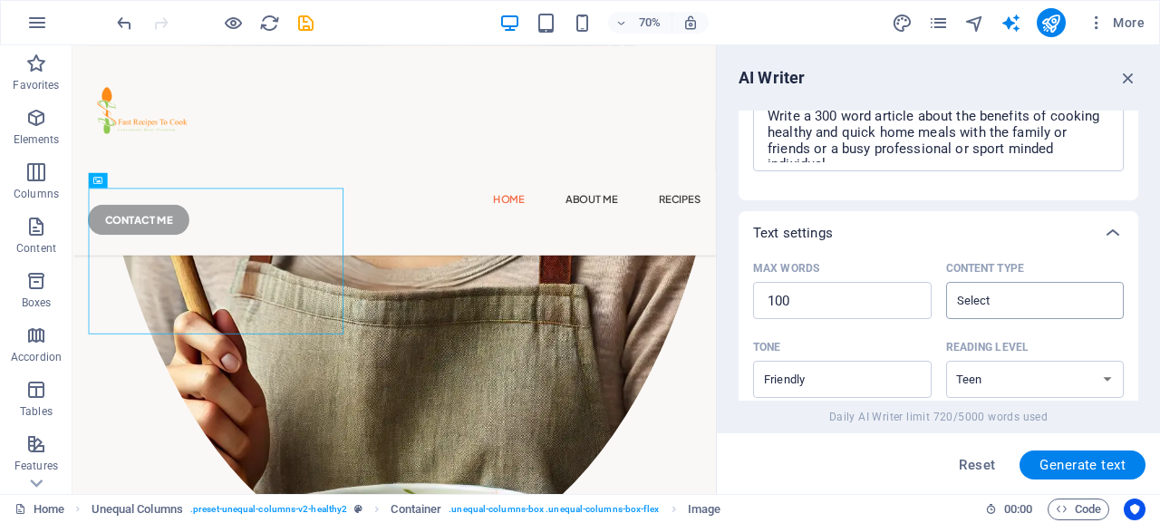
click at [980, 306] on input "Content type ​" at bounding box center [1021, 300] width 138 height 26
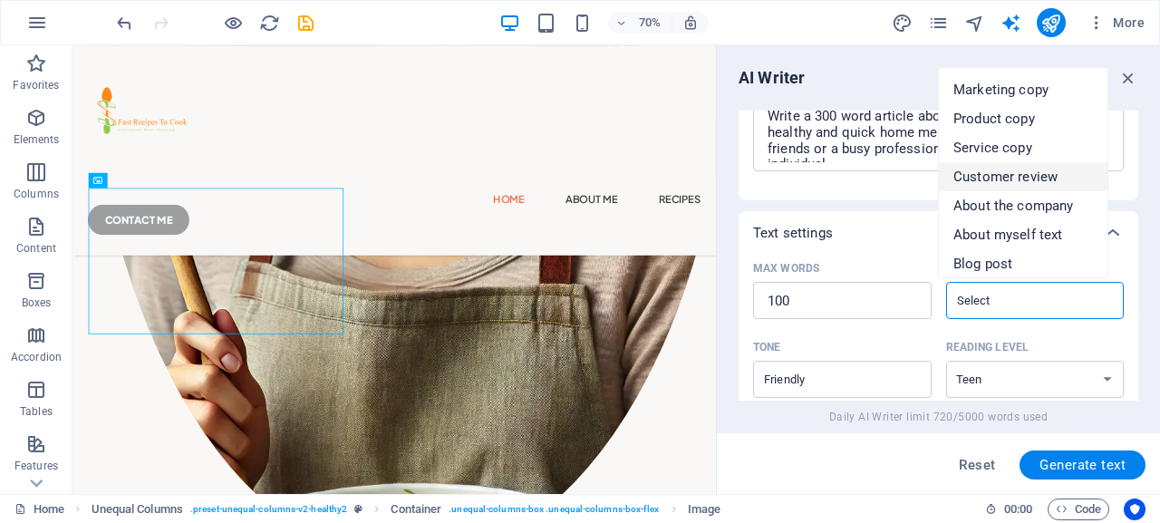
scroll to position [37, 0]
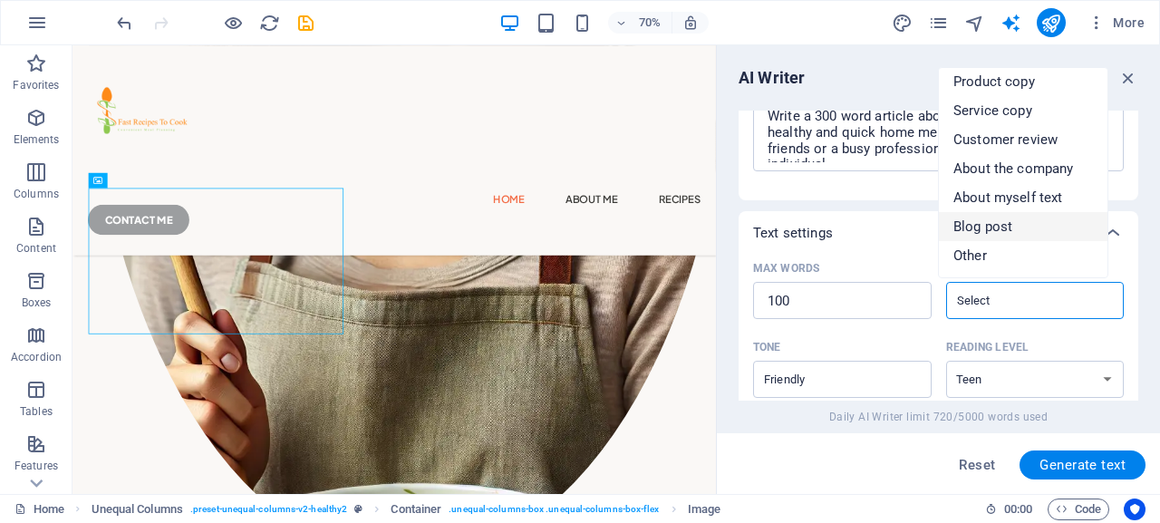
click at [997, 221] on span "Blog post" at bounding box center [983, 227] width 59 height 18
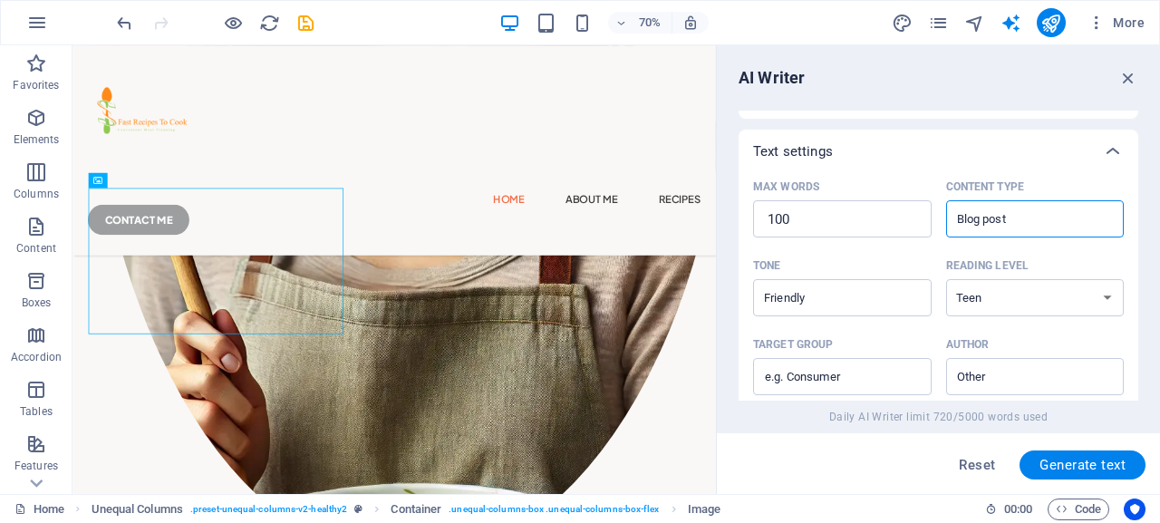
scroll to position [440, 0]
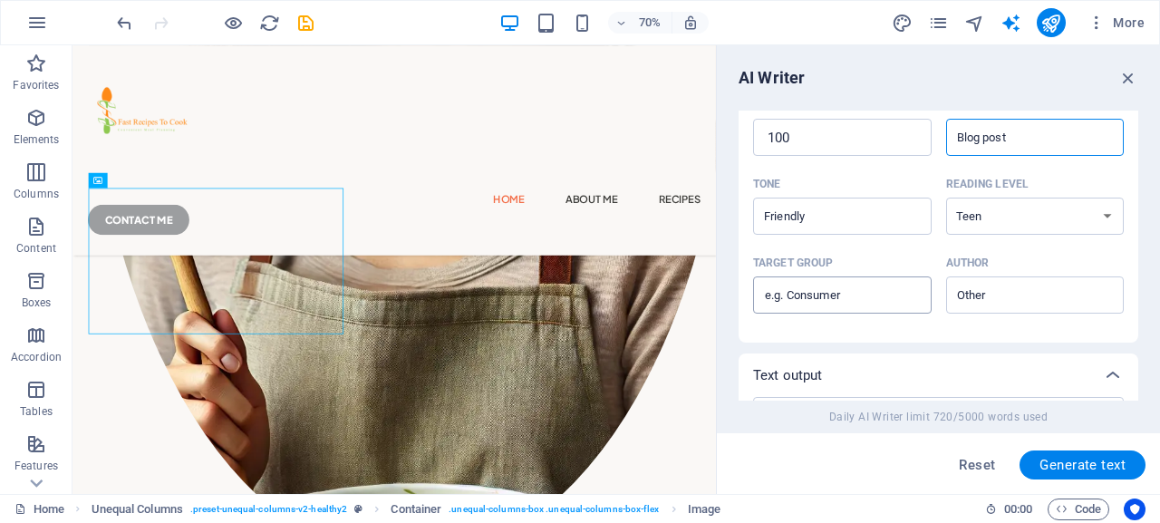
click at [834, 299] on input "Target group ​" at bounding box center [842, 295] width 179 height 29
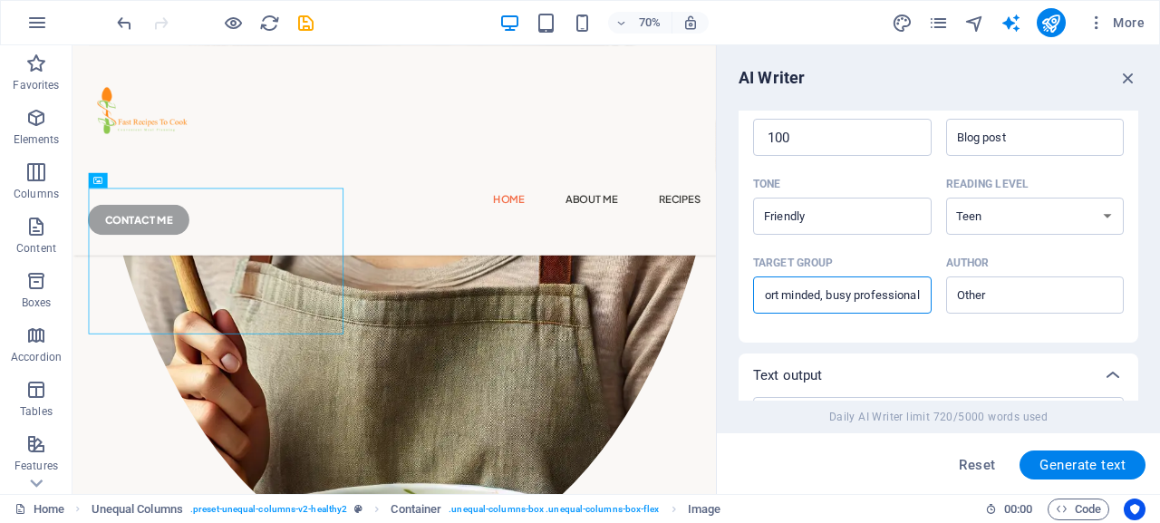
scroll to position [0, 79]
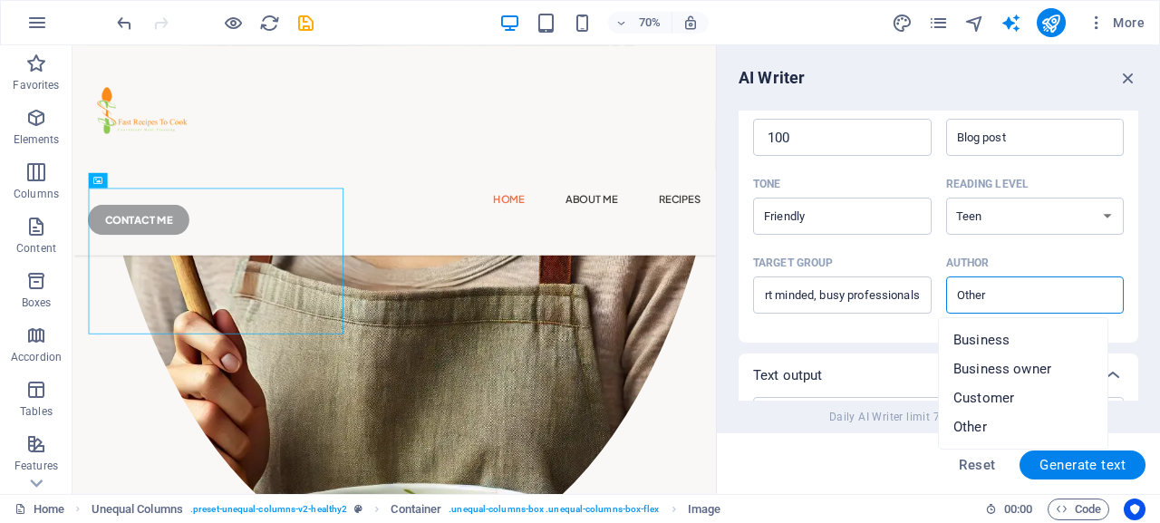
drag, startPoint x: 991, startPoint y: 297, endPoint x: 952, endPoint y: 293, distance: 39.2
click at [952, 293] on input "Author ​" at bounding box center [1021, 295] width 138 height 26
click at [1026, 369] on span "Business owner" at bounding box center [1003, 369] width 98 height 18
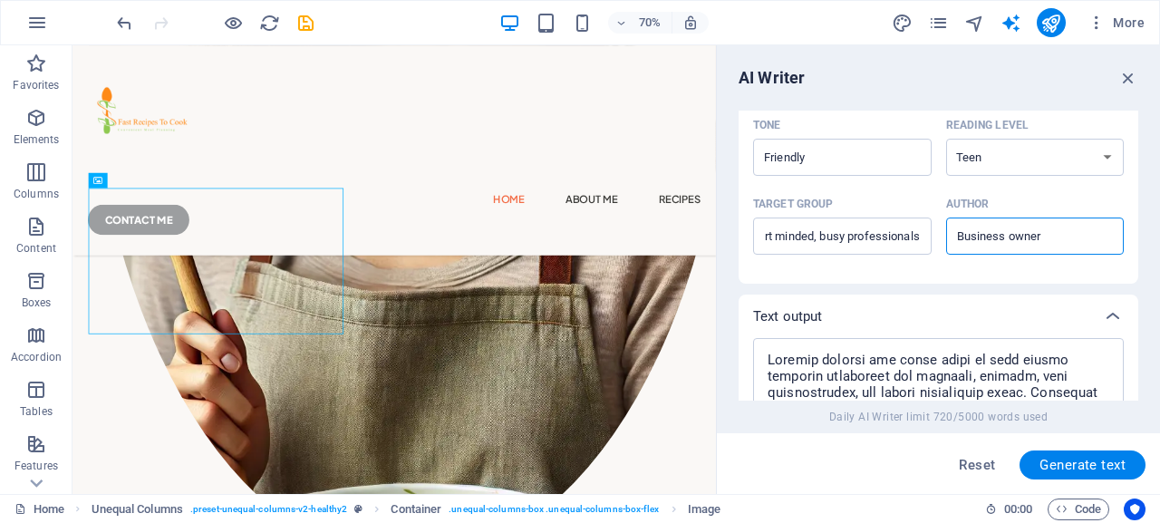
scroll to position [521, 0]
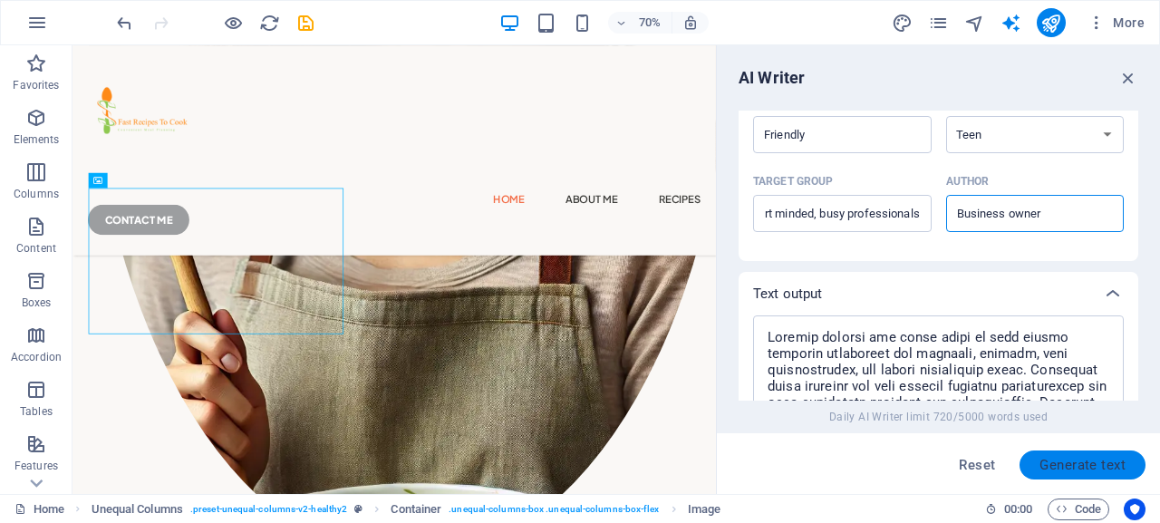
click at [1060, 461] on span "Generate text" at bounding box center [1083, 465] width 86 height 15
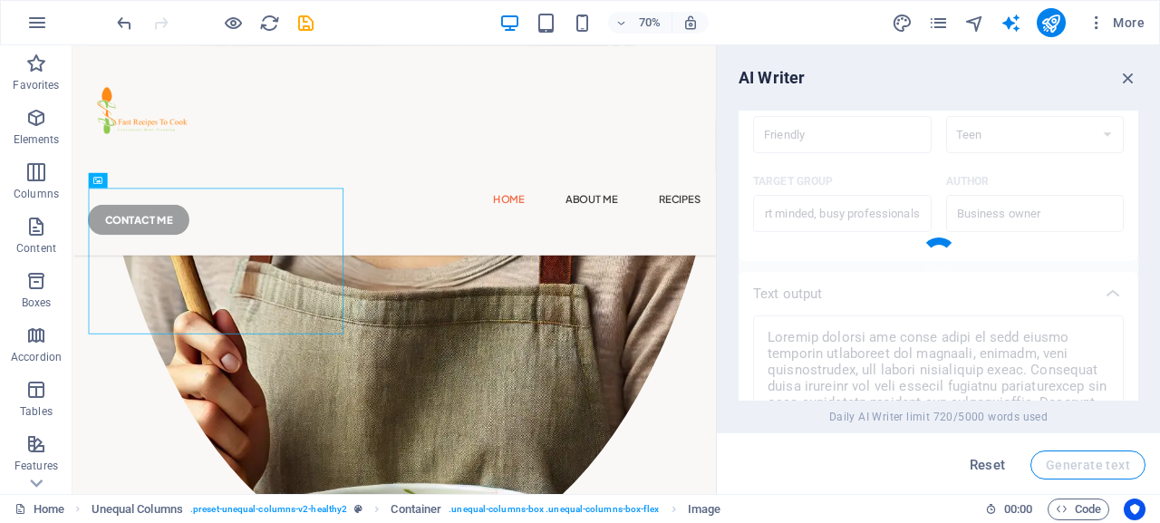
click at [1060, 461] on div "Reset Generate text" at bounding box center [939, 465] width 414 height 29
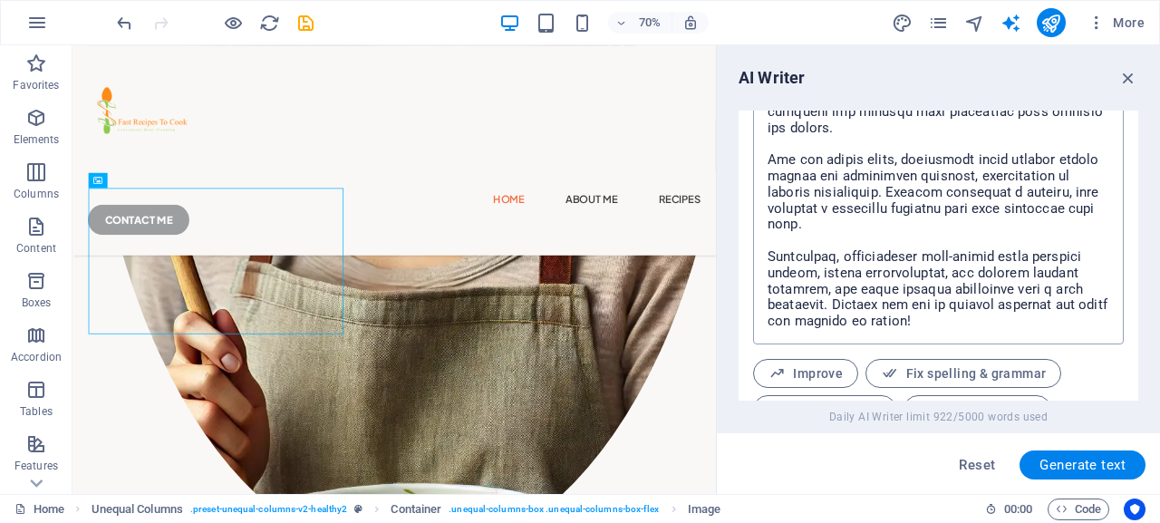
scroll to position [929, 0]
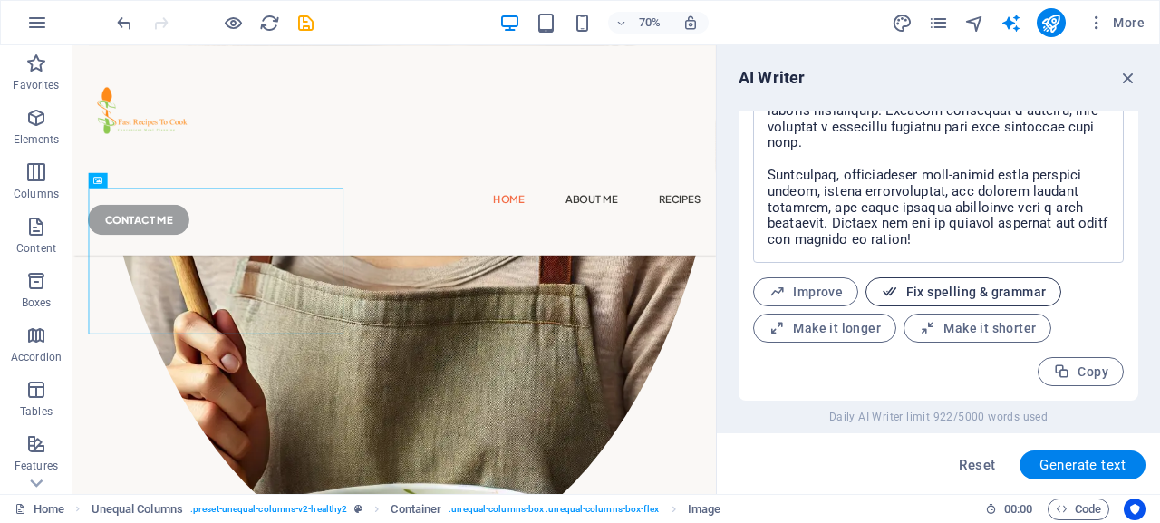
click at [944, 293] on span "Fix spelling & grammar" at bounding box center [963, 292] width 165 height 17
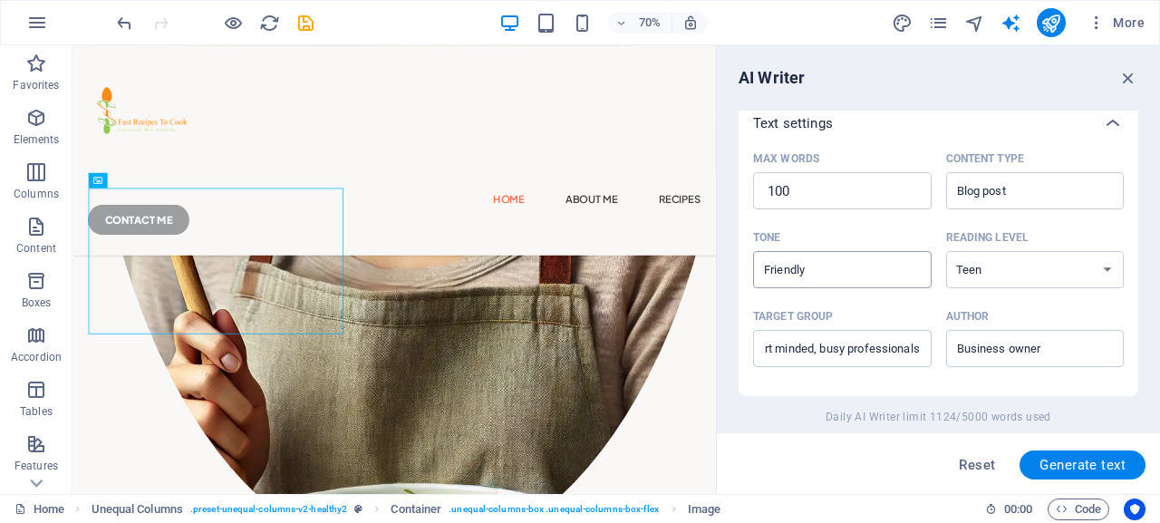
scroll to position [653, 0]
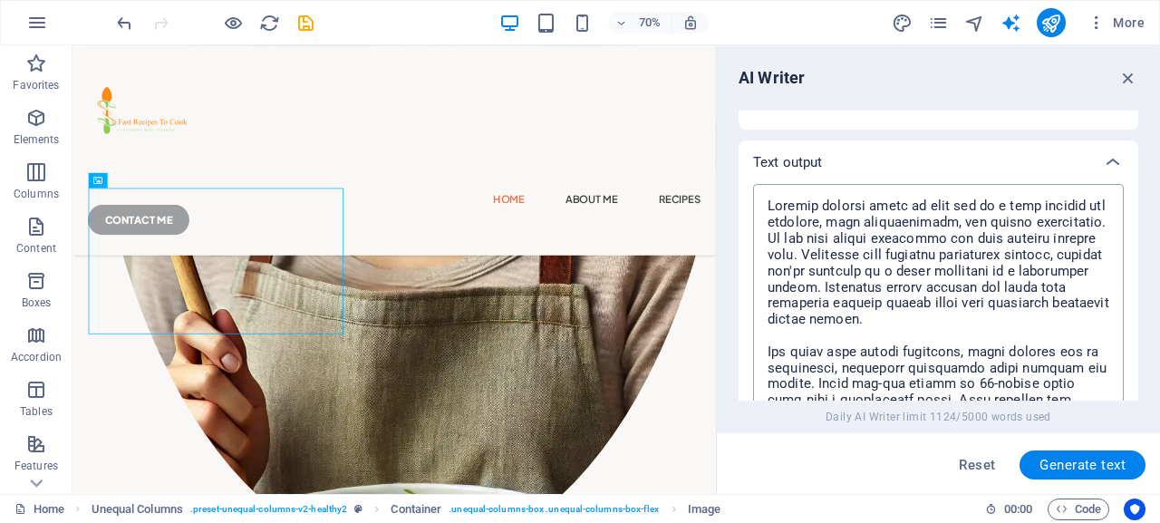
click at [894, 294] on textarea at bounding box center [938, 361] width 353 height 337
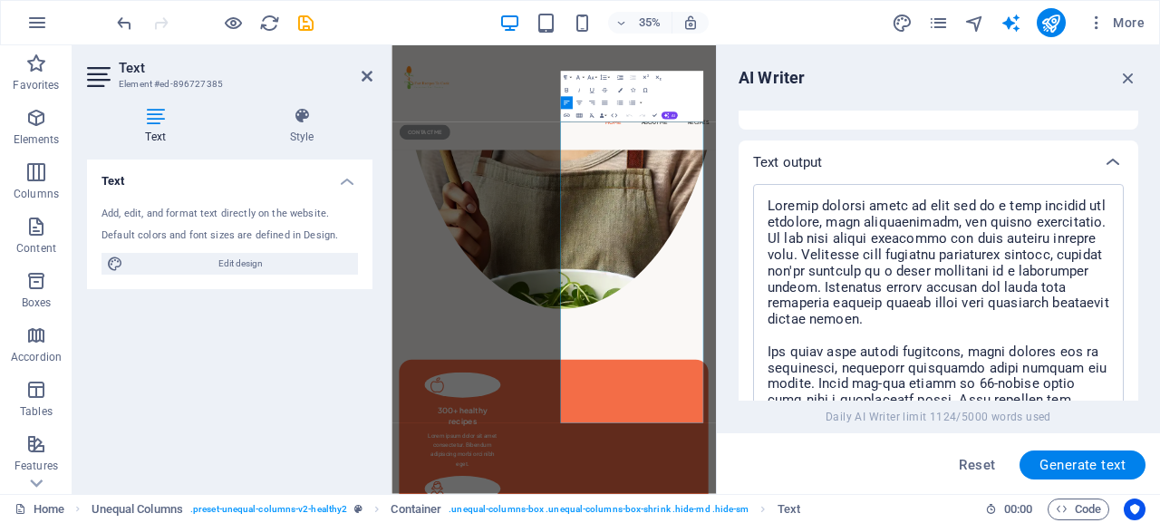
scroll to position [25924, 12]
click at [360, 79] on header "Text Element #ed-896727385" at bounding box center [230, 68] width 286 height 47
click at [364, 77] on icon at bounding box center [367, 76] width 11 height 15
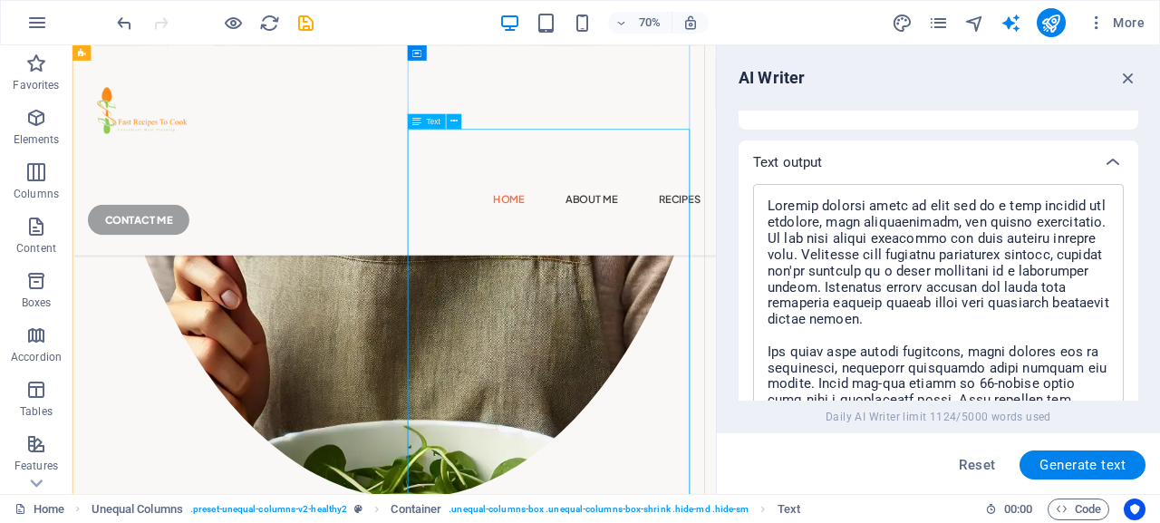
scroll to position [1733, 0]
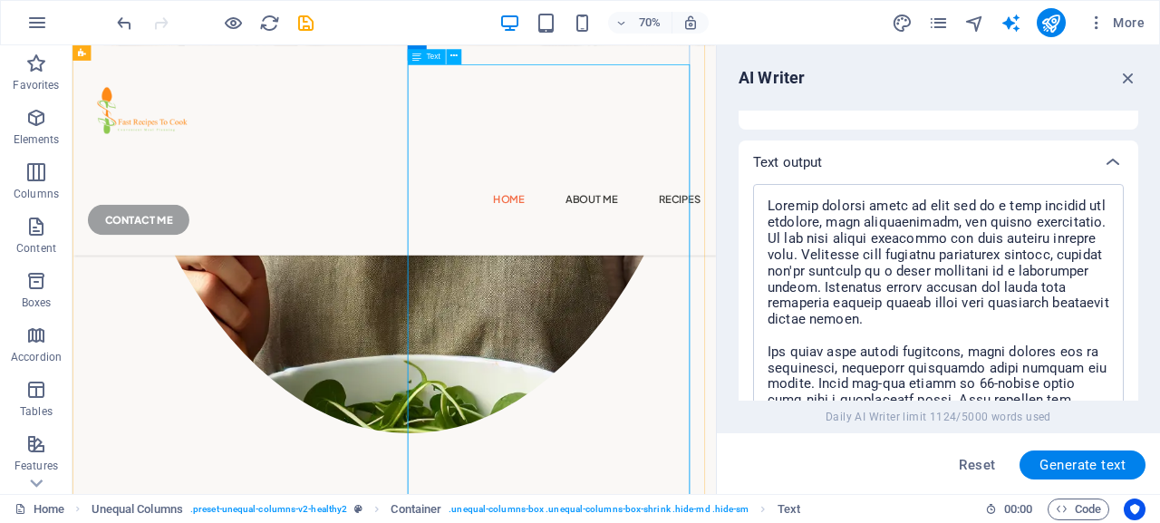
click at [1072, 320] on textarea at bounding box center [938, 361] width 353 height 337
click at [1077, 321] on textarea at bounding box center [938, 361] width 353 height 337
drag, startPoint x: 1077, startPoint y: 321, endPoint x: 750, endPoint y: 148, distance: 370.2
click at [762, 193] on textarea at bounding box center [938, 361] width 353 height 337
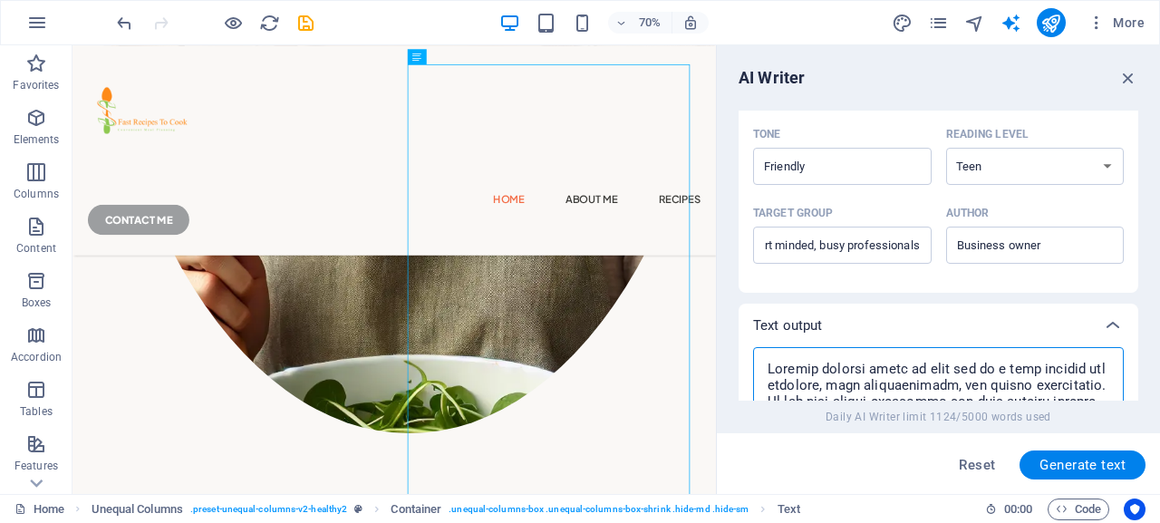
scroll to position [653, 0]
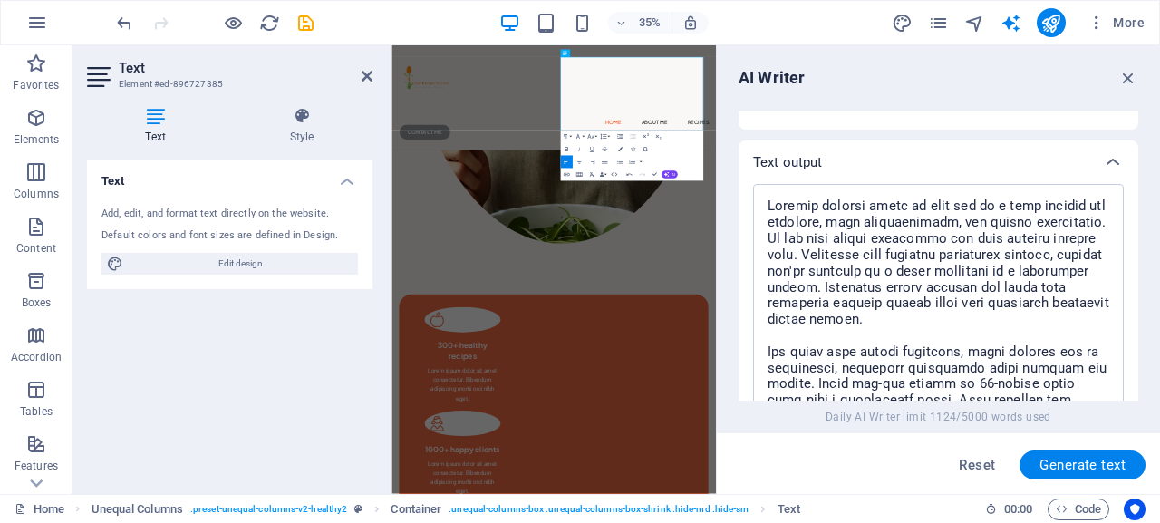
scroll to position [6369, 13]
drag, startPoint x: 371, startPoint y: 77, endPoint x: 414, endPoint y: 37, distance: 59.0
click at [371, 77] on icon at bounding box center [367, 76] width 11 height 15
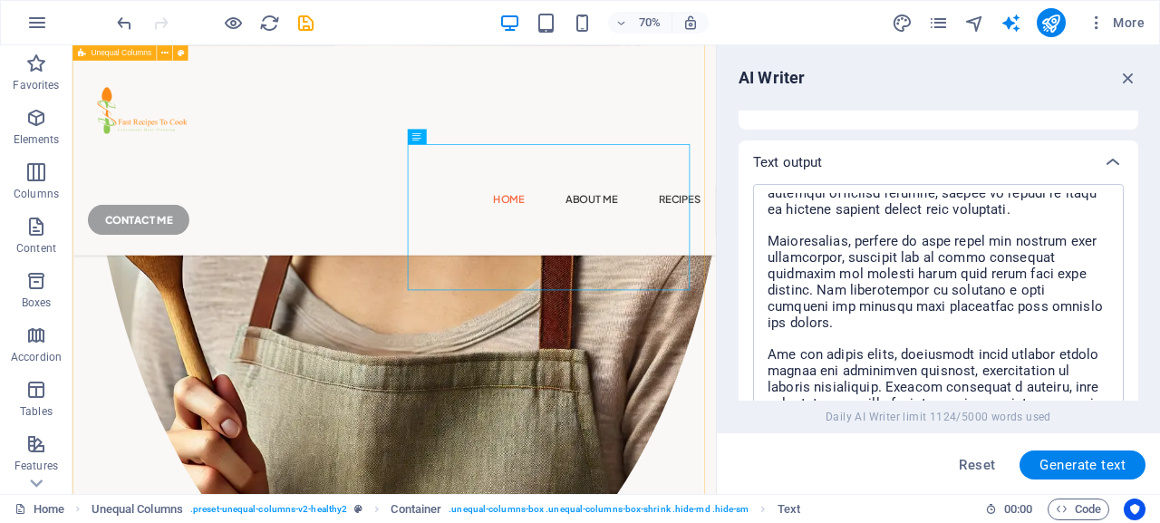
scroll to position [1640, 0]
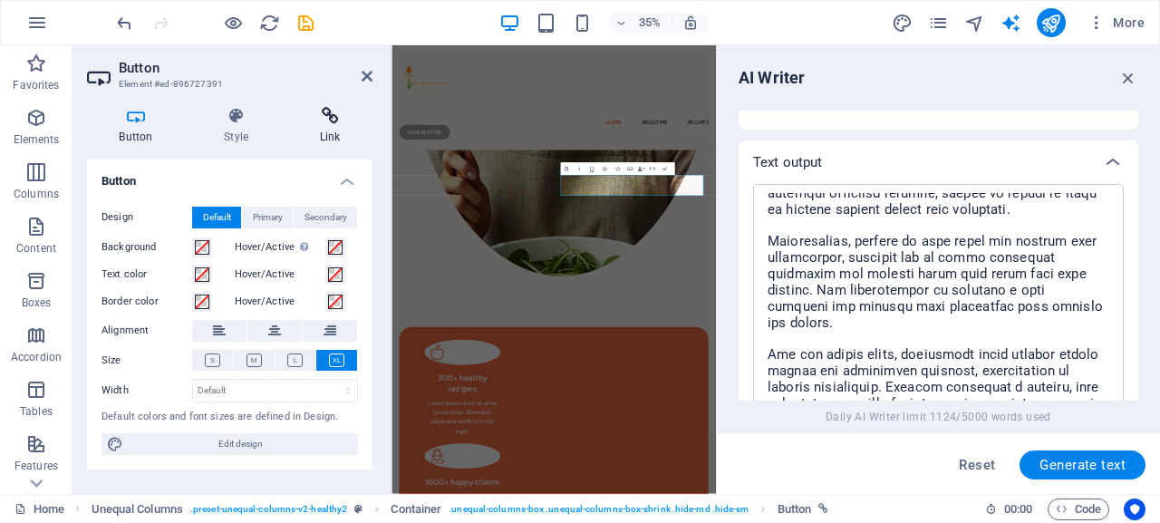
click at [336, 128] on h4 "Link" at bounding box center [329, 126] width 85 height 38
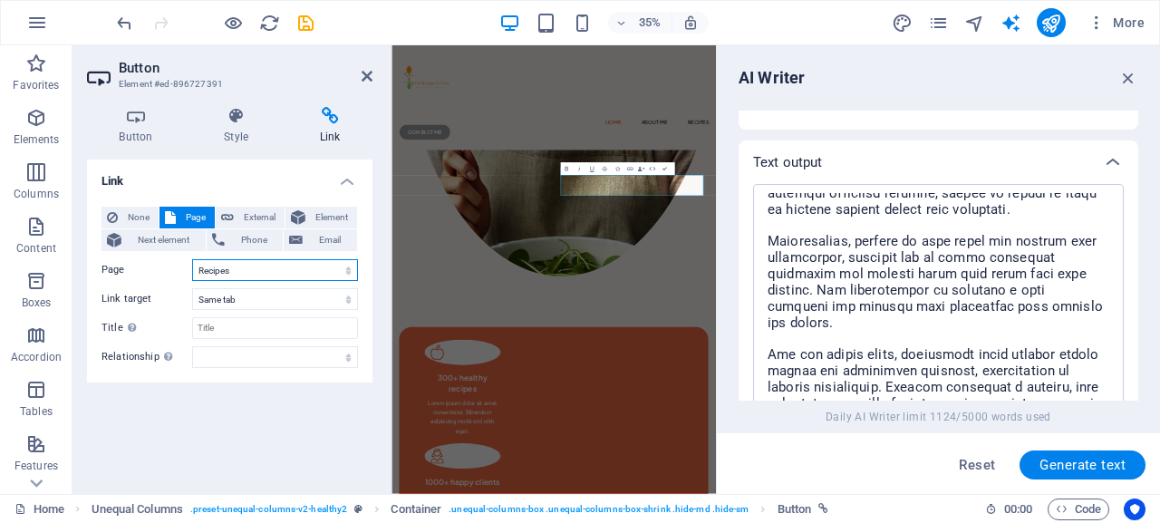
click option "Recipes" at bounding box center [0, 0] width 0 height 0
click at [364, 74] on icon at bounding box center [367, 76] width 11 height 15
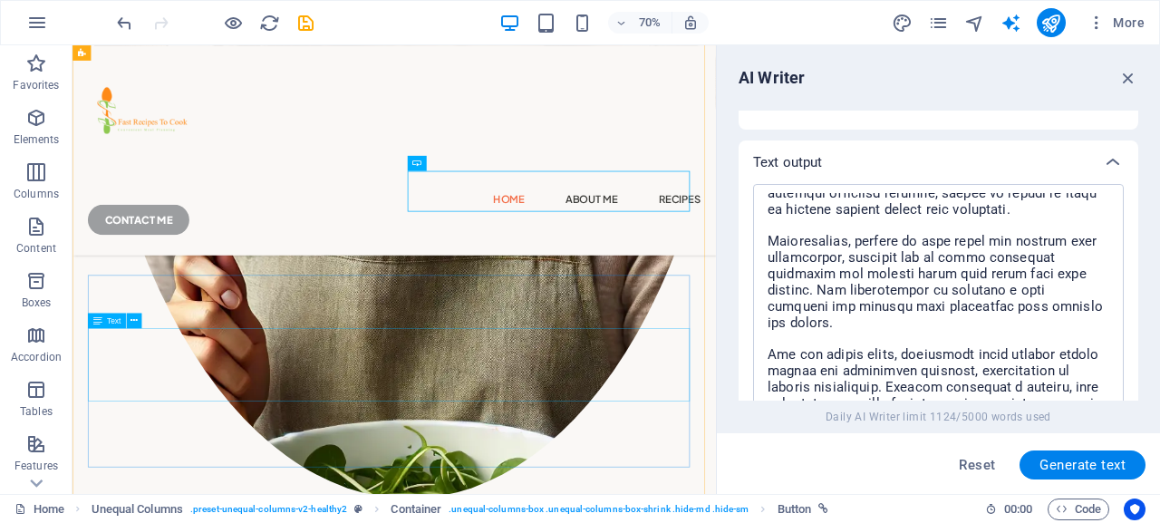
scroll to position [1826, 0]
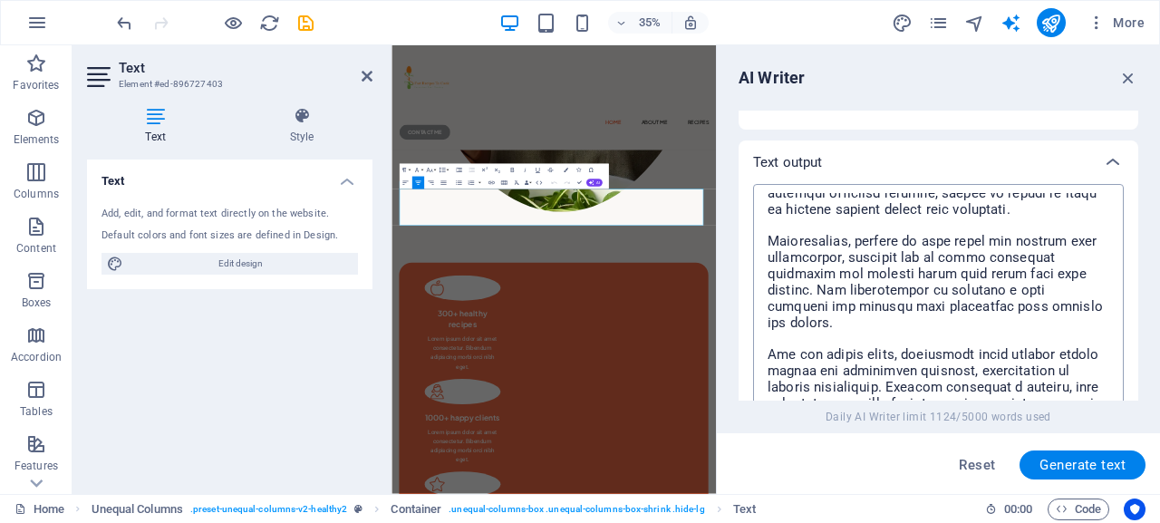
scroll to position [0, 0]
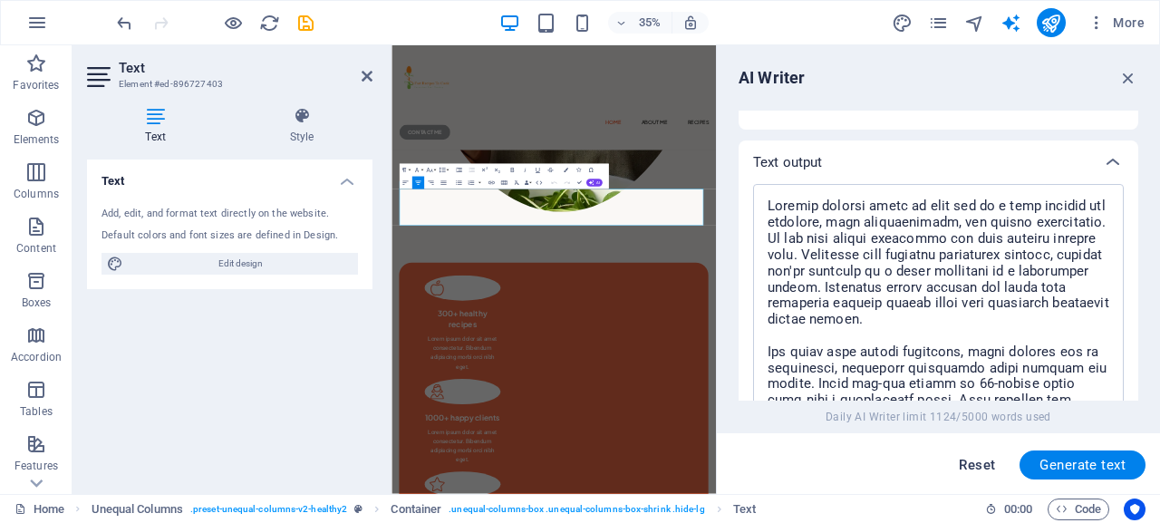
click at [971, 474] on button "Reset" at bounding box center [977, 465] width 56 height 29
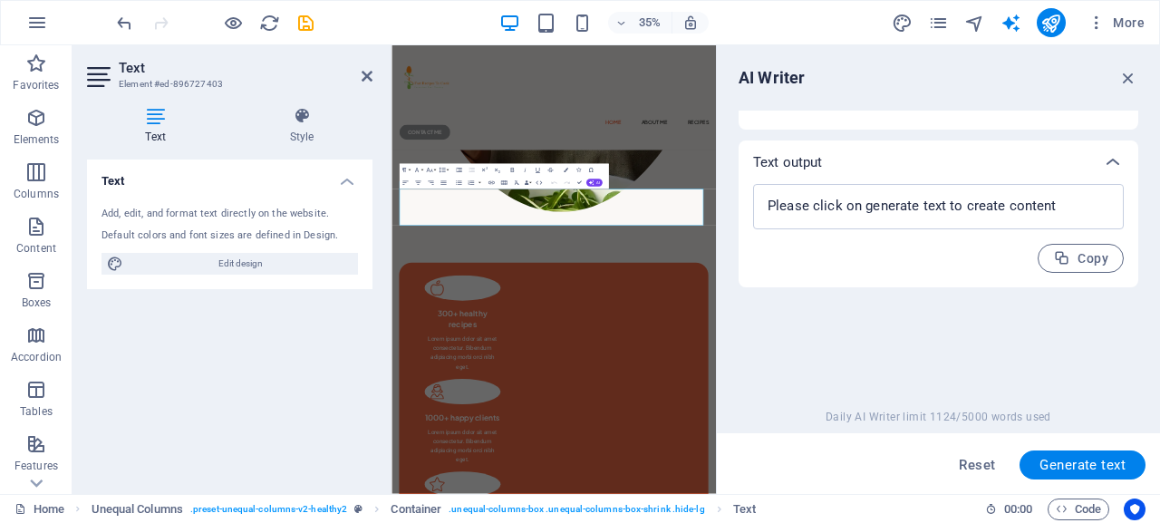
scroll to position [326, 0]
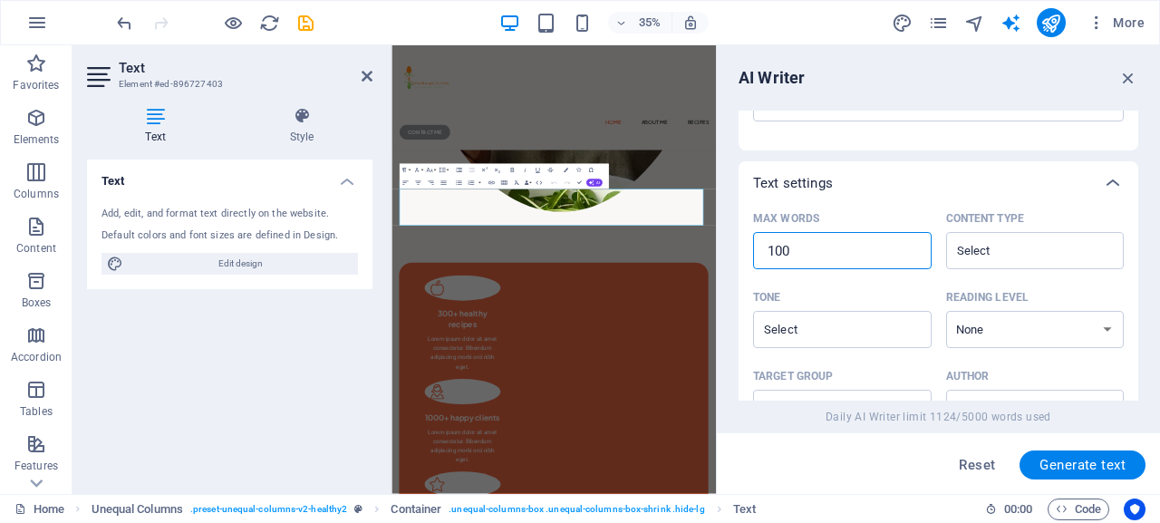
drag, startPoint x: 815, startPoint y: 248, endPoint x: 764, endPoint y: 242, distance: 51.2
click at [764, 242] on input "100" at bounding box center [842, 251] width 179 height 36
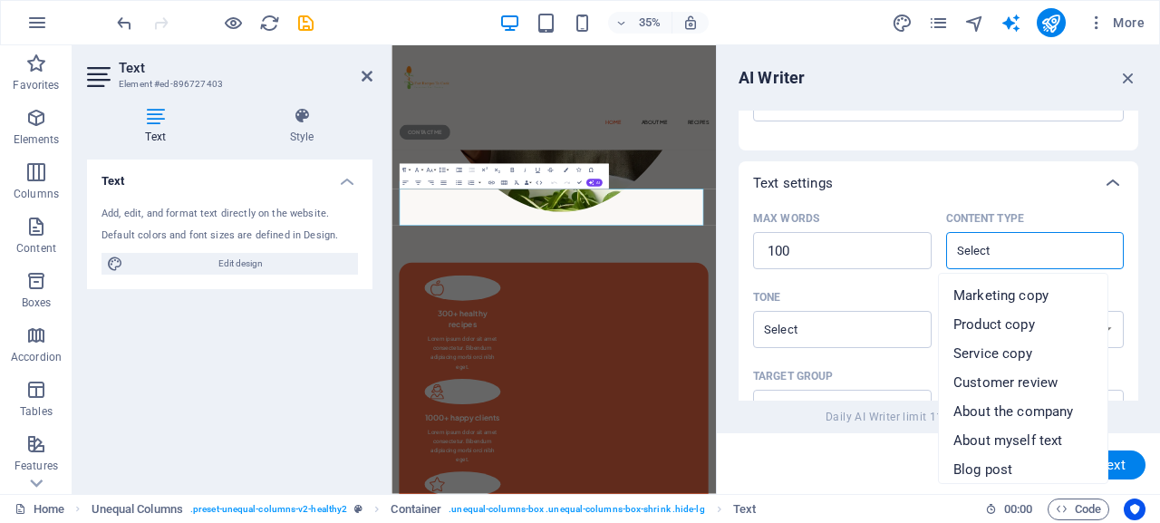
click at [1002, 249] on input "Content type ​" at bounding box center [1021, 251] width 138 height 26
click at [1003, 410] on span "About the company" at bounding box center [1014, 411] width 120 height 18
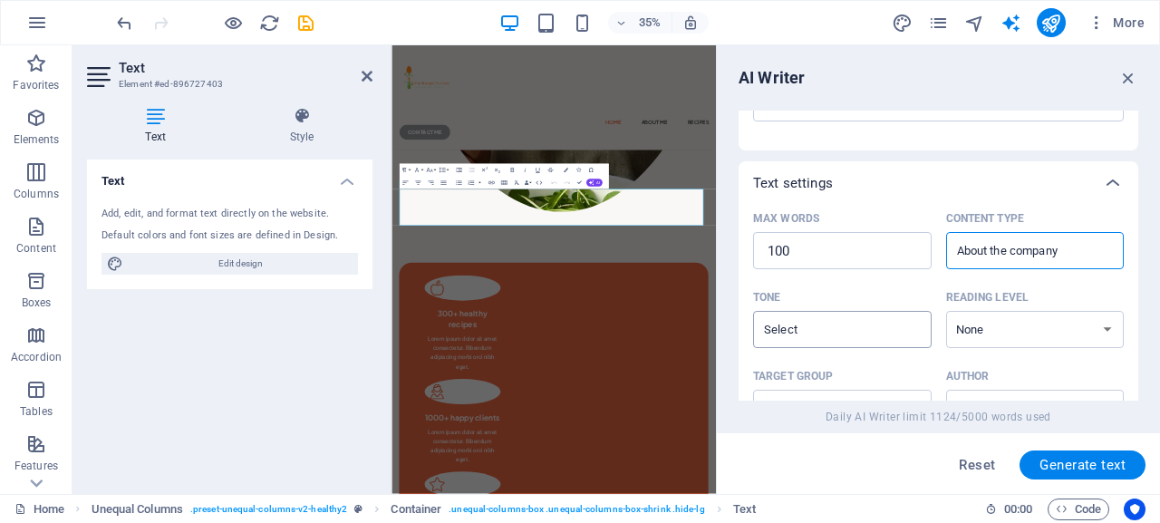
click at [798, 337] on input "Tone ​" at bounding box center [828, 329] width 138 height 26
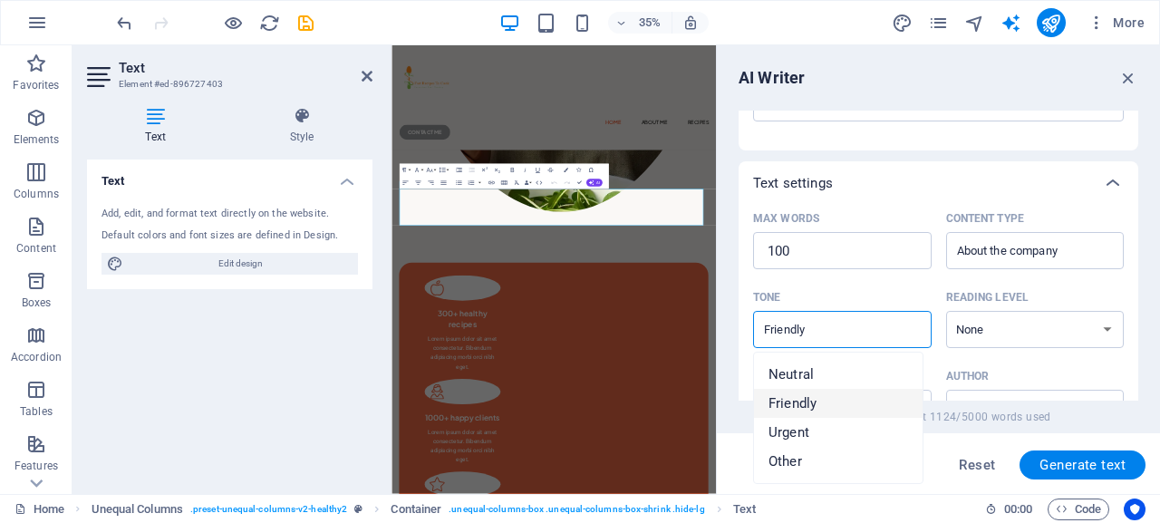
click at [813, 397] on span "Friendly" at bounding box center [793, 403] width 48 height 18
click at [946, 311] on select "None Academic Adult Teen Child" at bounding box center [1035, 329] width 179 height 37
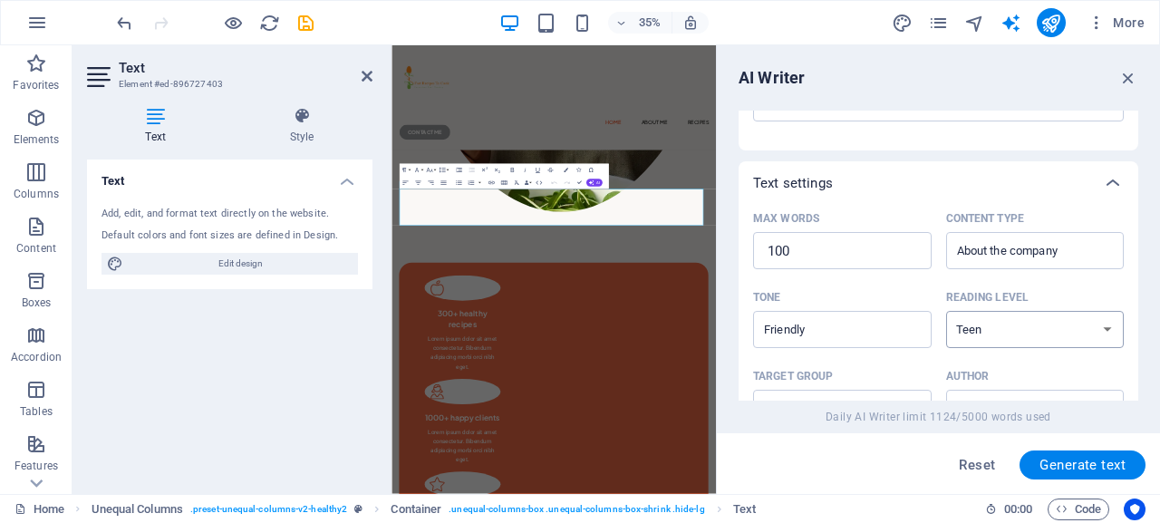
click option "Teen" at bounding box center [0, 0] width 0 height 0
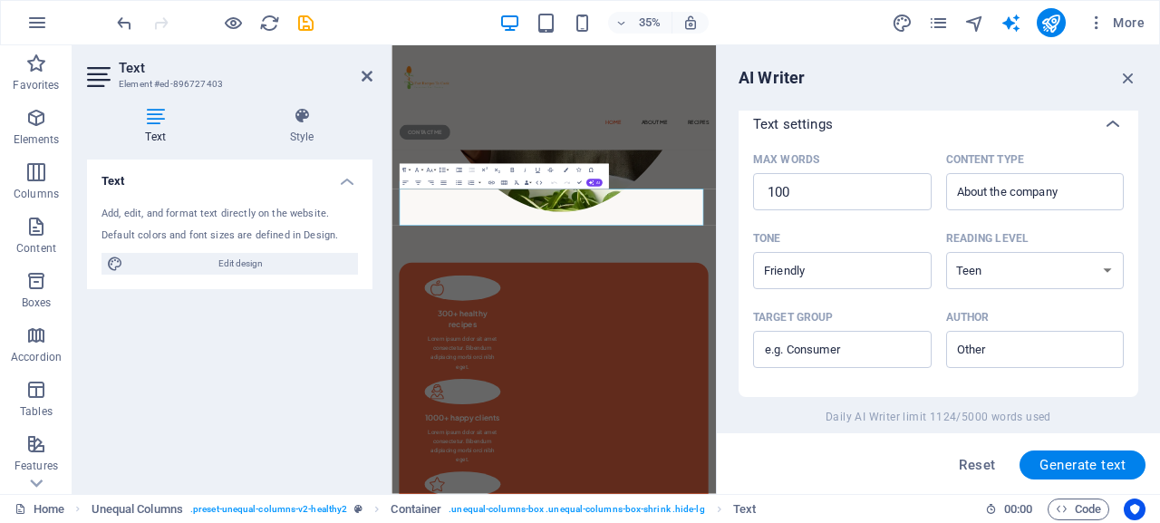
scroll to position [408, 0]
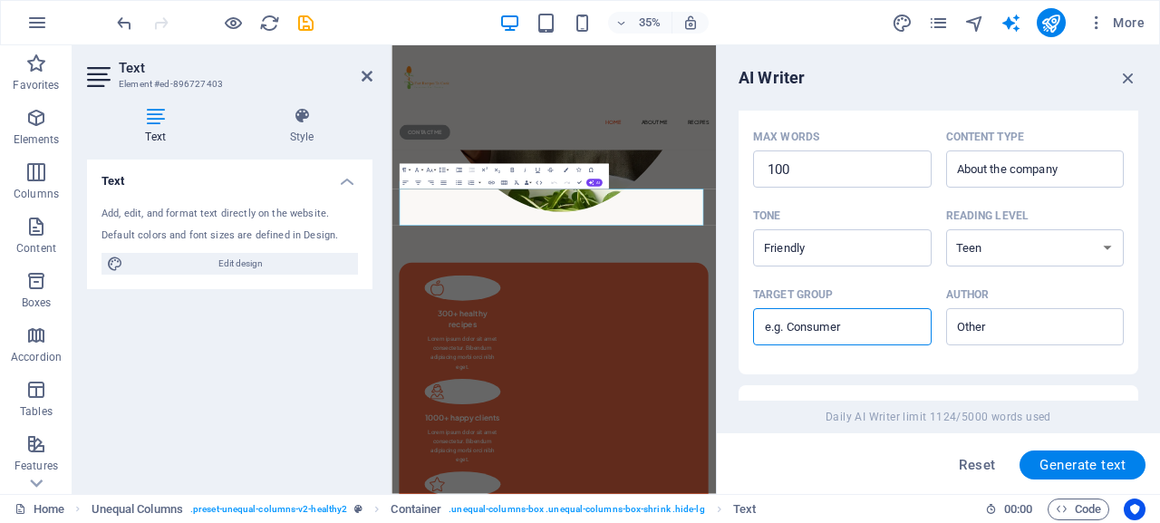
click at [813, 336] on input "Target group ​" at bounding box center [842, 327] width 179 height 29
click at [984, 329] on input "Business owner" at bounding box center [1021, 327] width 138 height 26
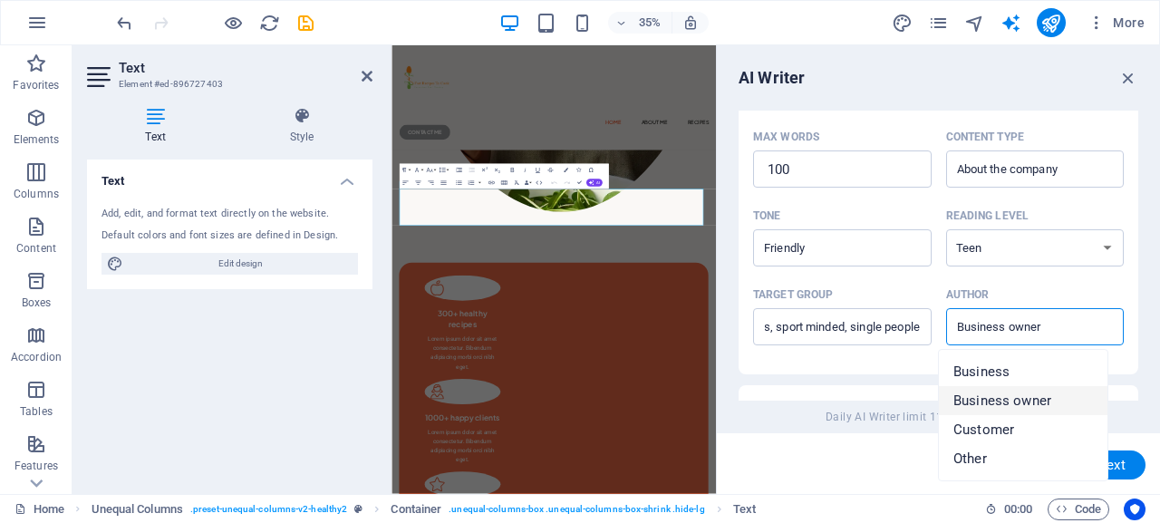
click at [987, 402] on span "Business owner" at bounding box center [1003, 401] width 98 height 18
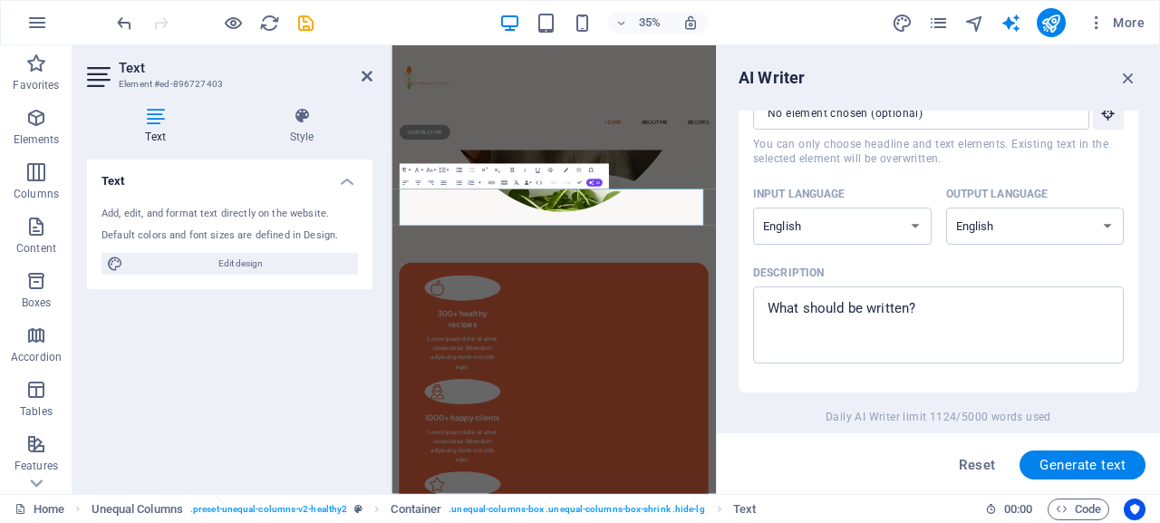
scroll to position [82, 0]
drag, startPoint x: 924, startPoint y: 307, endPoint x: 769, endPoint y: 312, distance: 155.1
click at [769, 312] on textarea "Description x ​" at bounding box center [938, 327] width 353 height 59
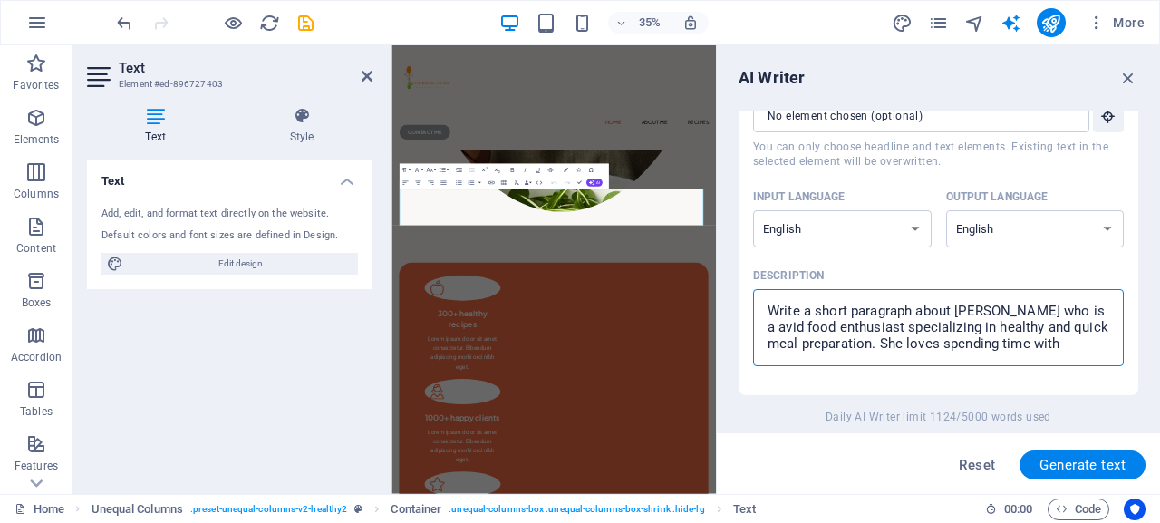
scroll to position [11, 0]
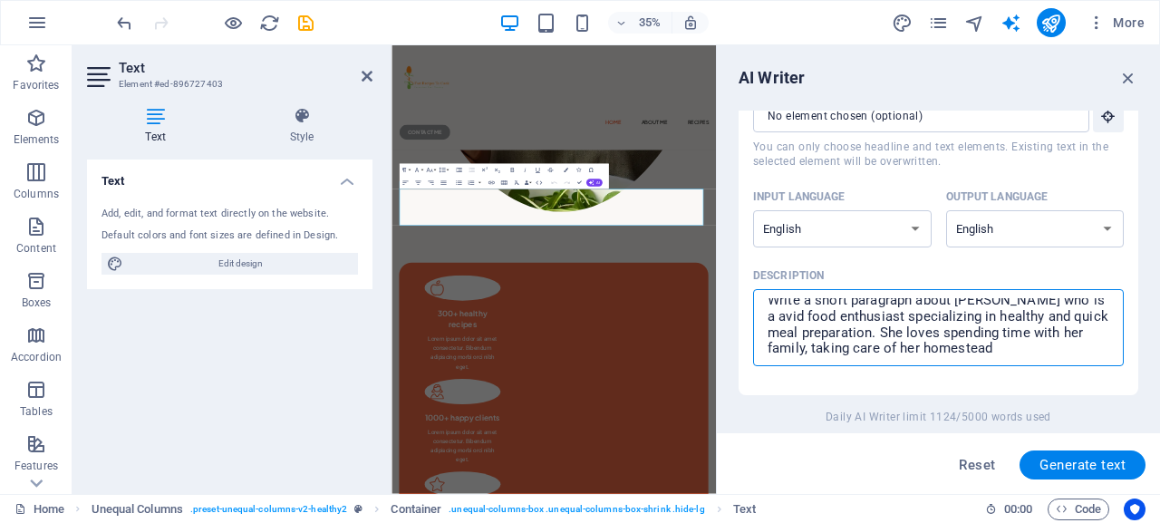
click at [873, 345] on textarea "Write a short paragraph about [PERSON_NAME] who is a avid food enthusiast speci…" at bounding box center [938, 327] width 353 height 59
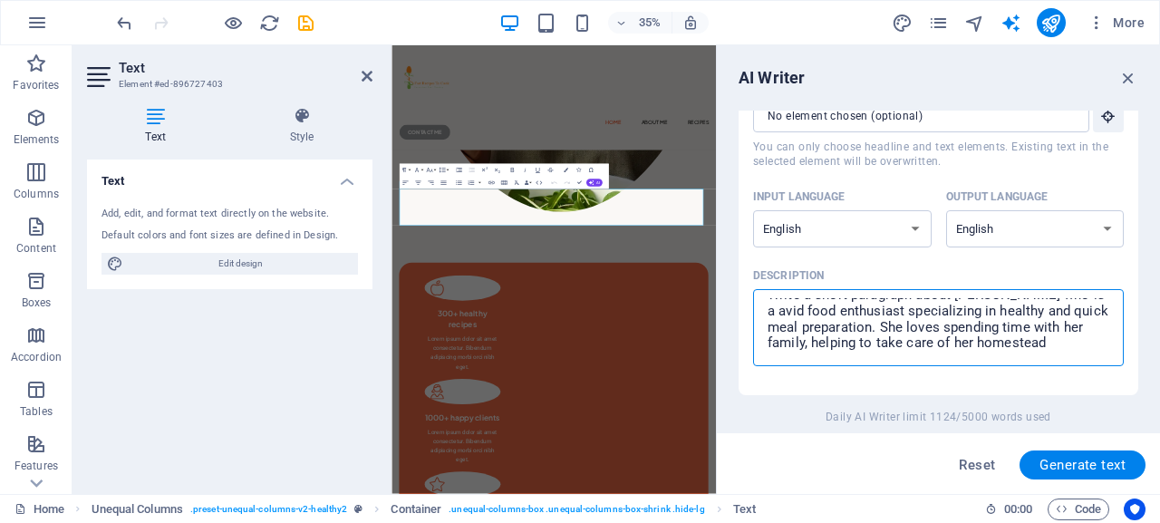
click at [868, 346] on textarea "Write a short paragraph about [PERSON_NAME] who is a avid food enthusiast speci…" at bounding box center [938, 327] width 353 height 59
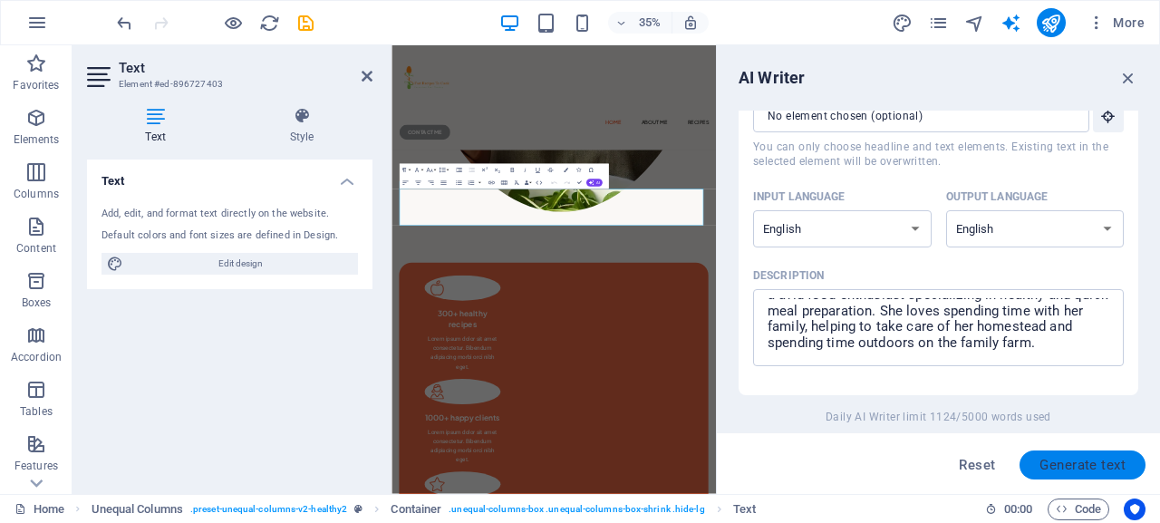
click at [1053, 466] on span "Generate text" at bounding box center [1083, 465] width 86 height 15
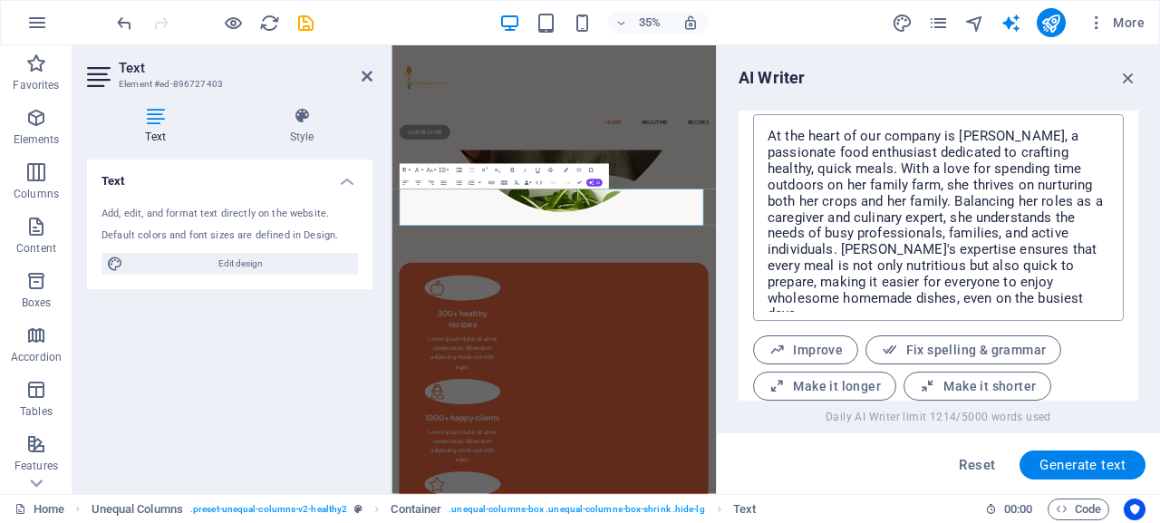
scroll to position [699, 0]
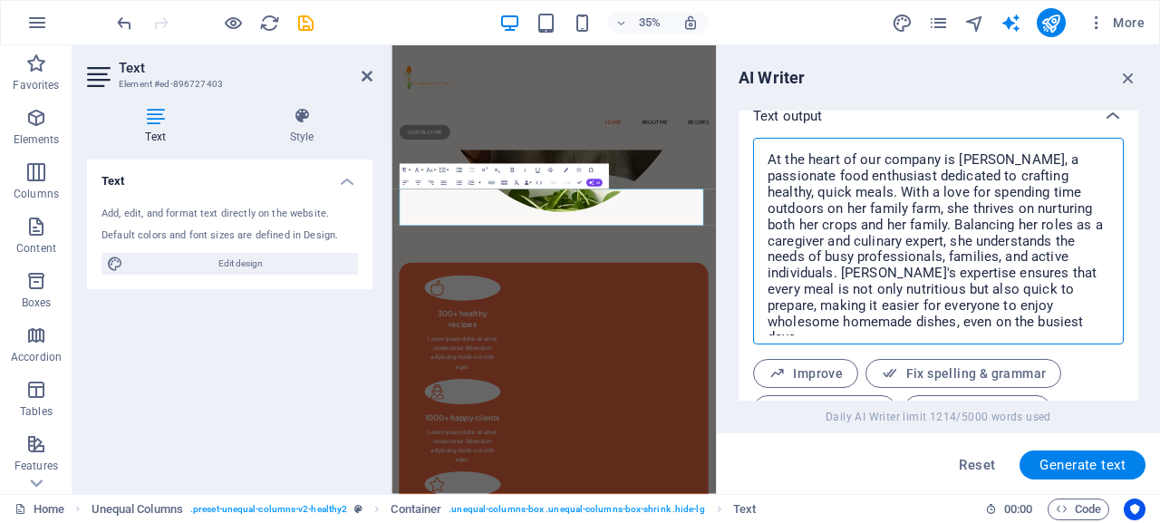
drag, startPoint x: 857, startPoint y: 159, endPoint x: 938, endPoint y: 161, distance: 81.6
click at [938, 161] on textarea "At the heart of our company is [PERSON_NAME], a passionate food enthusiast dedi…" at bounding box center [938, 241] width 353 height 189
click at [939, 161] on textarea "At the heart of our company is [PERSON_NAME], a passionate food enthusiast dedi…" at bounding box center [938, 241] width 353 height 189
drag, startPoint x: 859, startPoint y: 158, endPoint x: 941, endPoint y: 161, distance: 81.7
click at [941, 161] on textarea "At the heart of our company is [PERSON_NAME], a passionate food enthusiast dedi…" at bounding box center [938, 241] width 353 height 189
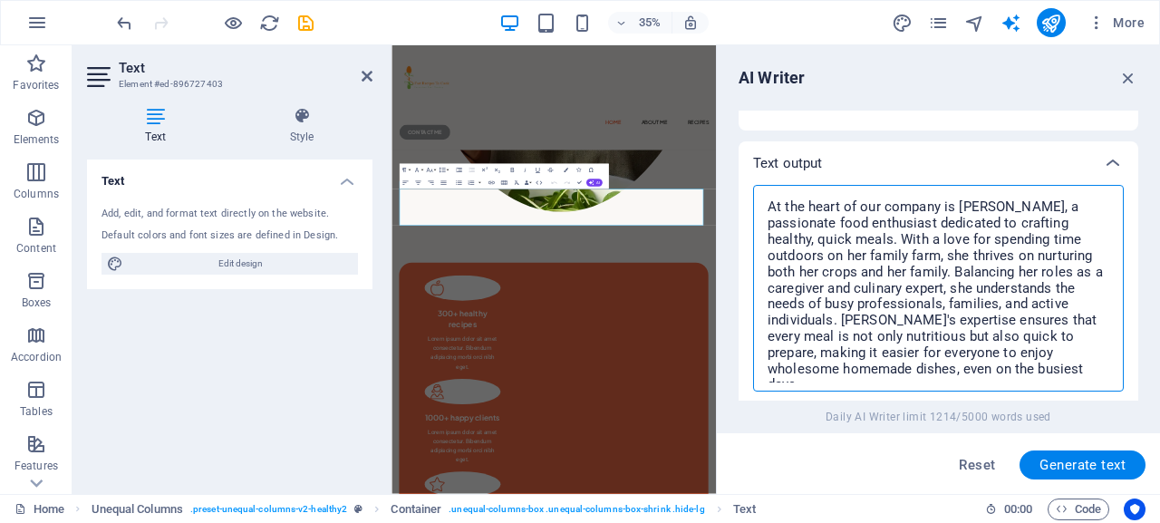
scroll to position [781, 0]
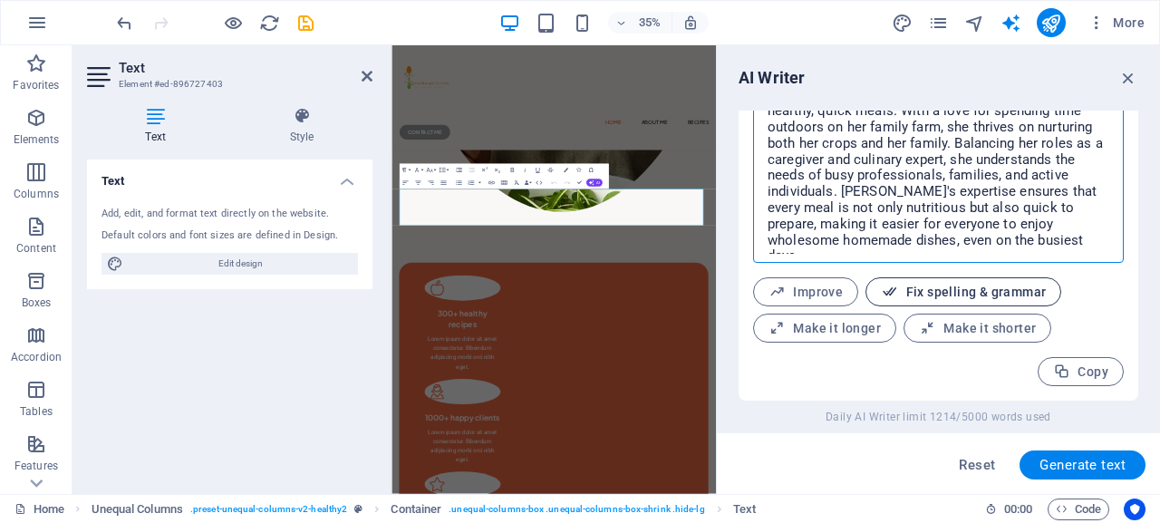
click at [954, 290] on span "Fix spelling & grammar" at bounding box center [963, 292] width 165 height 17
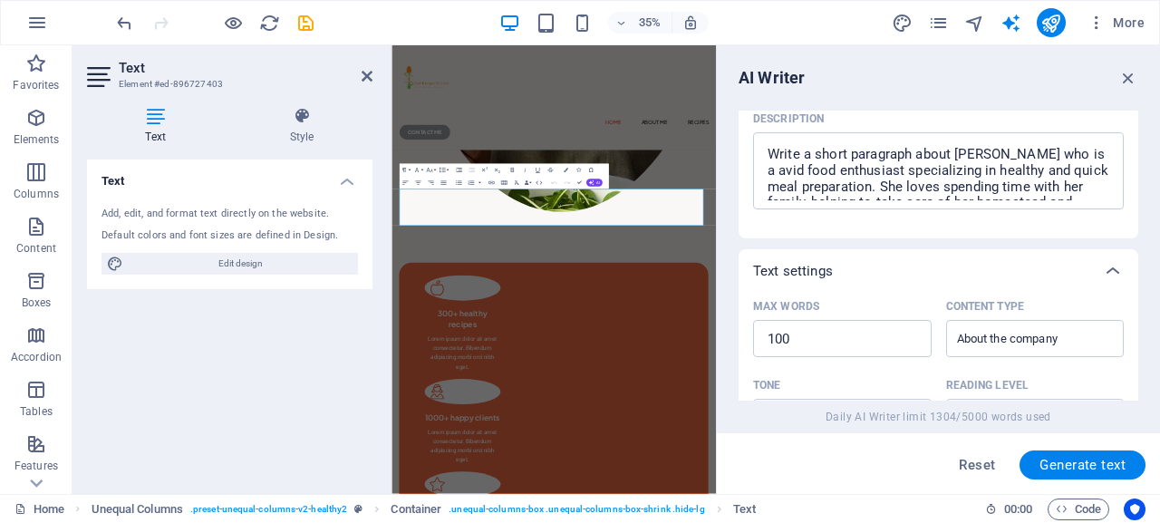
scroll to position [326, 0]
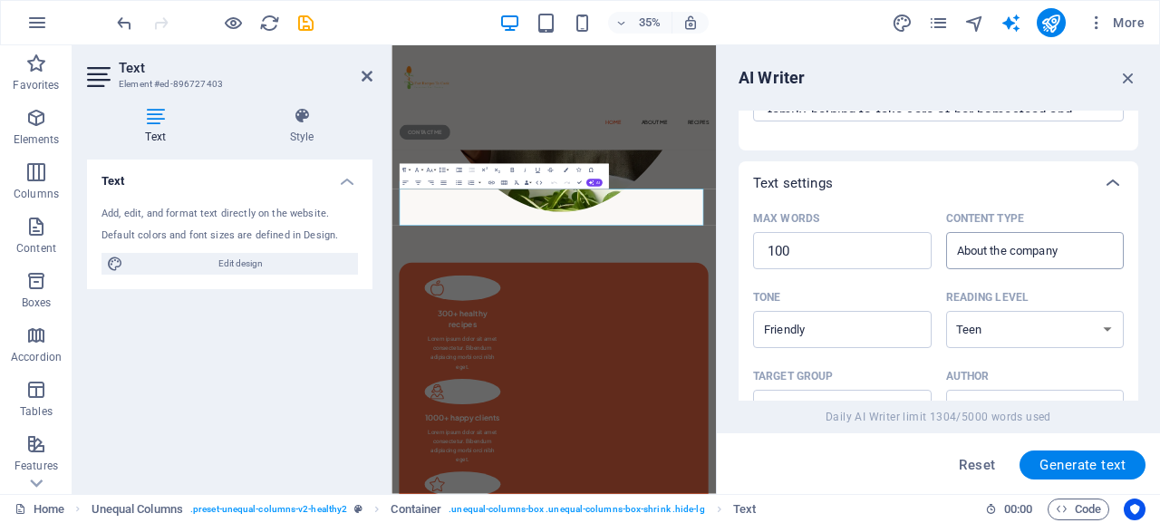
click at [987, 251] on input "About the company" at bounding box center [1021, 251] width 138 height 26
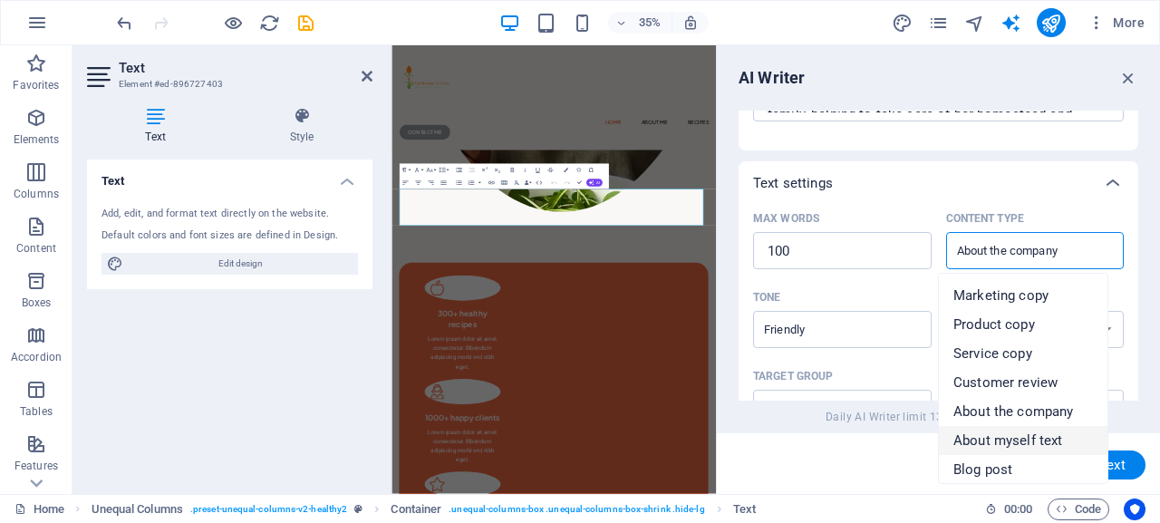
click at [1029, 434] on span "About myself text" at bounding box center [1008, 441] width 109 height 18
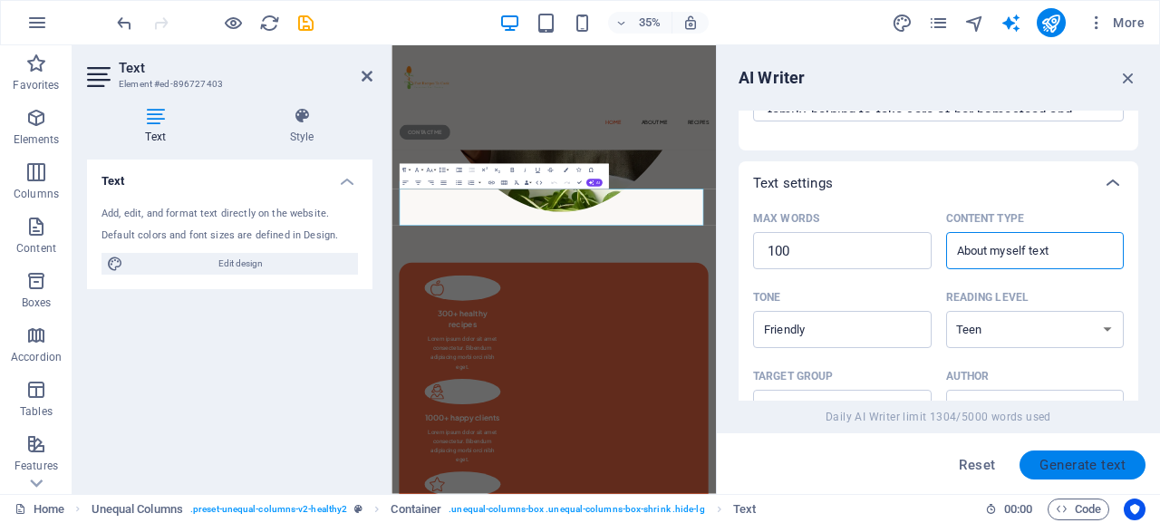
click at [1062, 458] on span "Generate text" at bounding box center [1083, 465] width 86 height 15
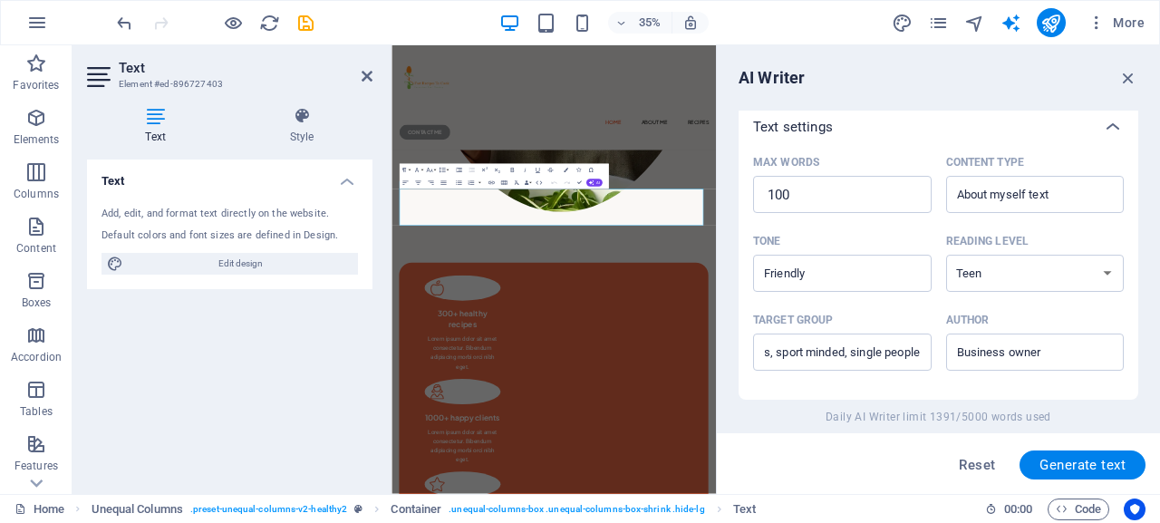
scroll to position [408, 0]
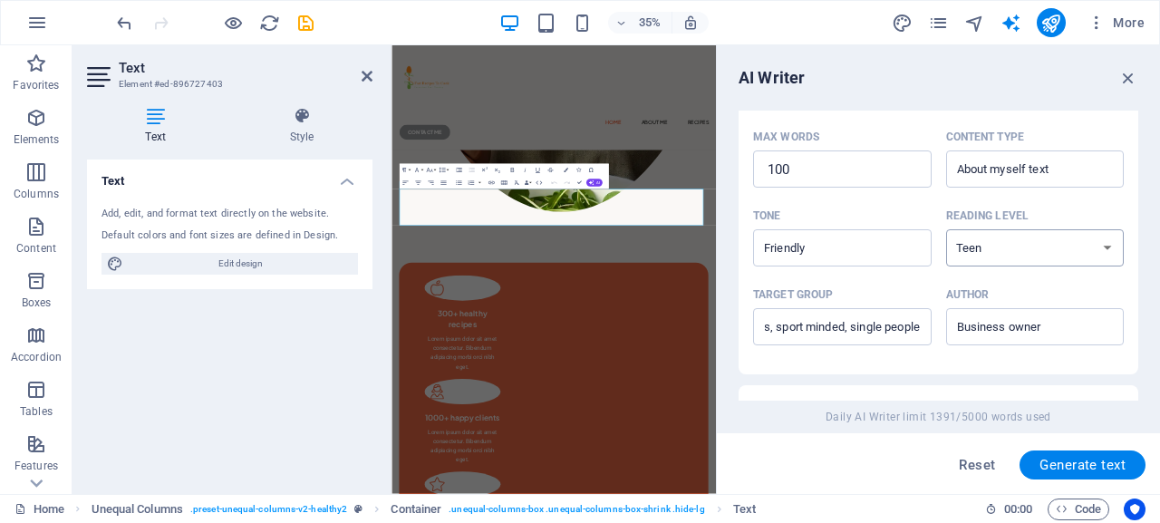
click at [946, 229] on select "None Academic Adult Teen Child" at bounding box center [1035, 247] width 179 height 37
click option "Child" at bounding box center [0, 0] width 0 height 0
click at [1083, 461] on span "Generate text" at bounding box center [1083, 465] width 86 height 15
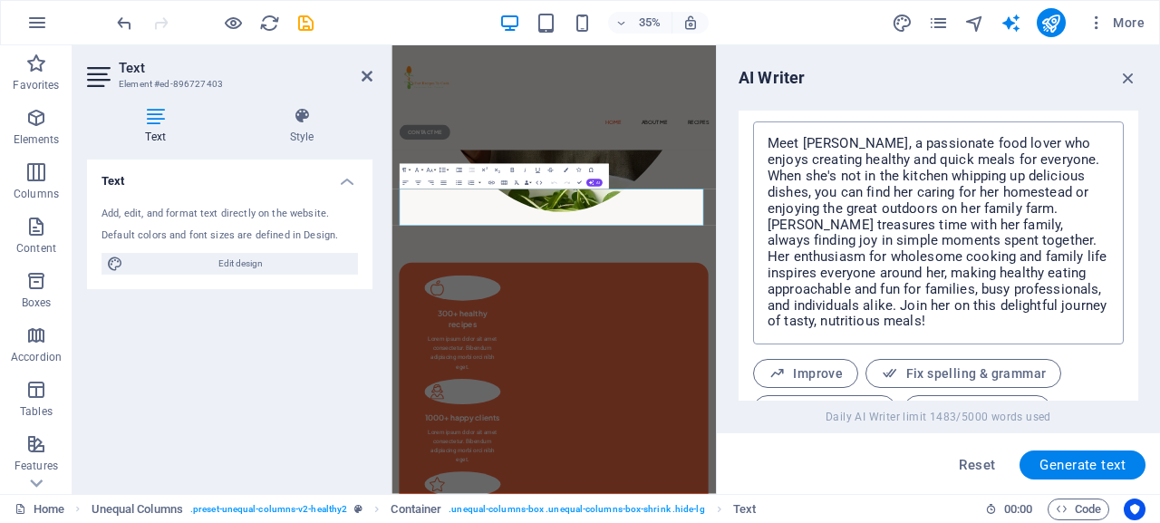
scroll to position [797, 0]
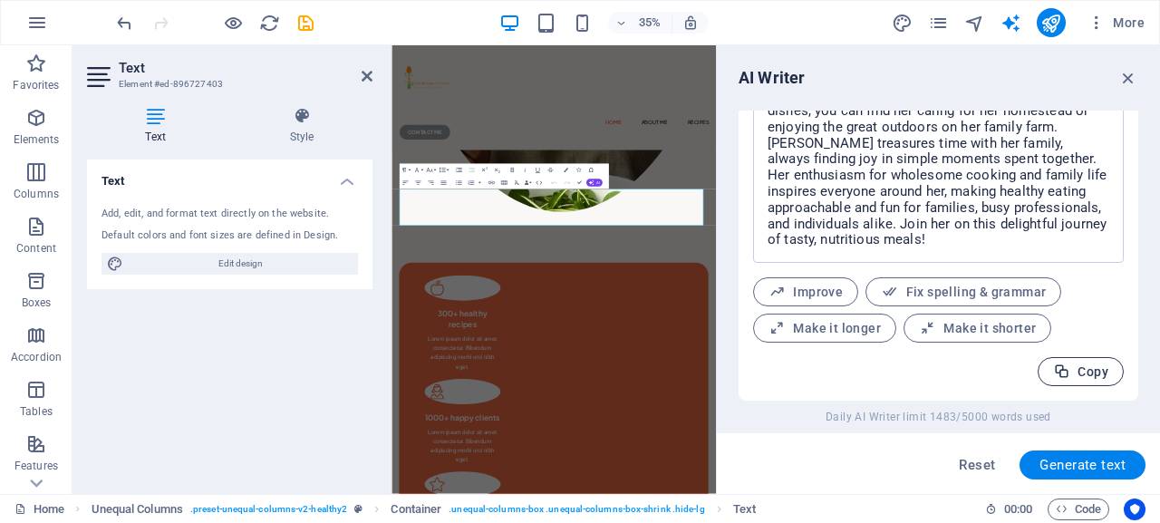
click at [1065, 368] on span "Copy" at bounding box center [1080, 372] width 55 height 17
click at [1065, 368] on span "Copied" at bounding box center [1075, 372] width 68 height 17
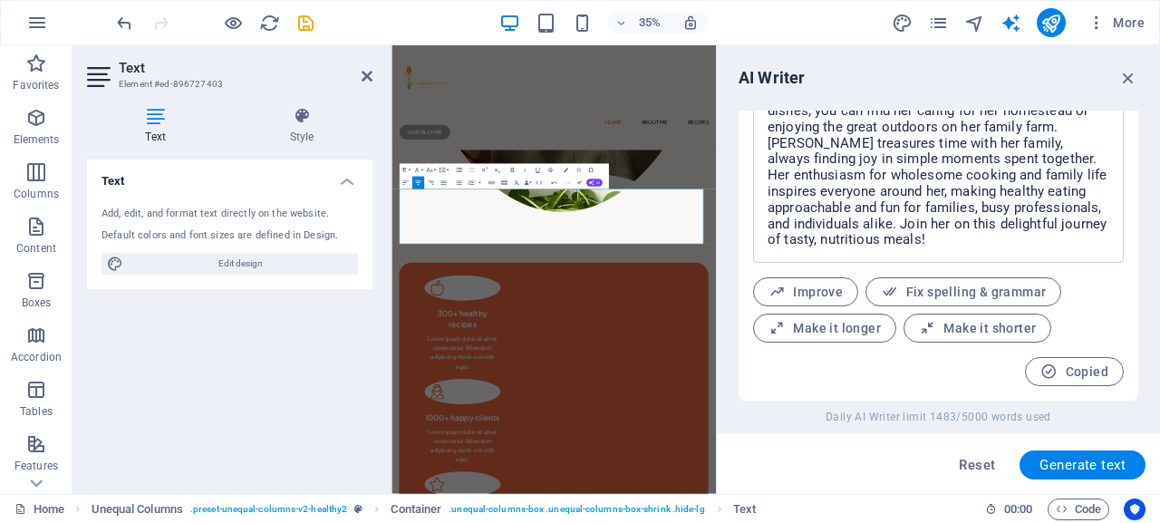
scroll to position [11050, 12]
click at [142, 224] on div "Add, edit, and format text directly on the website. Default colors and font siz…" at bounding box center [230, 240] width 286 height 97
click at [163, 126] on h4 "Text" at bounding box center [159, 126] width 144 height 38
click at [1125, 81] on icon "button" at bounding box center [1129, 78] width 20 height 20
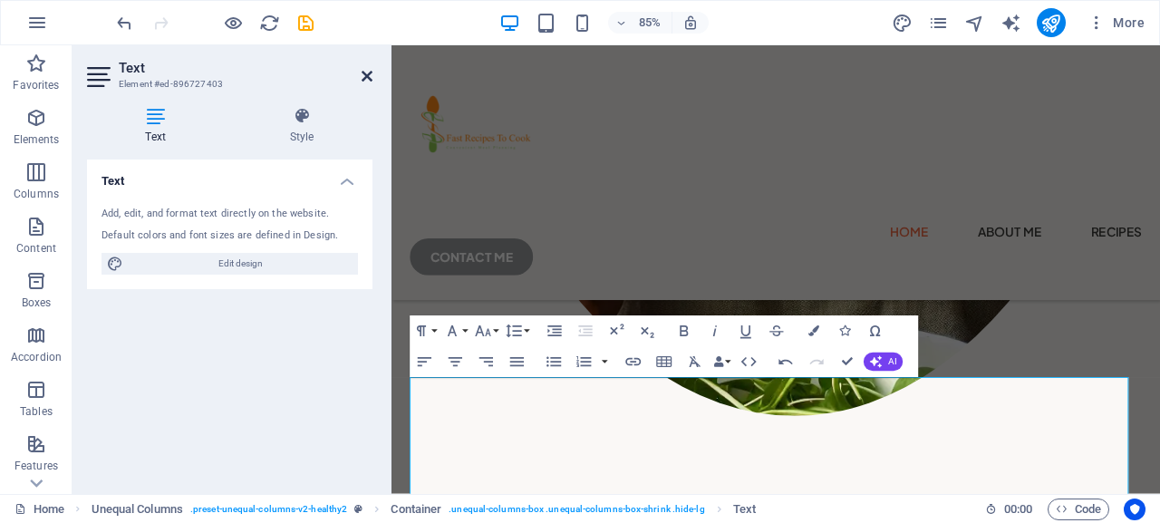
click at [367, 76] on icon at bounding box center [367, 76] width 11 height 15
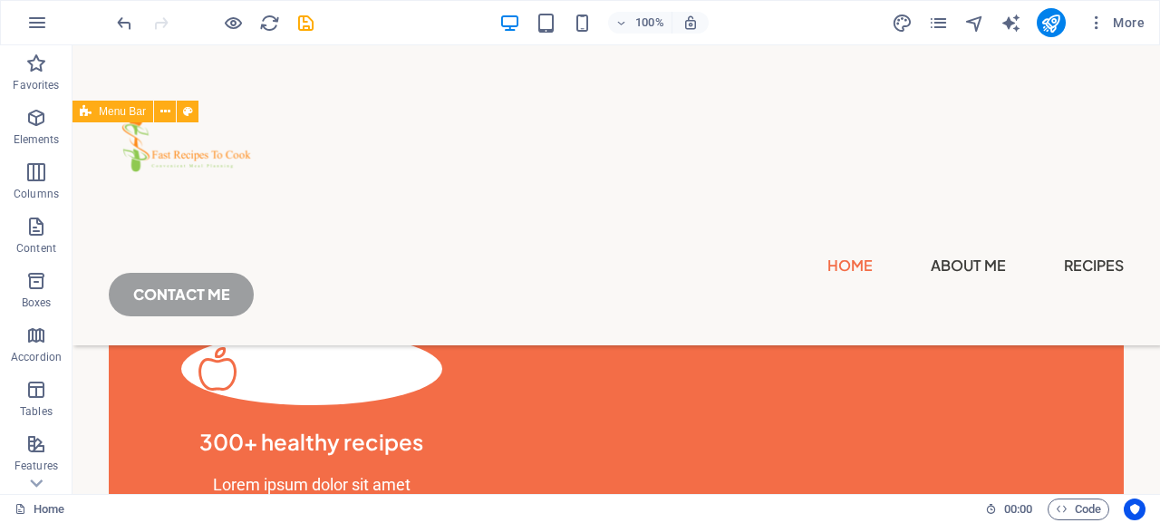
scroll to position [2473, 0]
